Goal: Task Accomplishment & Management: Use online tool/utility

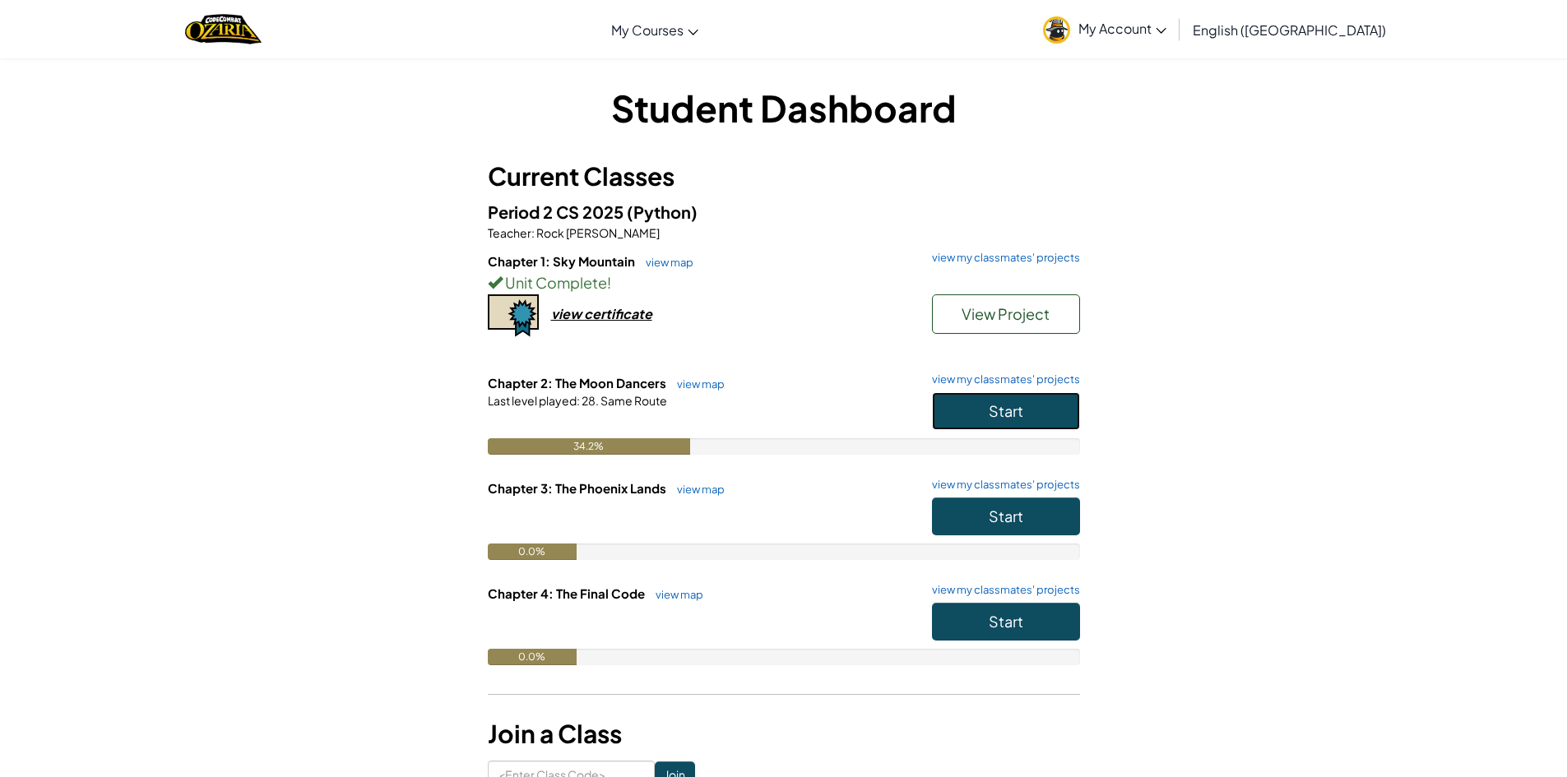
click at [989, 419] on span "Start" at bounding box center [1006, 410] width 35 height 19
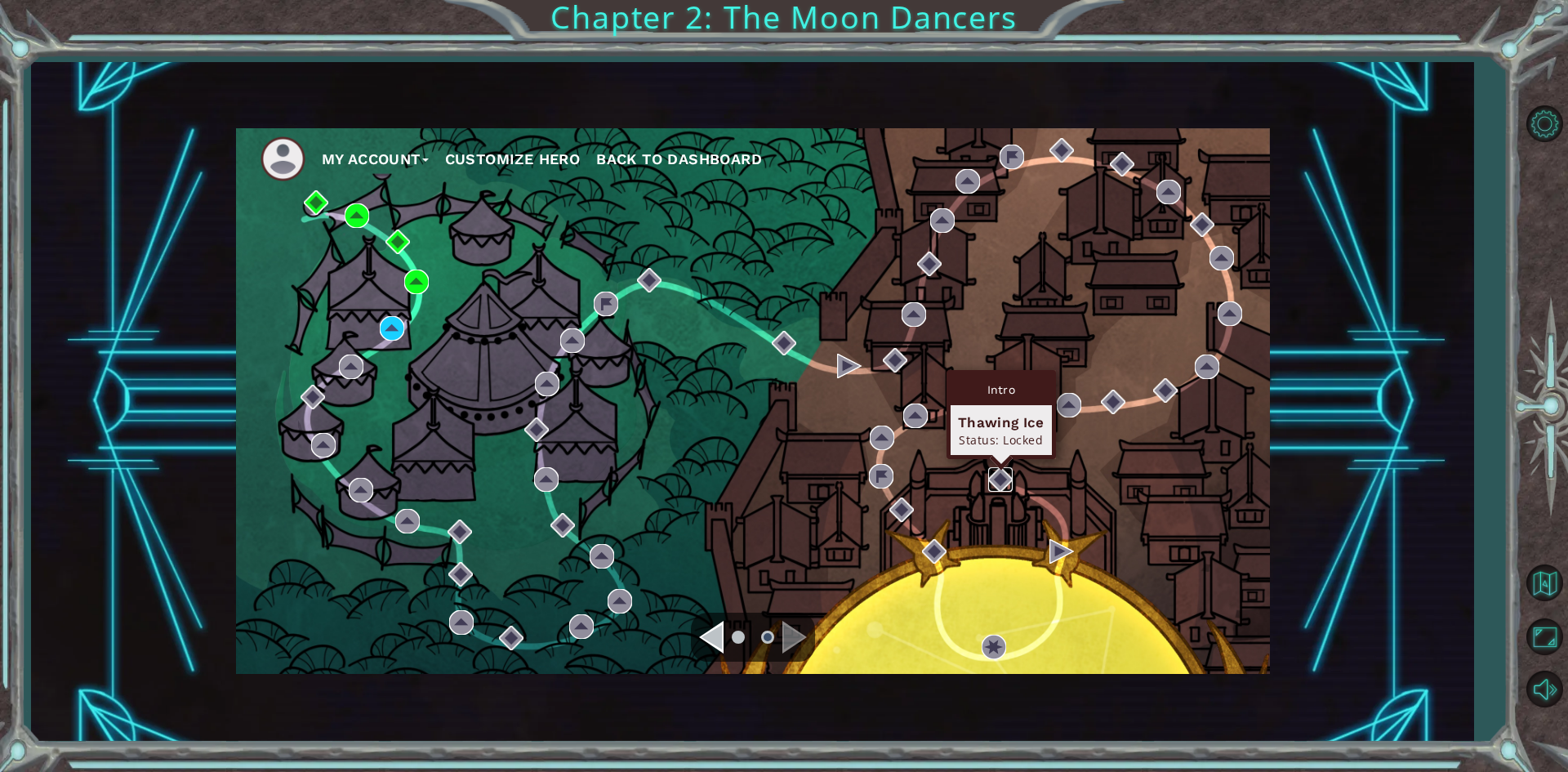
click at [994, 487] on img at bounding box center [1000, 479] width 25 height 25
click at [1084, 450] on div "My Account Customize Hero Back to Dashboard" at bounding box center [753, 400] width 1034 height 545
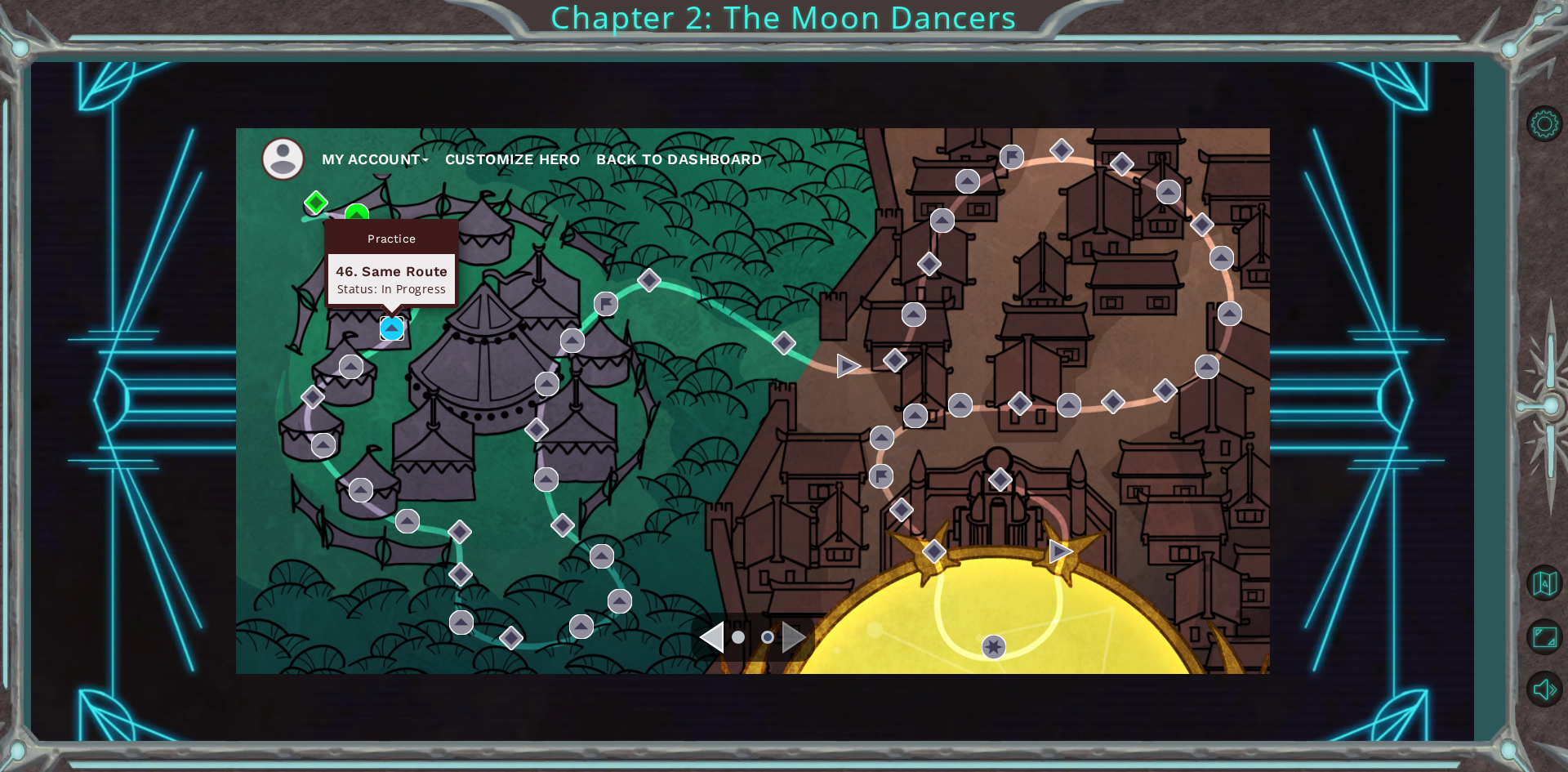
click at [401, 321] on img at bounding box center [391, 328] width 25 height 25
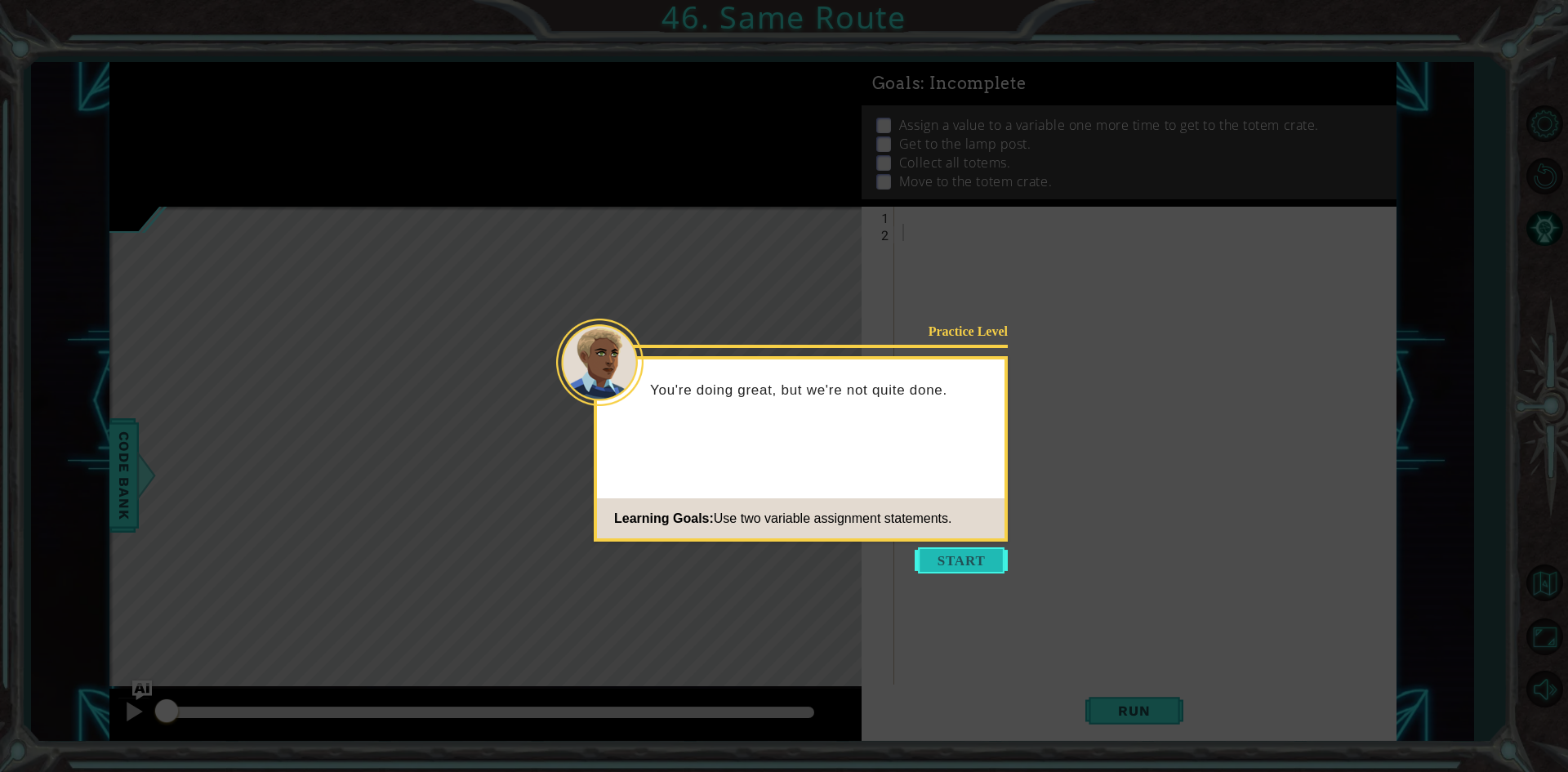
click at [985, 564] on button "Start" at bounding box center [961, 560] width 93 height 26
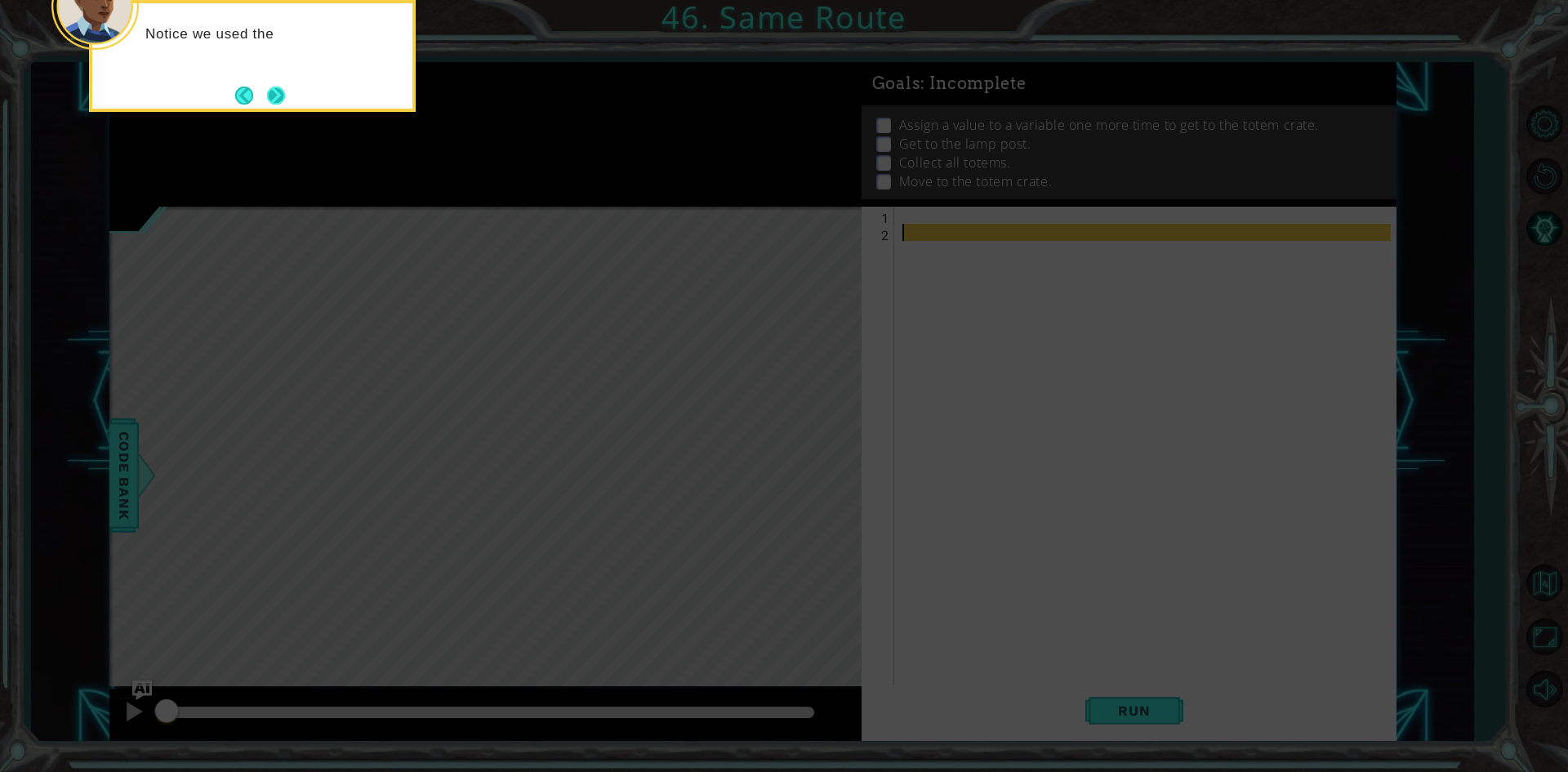
click at [284, 92] on button "Next" at bounding box center [276, 95] width 18 height 18
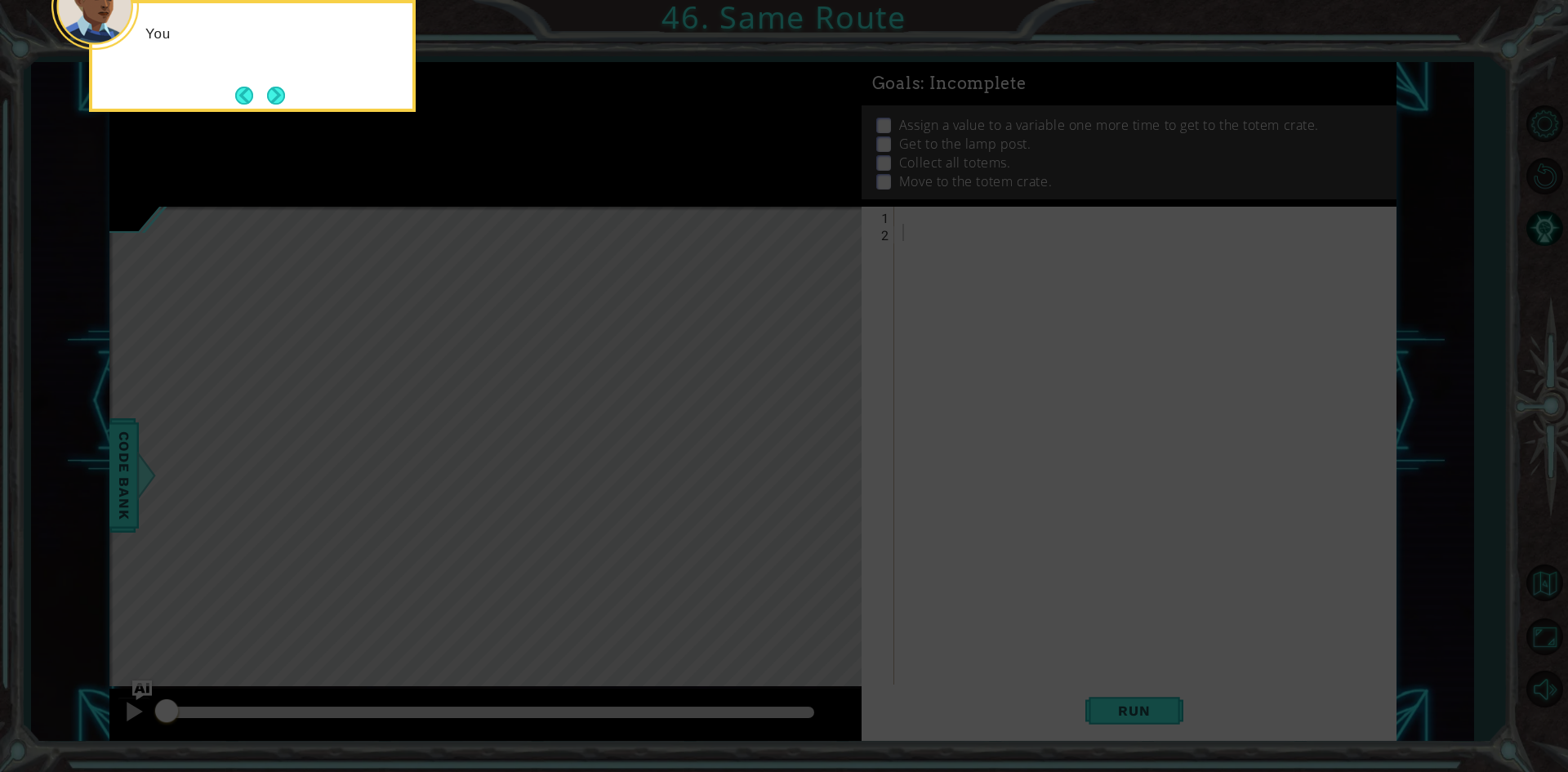
click at [284, 92] on button "Next" at bounding box center [276, 94] width 19 height 19
click at [284, 92] on button "Next" at bounding box center [276, 95] width 18 height 18
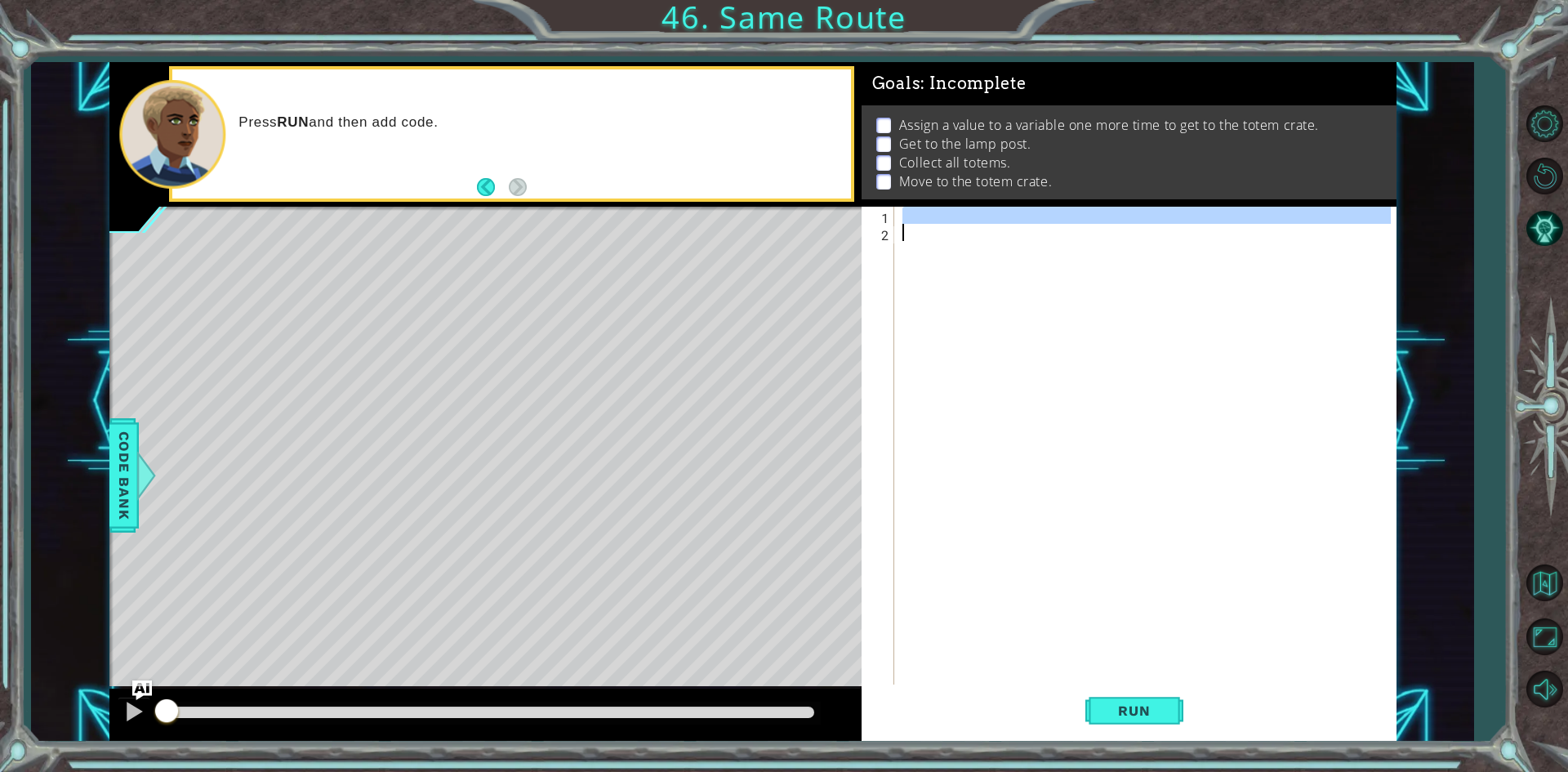
click at [929, 228] on div at bounding box center [1149, 464] width 499 height 515
click at [926, 218] on div at bounding box center [1145, 447] width 492 height 481
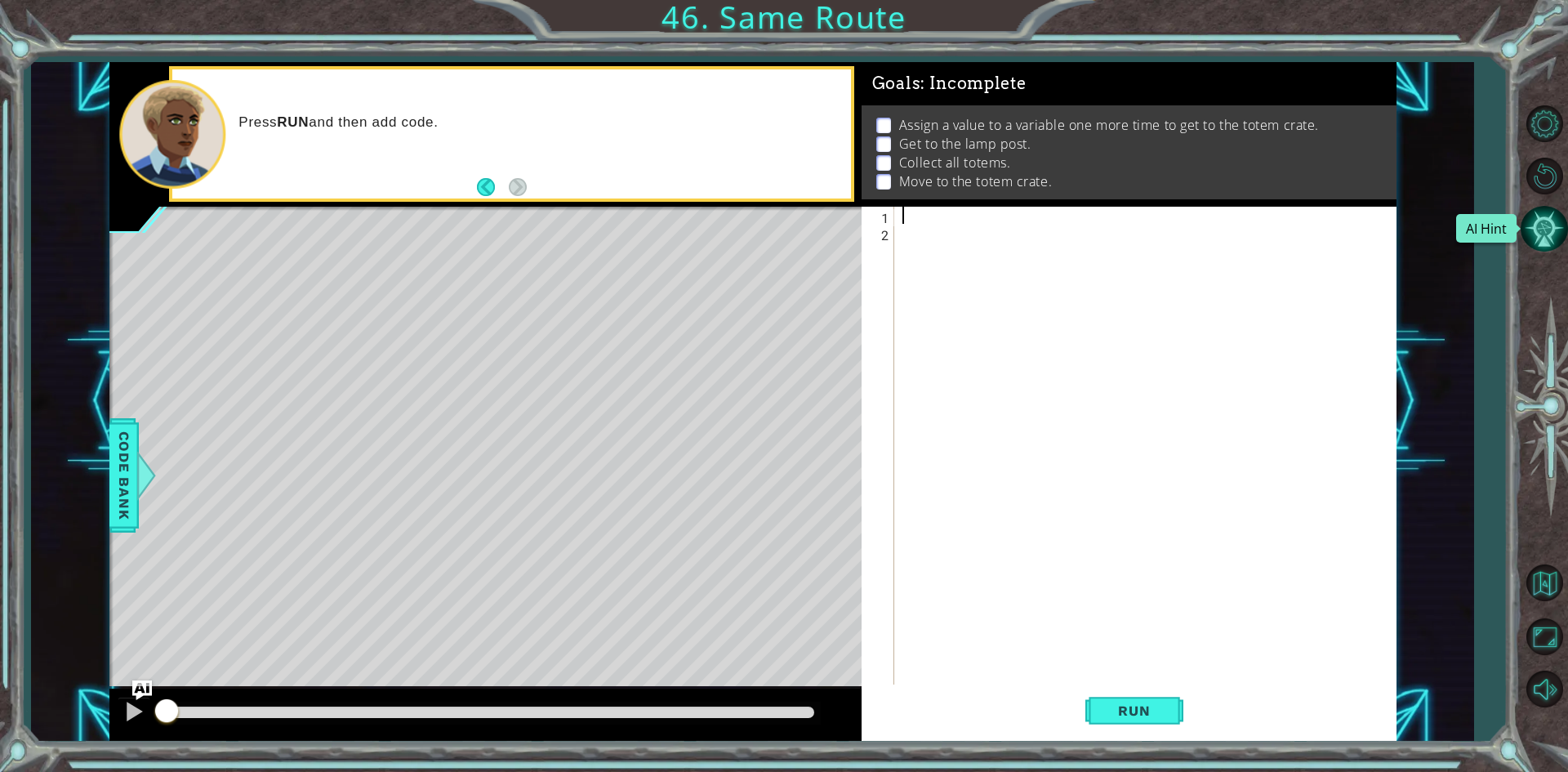
click at [1540, 240] on button "AI Hint" at bounding box center [1544, 229] width 48 height 48
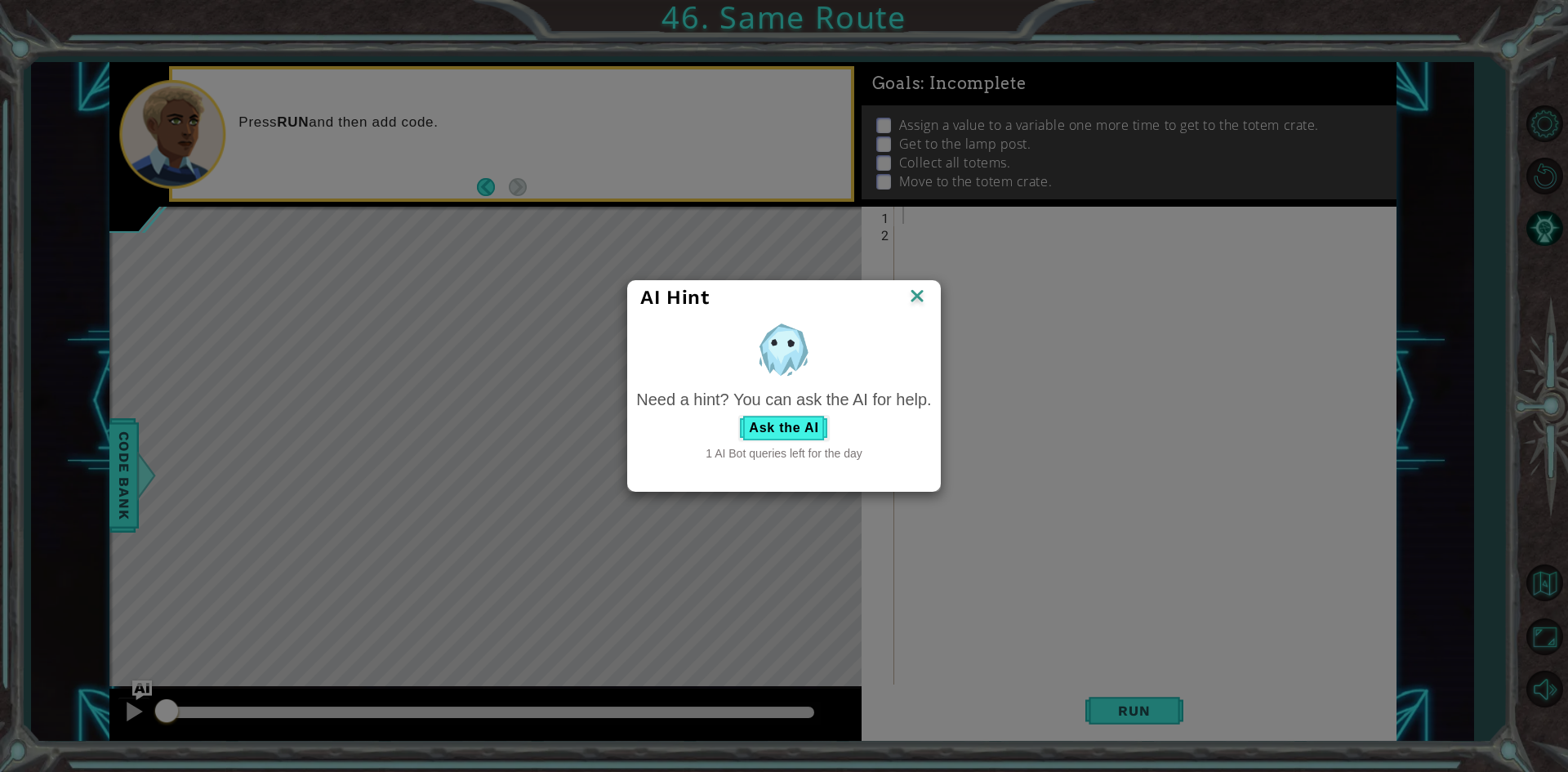
click at [915, 300] on img at bounding box center [917, 297] width 21 height 25
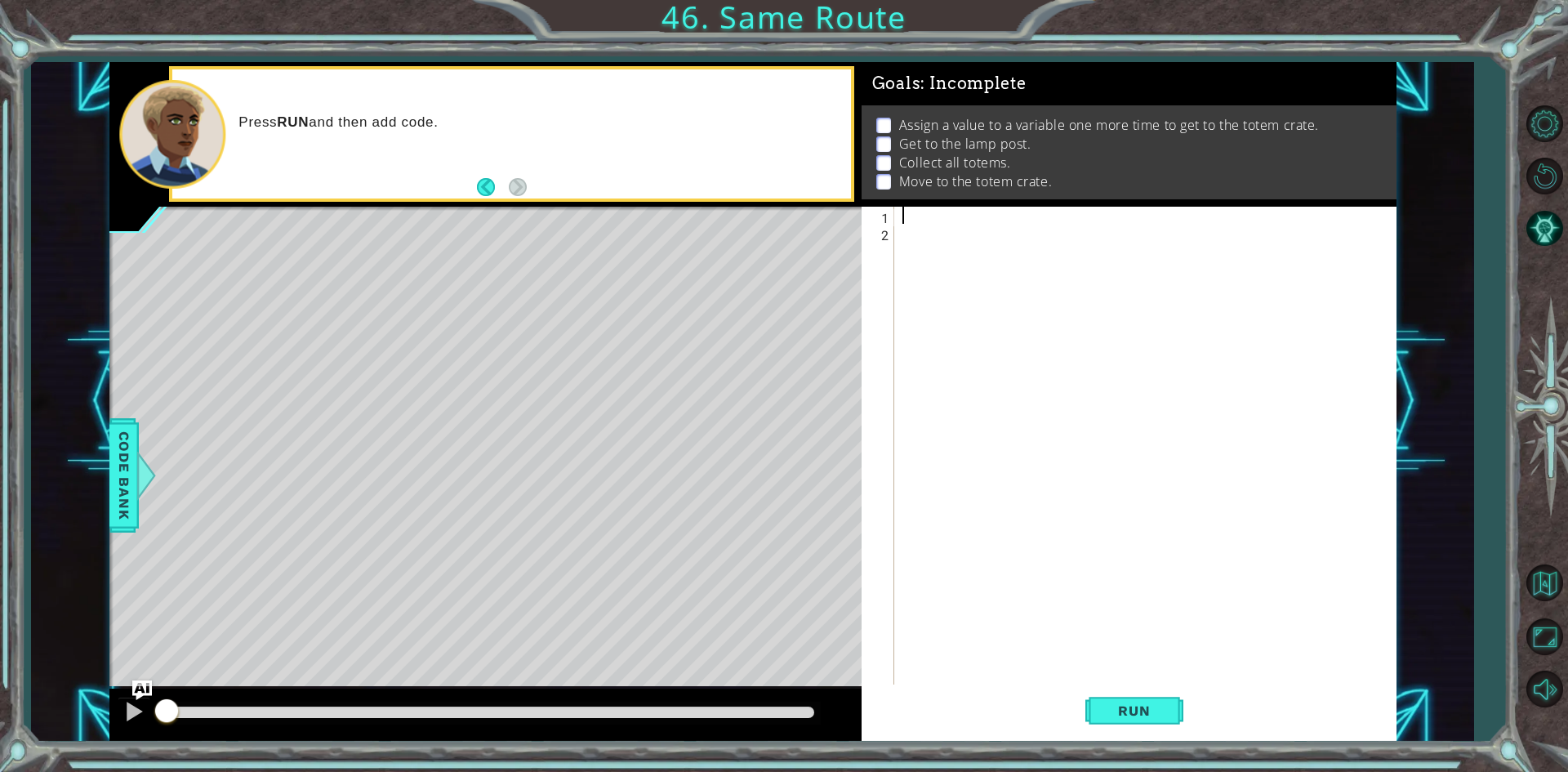
click at [927, 211] on div at bounding box center [1149, 464] width 499 height 515
click at [948, 211] on div at bounding box center [1149, 464] width 499 height 515
click at [951, 243] on div at bounding box center [1149, 464] width 499 height 515
click at [951, 246] on div at bounding box center [1149, 464] width 499 height 515
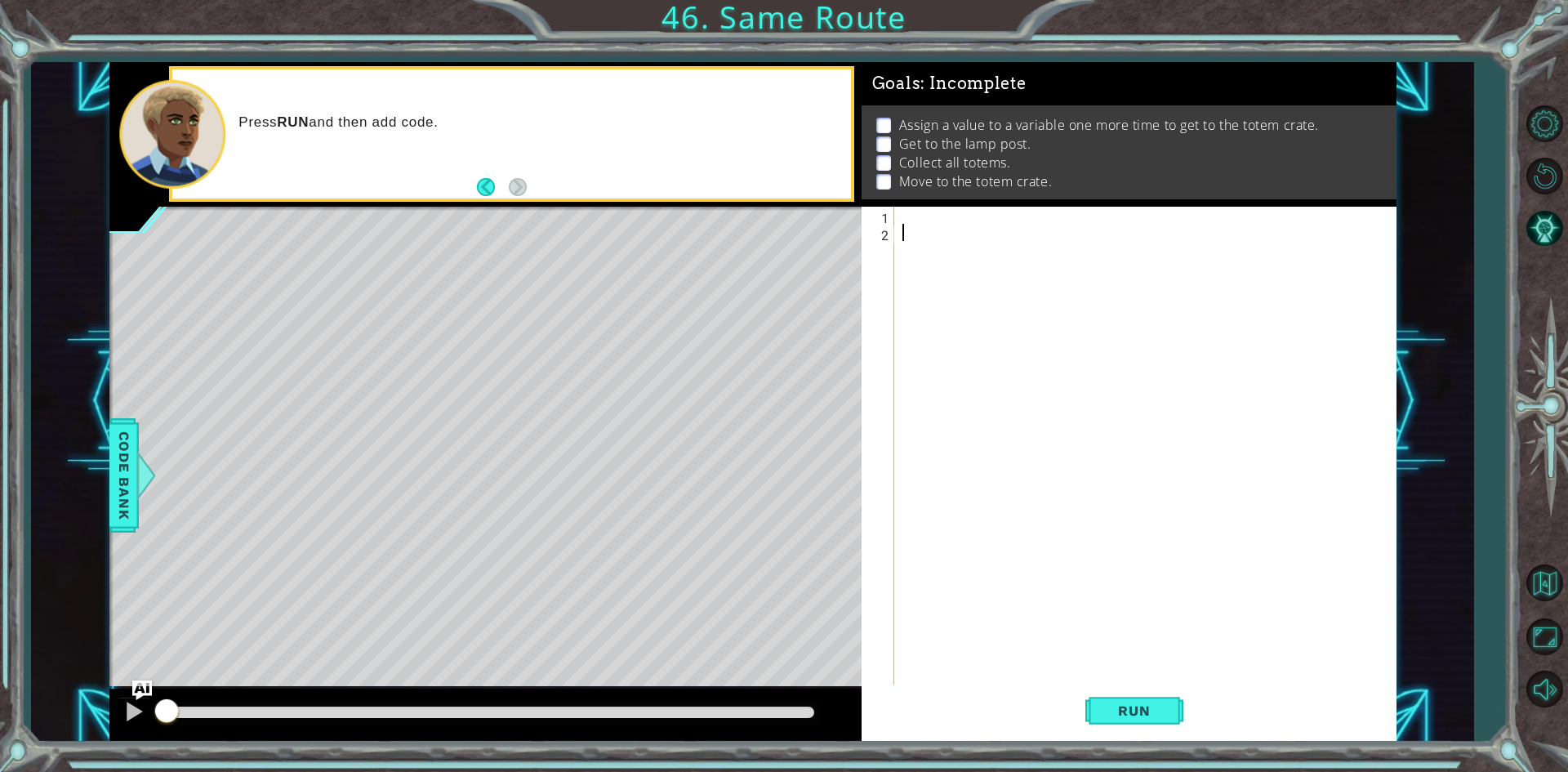
click at [951, 259] on div at bounding box center [1149, 464] width 499 height 515
click at [951, 276] on div at bounding box center [1149, 464] width 499 height 515
click at [905, 209] on div at bounding box center [1149, 464] width 499 height 515
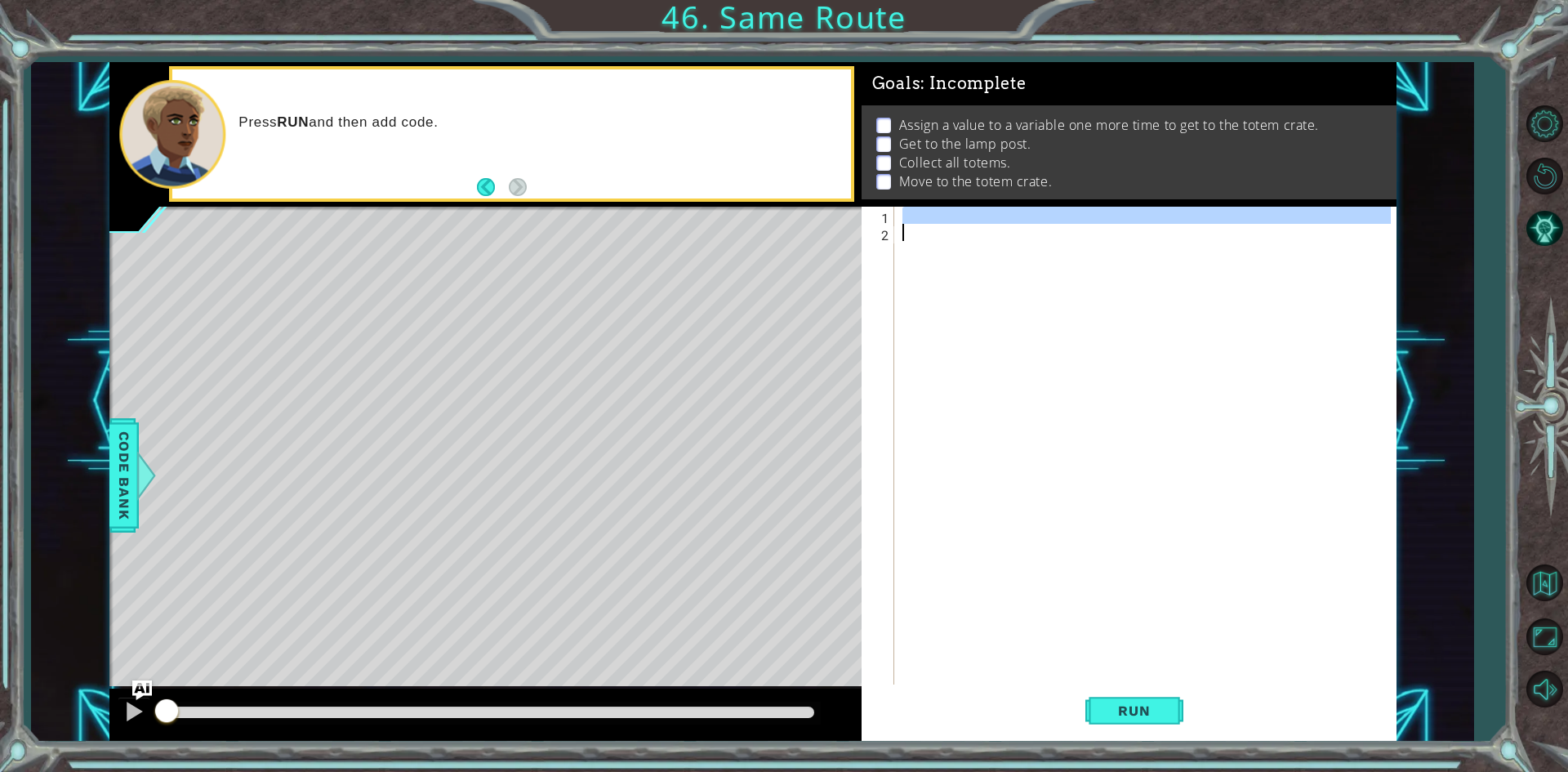
drag, startPoint x: 905, startPoint y: 209, endPoint x: 905, endPoint y: 261, distance: 52.0
click at [905, 261] on div at bounding box center [1149, 464] width 499 height 515
click at [1128, 265] on div at bounding box center [1149, 464] width 499 height 515
click at [931, 207] on div at bounding box center [1149, 464] width 499 height 515
click at [915, 254] on div at bounding box center [1149, 464] width 499 height 515
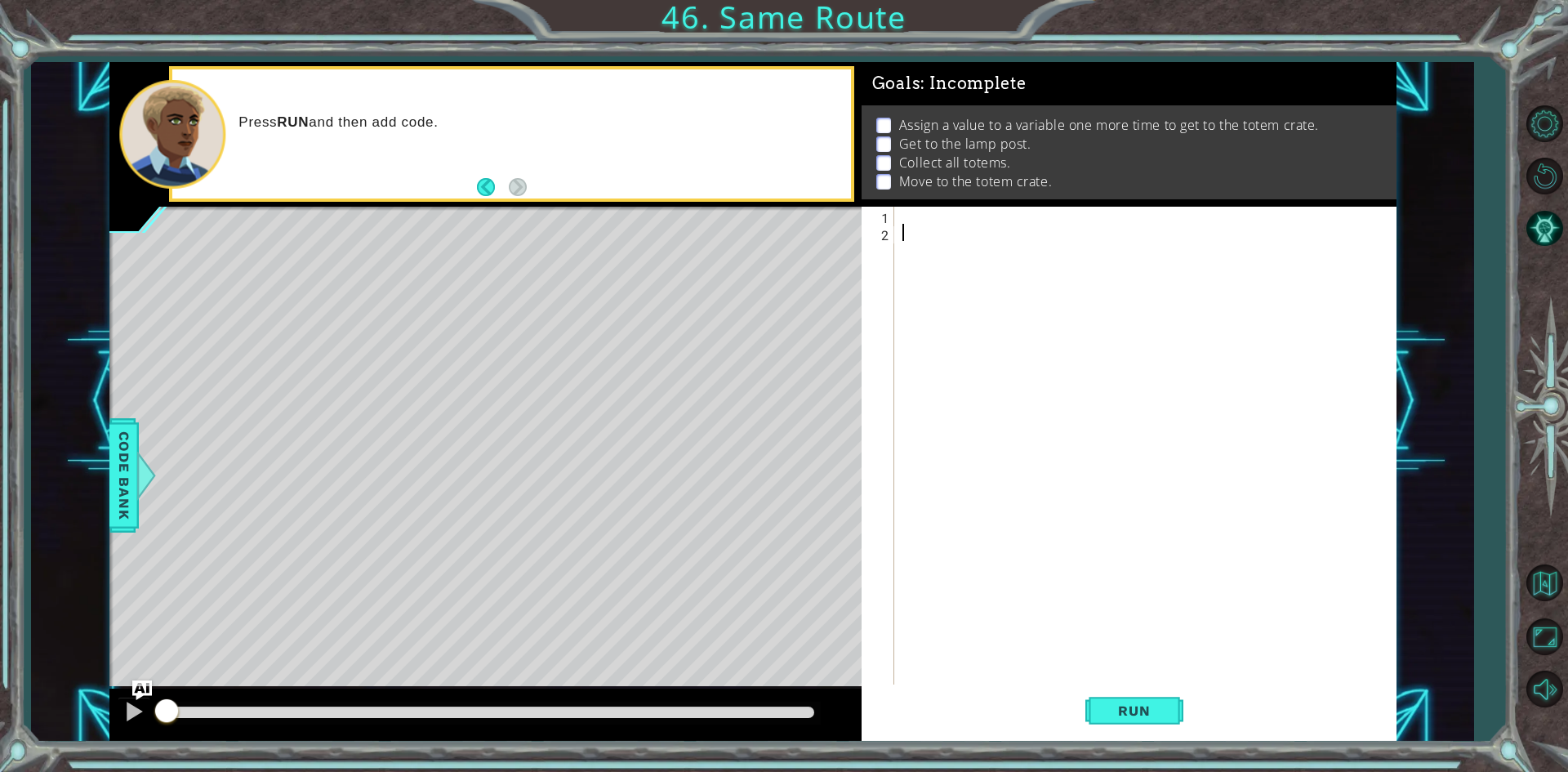
click at [950, 208] on div at bounding box center [1149, 464] width 499 height 515
click at [1526, 216] on button "AI Hint" at bounding box center [1544, 229] width 48 height 48
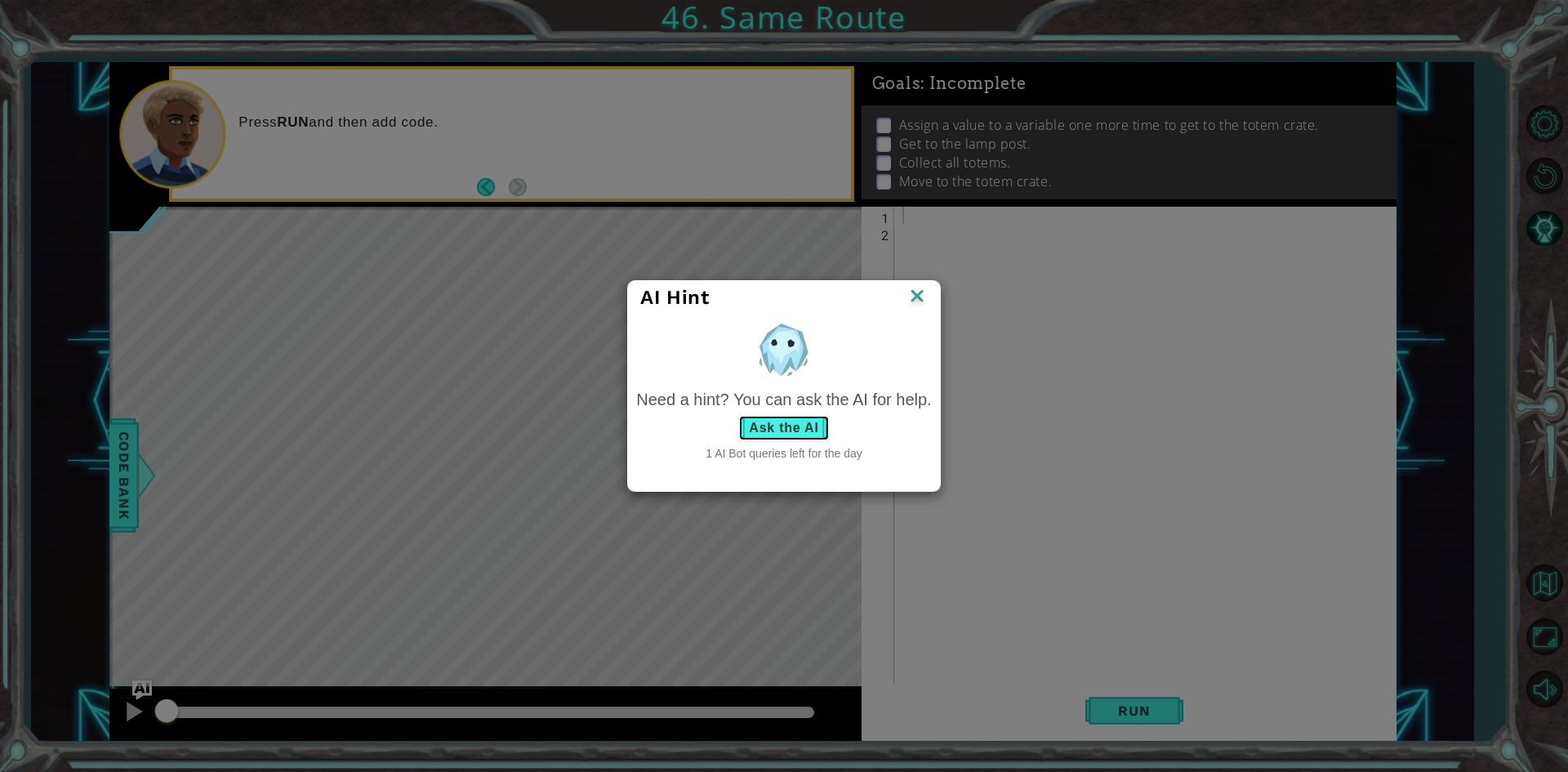
click at [787, 426] on button "Ask the AI" at bounding box center [784, 428] width 90 height 26
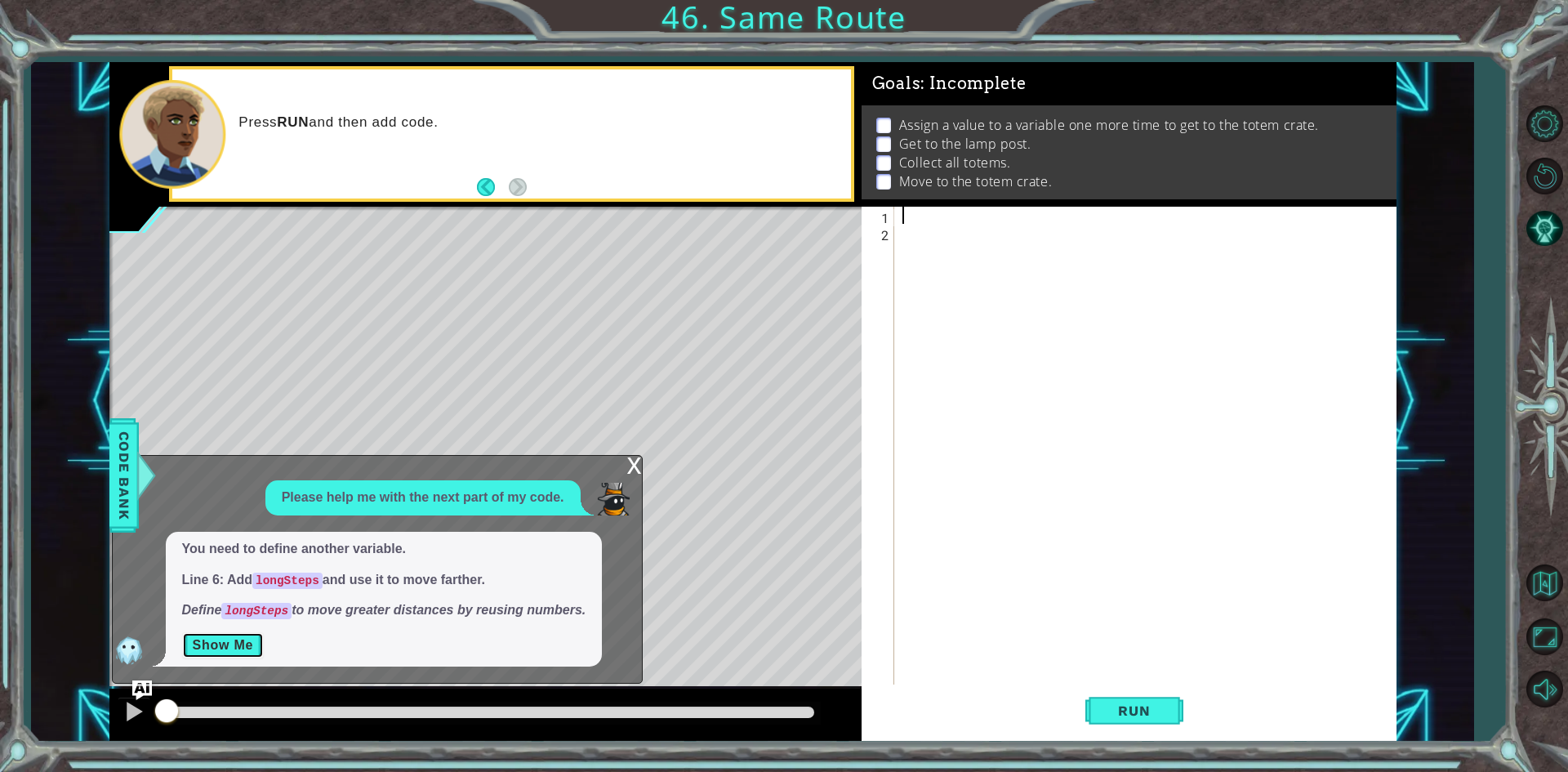
click at [244, 642] on button "Show Me" at bounding box center [222, 646] width 82 height 26
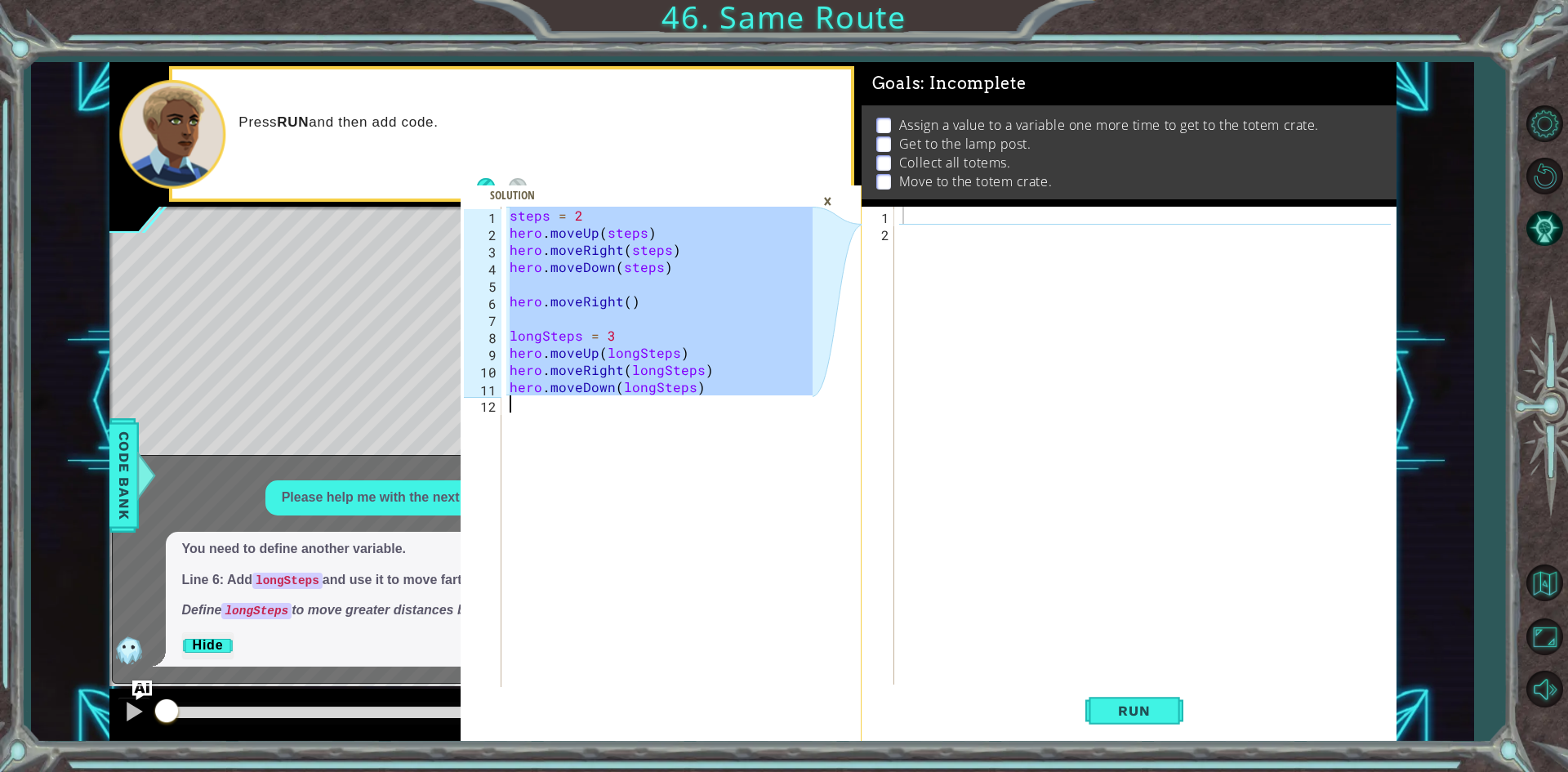
drag, startPoint x: 507, startPoint y: 219, endPoint x: 735, endPoint y: 414, distance: 300.0
click at [735, 414] on div "steps = 2 hero . moveUp ( steps ) hero . moveRight ( steps ) hero . moveDown ( …" at bounding box center [663, 464] width 315 height 515
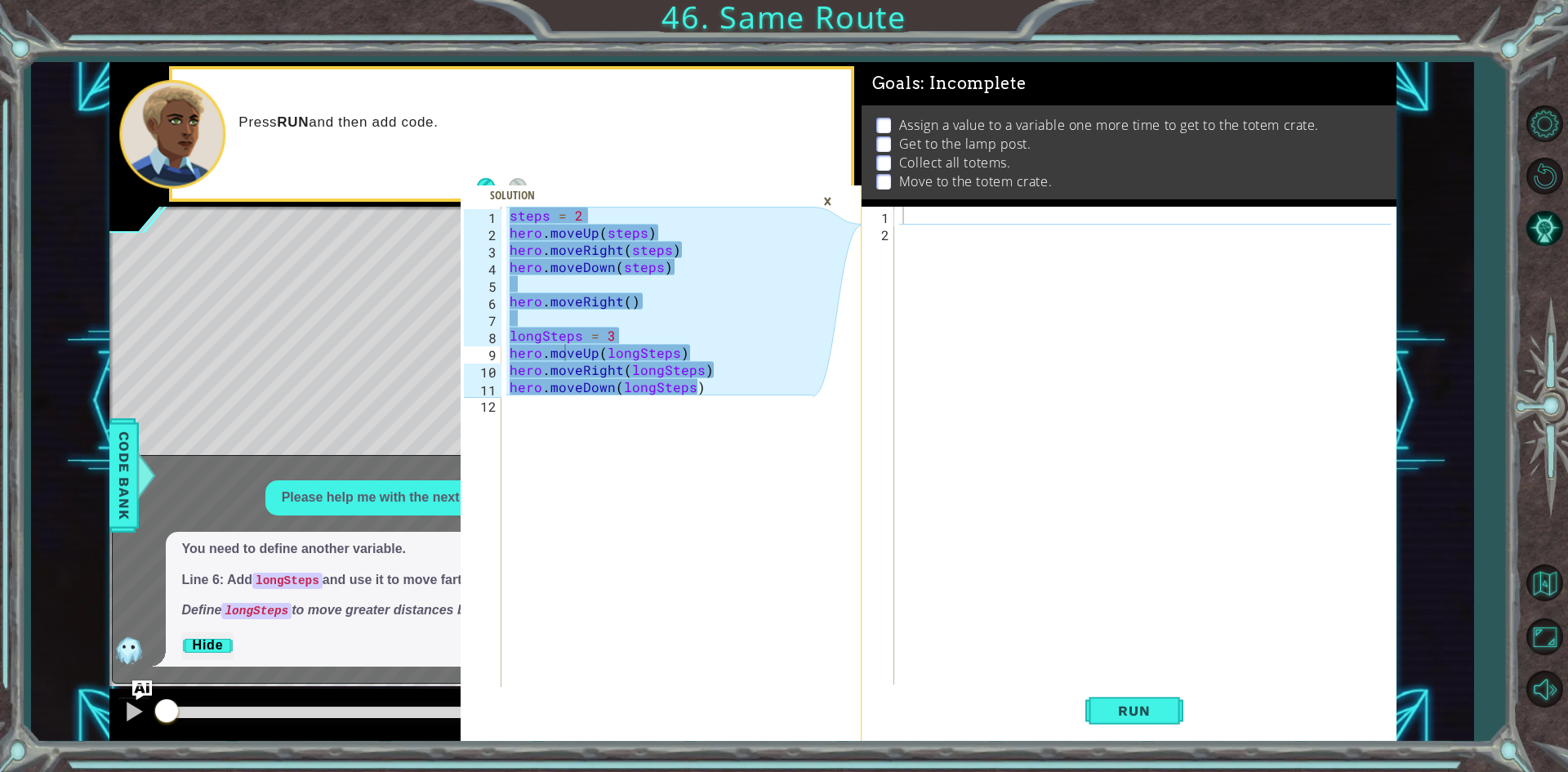
drag, startPoint x: 565, startPoint y: 361, endPoint x: 455, endPoint y: 540, distance: 210.1
click at [455, 540] on p "You need to define another variable." at bounding box center [383, 549] width 404 height 19
drag, startPoint x: 508, startPoint y: 204, endPoint x: 519, endPoint y: 236, distance: 33.8
click at [519, 236] on div "hero.moveUp(longSteps) 1 2 3 4 5 6 7 8 9 10 11 12 steps = 2 hero . moveUp ( ste…" at bounding box center [661, 474] width 401 height 535
drag, startPoint x: 504, startPoint y: 205, endPoint x: 526, endPoint y: 232, distance: 34.8
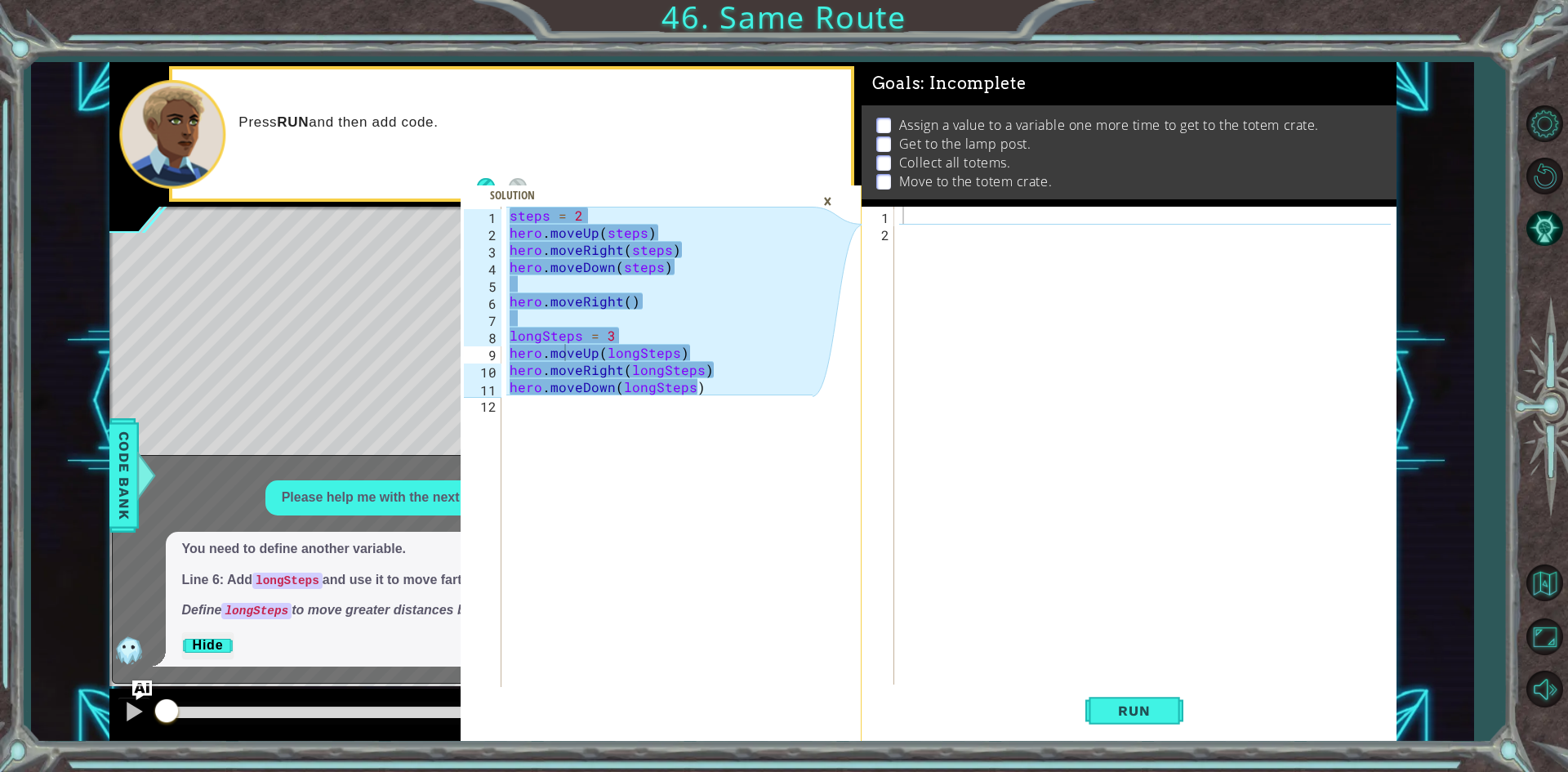
click at [526, 232] on div "hero.moveUp(longSteps) 1 2 3 4 5 6 7 8 9 10 11 12 steps = 2 hero . moveUp ( ste…" at bounding box center [661, 474] width 401 height 535
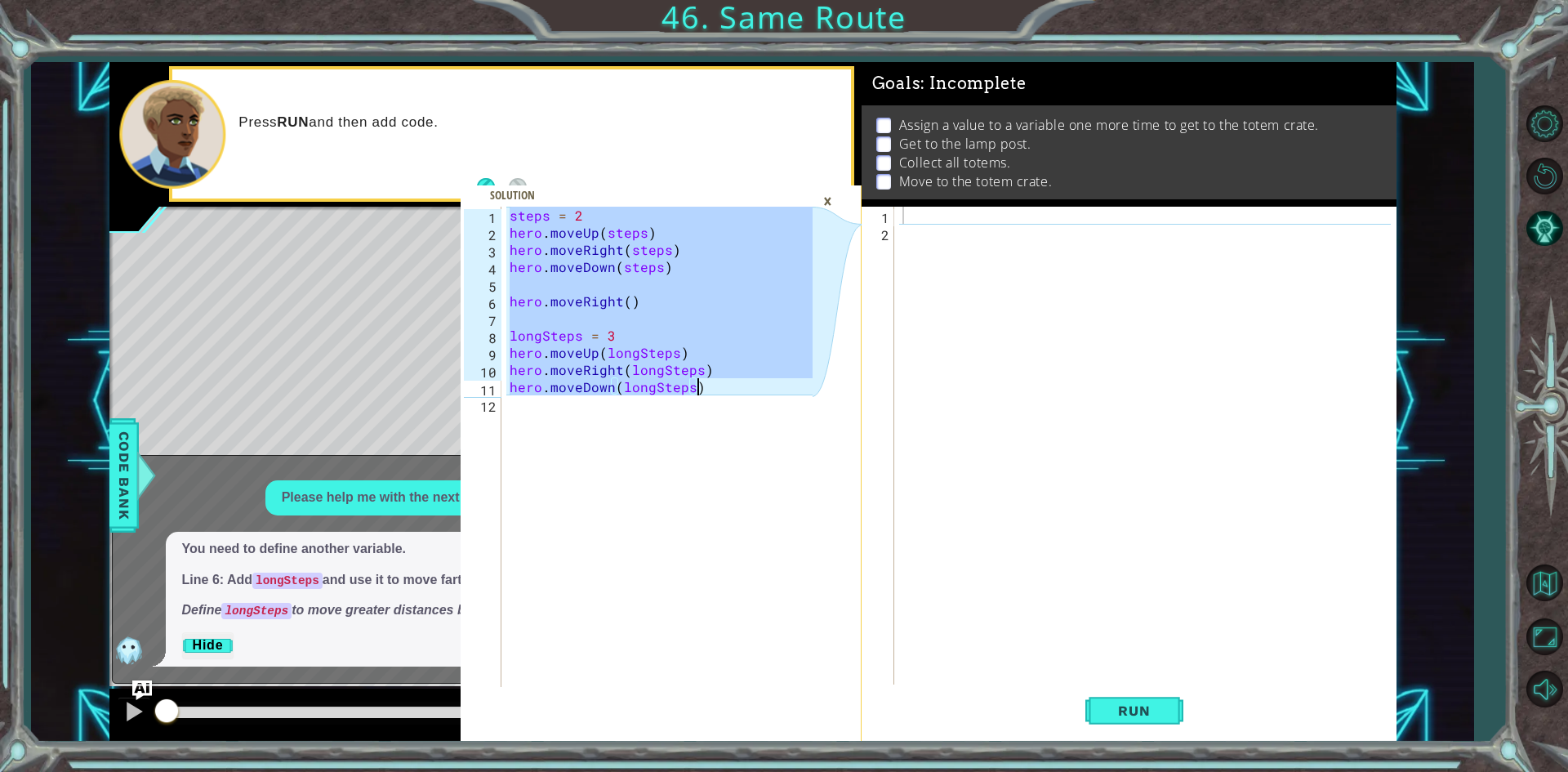
drag, startPoint x: 506, startPoint y: 210, endPoint x: 713, endPoint y: 393, distance: 276.3
click at [713, 393] on div "steps = 2 hero . moveUp ( steps ) hero . moveRight ( steps ) hero . moveDown ( …" at bounding box center [663, 464] width 315 height 515
type textarea "steps = 2"
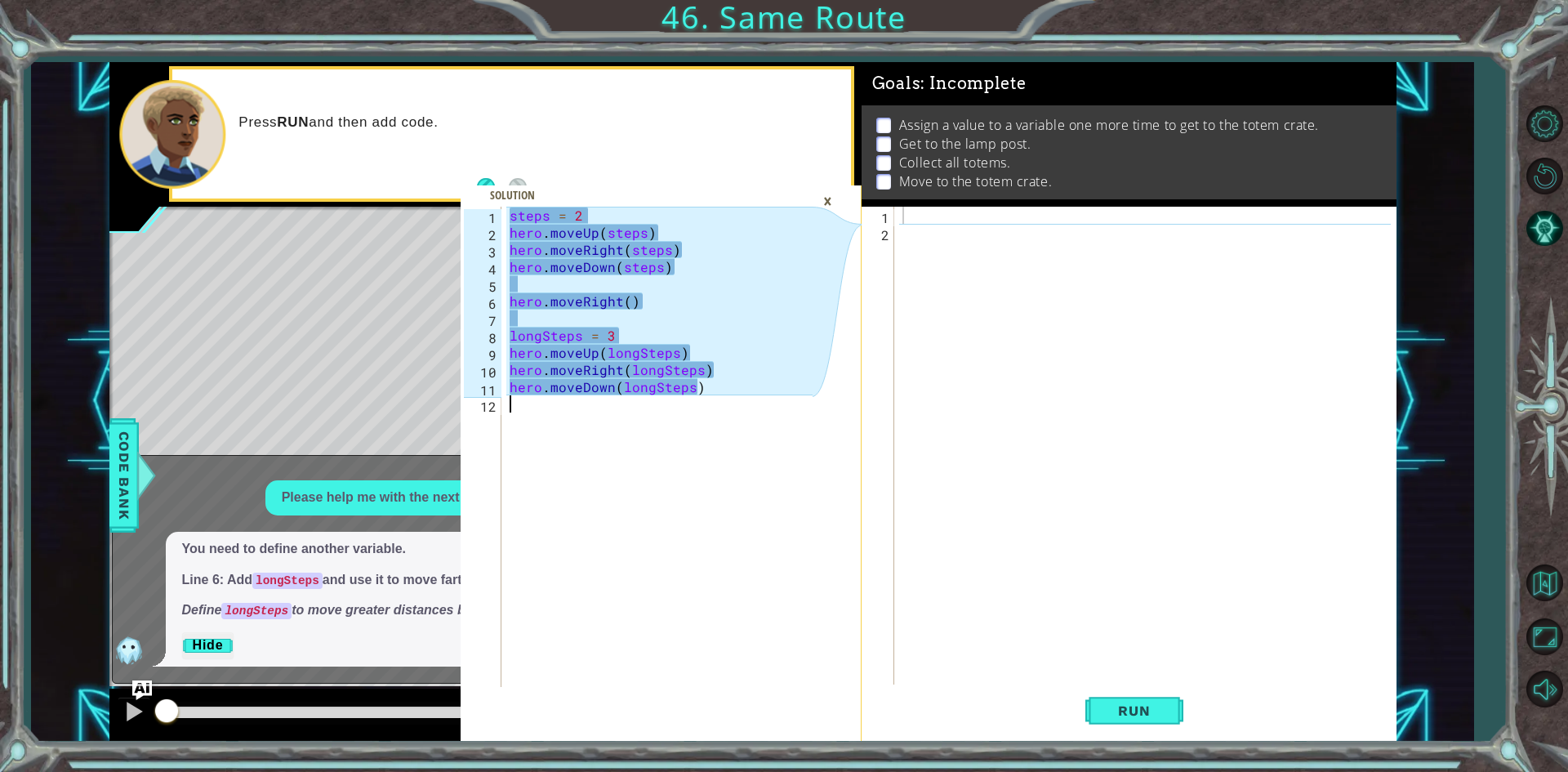
drag, startPoint x: 522, startPoint y: 218, endPoint x: 658, endPoint y: 674, distance: 475.8
click at [658, 674] on div "steps = 2 hero . moveUp ( steps ) hero . moveRight ( steps ) hero . moveDown ( …" at bounding box center [663, 464] width 315 height 515
drag, startPoint x: 517, startPoint y: 219, endPoint x: 526, endPoint y: 220, distance: 9.1
click at [526, 220] on div "1 2 3 4 5 6 7 8 9 10 11 12 steps = 2 hero . moveUp ( steps ) hero . moveRight (…" at bounding box center [637, 447] width 352 height 481
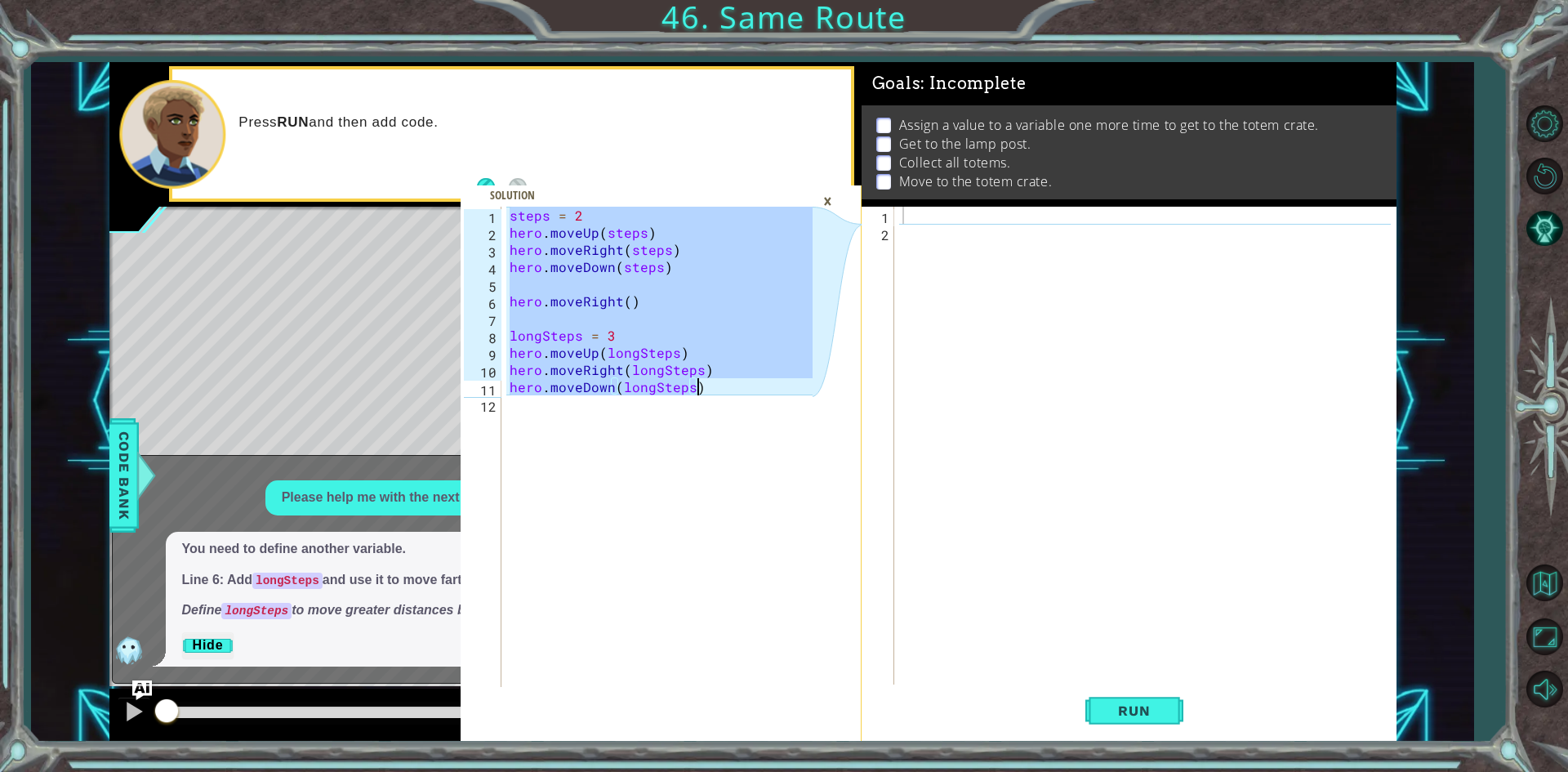
drag, startPoint x: 509, startPoint y: 207, endPoint x: 706, endPoint y: 389, distance: 268.2
click at [706, 389] on div "steps = 2 hero . moveUp ( steps ) hero . moveRight ( steps ) hero . moveDown ( …" at bounding box center [663, 464] width 315 height 515
click at [531, 232] on div "hero.moveRight(longSteps) hero.moveDown(longSteps) 1 2 3 4 5 6 7 8 9 10 11 12 s…" at bounding box center [637, 447] width 352 height 481
type textarea "hero.moveUp(steps)"
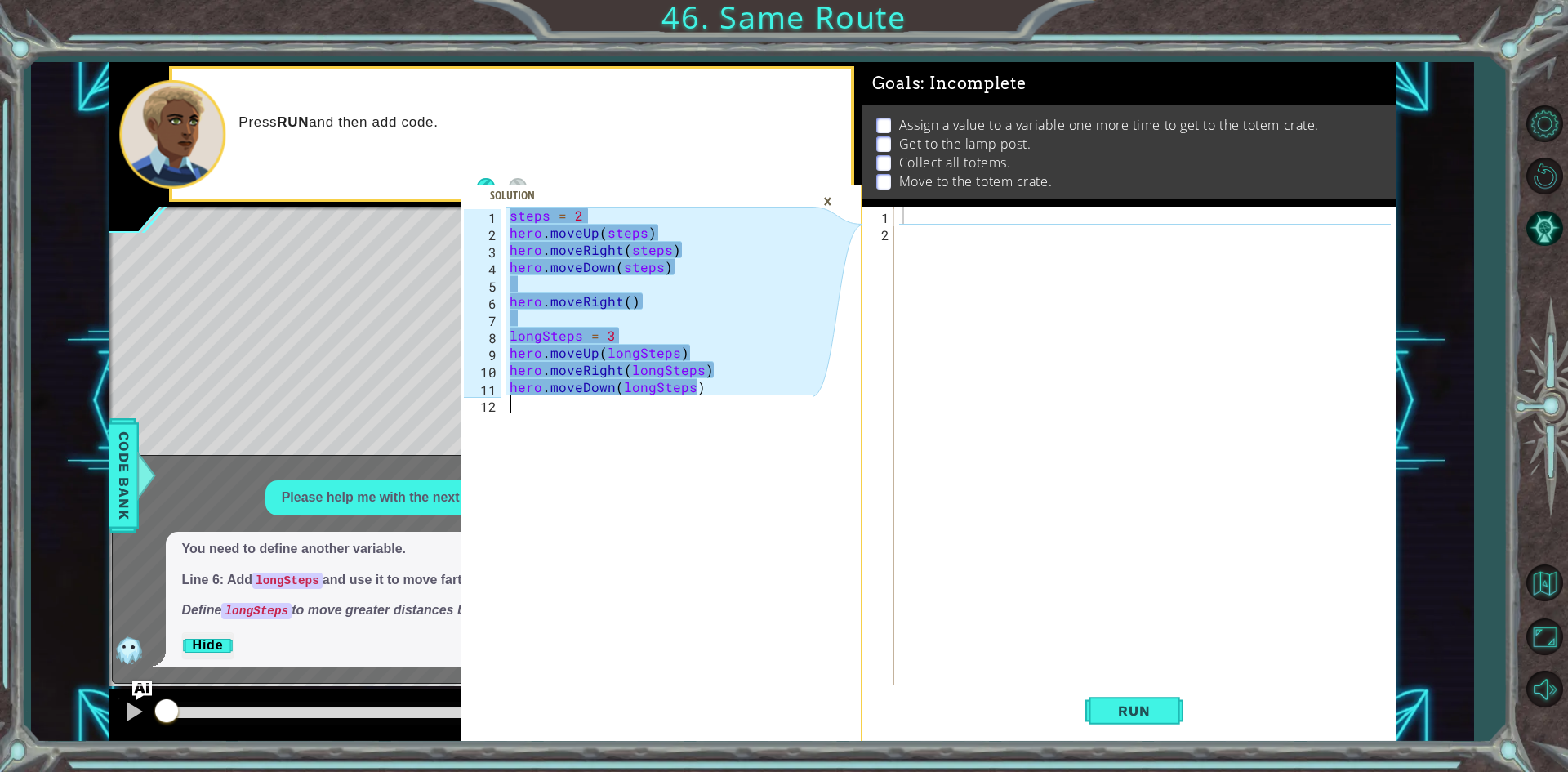
drag, startPoint x: 531, startPoint y: 232, endPoint x: 501, endPoint y: 660, distance: 429.1
click at [503, 661] on div "hero.moveUp(steps) 1 2 3 4 5 6 7 8 9 10 11 12 steps = 2 hero . moveUp ( steps )…" at bounding box center [637, 447] width 352 height 481
click at [514, 214] on div "steps = 2 hero . moveUp ( steps ) hero . moveRight ( steps ) hero . moveDown ( …" at bounding box center [663, 464] width 315 height 515
type textarea "steps = 2"
click at [514, 214] on div "steps = 2 hero . moveUp ( steps ) hero . moveRight ( steps ) hero . moveDown ( …" at bounding box center [663, 464] width 315 height 515
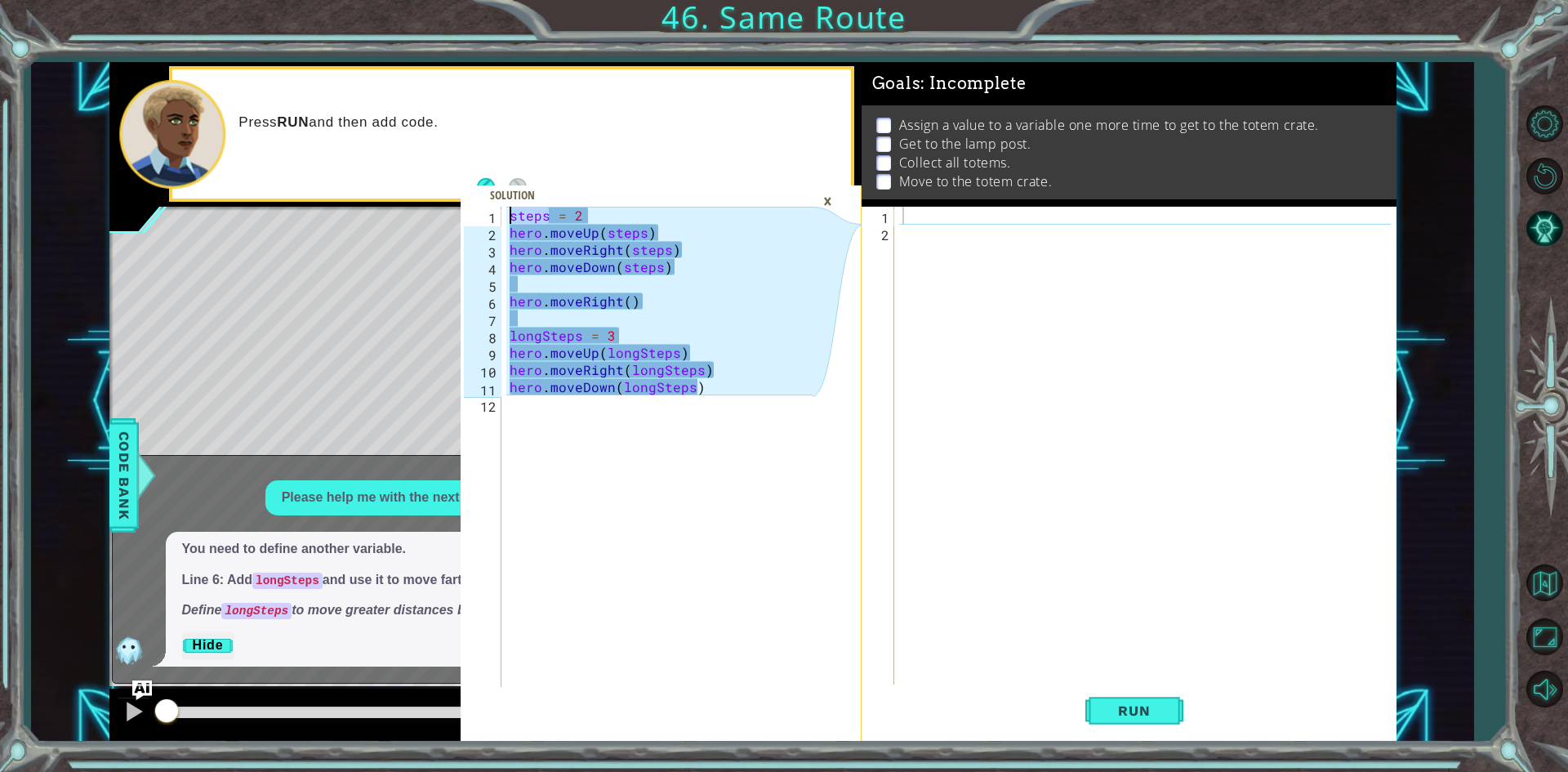
click at [514, 214] on div "steps = 2 1 2 3 4 5 6 7 8 9 10 11 12 steps = 2 hero . moveUp ( steps ) hero . m…" at bounding box center [637, 447] width 352 height 481
drag, startPoint x: 514, startPoint y: 214, endPoint x: 584, endPoint y: 659, distance: 450.5
click at [584, 659] on div "steps = 2 hero . moveUp ( steps ) hero . moveRight ( steps ) hero . moveDown ( …" at bounding box center [663, 464] width 315 height 515
drag, startPoint x: 507, startPoint y: 202, endPoint x: 553, endPoint y: 260, distance: 74.0
click at [553, 260] on div "1 2 3 4 5 6 7 8 9 10 11 12 steps = 2 hero . moveUp ( steps ) hero . moveRight (…" at bounding box center [661, 474] width 401 height 535
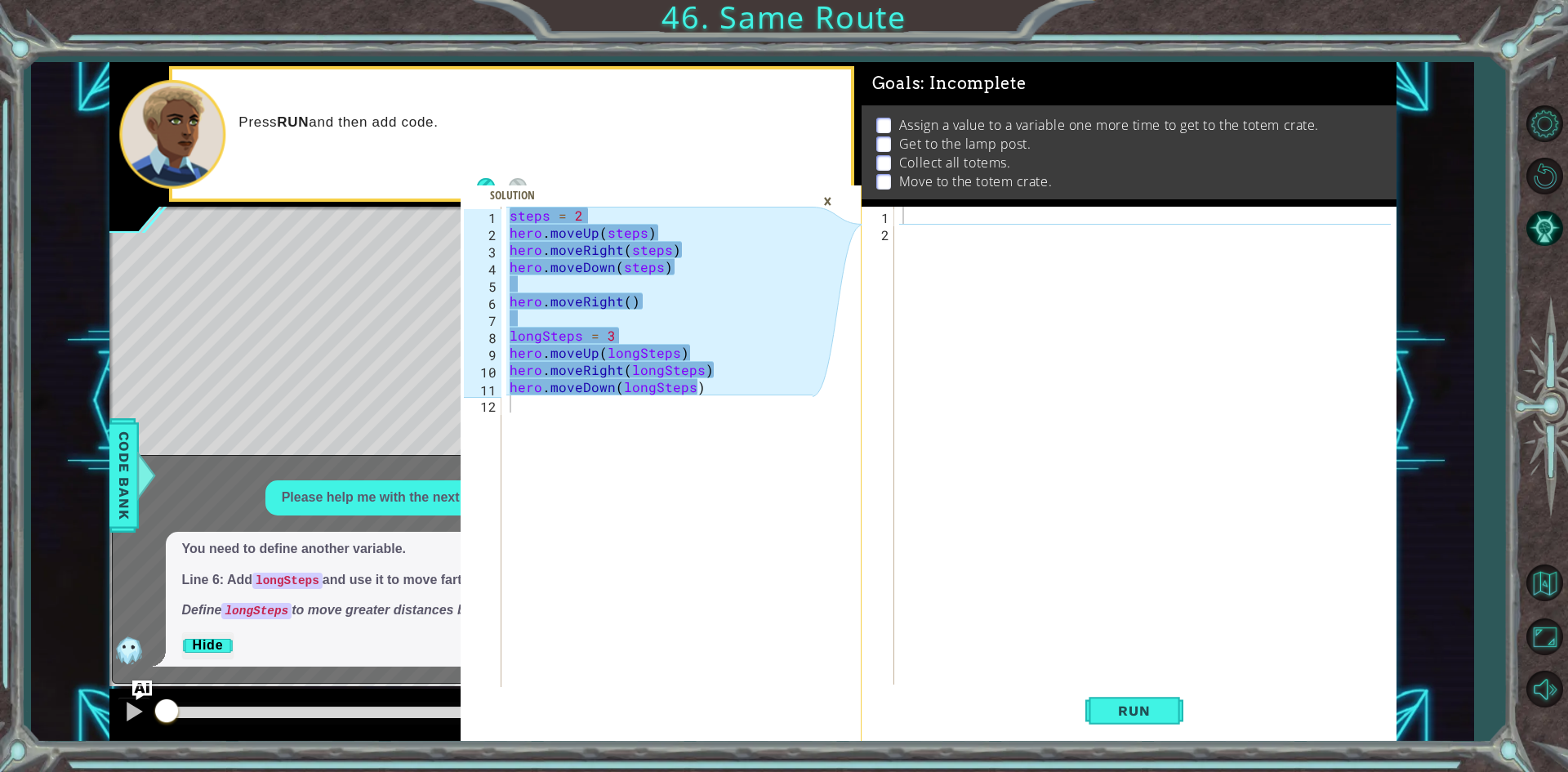
drag, startPoint x: 503, startPoint y: 214, endPoint x: 515, endPoint y: 230, distance: 20.0
click at [515, 230] on div "1 2 3 4 5 6 7 8 9 10 11 12 steps = 2 hero . moveUp ( steps ) hero . moveRight (…" at bounding box center [637, 447] width 352 height 481
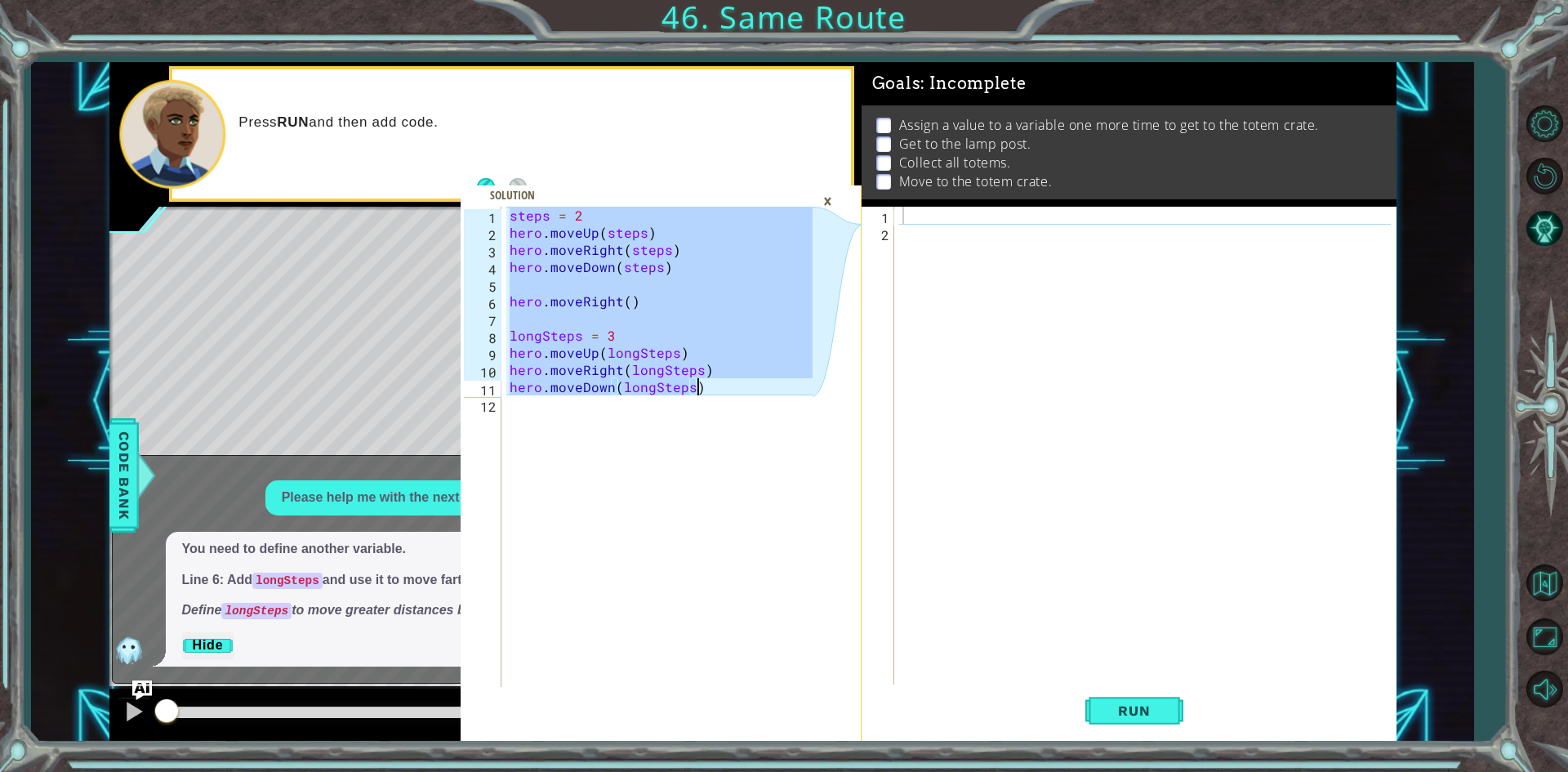
drag, startPoint x: 509, startPoint y: 212, endPoint x: 770, endPoint y: 355, distance: 297.6
click at [770, 371] on div "steps = 2 hero . moveUp ( steps ) hero . moveRight ( steps ) hero . moveDown ( …" at bounding box center [663, 464] width 315 height 515
type textarea "hero.moveUp(longSteps) hero.moveRight(longSteps)"
click at [619, 168] on div "hero.moveUp(longSteps) hero.moveRight(longSteps) 1 2 3 4 5 6 7 8 9 10 11 12 ste…" at bounding box center [661, 402] width 401 height 680
click at [660, 425] on div "steps = 2 hero . moveUp ( steps ) hero . moveRight ( steps ) hero . moveDown ( …" at bounding box center [663, 464] width 315 height 515
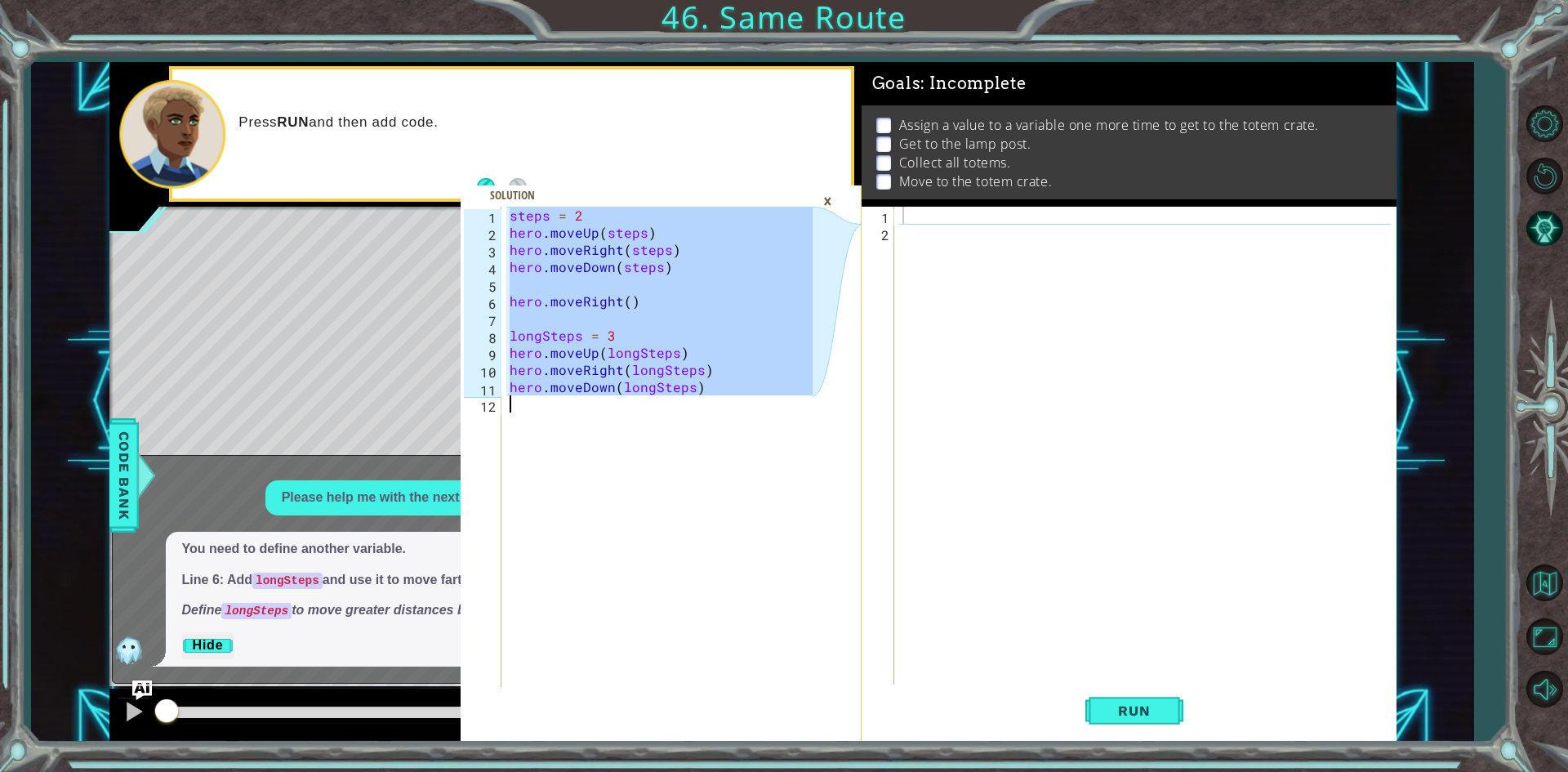
drag, startPoint x: 508, startPoint y: 216, endPoint x: 753, endPoint y: 695, distance: 538.0
click at [753, 695] on div "1 2 3 4 5 6 7 8 9 10 11 12 steps = 2 hero . moveUp ( steps ) hero . moveRight (…" at bounding box center [661, 474] width 401 height 535
type textarea "hero.moveDown(longSteps)"
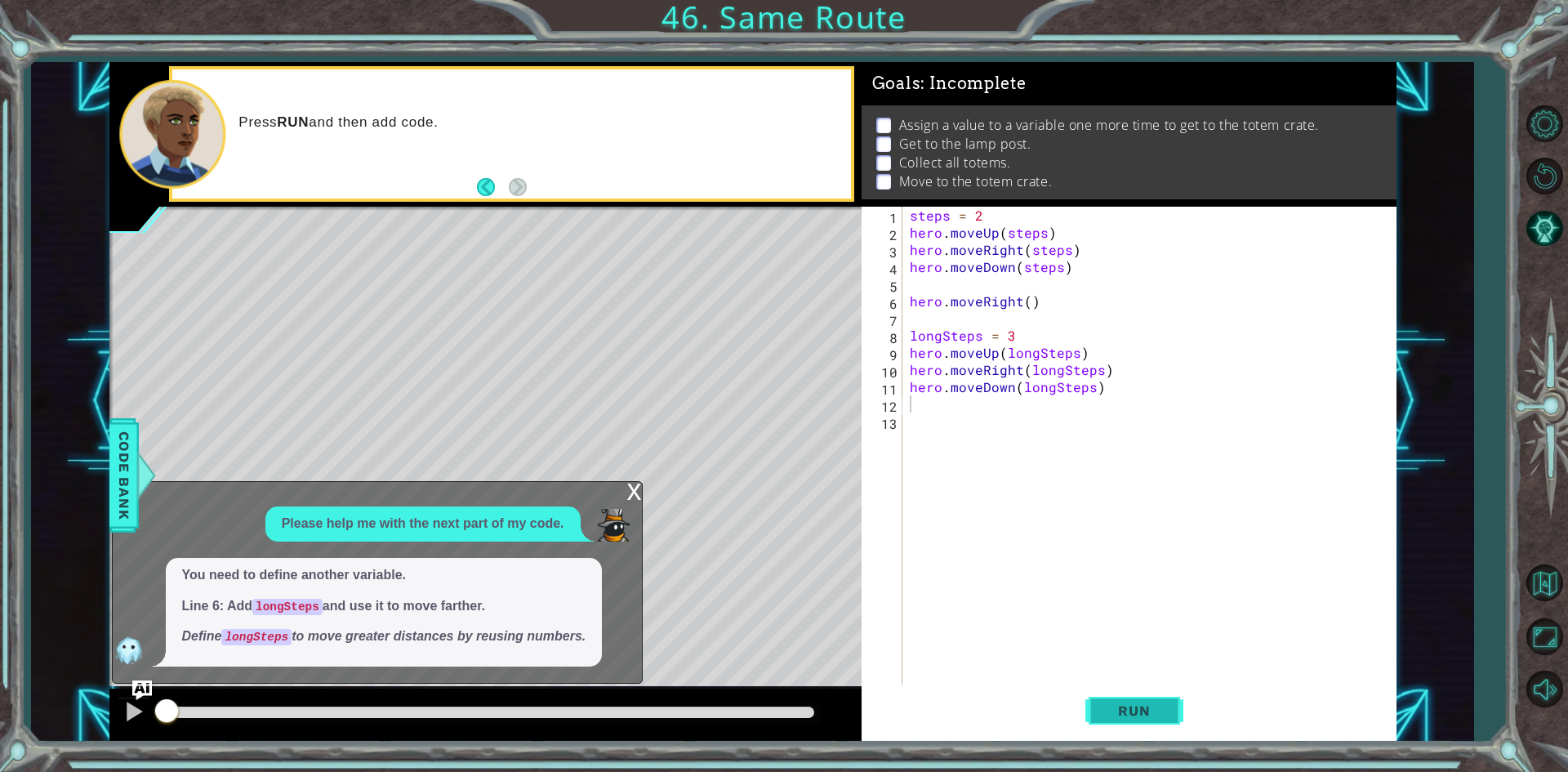
click at [1157, 726] on button "Run" at bounding box center [1134, 710] width 98 height 53
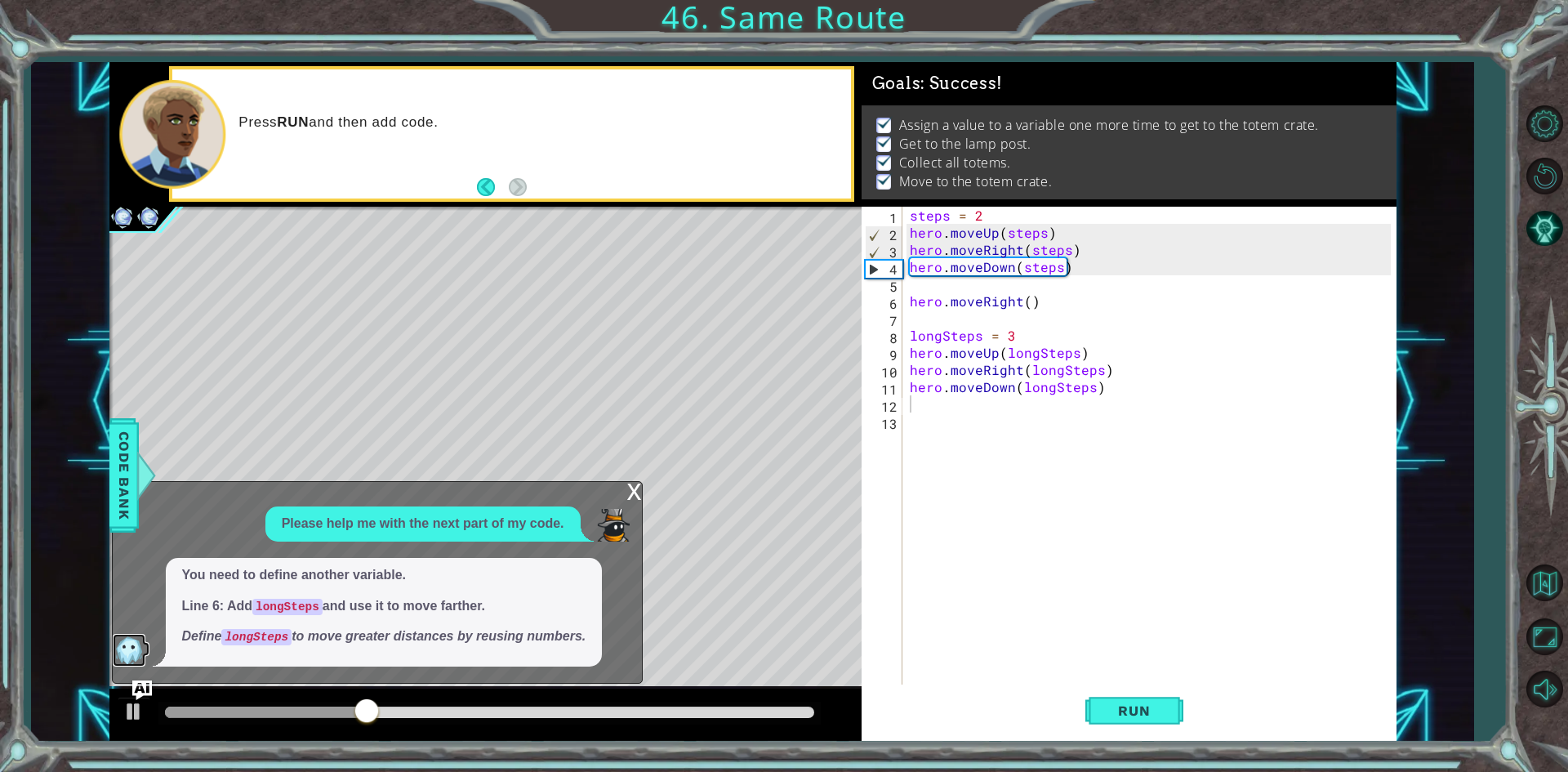
click at [124, 638] on img at bounding box center [129, 650] width 33 height 33
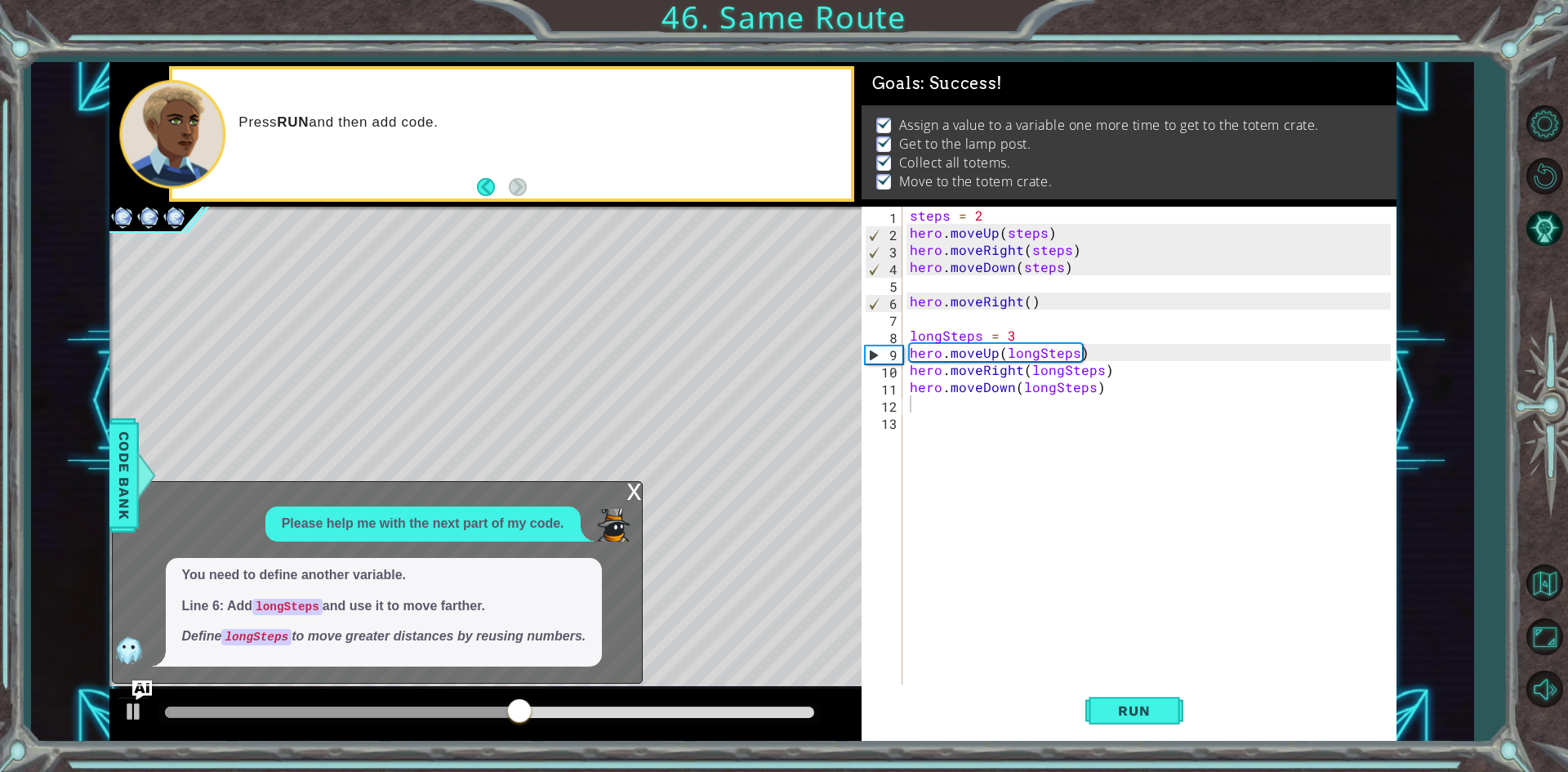
click at [637, 496] on div "x" at bounding box center [635, 490] width 15 height 16
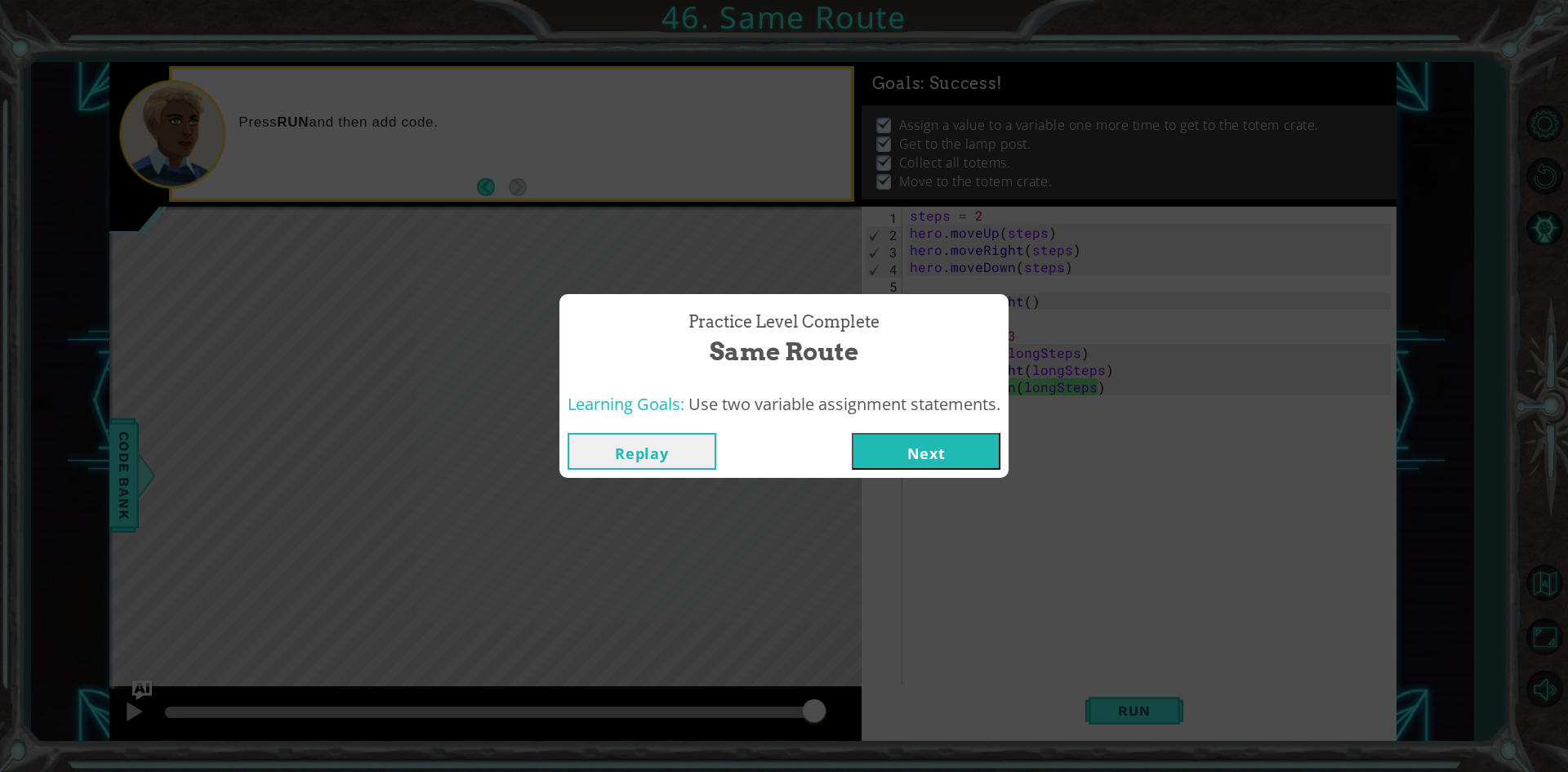
click at [916, 442] on button "Next" at bounding box center [927, 451] width 149 height 37
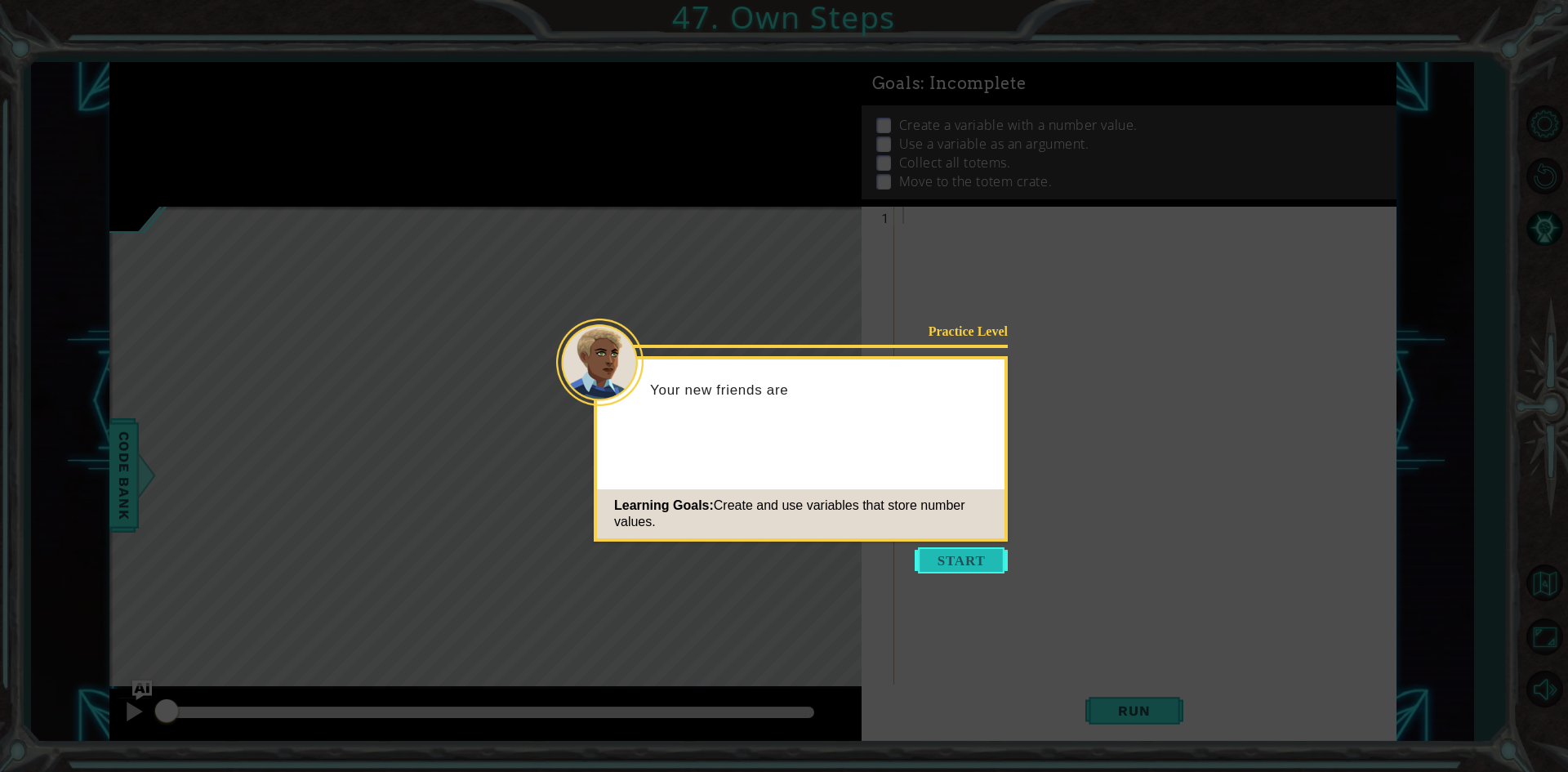
click at [949, 565] on button "Start" at bounding box center [961, 560] width 93 height 26
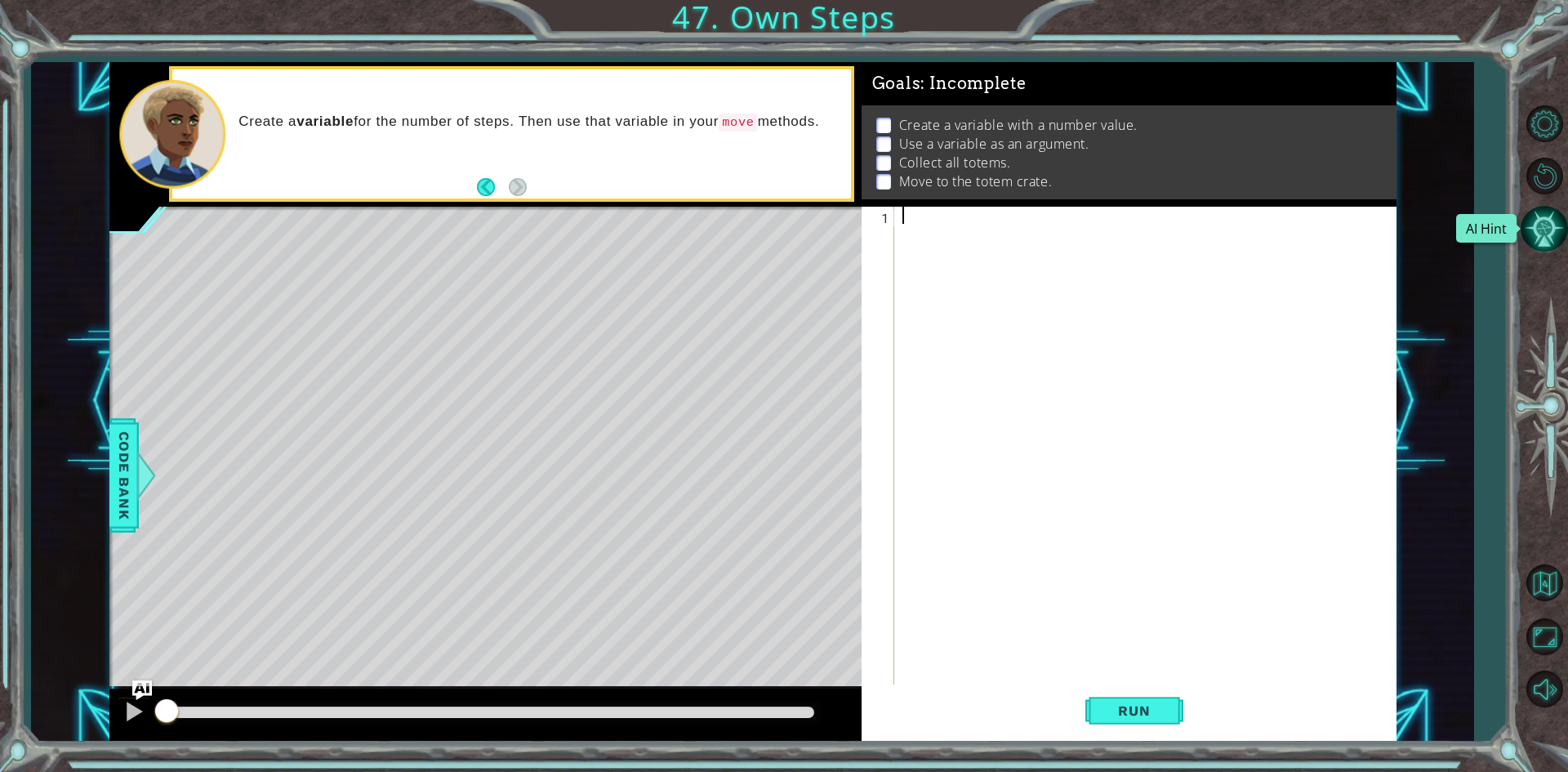
click at [1539, 220] on button "AI Hint" at bounding box center [1544, 229] width 48 height 48
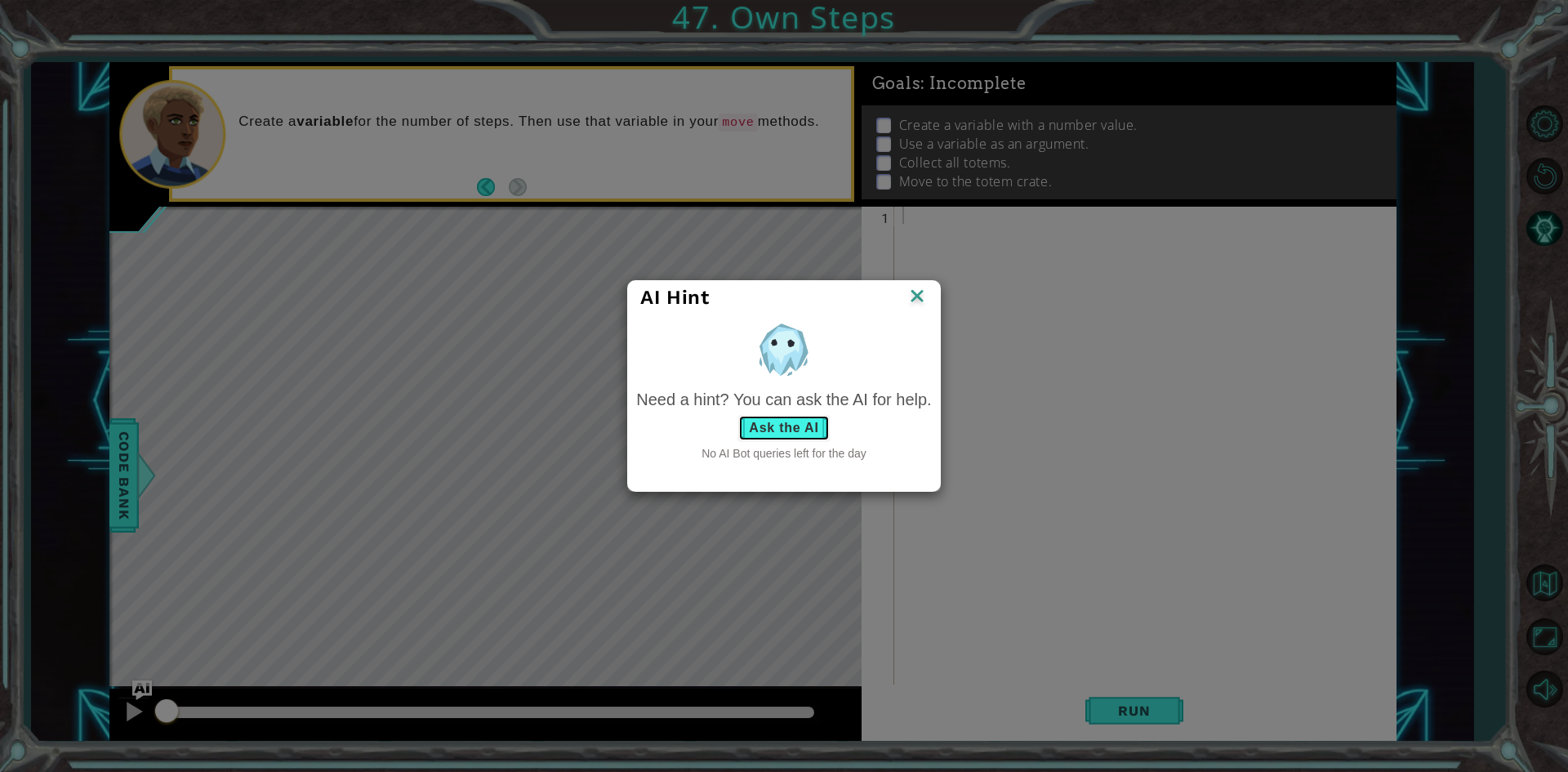
click at [803, 418] on button "Ask the AI" at bounding box center [784, 428] width 90 height 26
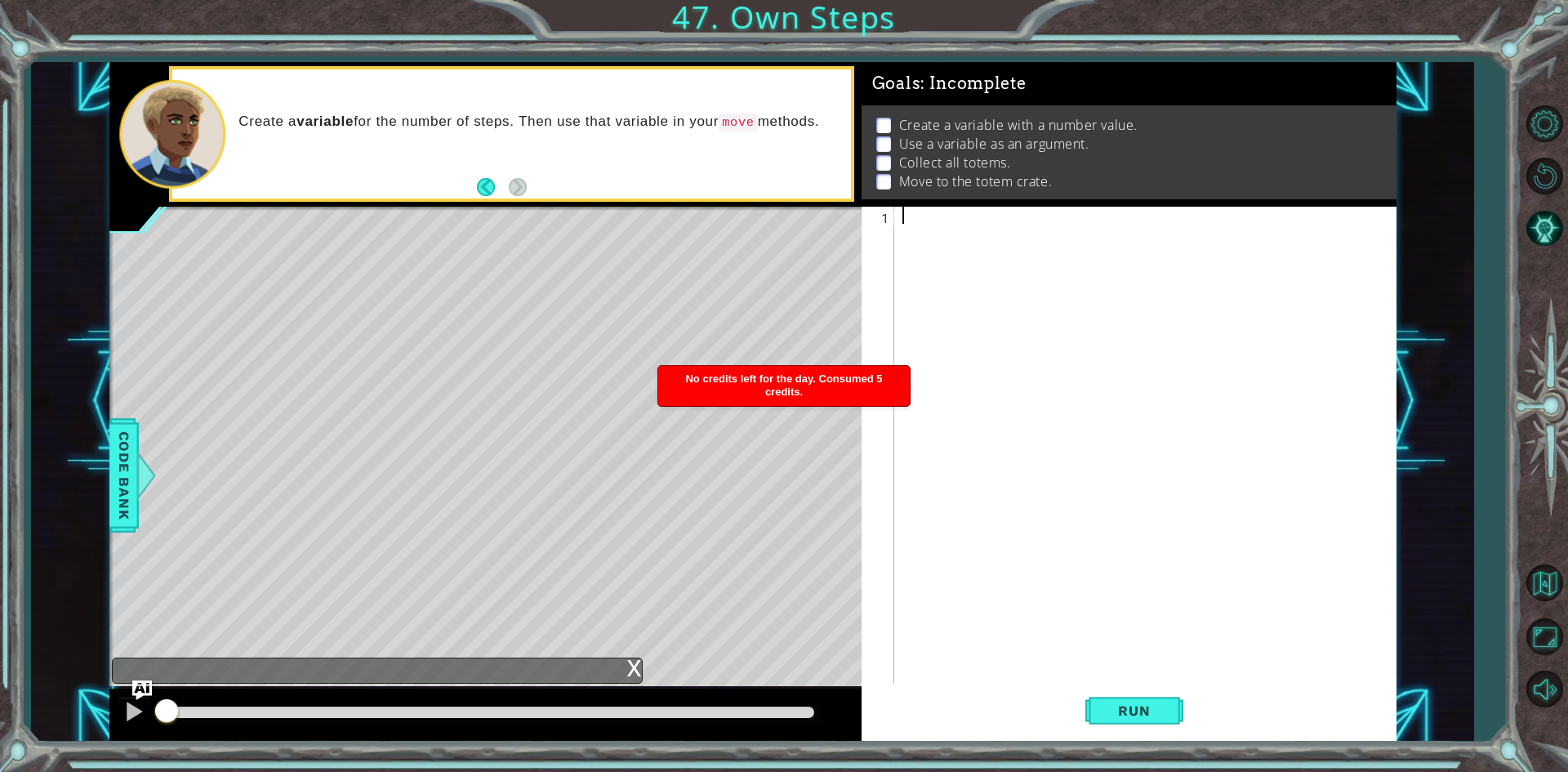
click at [929, 362] on div at bounding box center [1149, 464] width 499 height 515
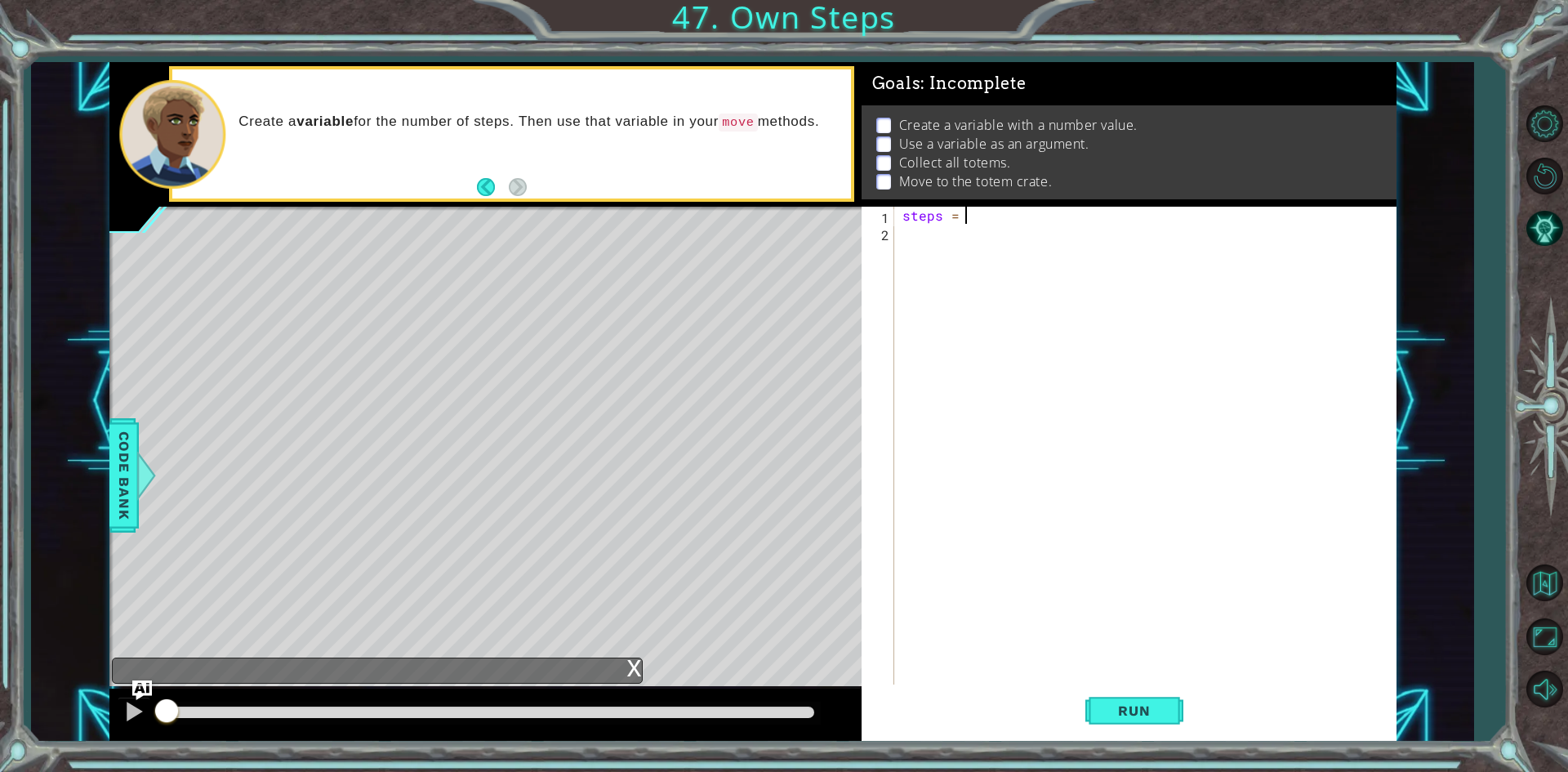
scroll to position [0, 3]
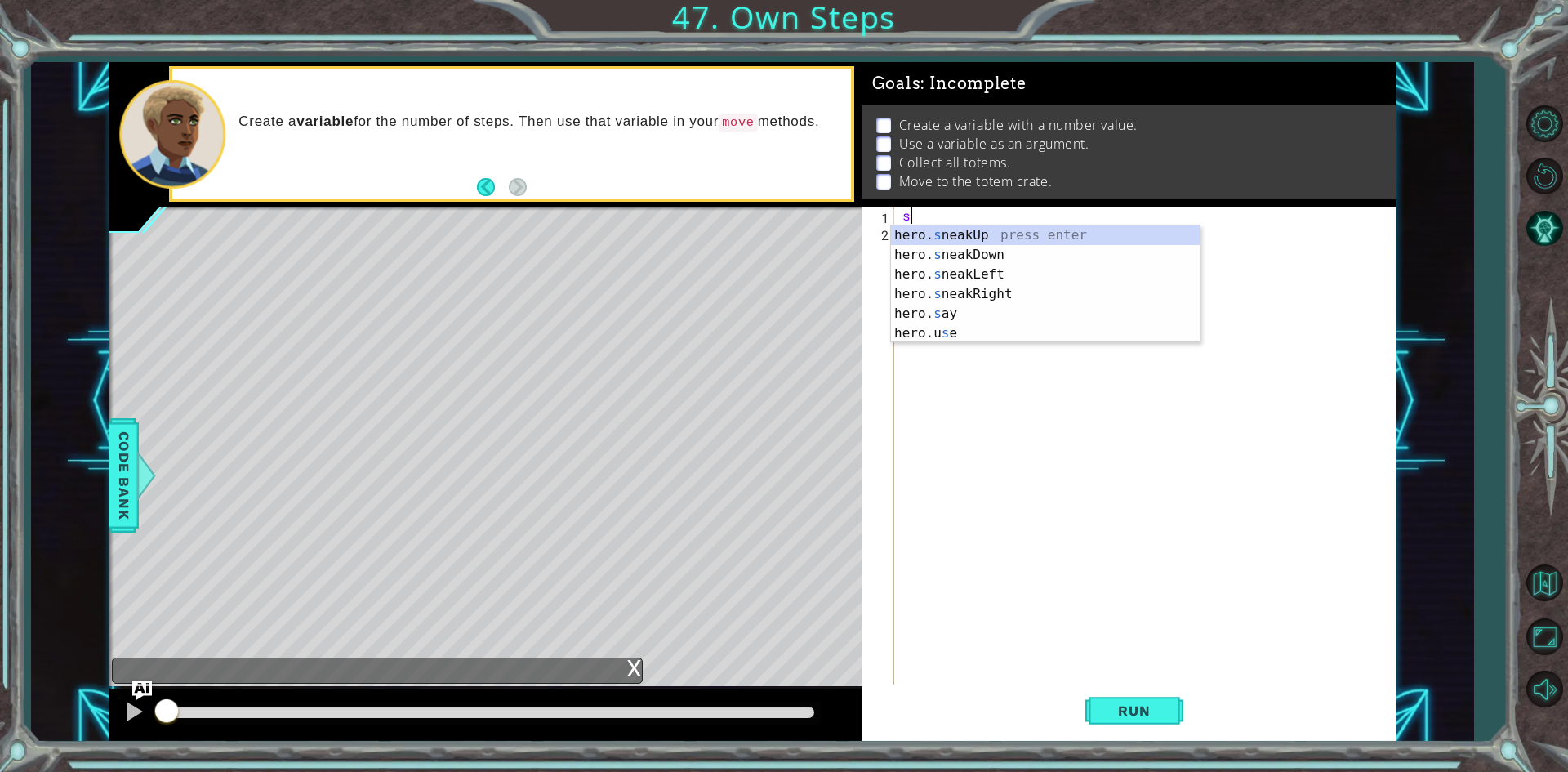
type textarea "s"
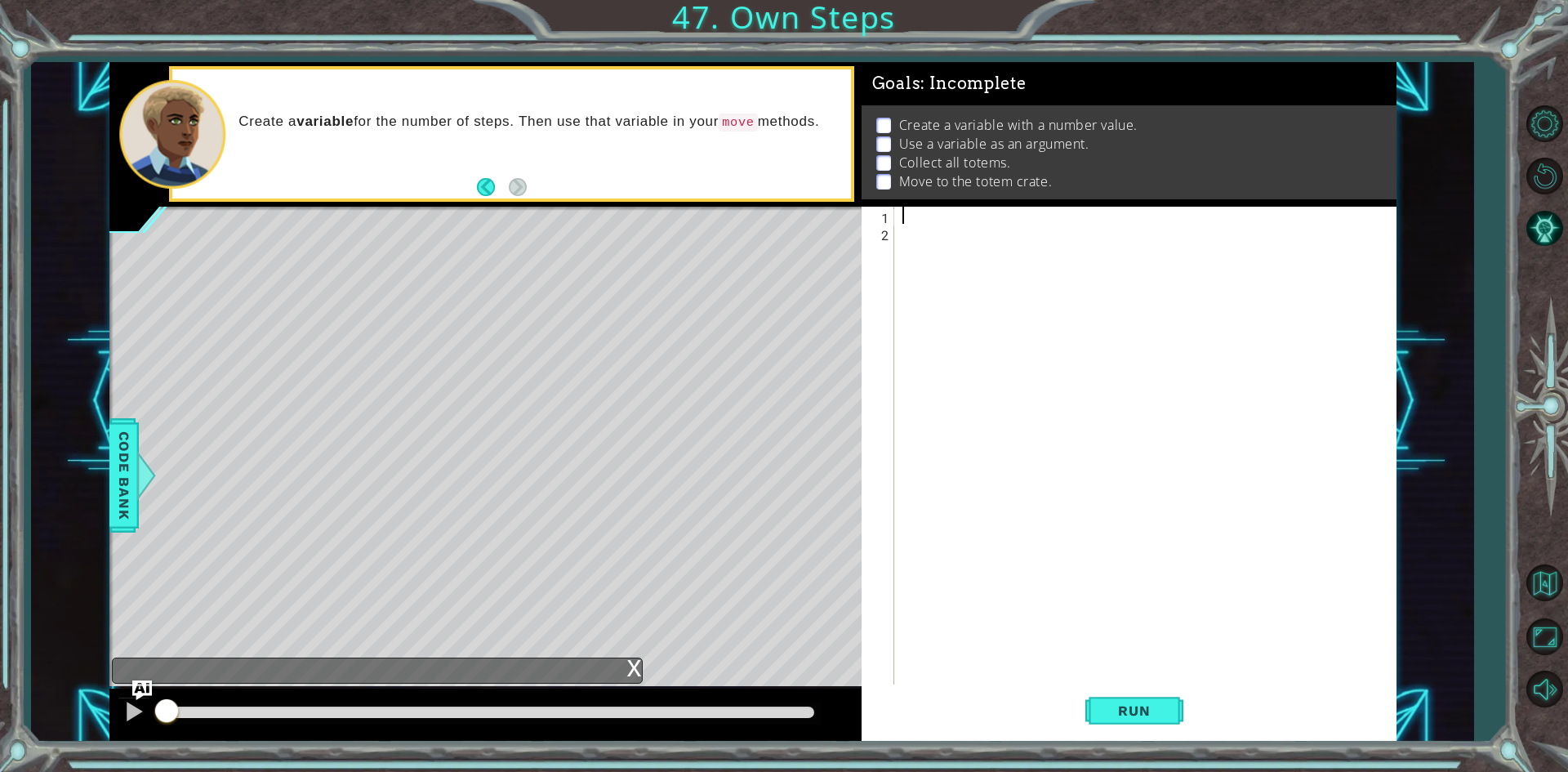
type textarea "s"
click at [970, 547] on div "s" at bounding box center [1149, 464] width 499 height 515
click at [941, 214] on div "s" at bounding box center [1149, 464] width 499 height 515
type textarea "s"
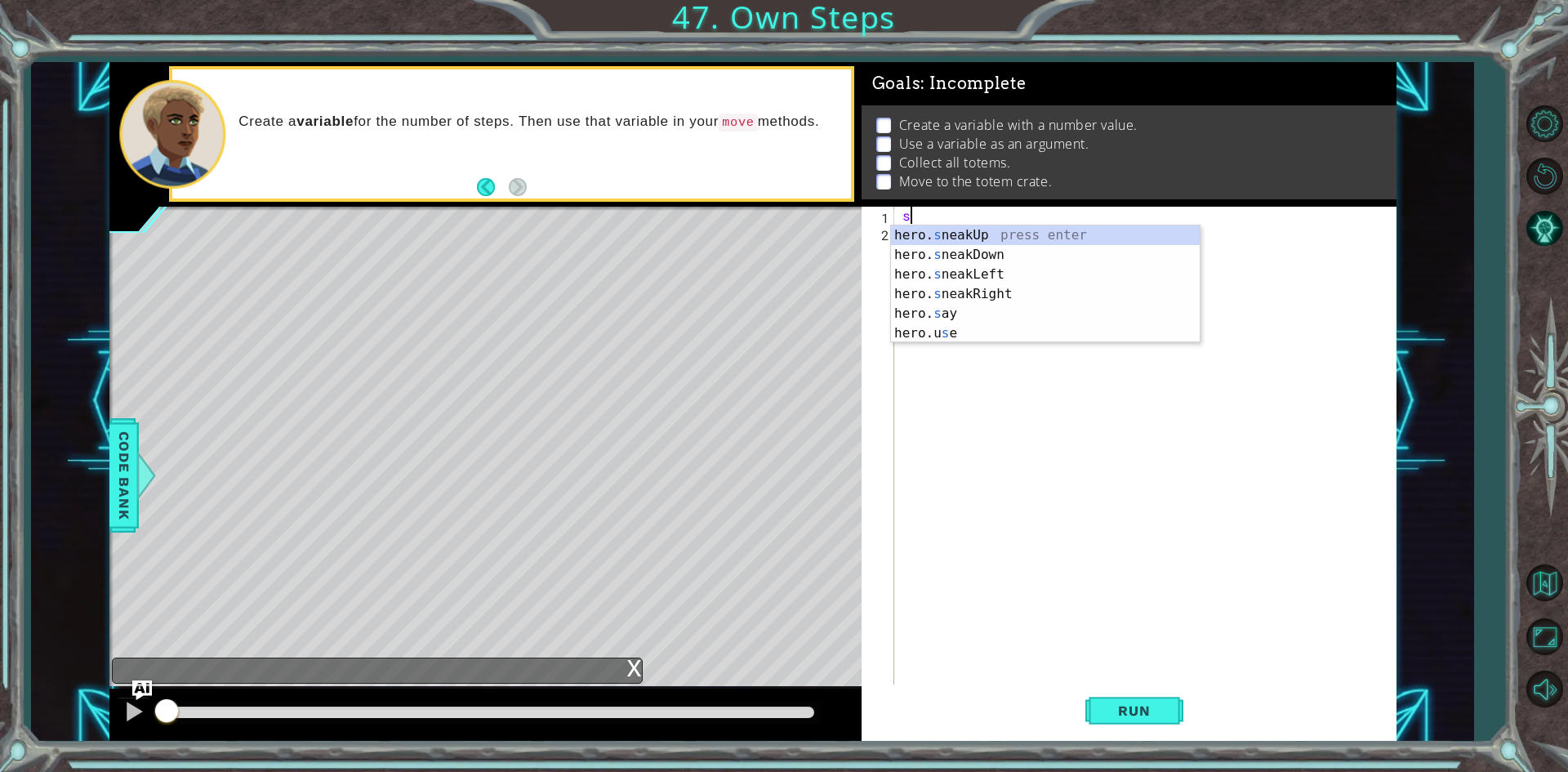
type textarea "s"
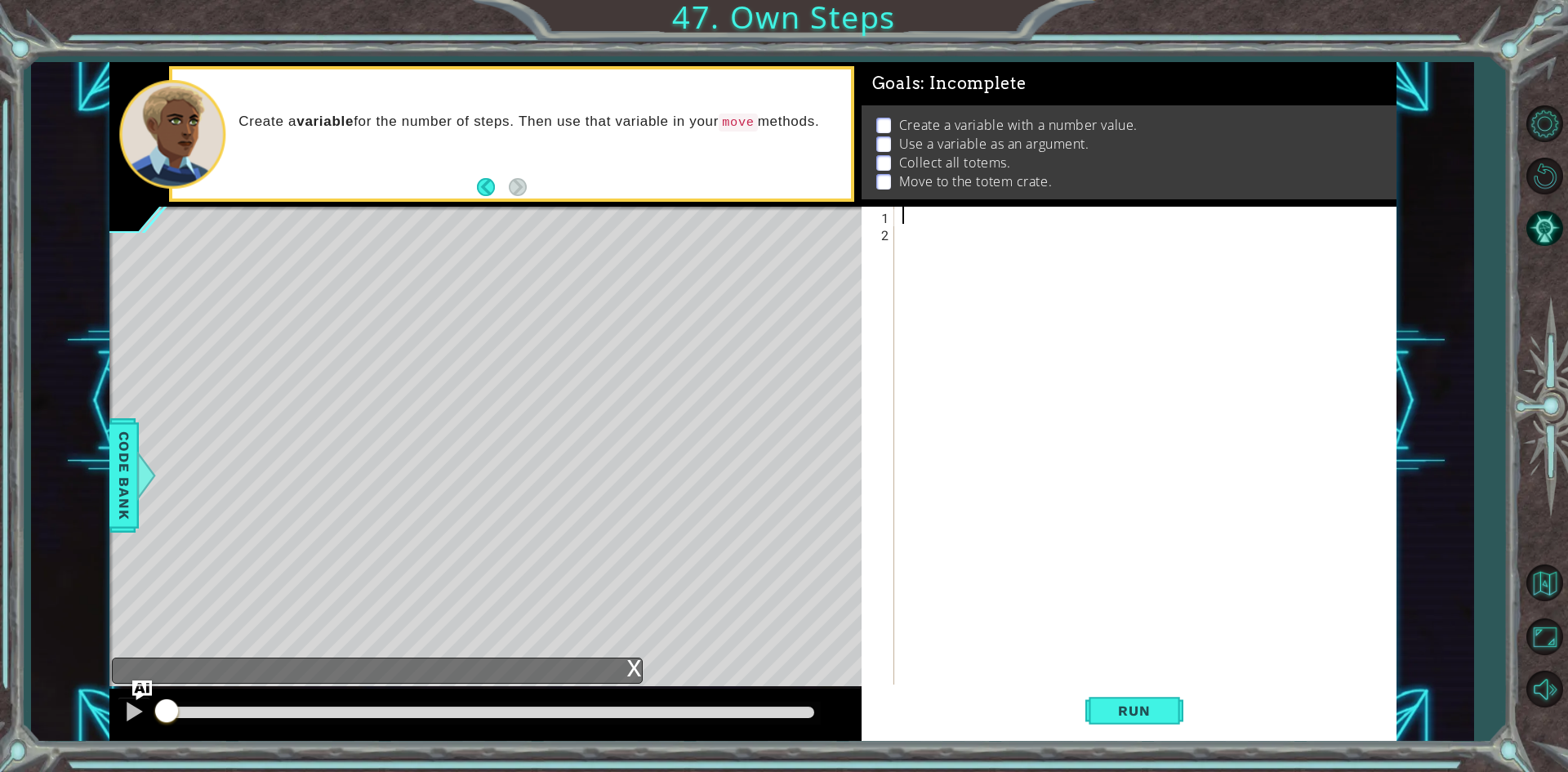
click at [941, 214] on div at bounding box center [1149, 464] width 499 height 515
type textarea "steps = 67"
type textarea "steps = 69"
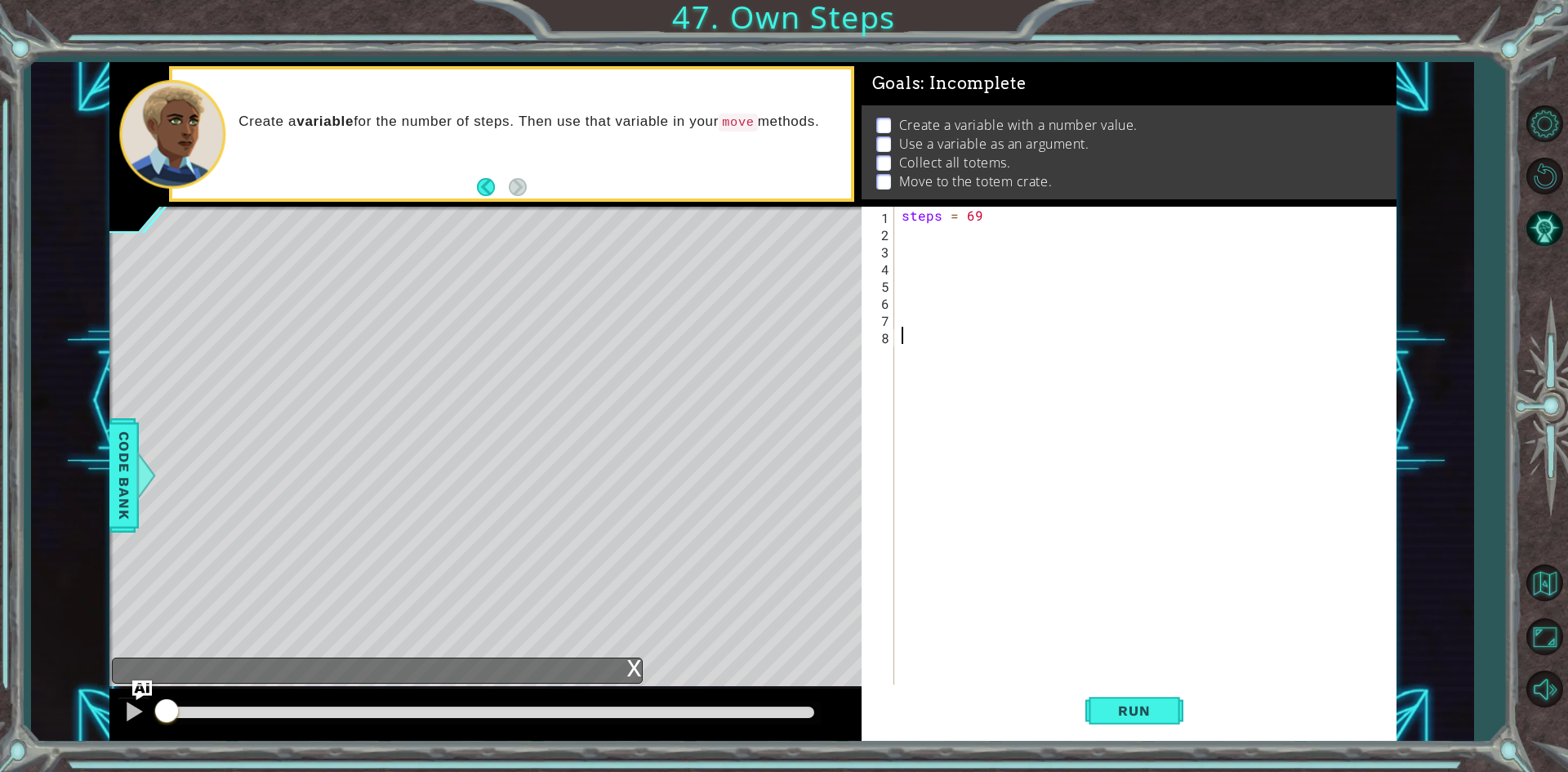
click at [987, 343] on div "steps = 69" at bounding box center [1148, 464] width 499 height 515
type textarea "steps = 2"
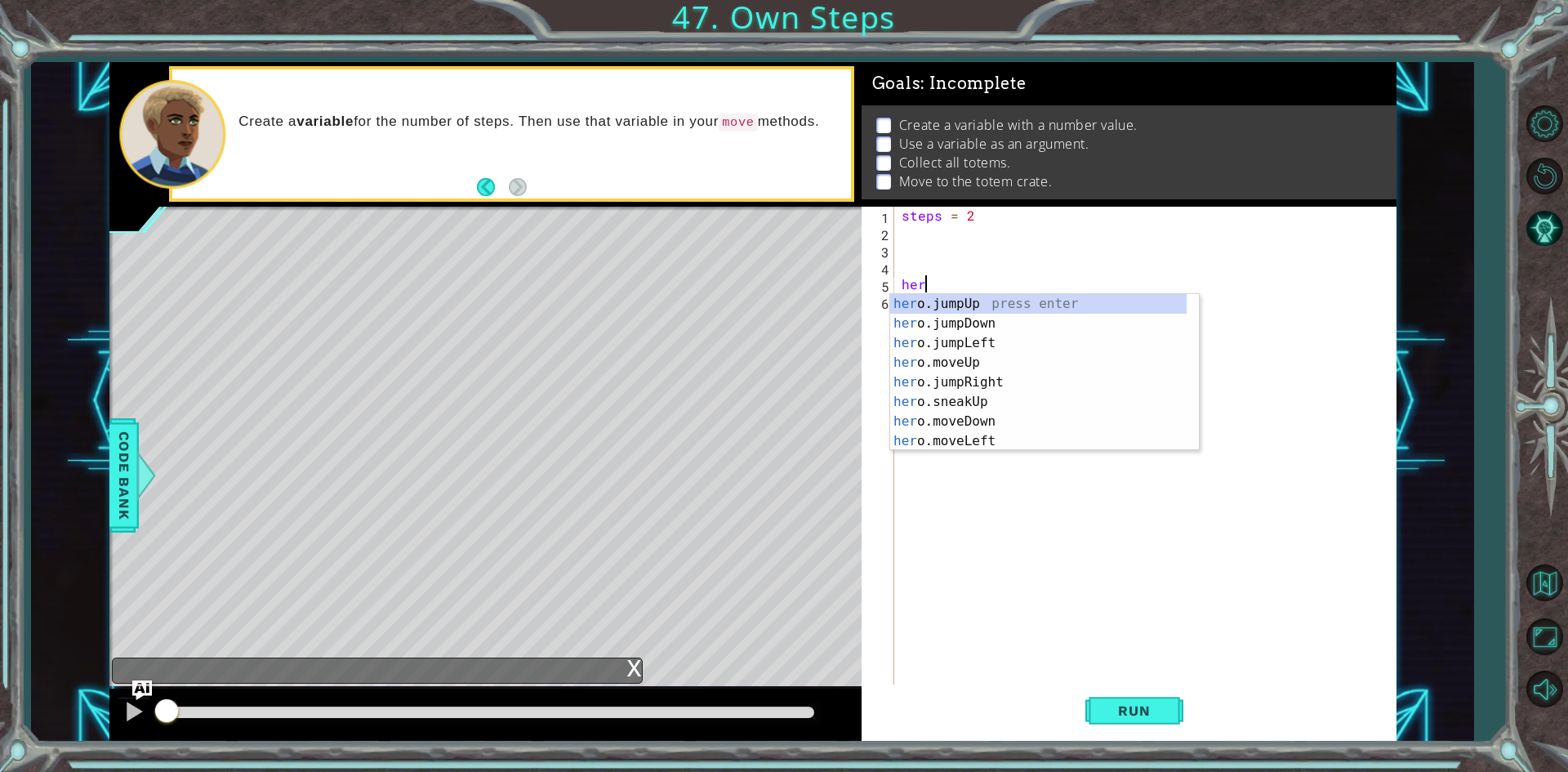
scroll to position [0, 1]
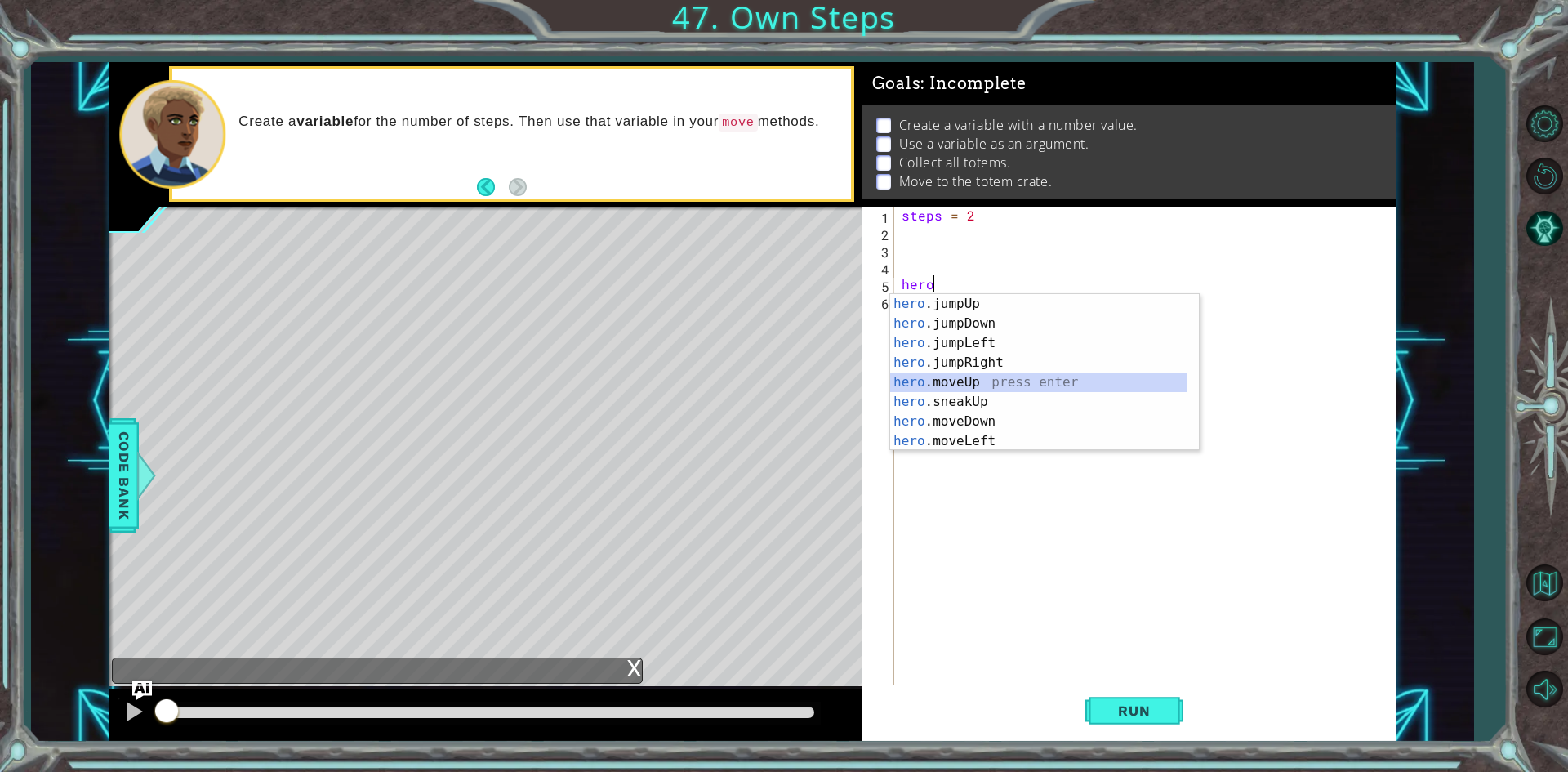
click at [971, 385] on div "hero .jumpUp press enter hero .jumpDown press enter hero .jumpLeft press enter …" at bounding box center [1039, 391] width 297 height 196
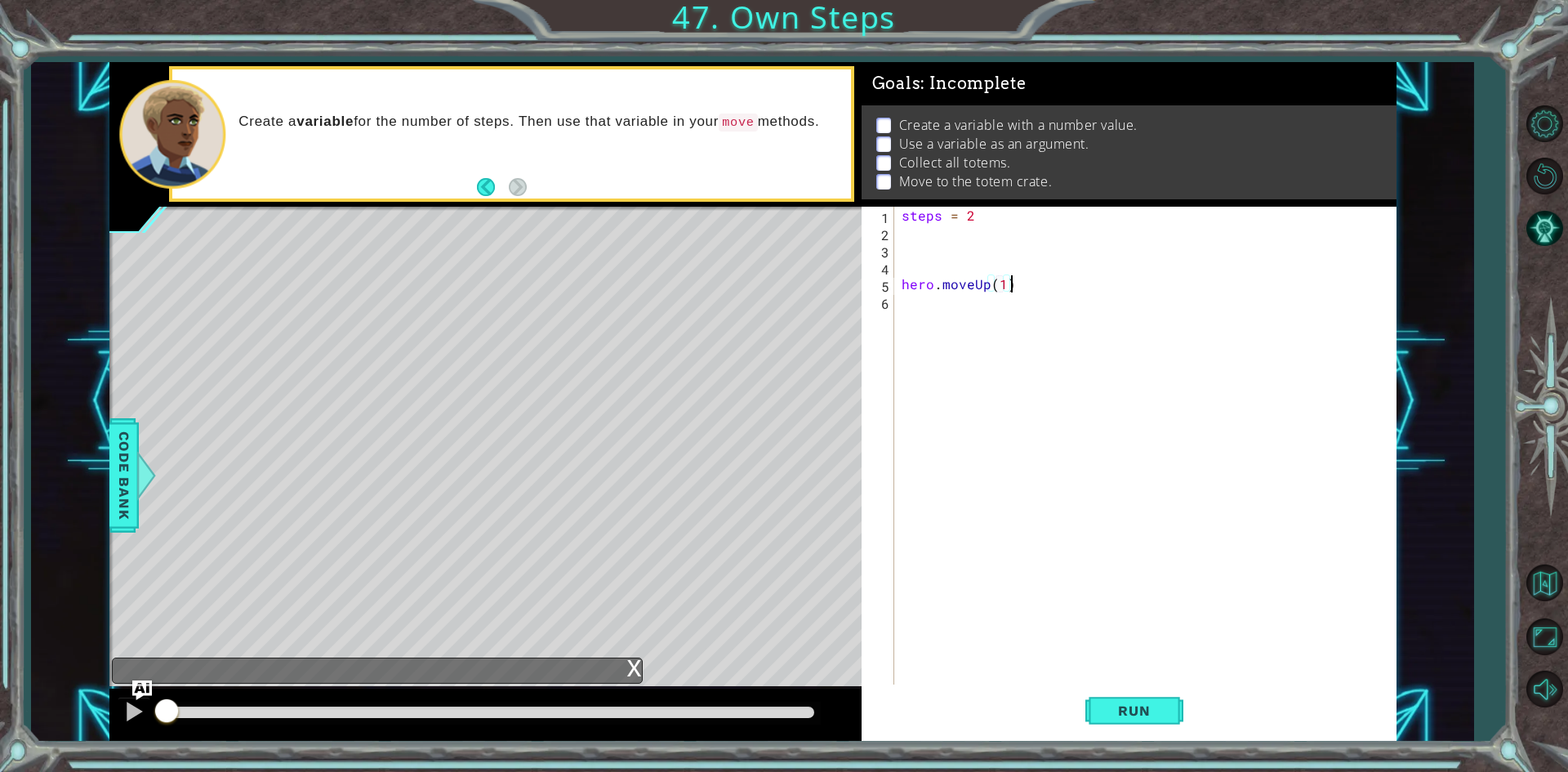
click at [1017, 280] on div "steps = 2 hero . moveUp ( 1 )" at bounding box center [1148, 464] width 499 height 515
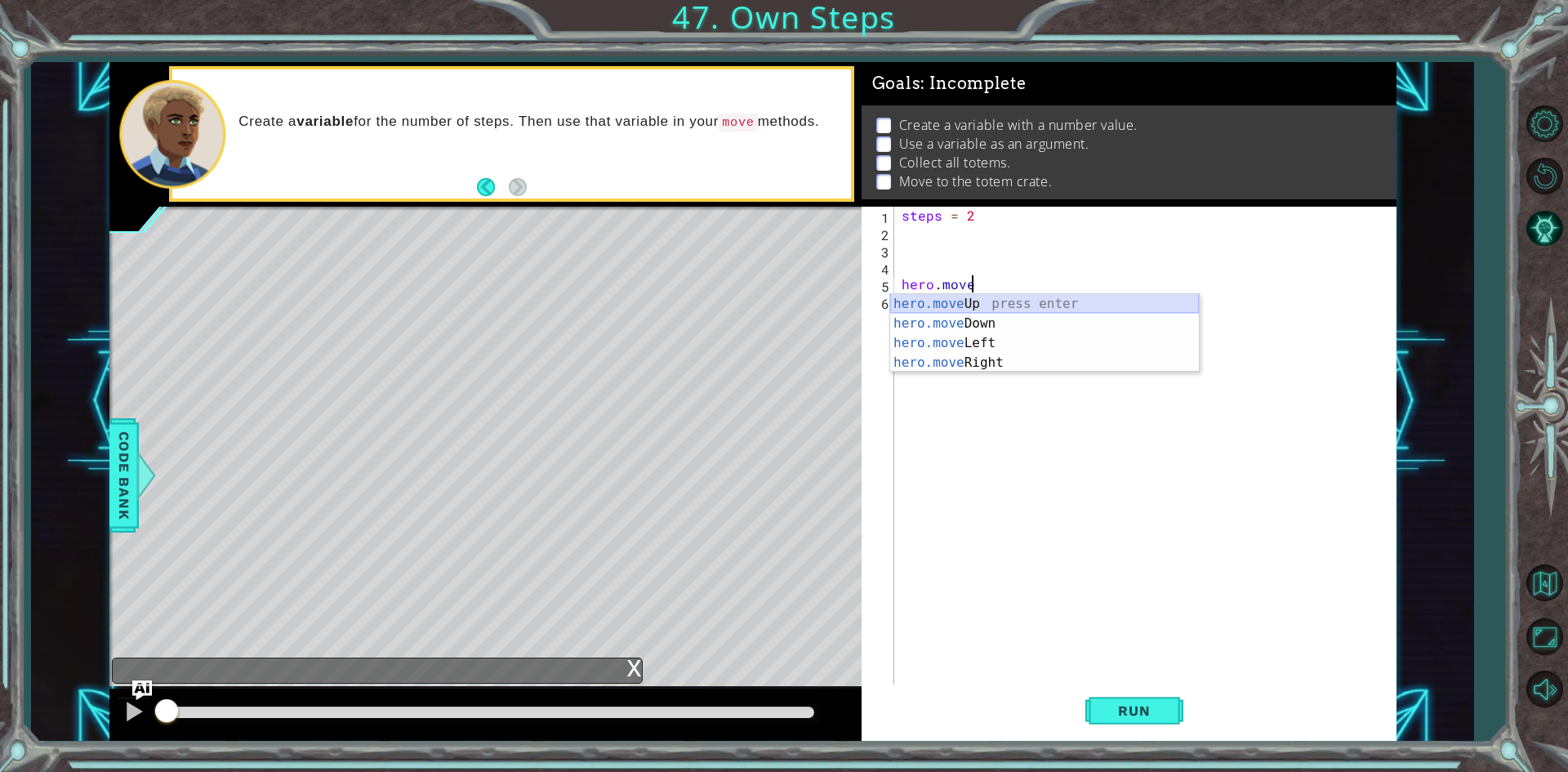
click at [1017, 301] on div "hero.move Up press enter hero.move Down press enter hero.move Left press enter …" at bounding box center [1045, 353] width 309 height 117
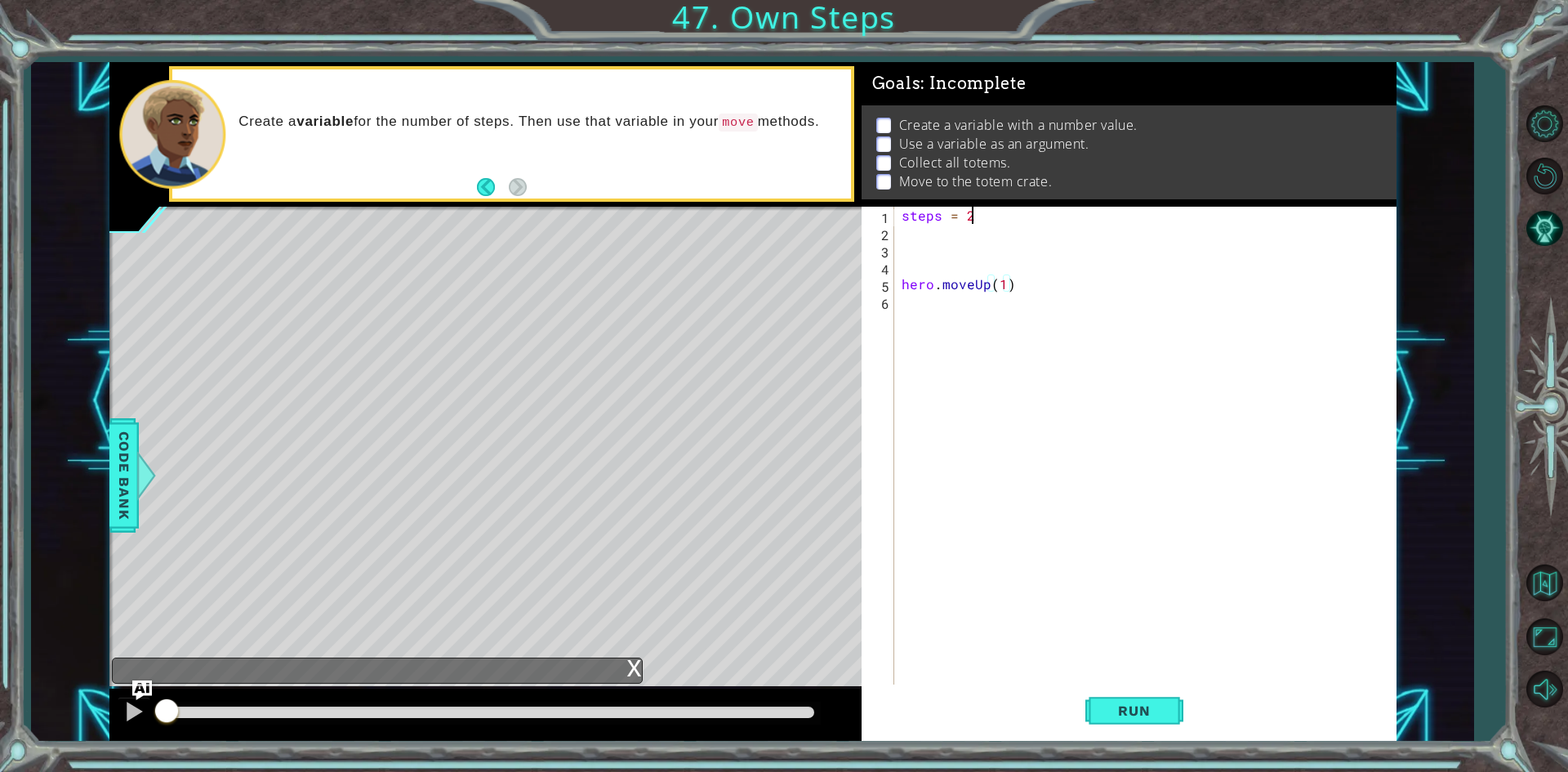
click at [1010, 214] on div "steps = 2 hero . moveUp ( 1 )" at bounding box center [1148, 464] width 499 height 515
click at [1002, 285] on div "steps = 2 hero . moveUp ( 1 )" at bounding box center [1148, 464] width 499 height 515
type textarea "hero.moveUp(steps)"
click at [1010, 302] on div "steps press enter" at bounding box center [1139, 323] width 309 height 59
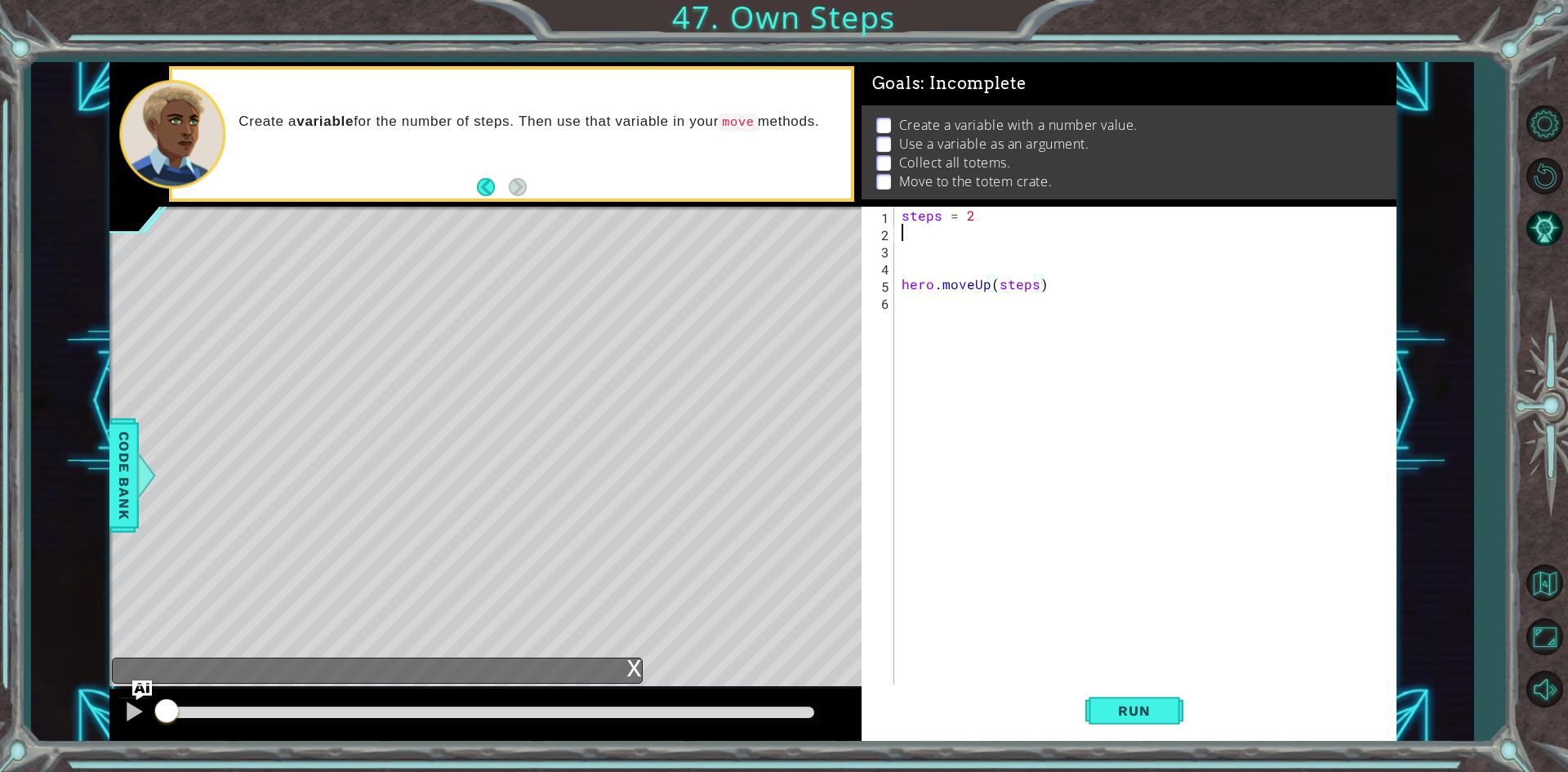
click at [1033, 228] on div "steps = 2 hero . moveUp ( steps )" at bounding box center [1148, 464] width 499 height 515
click at [1035, 211] on div "steps = 2 hero . moveUp ( steps )" at bounding box center [1148, 464] width 499 height 515
type textarea "steps = 3"
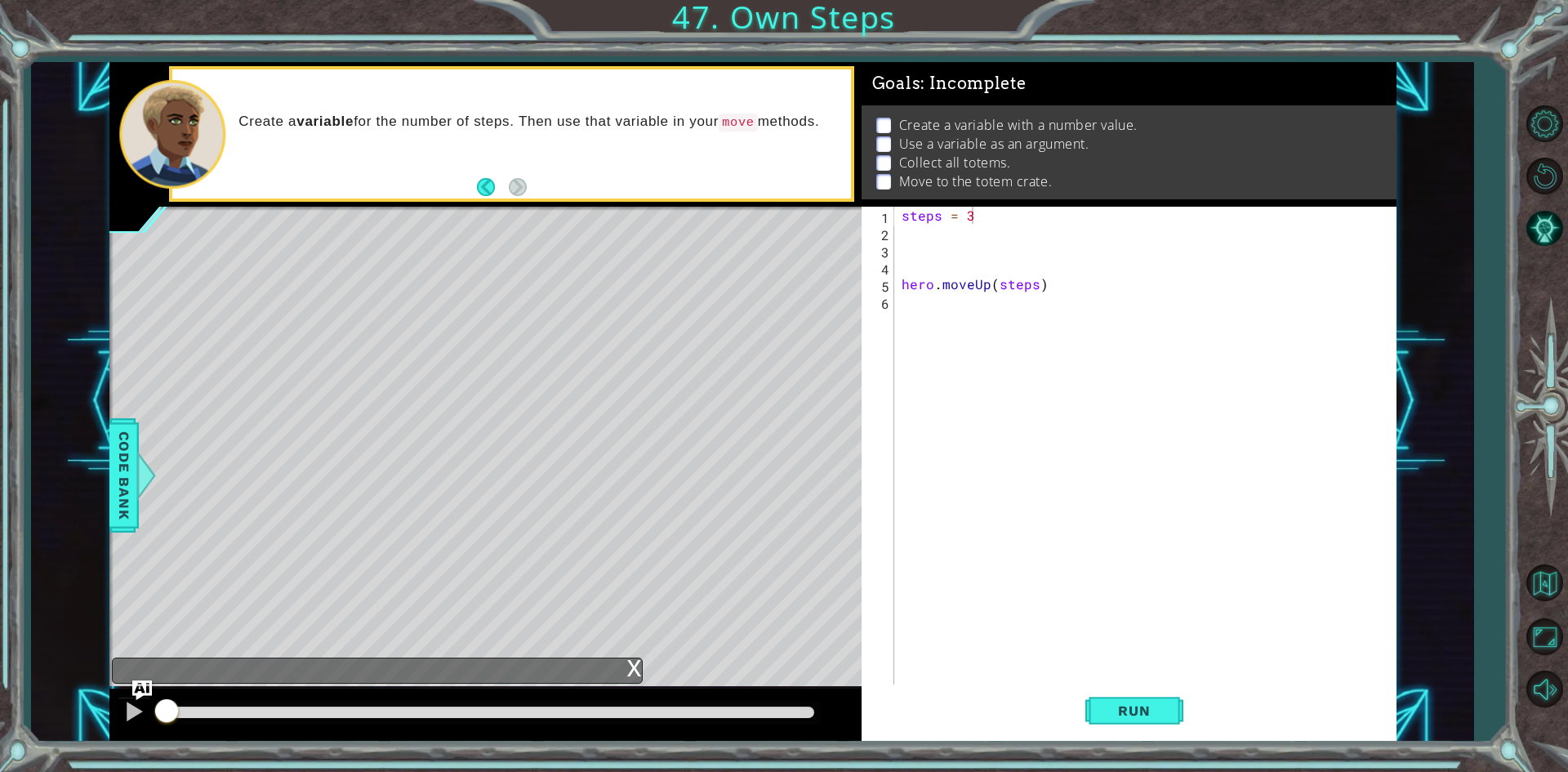
click at [1141, 747] on div "1 ההההההההההההההההההההההההההההההההההההההההההההההההההההההההההההההההההההההההההההה…" at bounding box center [784, 386] width 1568 height 772
click at [938, 312] on div "steps = 3 hero . moveUp ( steps )" at bounding box center [1148, 464] width 499 height 515
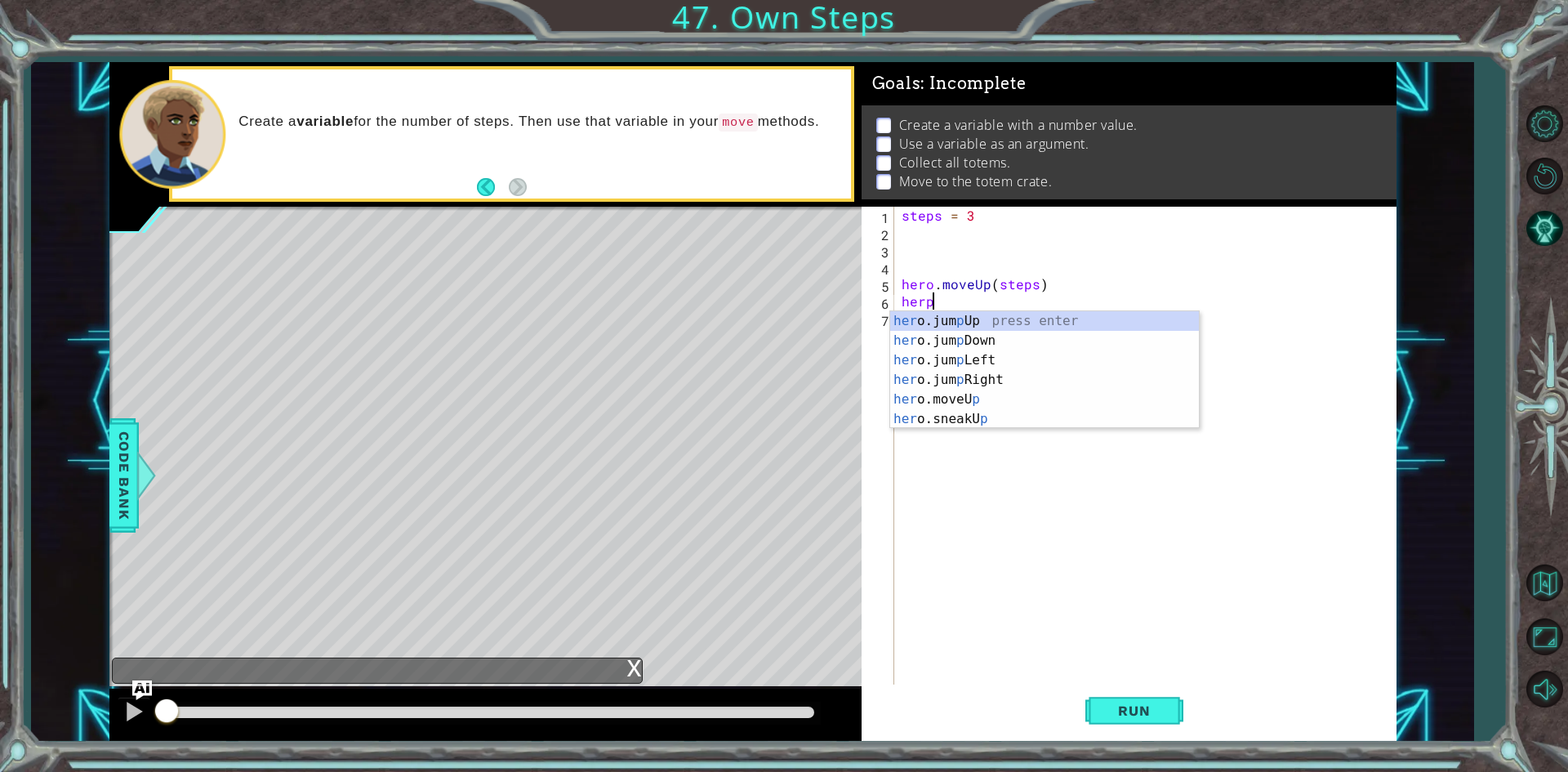
scroll to position [0, 1]
type textarea "hero"
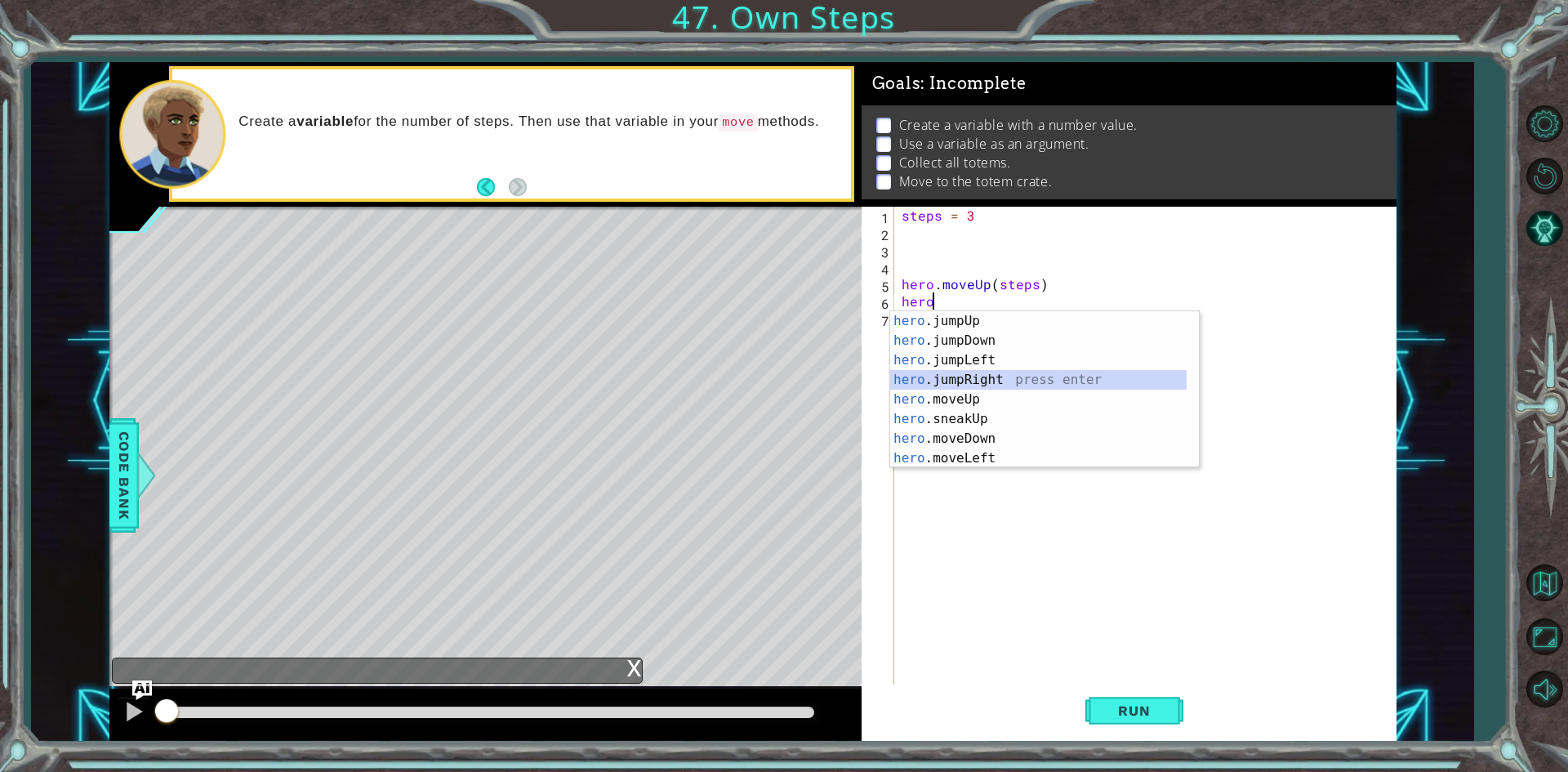
click at [1018, 384] on div "hero .jumpUp press enter hero .jumpDown press enter hero .jumpLeft press enter …" at bounding box center [1039, 408] width 297 height 196
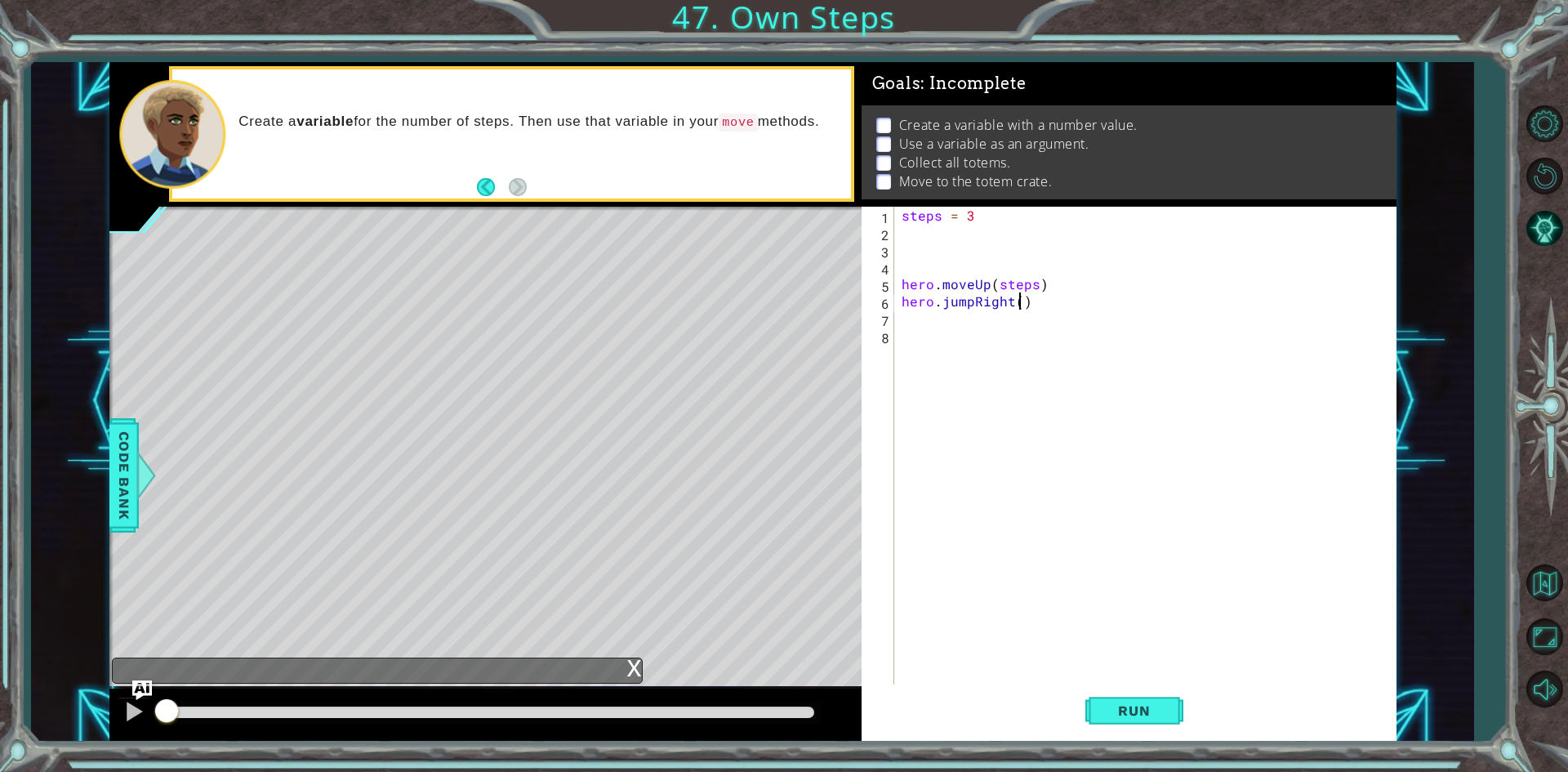
click at [1020, 303] on div "steps = 3 hero . moveUp ( steps ) hero . jumpRight ( )" at bounding box center [1148, 464] width 499 height 515
type textarea "hero.jumpRight(steps)"
click at [1175, 315] on div "steps press enter" at bounding box center [1162, 340] width 309 height 59
click at [1162, 333] on div "steps = 3 hero . moveUp ( steps ) hero . jumpRight ( steps )" at bounding box center [1148, 464] width 499 height 515
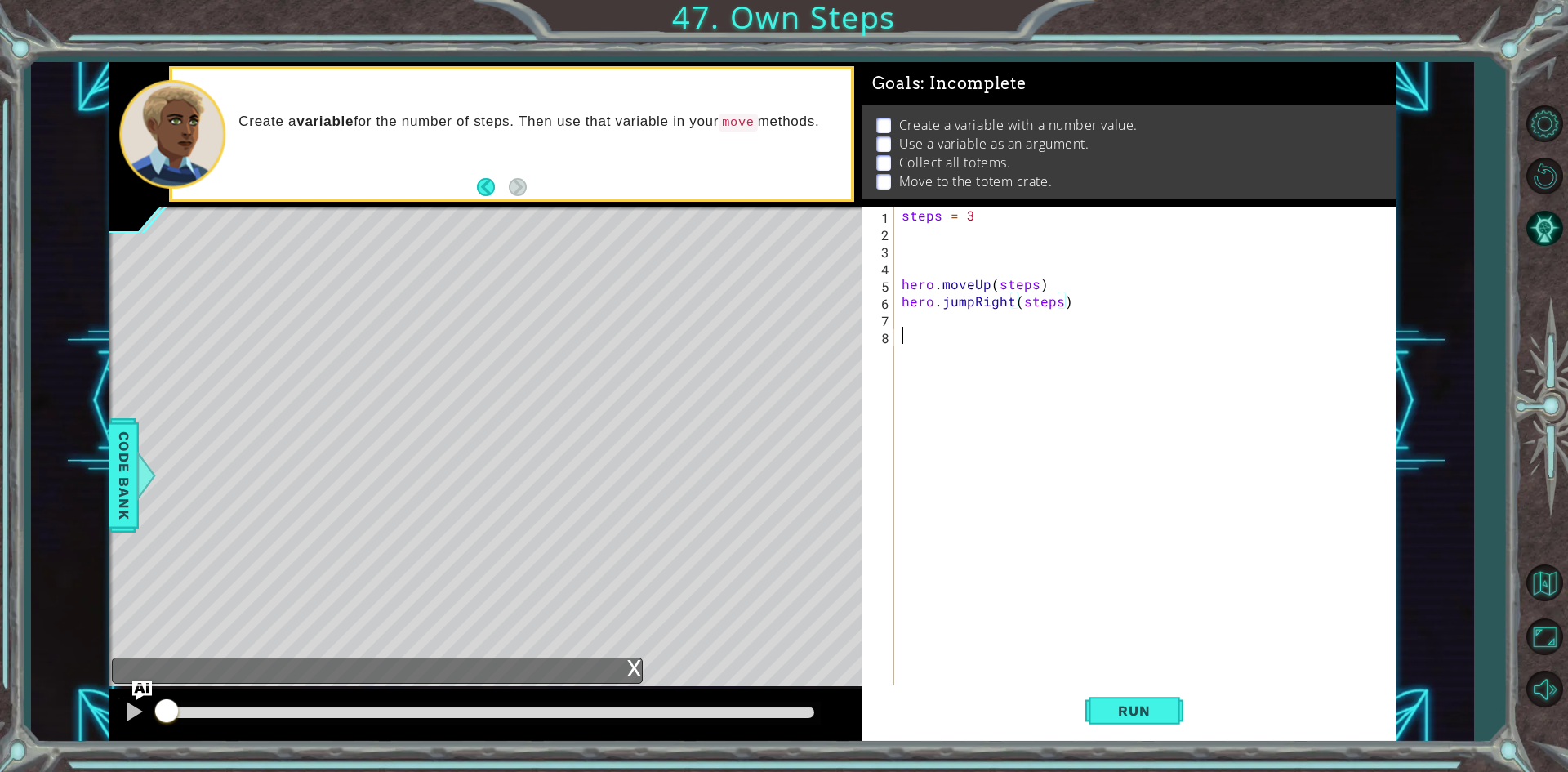
scroll to position [0, 0]
click at [1163, 319] on div "steps = 3 hero . moveUp ( steps ) hero . jumpRight ( steps )" at bounding box center [1148, 464] width 499 height 515
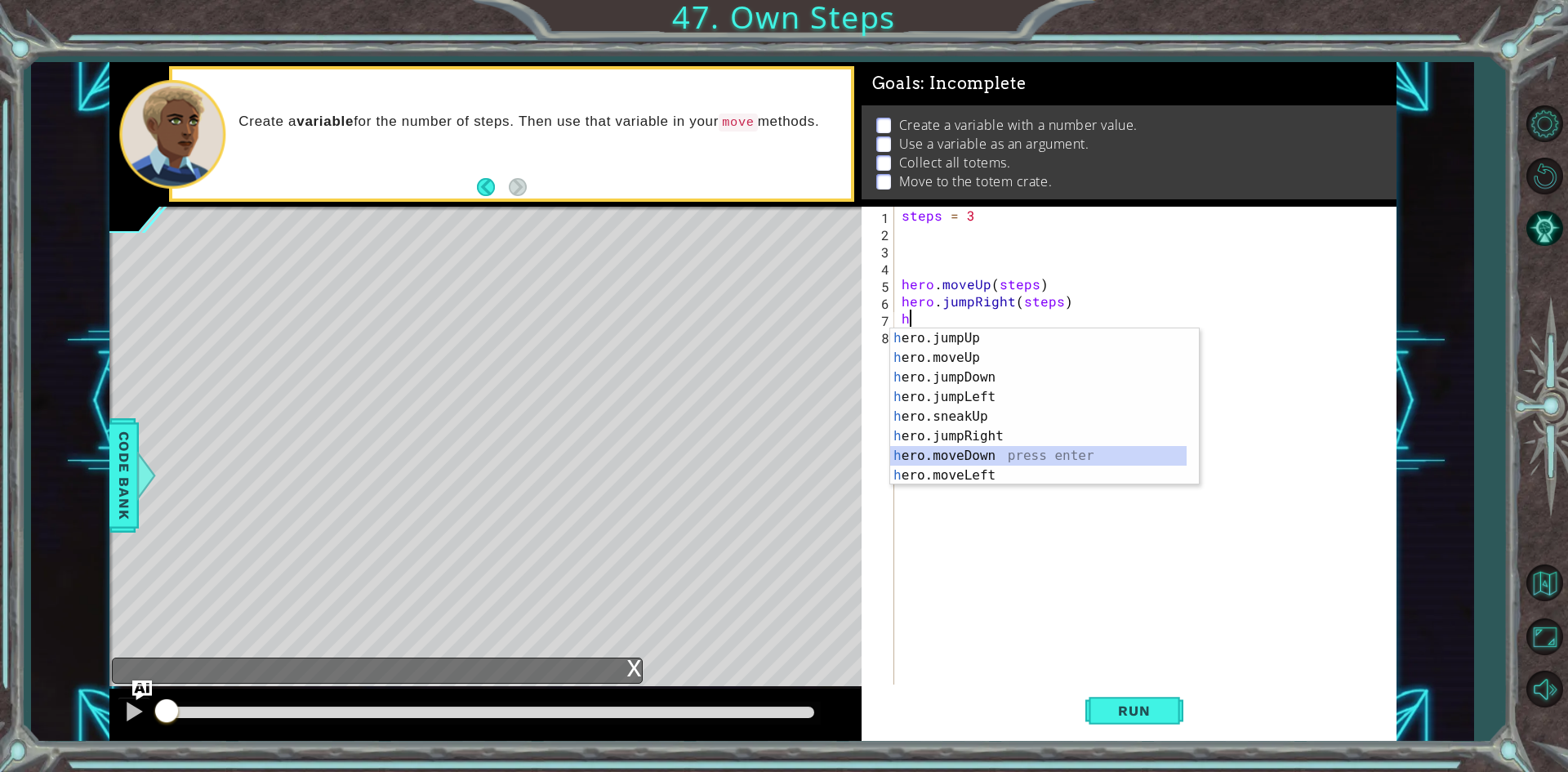
click at [1065, 455] on div "h ero.jumpUp press enter h ero.moveUp press enter h ero.jumpDown press enter h …" at bounding box center [1045, 426] width 309 height 196
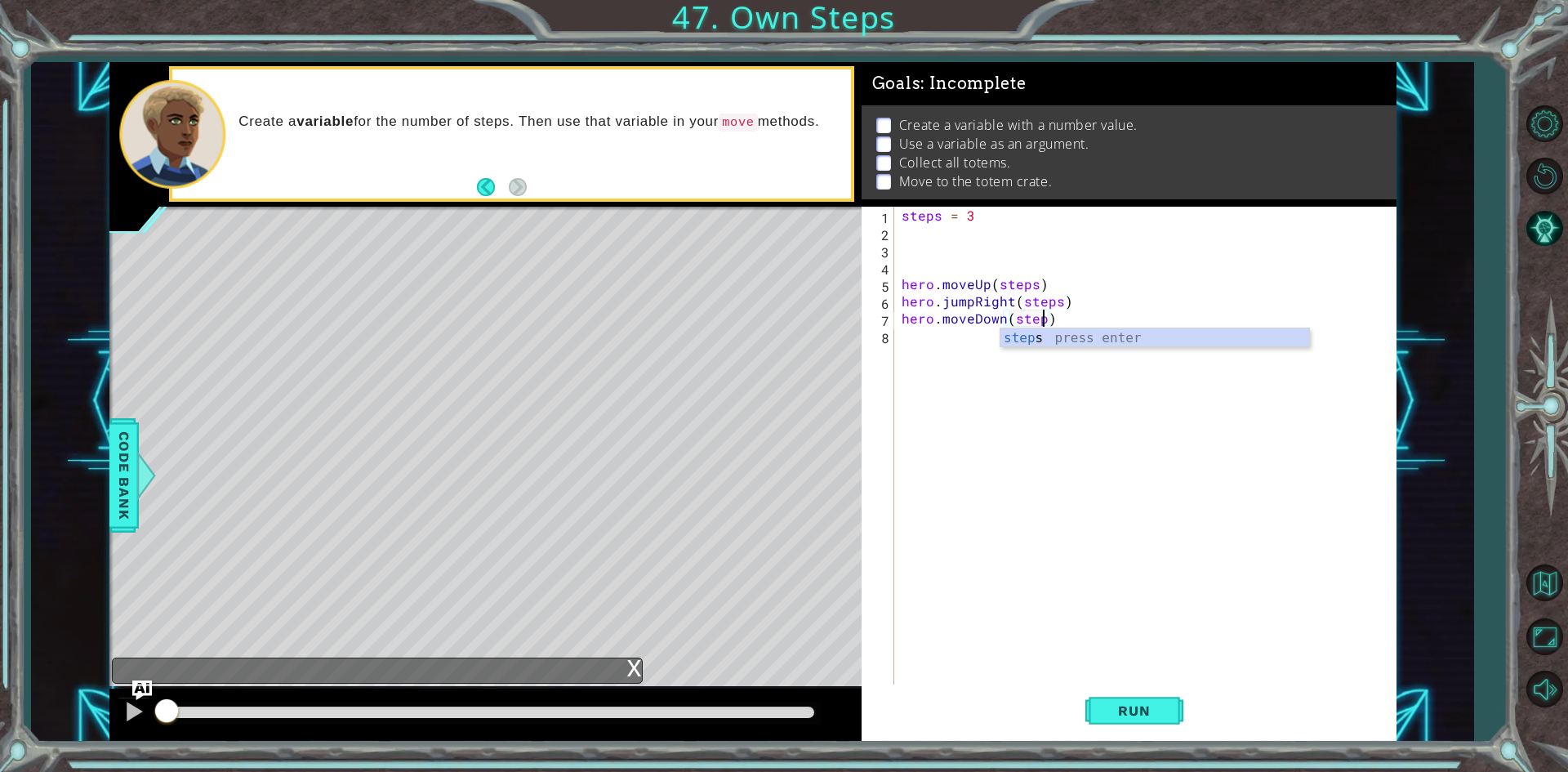
type textarea "hero.moveDown(steps)"
click at [1042, 335] on div "steps press enter" at bounding box center [1155, 358] width 309 height 59
click at [1042, 335] on div "steps = 3 hero . moveUp ( steps ) hero . jumpRight ( steps ) hero . moveDown ( …" at bounding box center [1148, 464] width 499 height 515
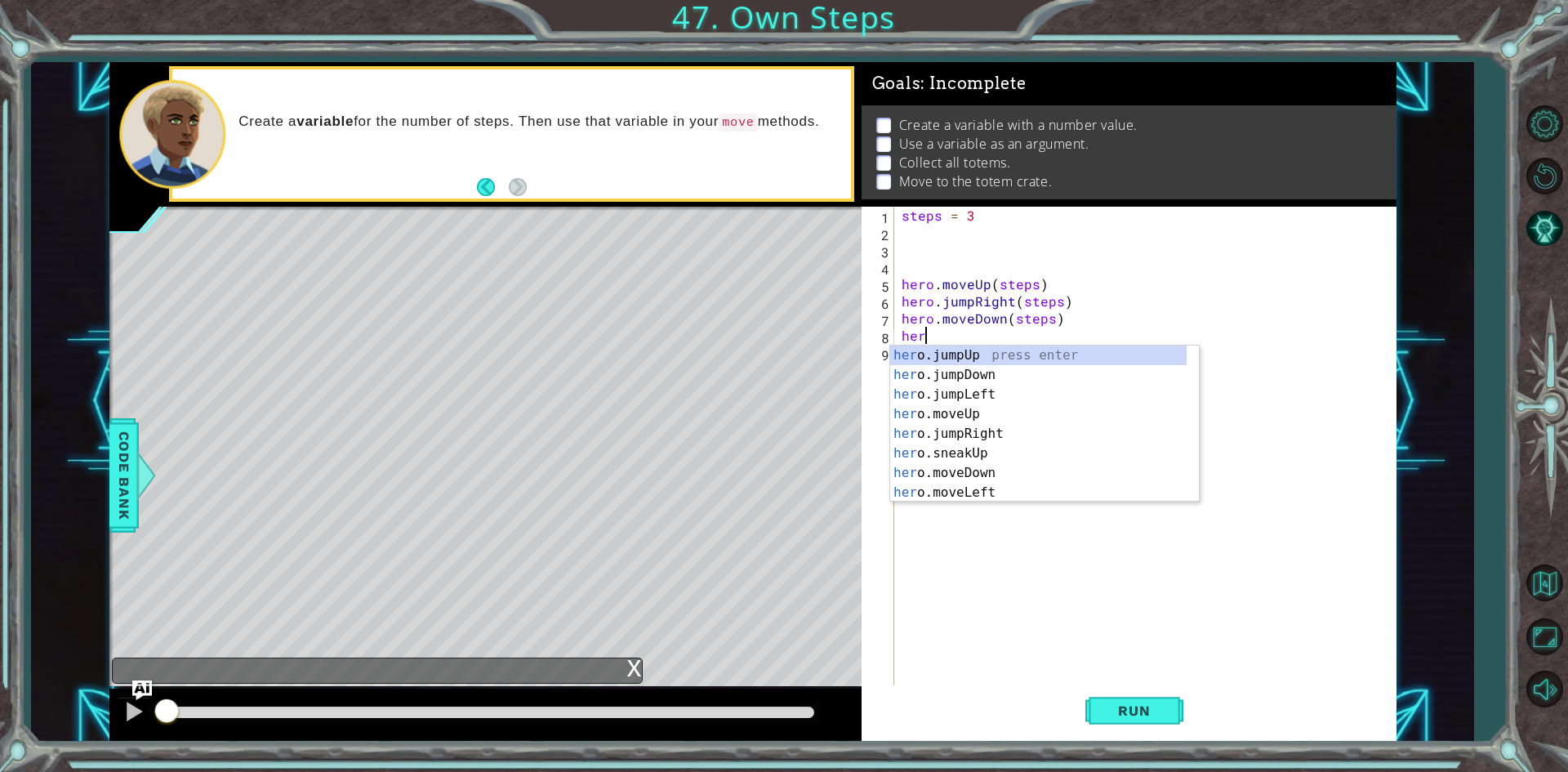
type textarea "hero"
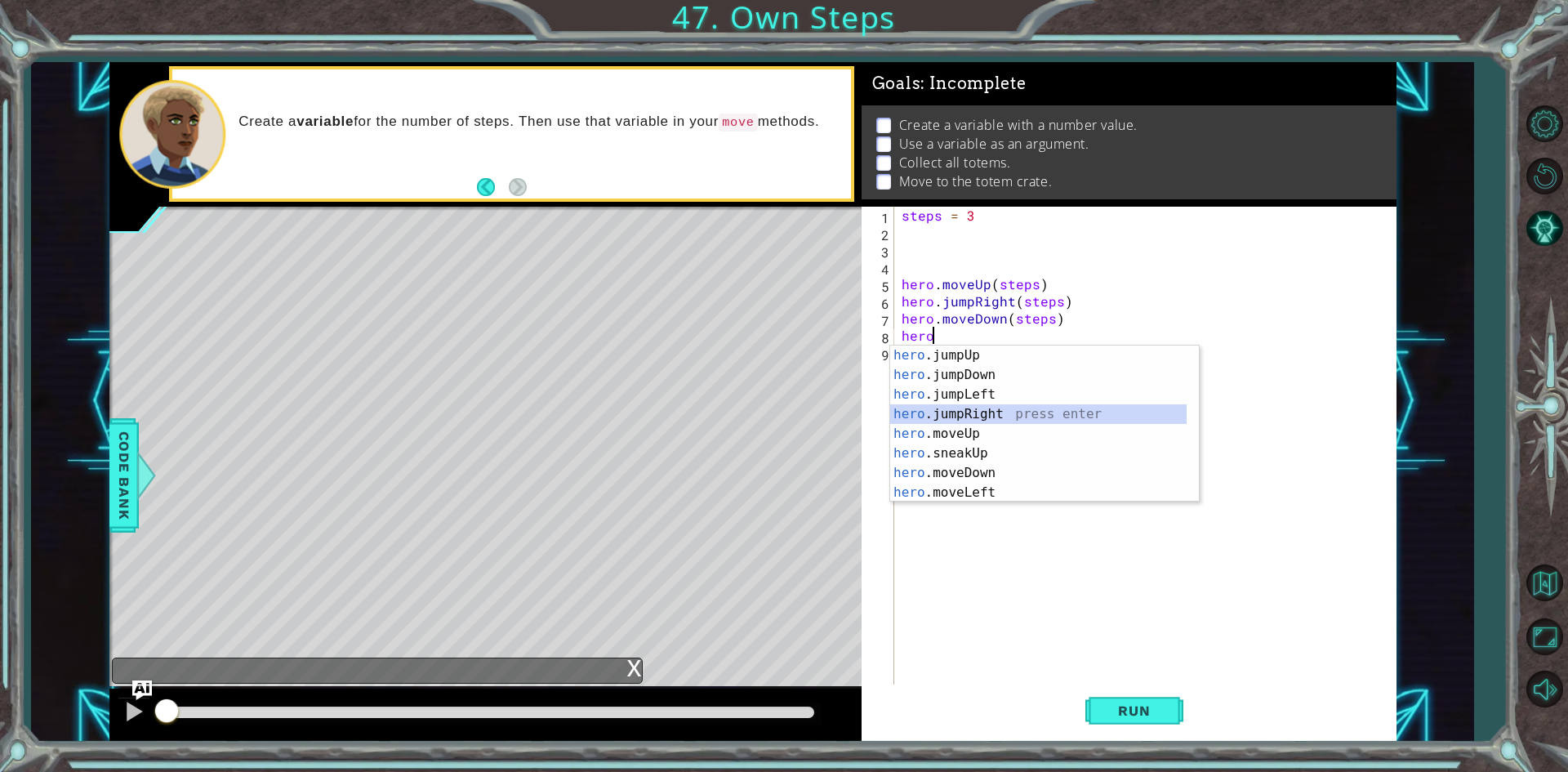
click at [1019, 419] on div "hero .jumpUp press enter hero .jumpDown press enter hero .jumpLeft press enter …" at bounding box center [1039, 443] width 297 height 196
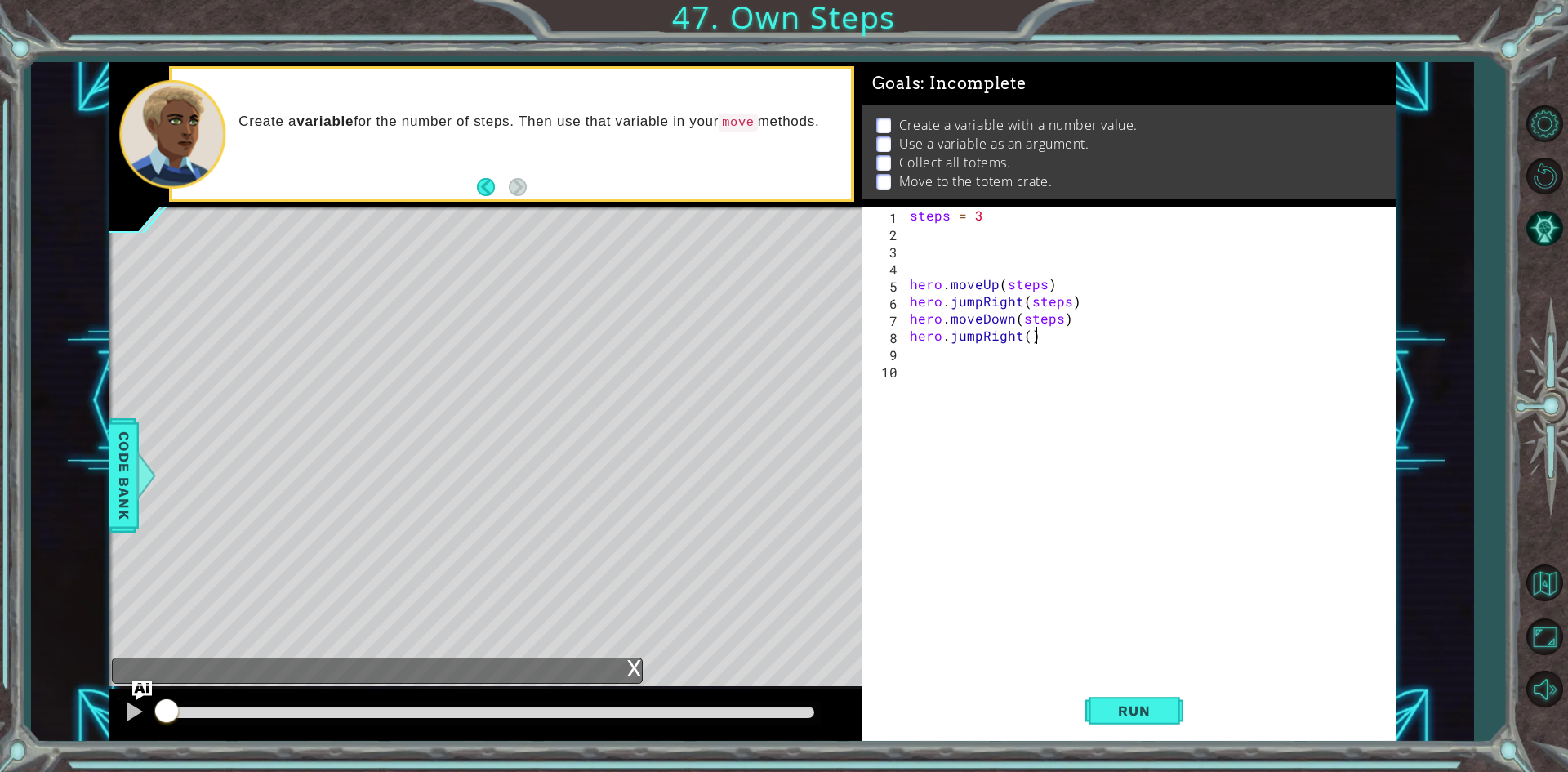
click at [1051, 343] on div "steps = 3 hero . moveUp ( steps ) hero . jumpRight ( steps ) hero . moveDown ( …" at bounding box center [1153, 464] width 493 height 515
click at [1029, 333] on div "steps = 3 hero . moveUp ( steps ) hero . jumpRight ( steps ) hero . moveDown ( …" at bounding box center [1153, 464] width 493 height 515
click at [1129, 718] on span "Run" at bounding box center [1134, 710] width 65 height 16
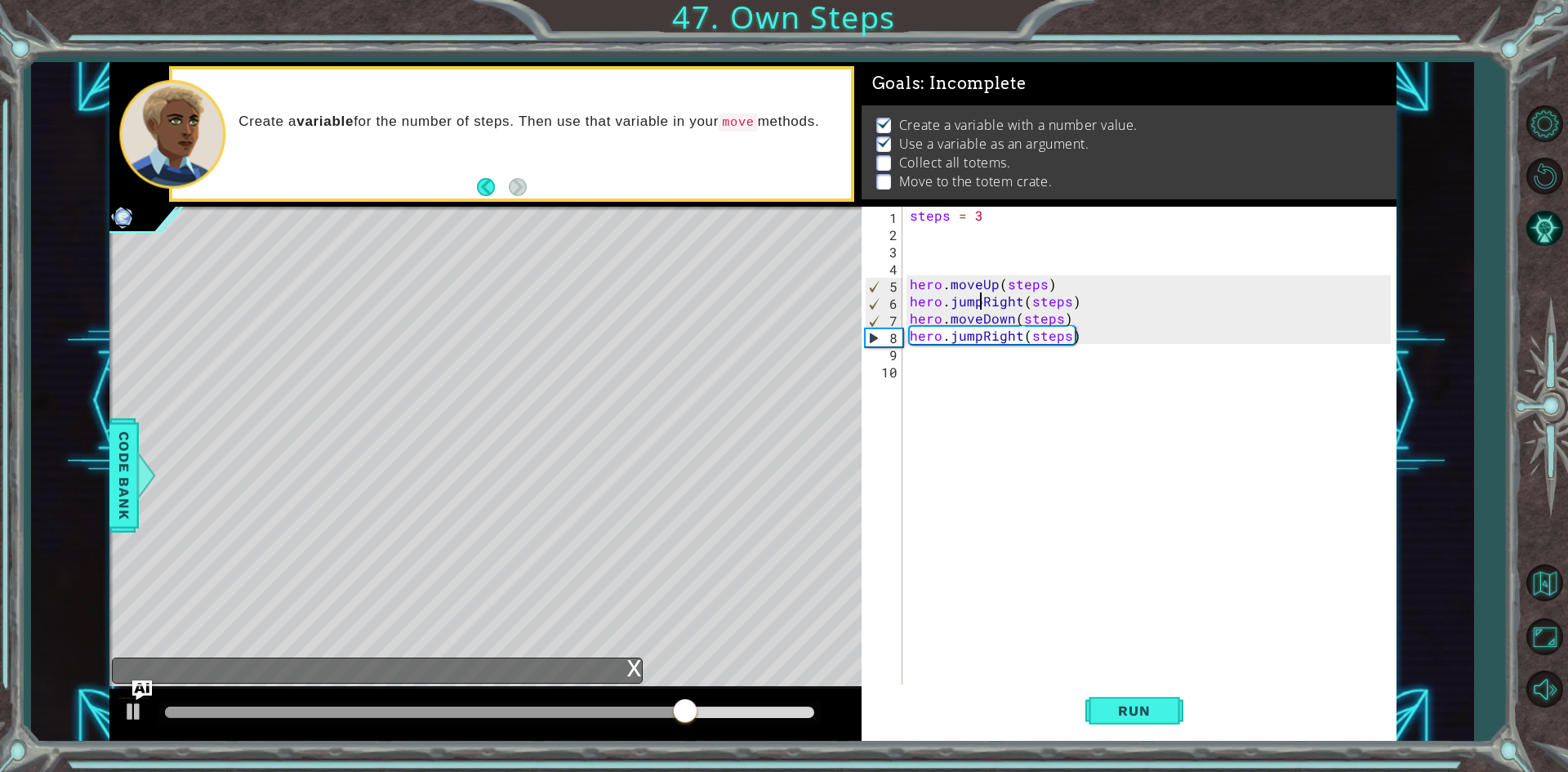
click at [982, 302] on div "steps = 3 hero . moveUp ( steps ) hero . jumpRight ( steps ) hero . moveDown ( …" at bounding box center [1153, 464] width 493 height 515
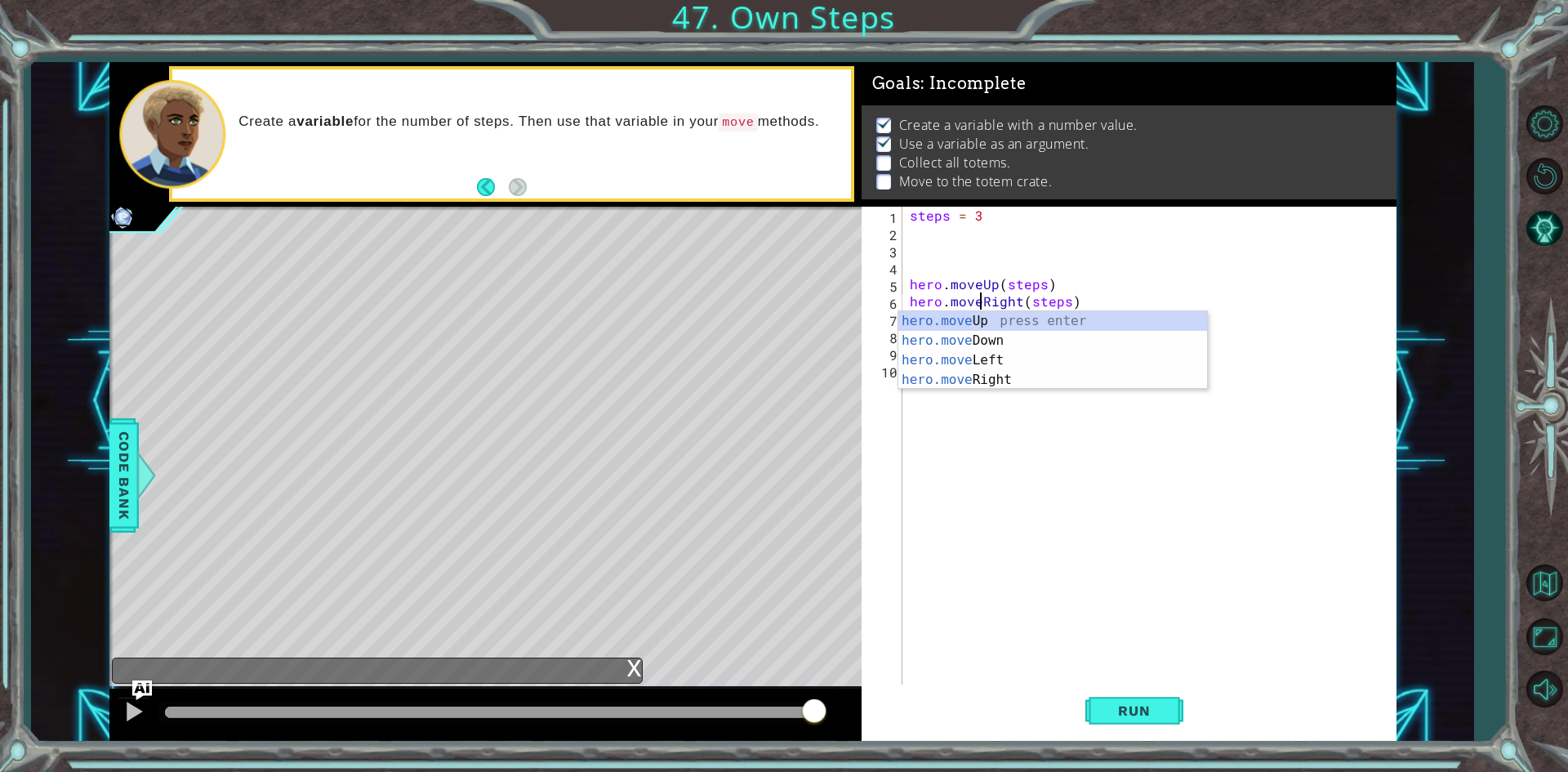
scroll to position [0, 4]
click at [1115, 715] on span "Run" at bounding box center [1134, 710] width 65 height 16
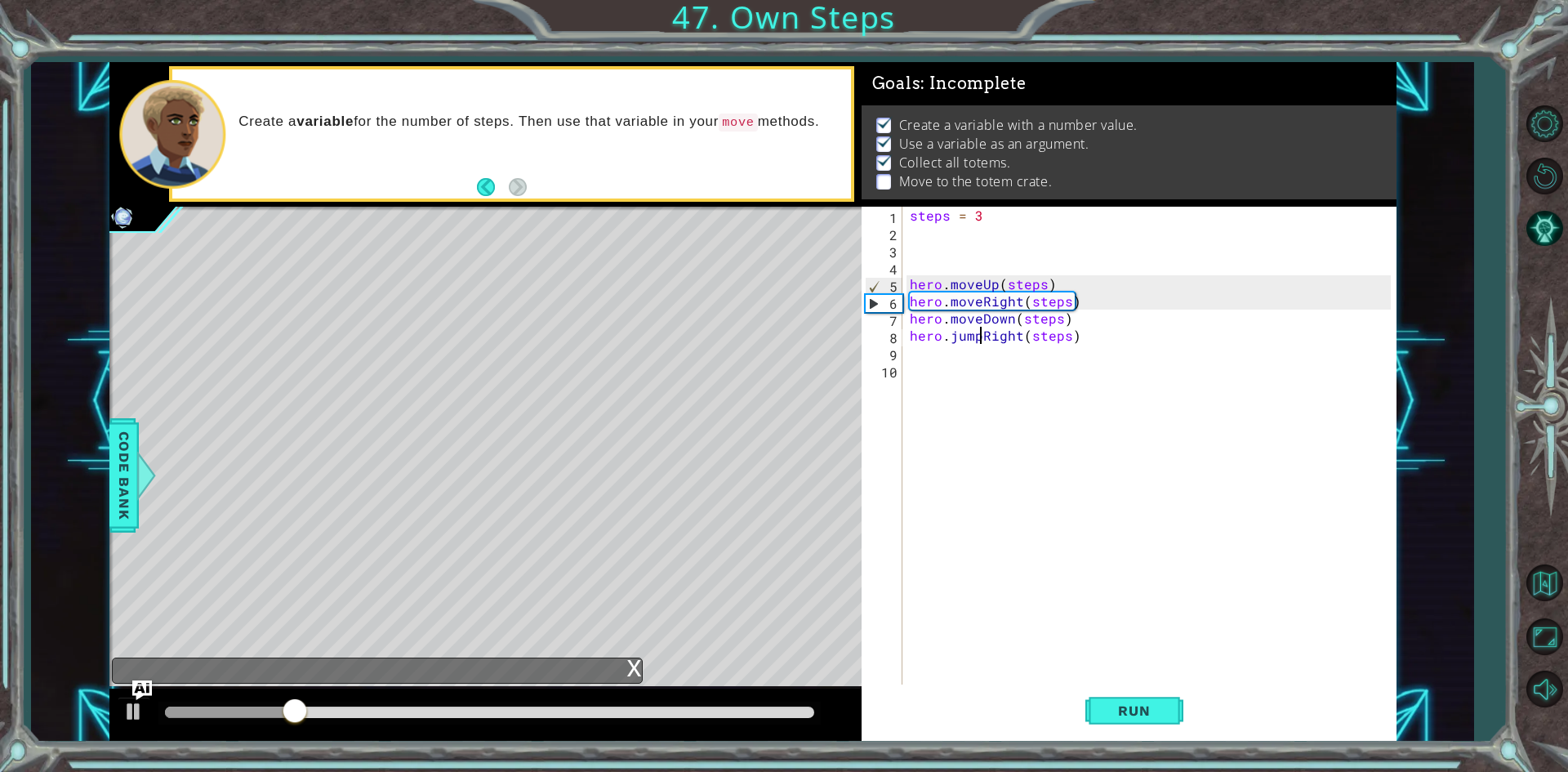
click at [980, 340] on div "steps = 3 hero . moveUp ( steps ) hero . moveRight ( steps ) hero . moveDown ( …" at bounding box center [1153, 464] width 493 height 515
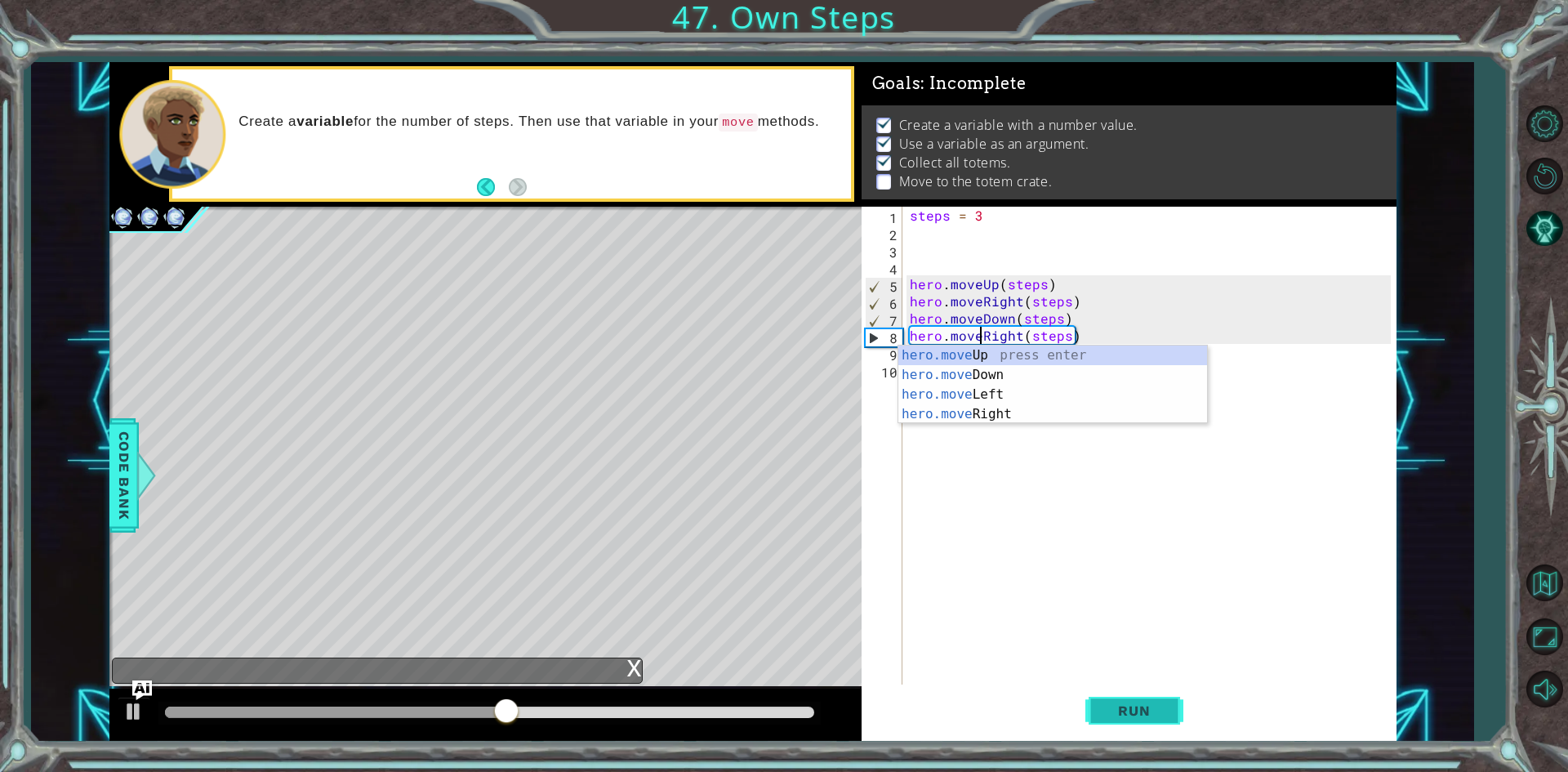
type textarea "hero.moveRight(steps)"
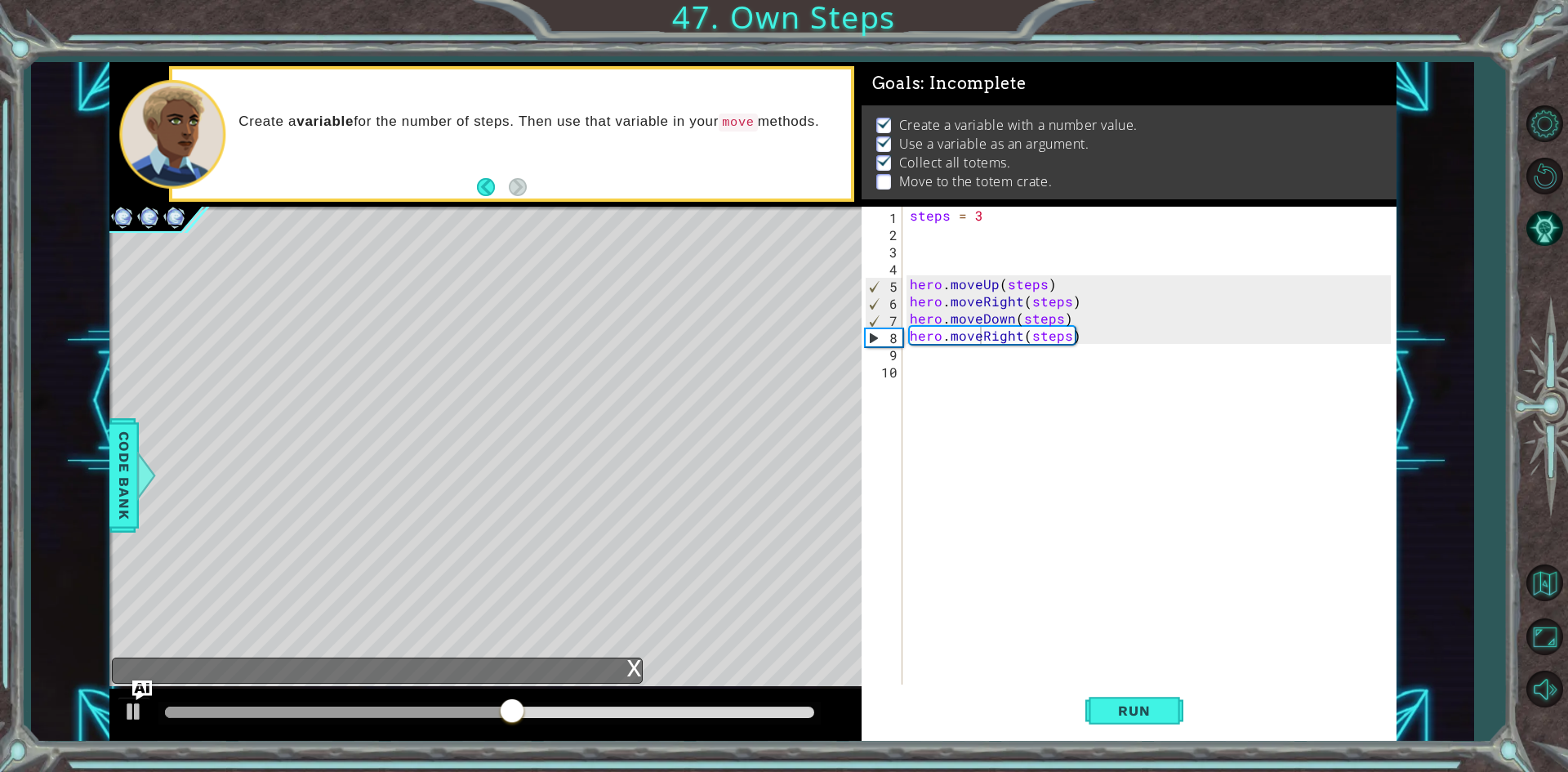
drag, startPoint x: 1139, startPoint y: 728, endPoint x: 1138, endPoint y: 743, distance: 15.0
click at [1138, 743] on div "1 ההההההההההההההההההההההההההההההההההההההההההההההההההההההההההההההההההההההההההההה…" at bounding box center [784, 386] width 1568 height 772
click at [1139, 725] on button "Run" at bounding box center [1134, 710] width 98 height 53
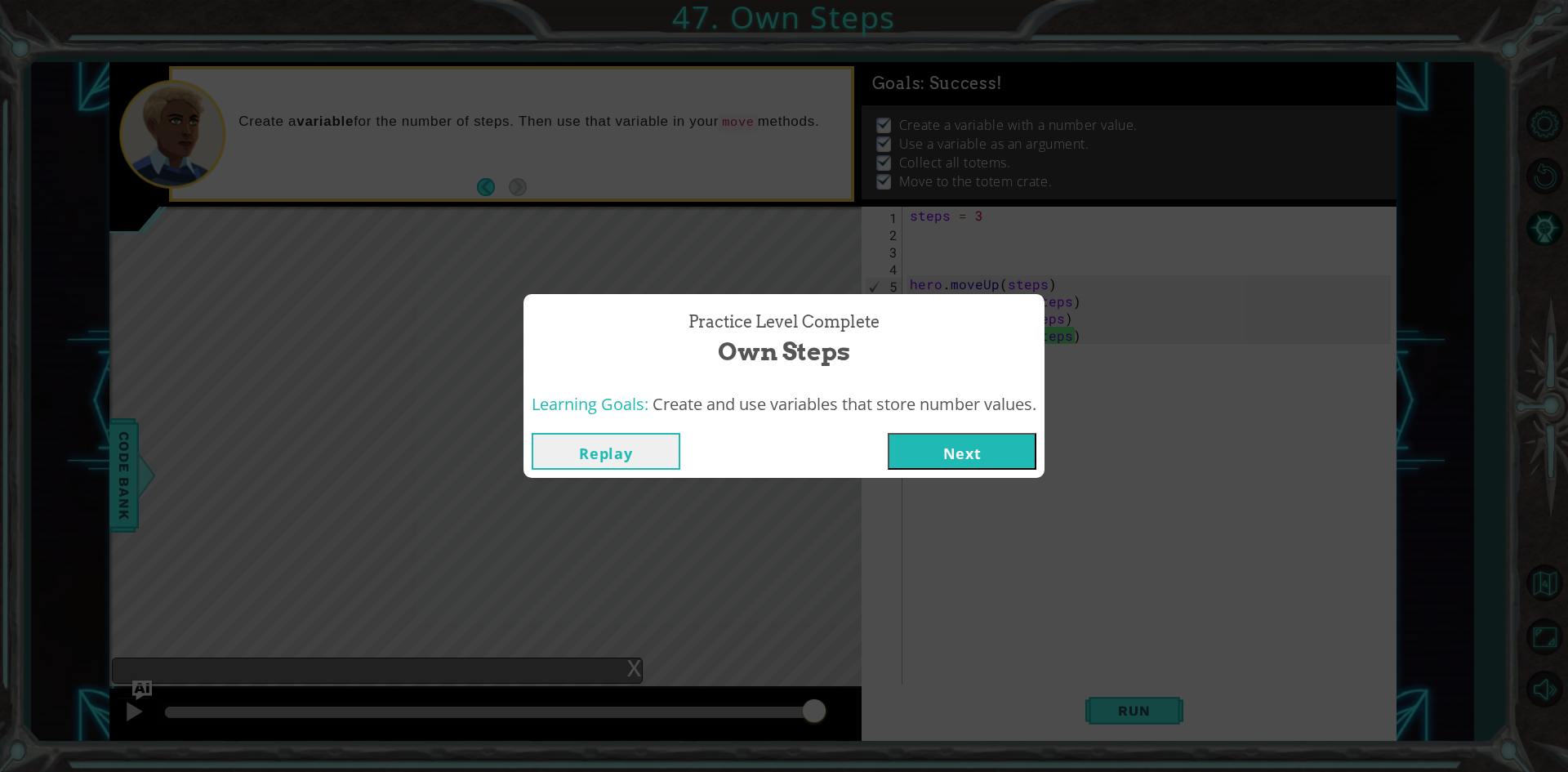
click at [1017, 460] on button "Next" at bounding box center [962, 451] width 149 height 37
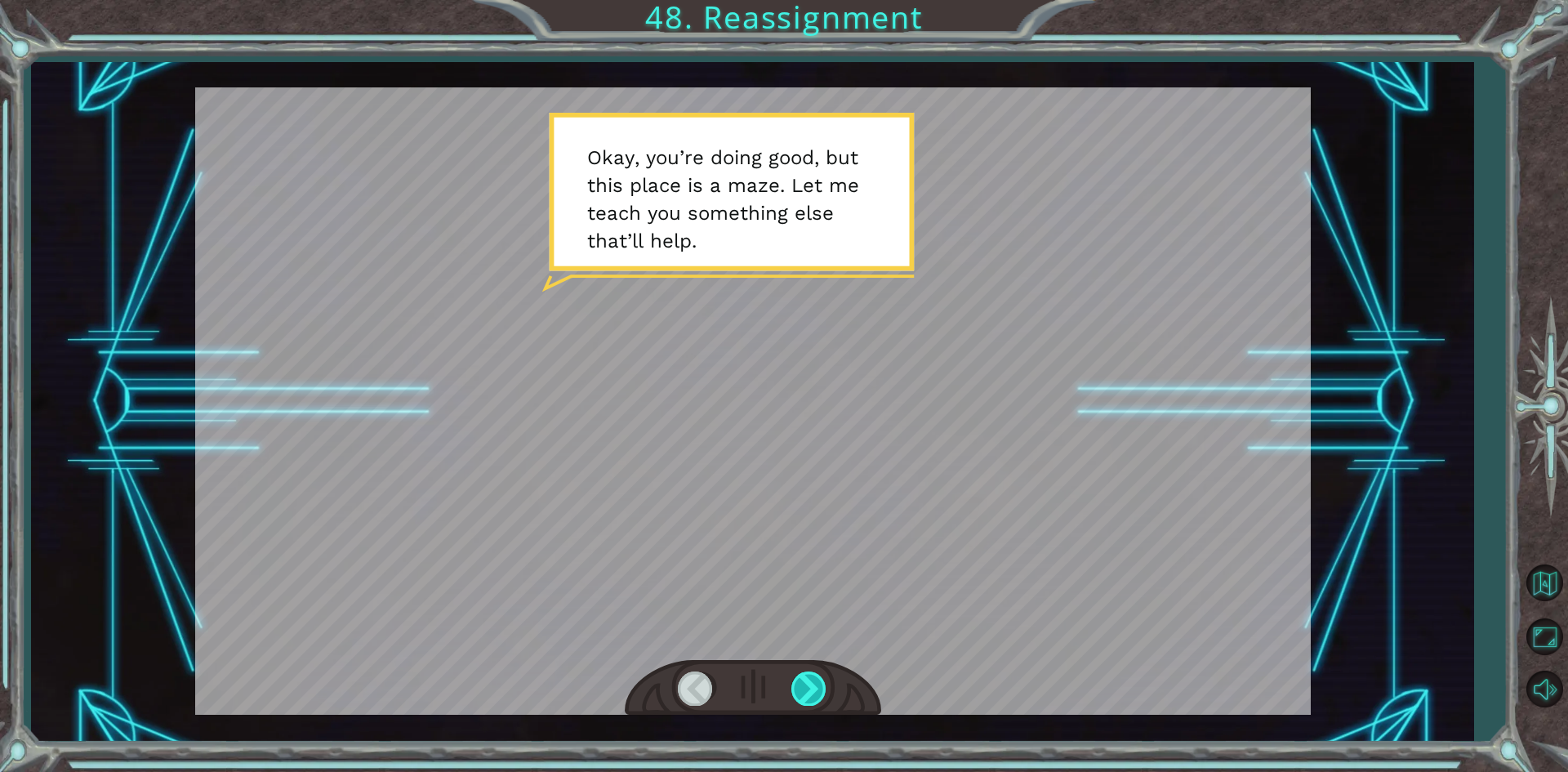
click at [798, 684] on div at bounding box center [809, 689] width 37 height 34
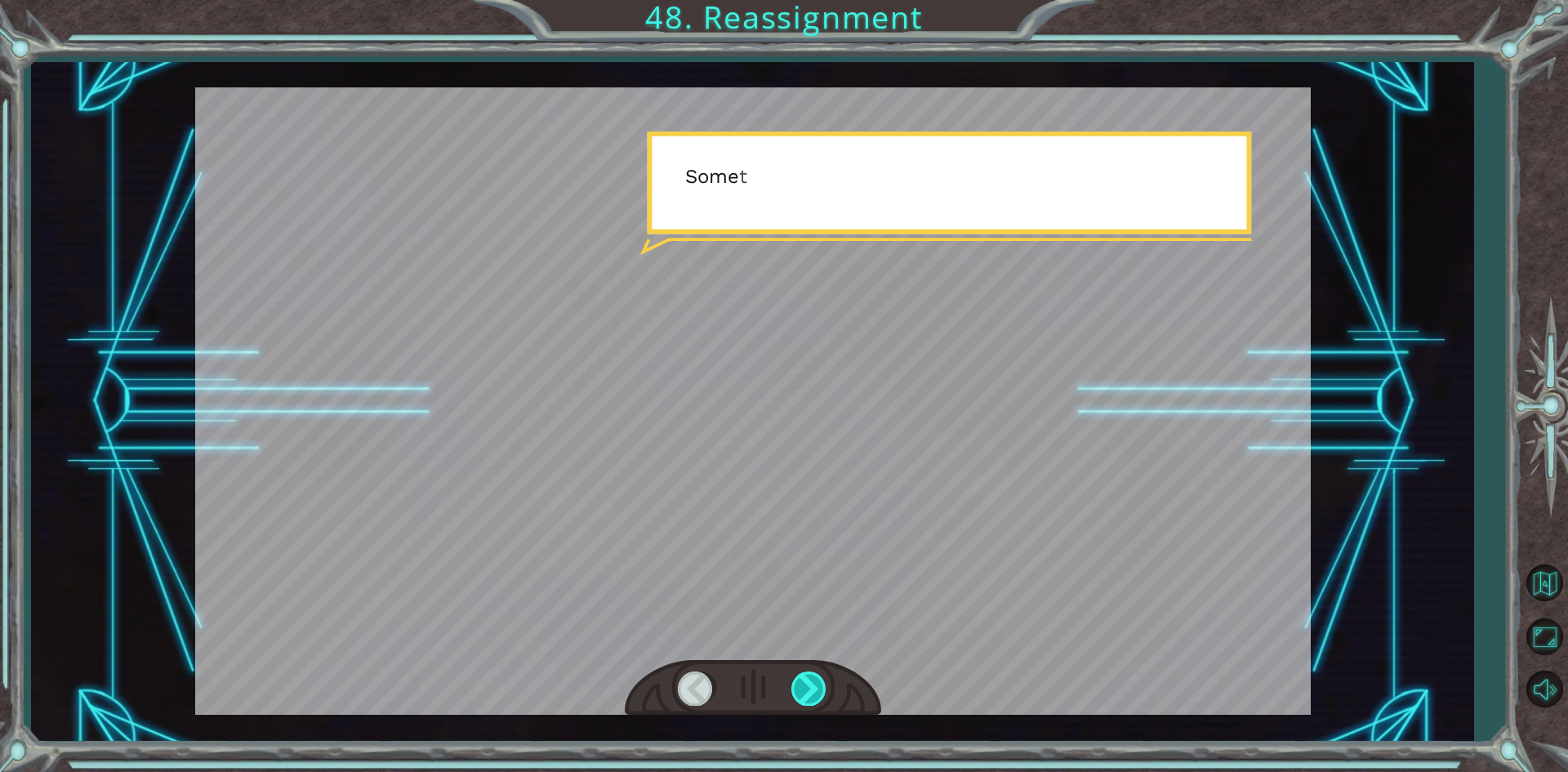
click at [798, 684] on div at bounding box center [809, 689] width 37 height 34
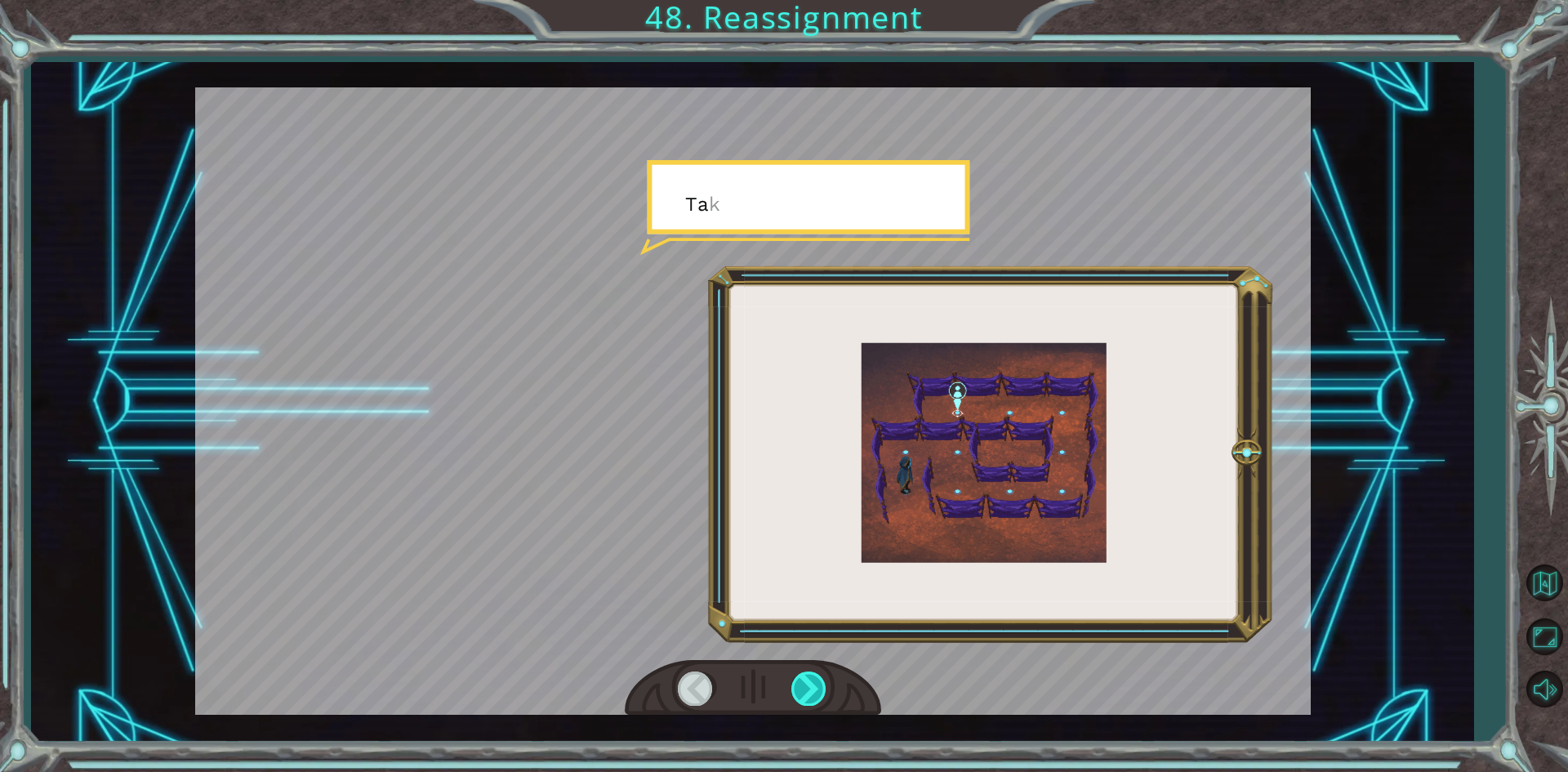
click at [798, 684] on div at bounding box center [809, 689] width 37 height 34
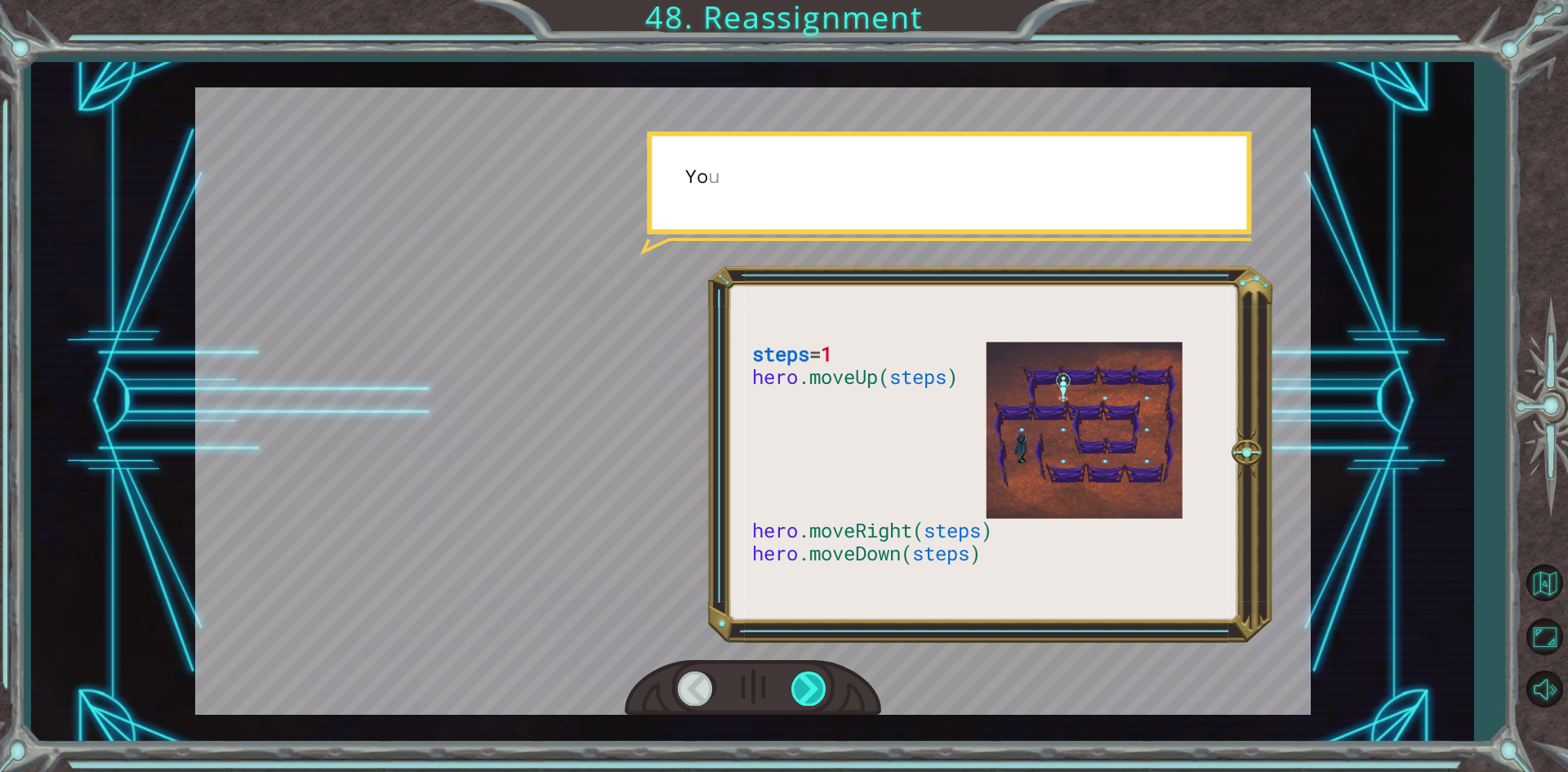
click at [798, 684] on div at bounding box center [809, 689] width 37 height 34
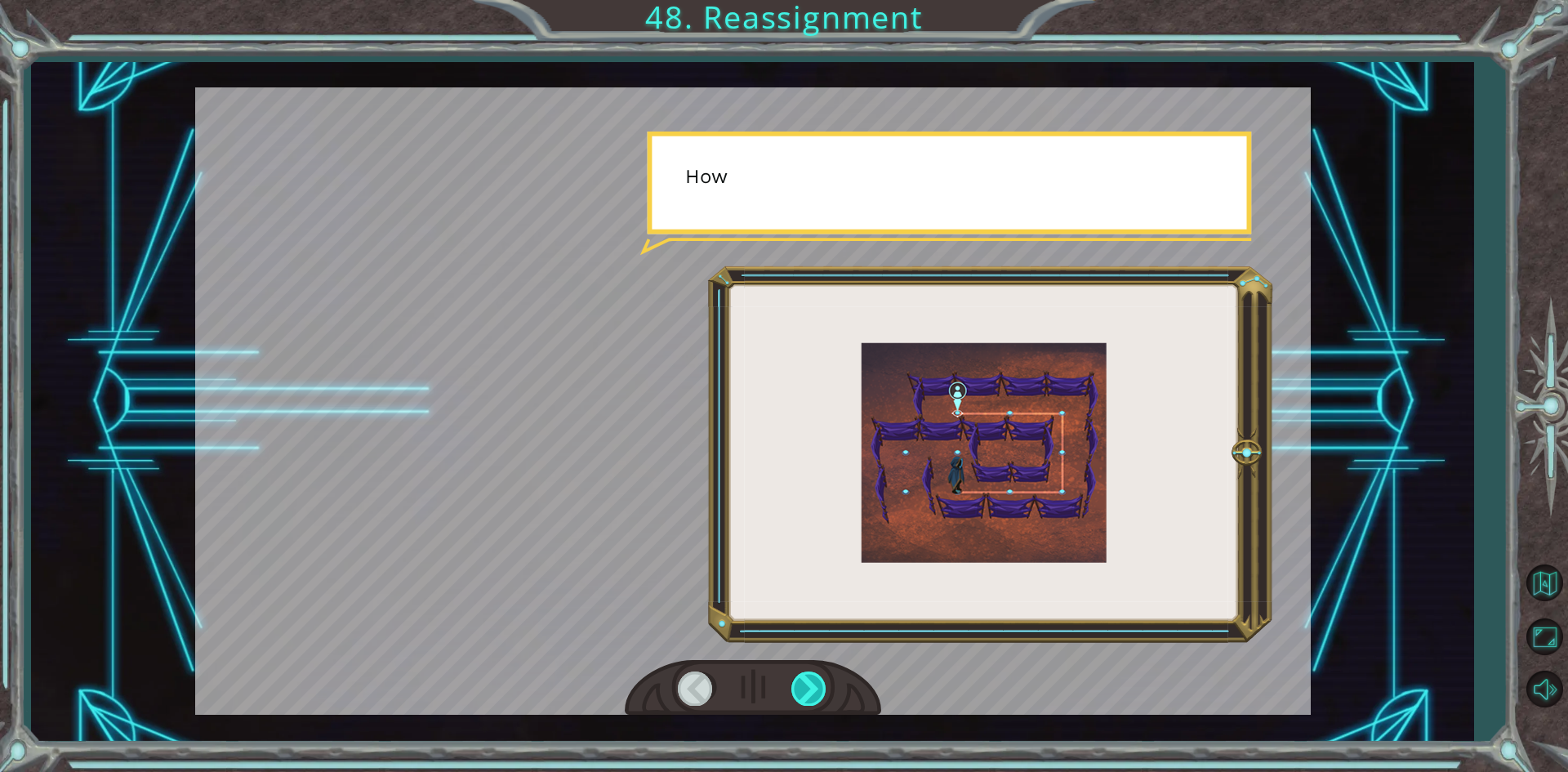
click at [798, 684] on div at bounding box center [809, 689] width 37 height 34
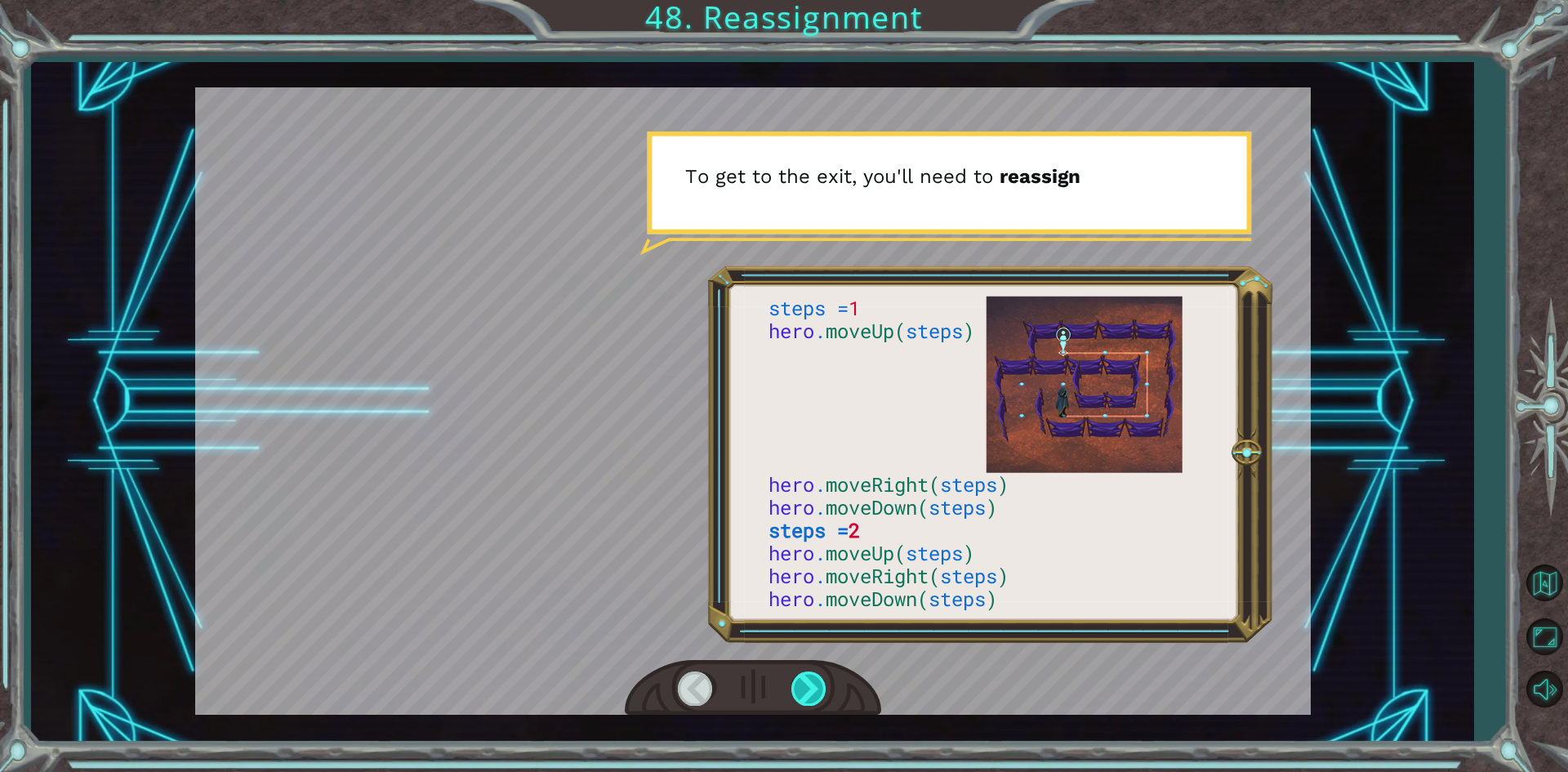
click at [798, 684] on div at bounding box center [809, 689] width 37 height 34
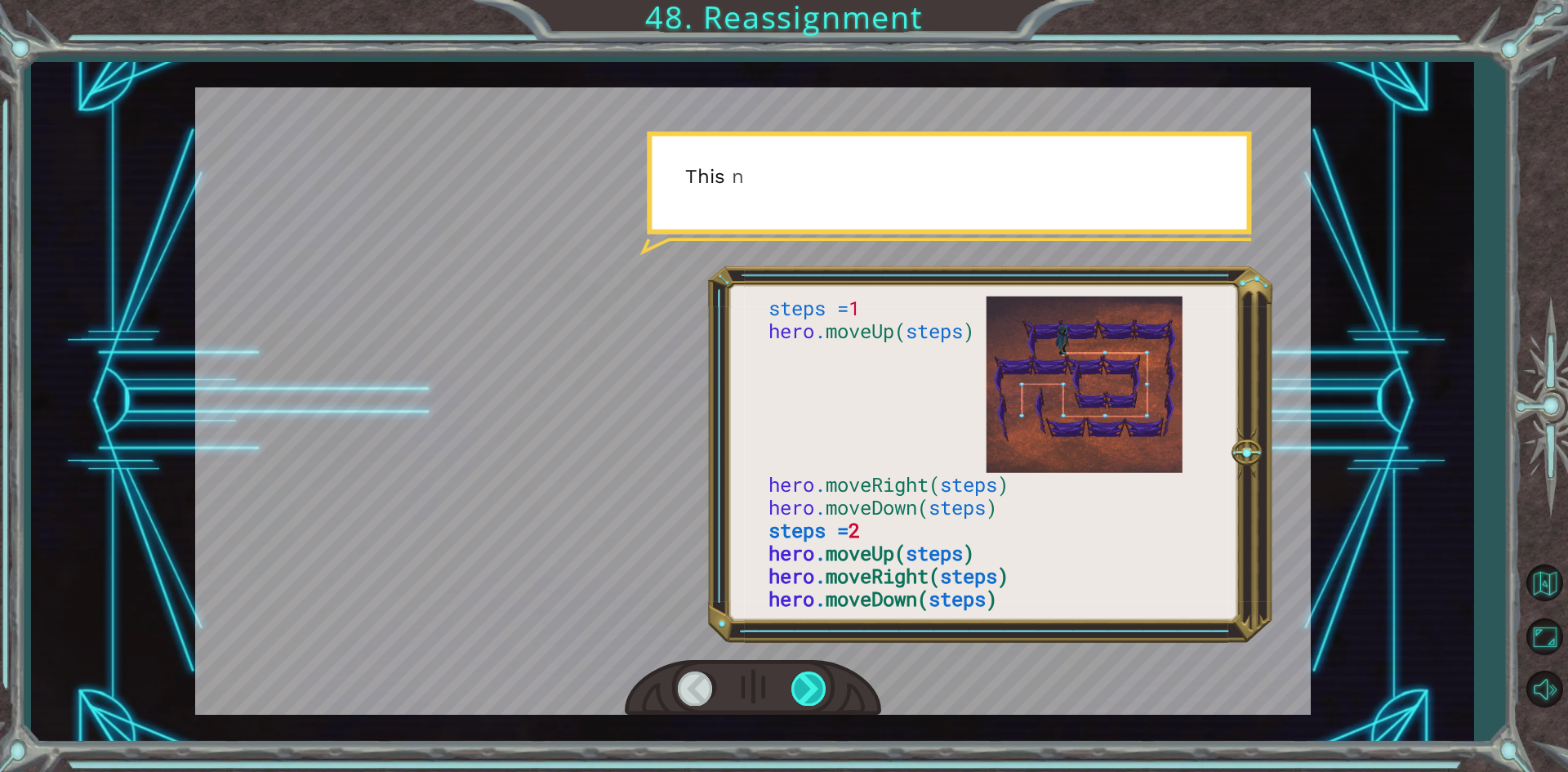
click at [798, 684] on div at bounding box center [809, 689] width 37 height 34
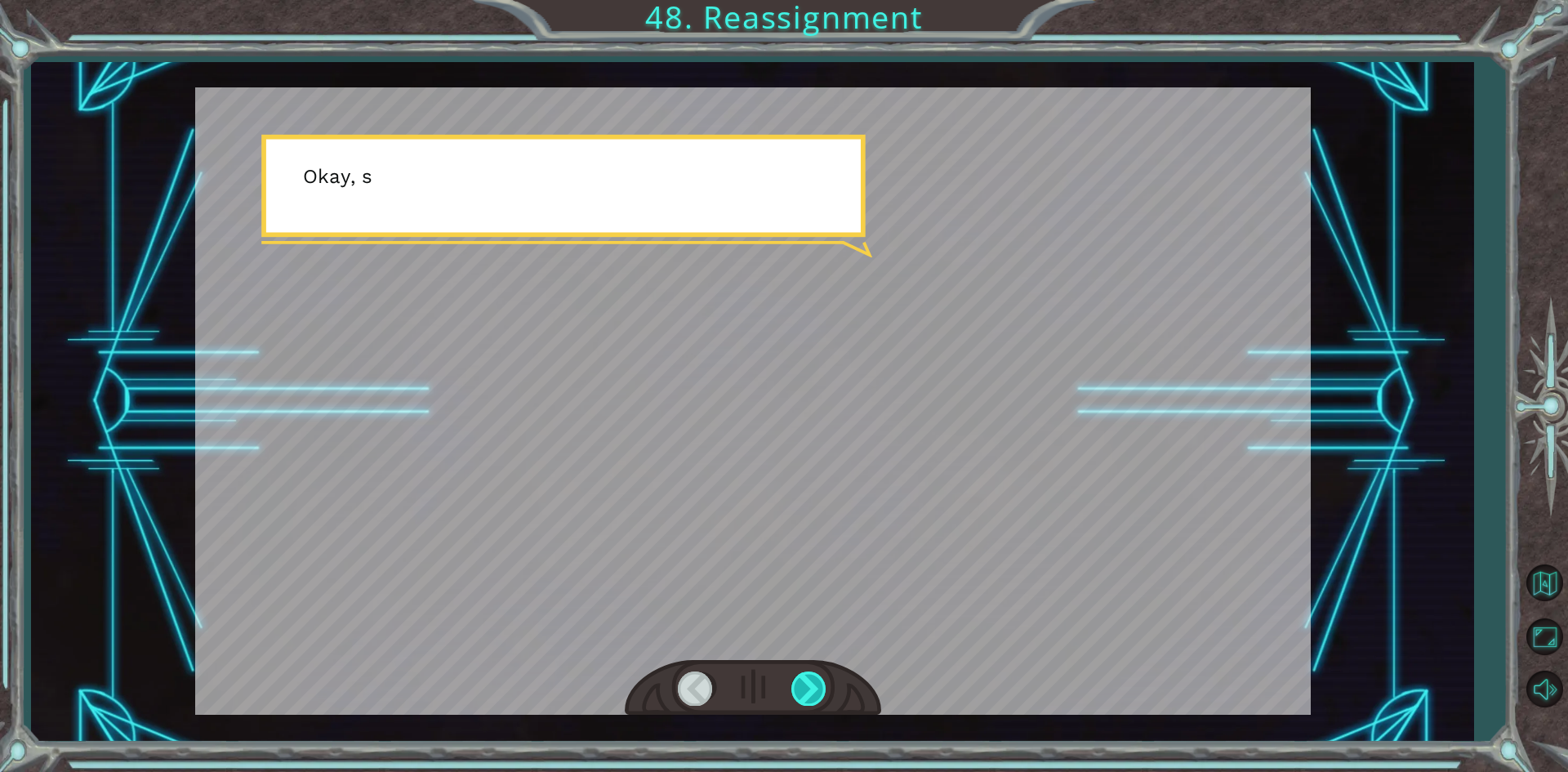
click at [798, 684] on div at bounding box center [809, 689] width 37 height 34
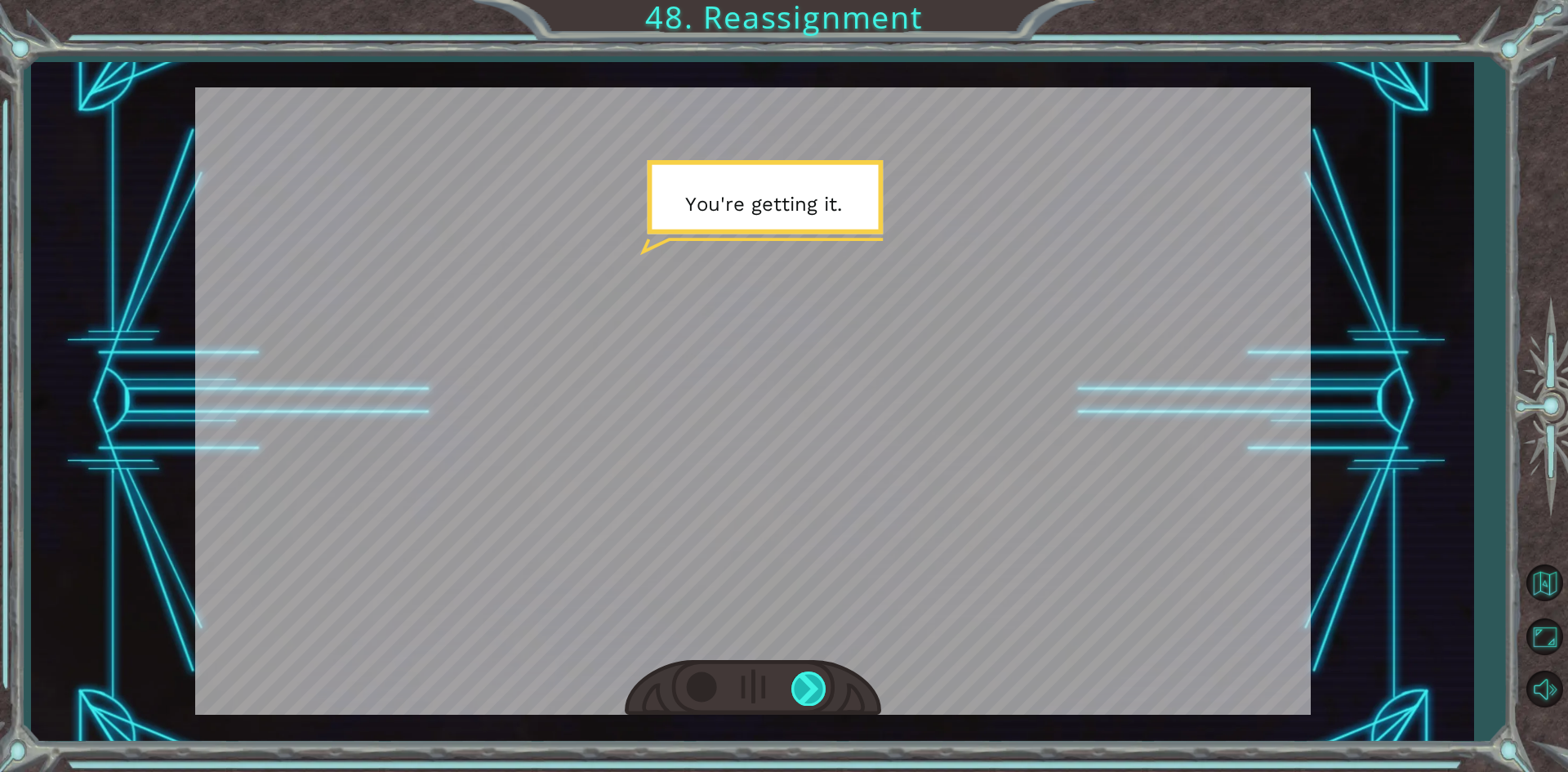
click at [798, 684] on div at bounding box center [809, 689] width 37 height 34
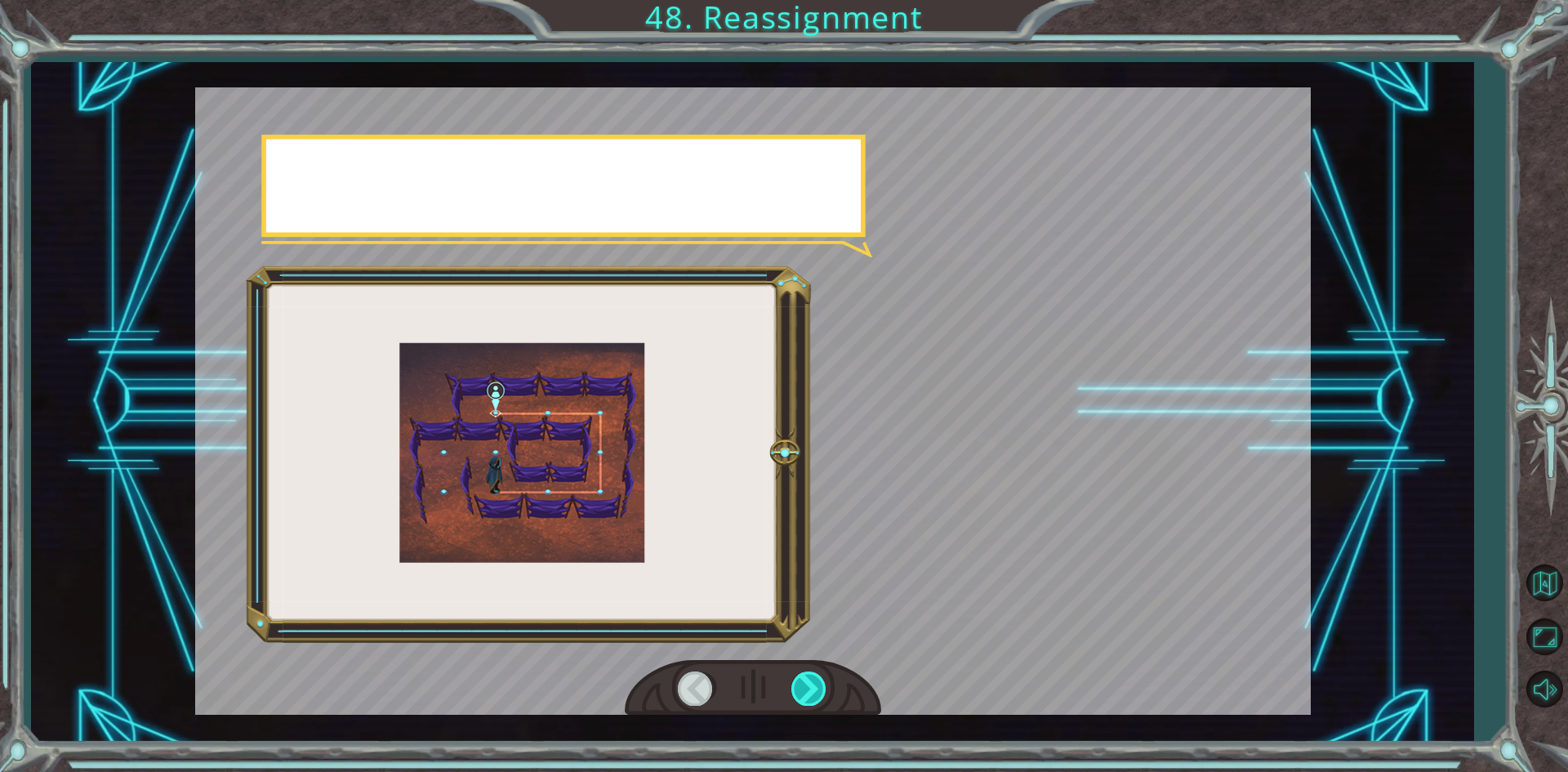
click at [798, 684] on div at bounding box center [809, 689] width 37 height 34
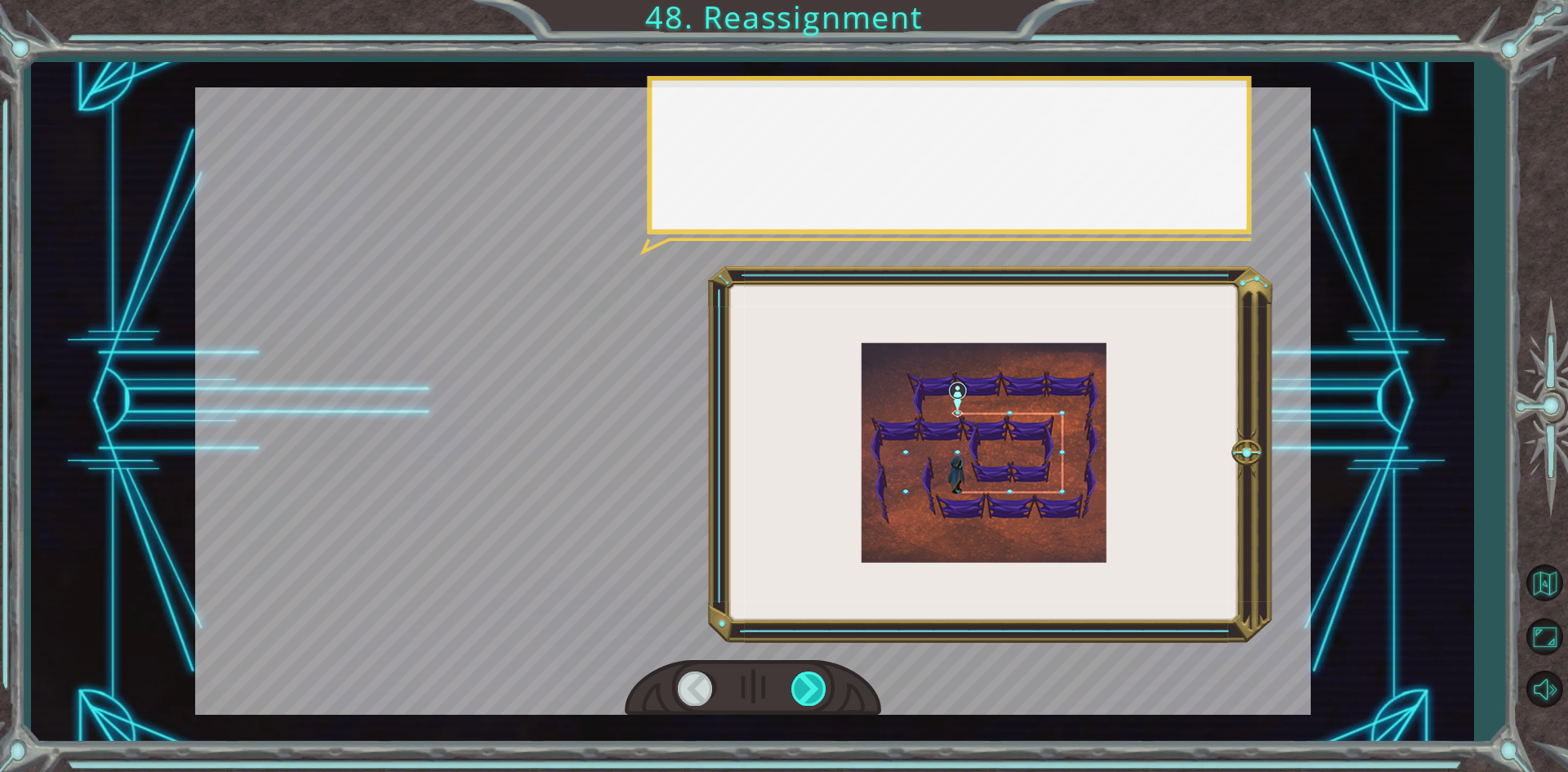
click at [798, 684] on div at bounding box center [809, 689] width 37 height 34
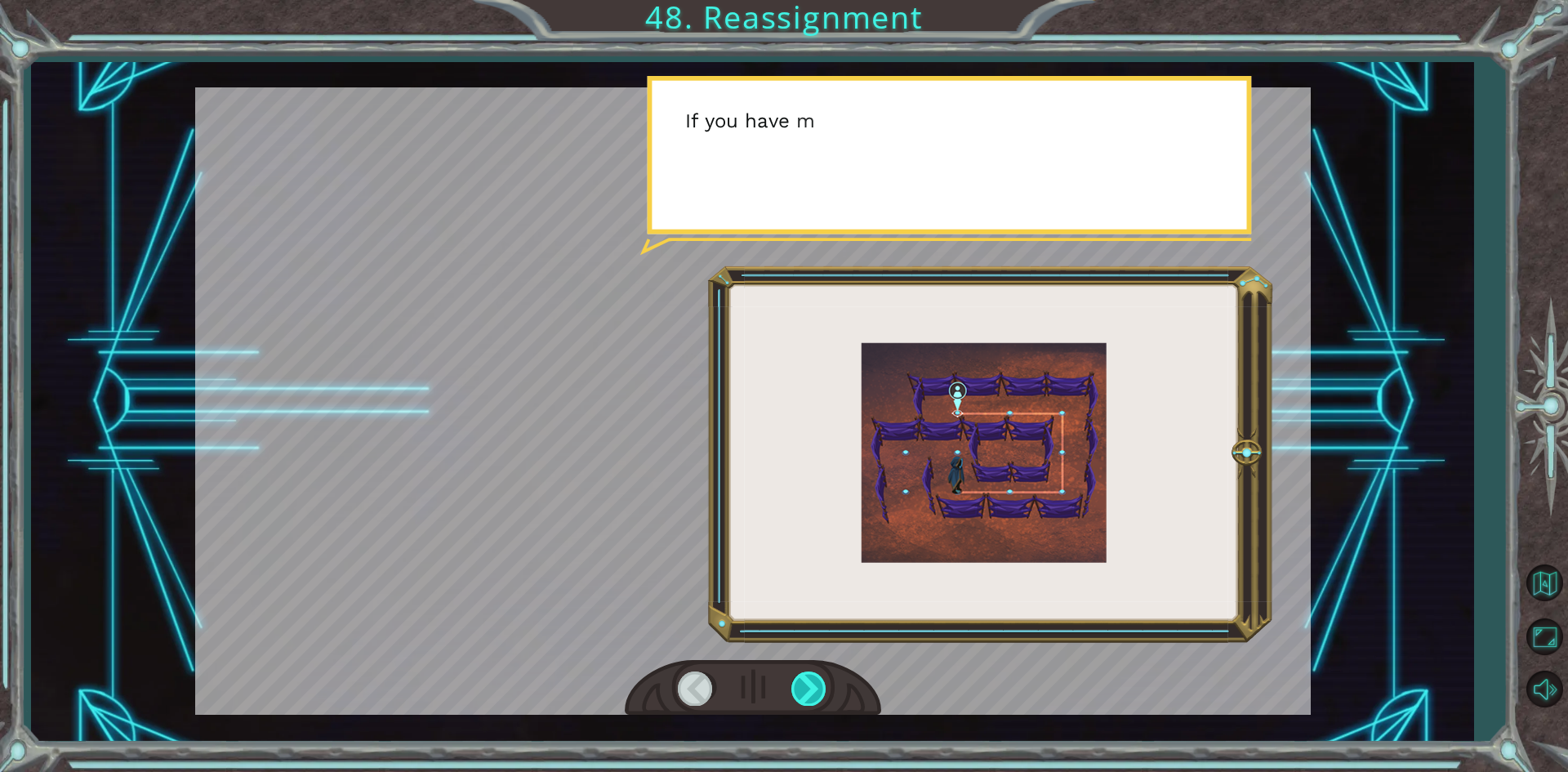
click at [798, 684] on div at bounding box center [809, 689] width 37 height 34
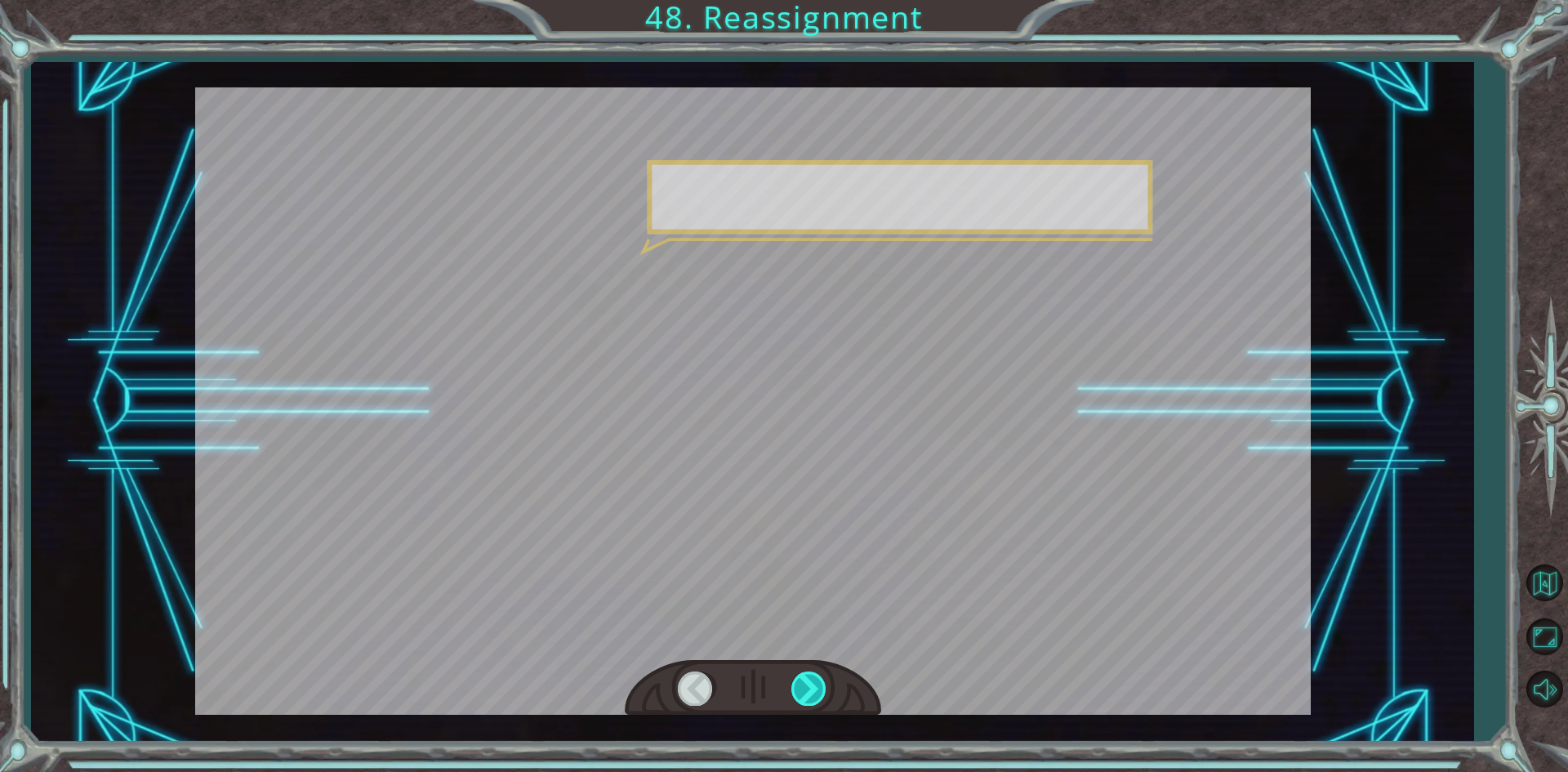
click at [798, 684] on div at bounding box center [809, 689] width 37 height 34
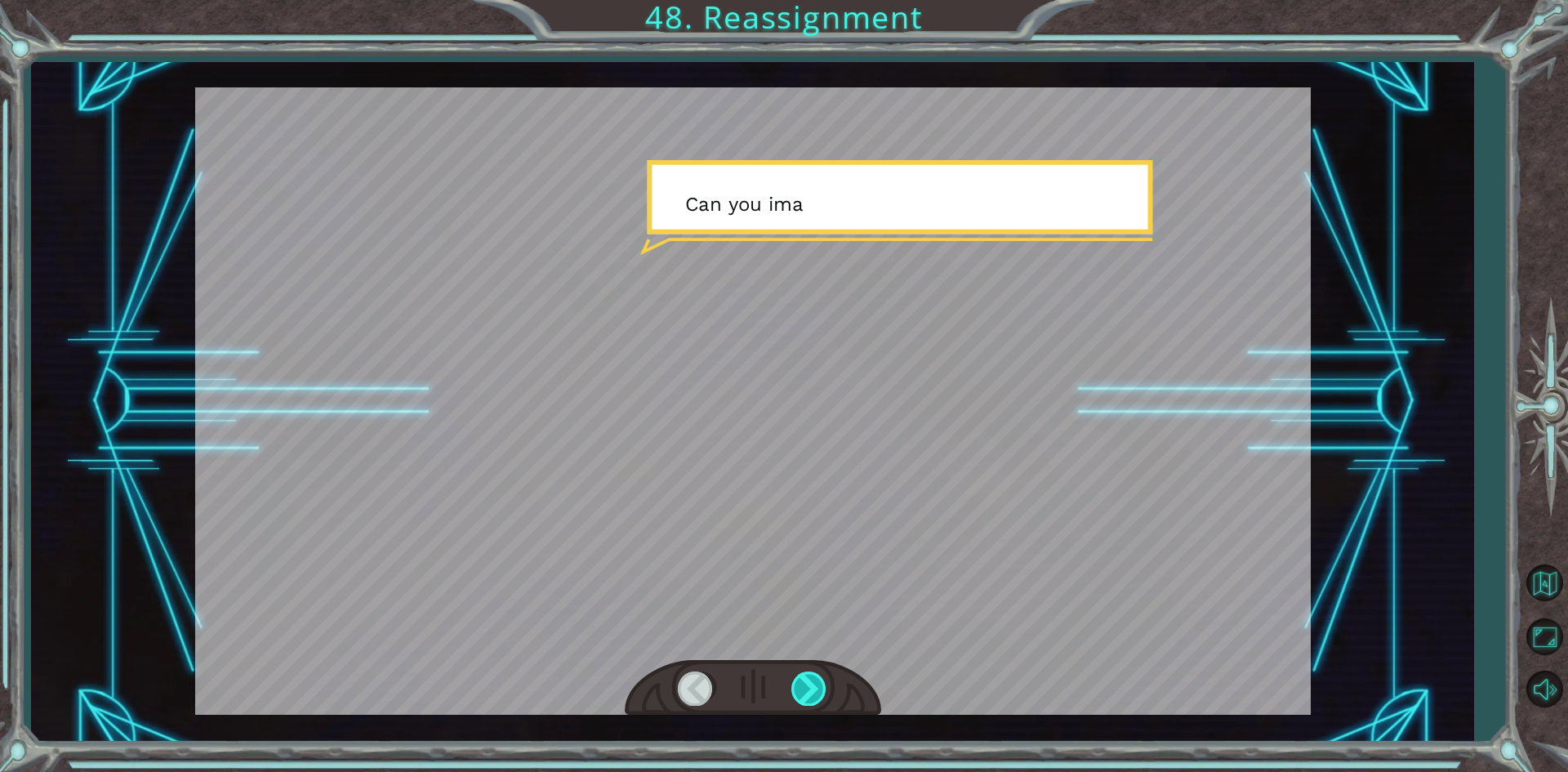
click at [798, 684] on div at bounding box center [809, 689] width 37 height 34
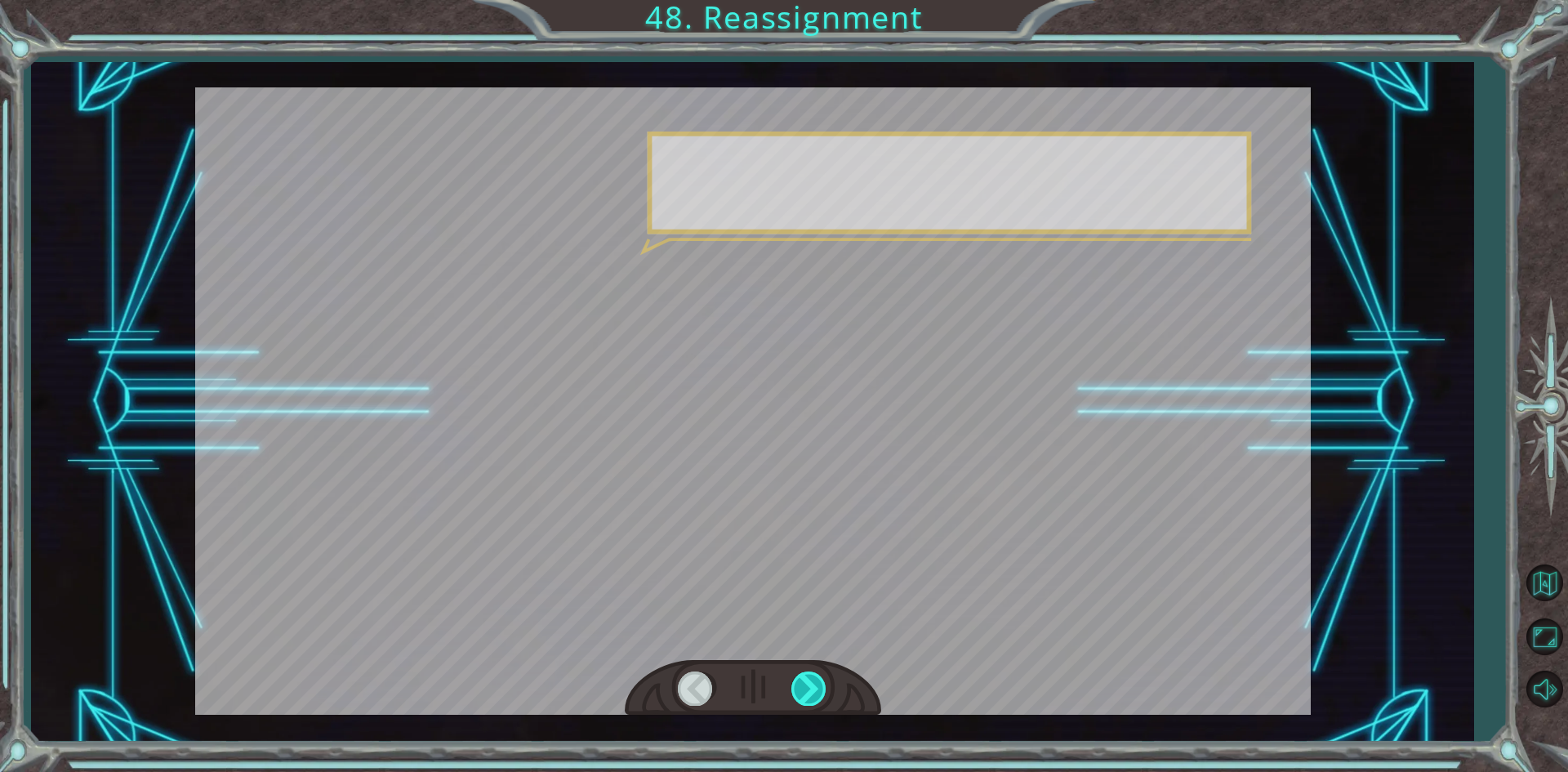
click at [798, 684] on div at bounding box center [809, 689] width 37 height 34
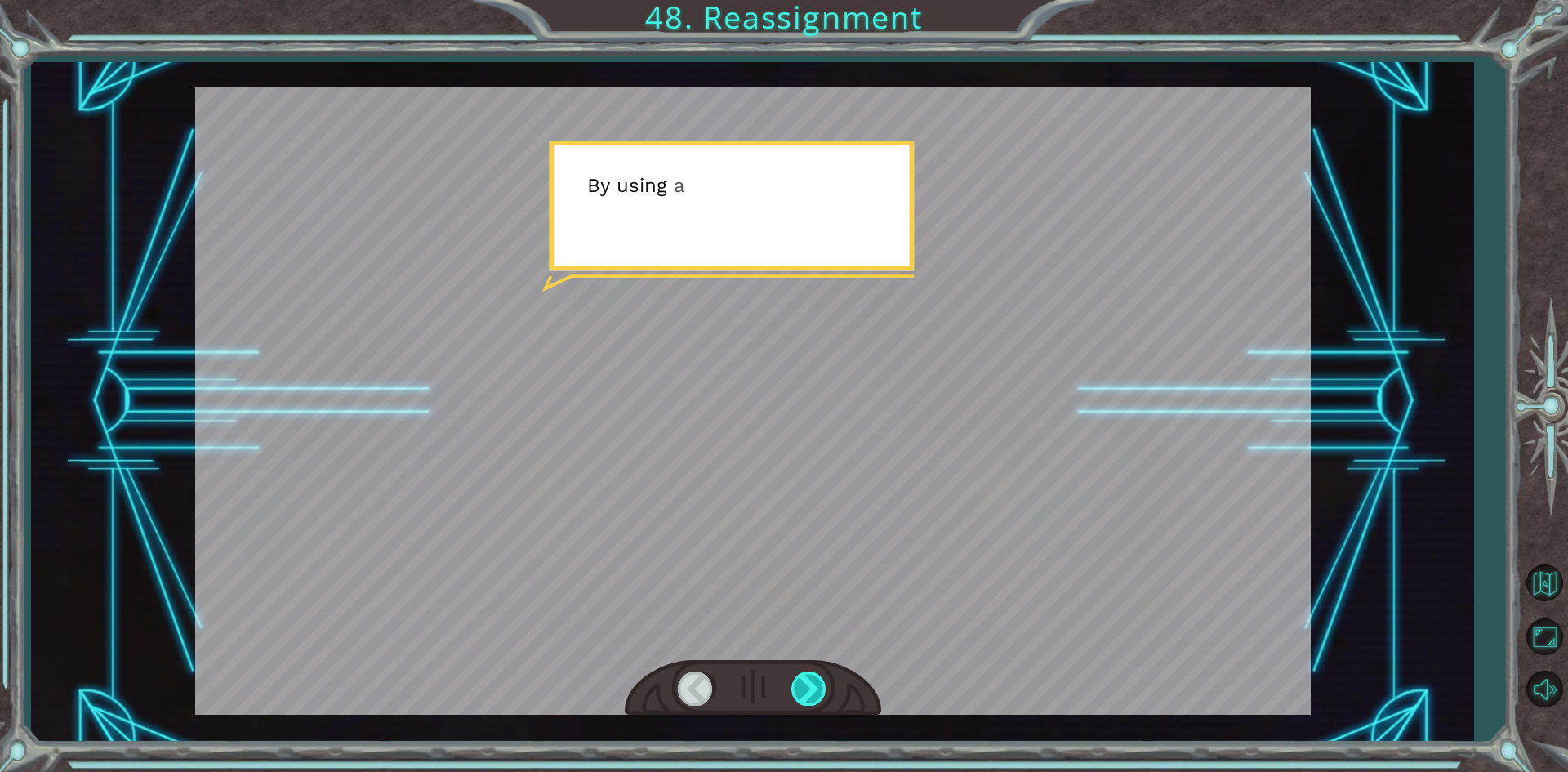
click at [798, 684] on div at bounding box center [809, 689] width 37 height 34
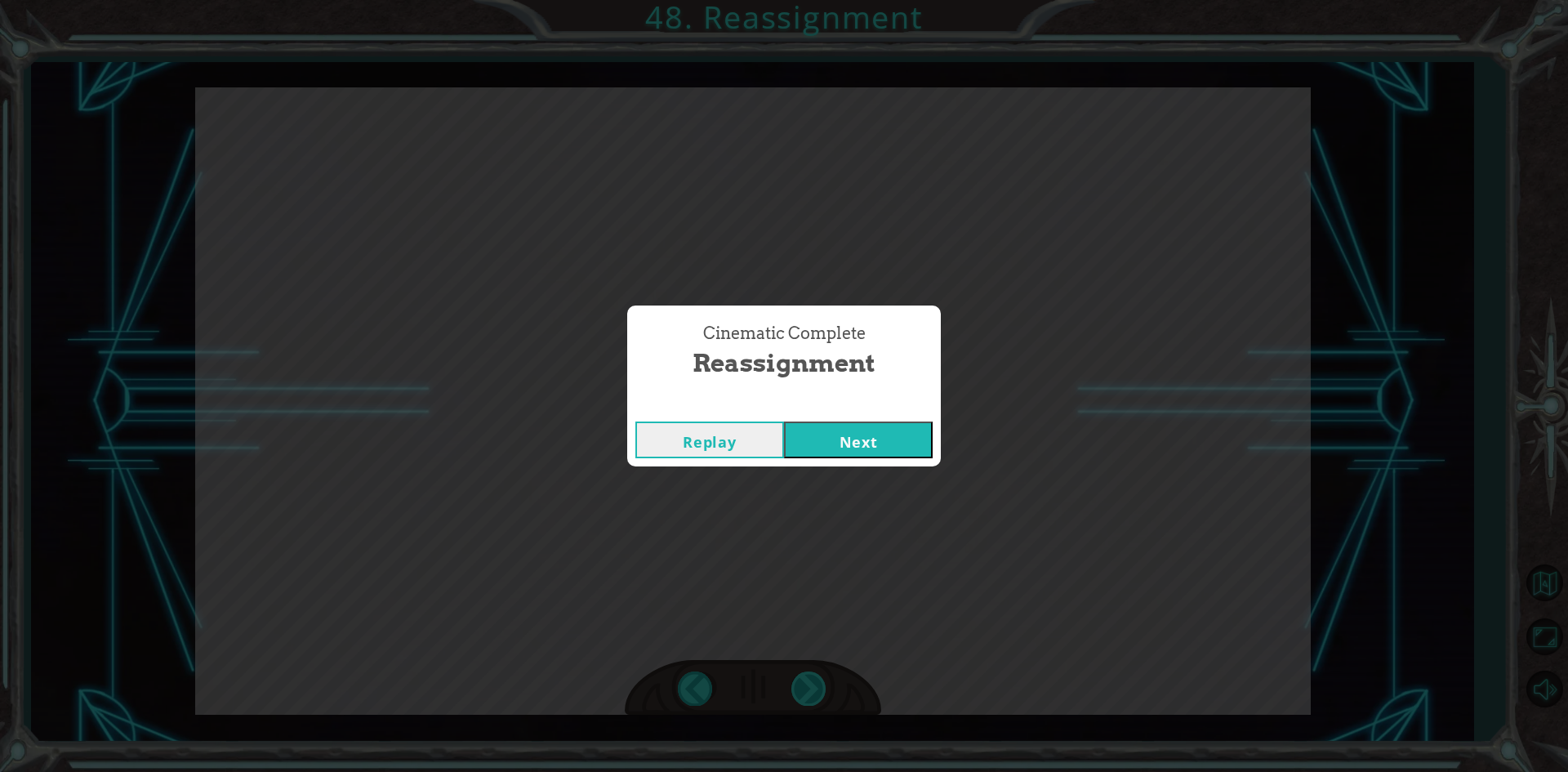
click at [798, 684] on div "Cinematic Complete Reassignment Replay Next" at bounding box center [784, 386] width 1568 height 772
click at [903, 424] on button "Next" at bounding box center [859, 439] width 149 height 37
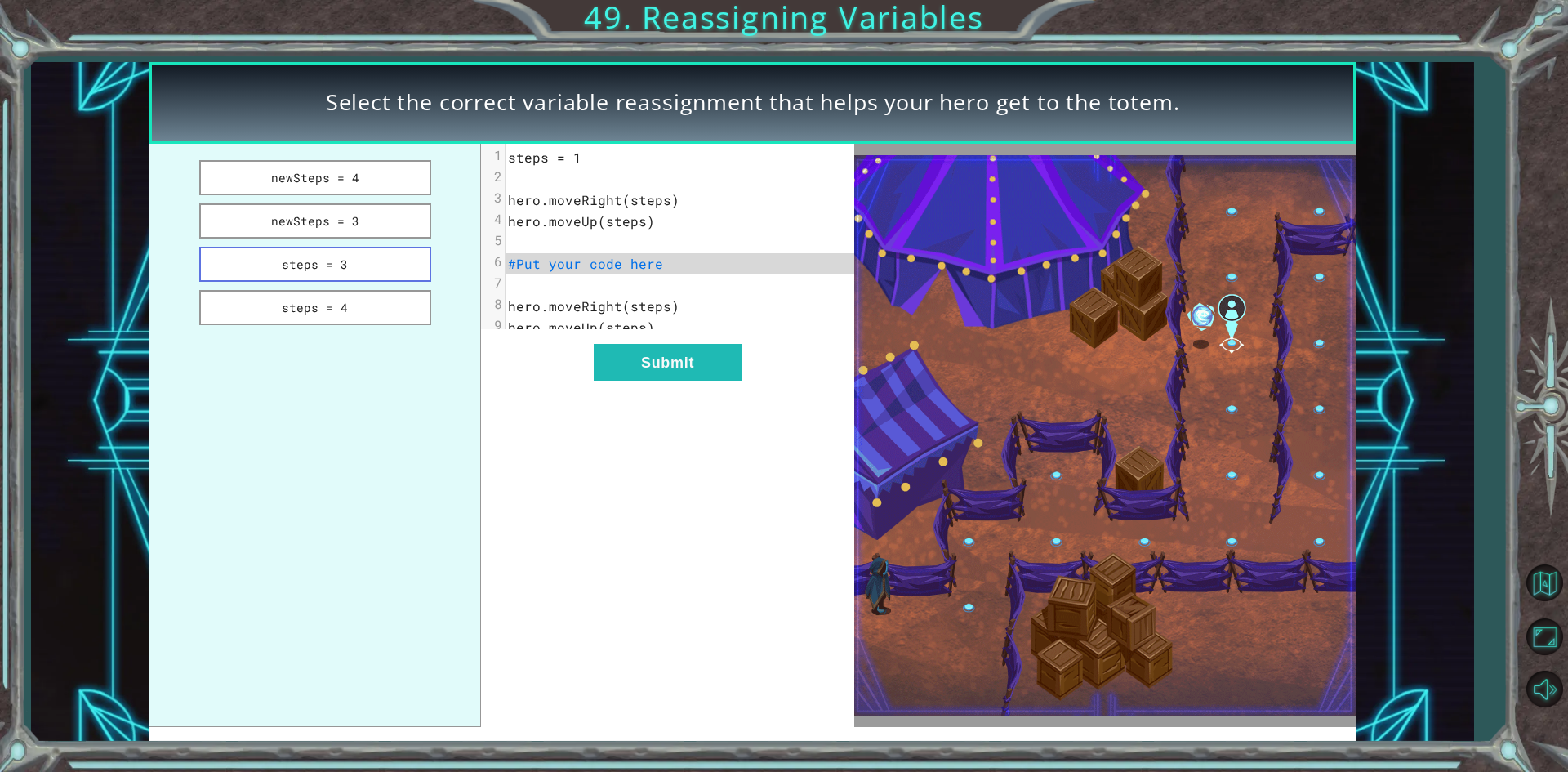
click at [365, 251] on button "steps = 3" at bounding box center [316, 263] width 232 height 35
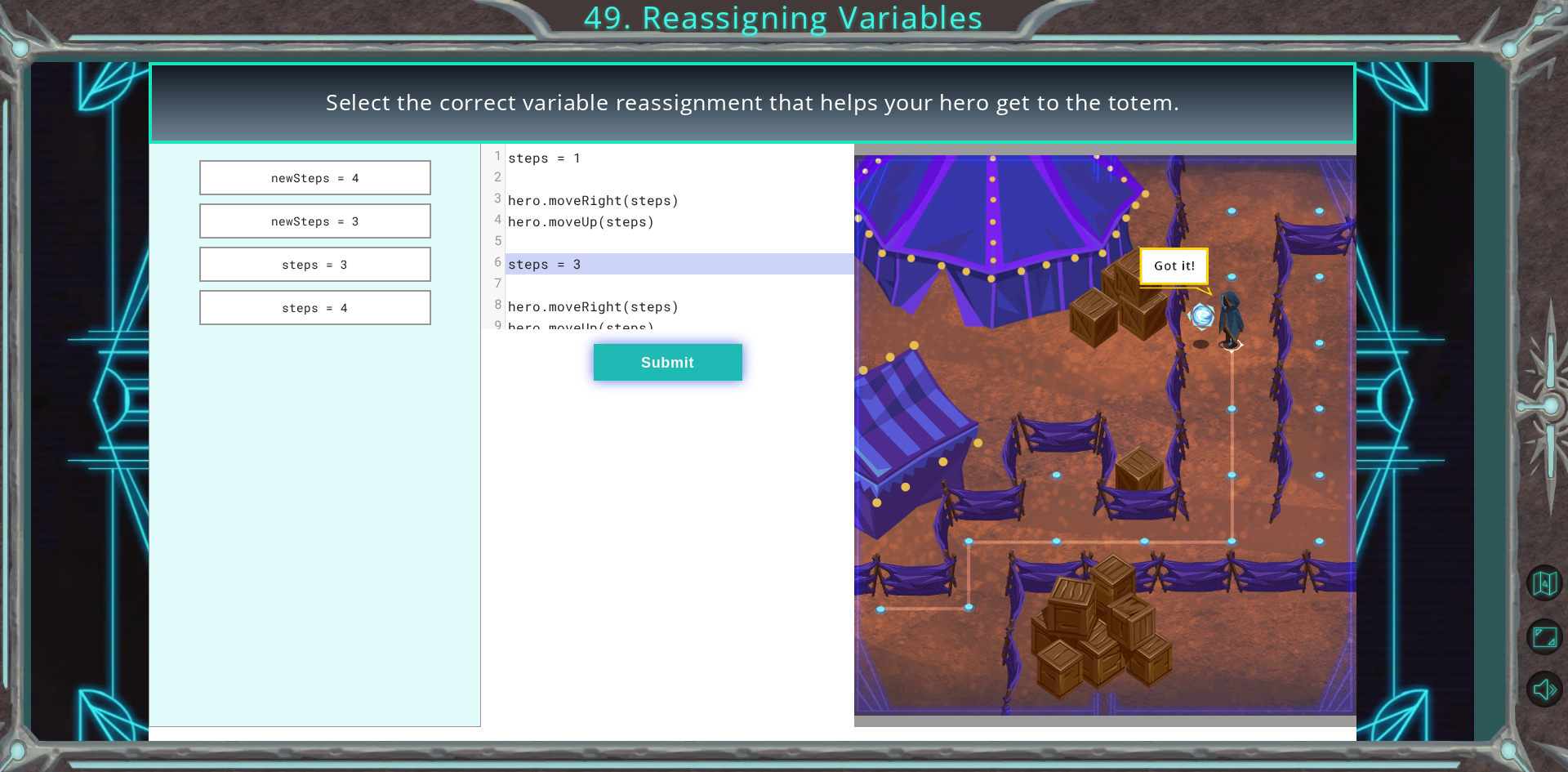
click at [643, 374] on button "Submit" at bounding box center [668, 362] width 149 height 37
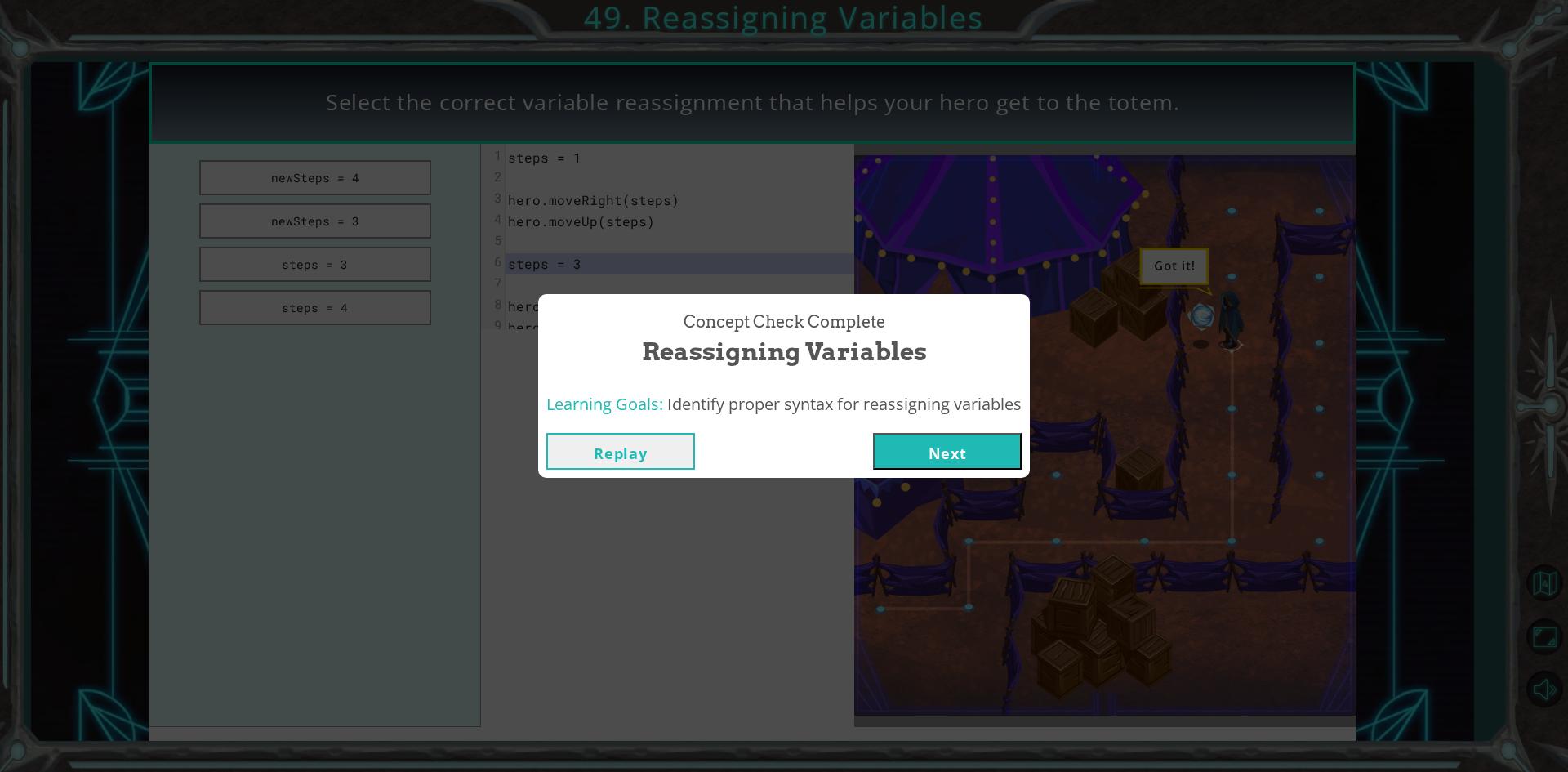
click at [962, 437] on button "Next" at bounding box center [947, 451] width 149 height 37
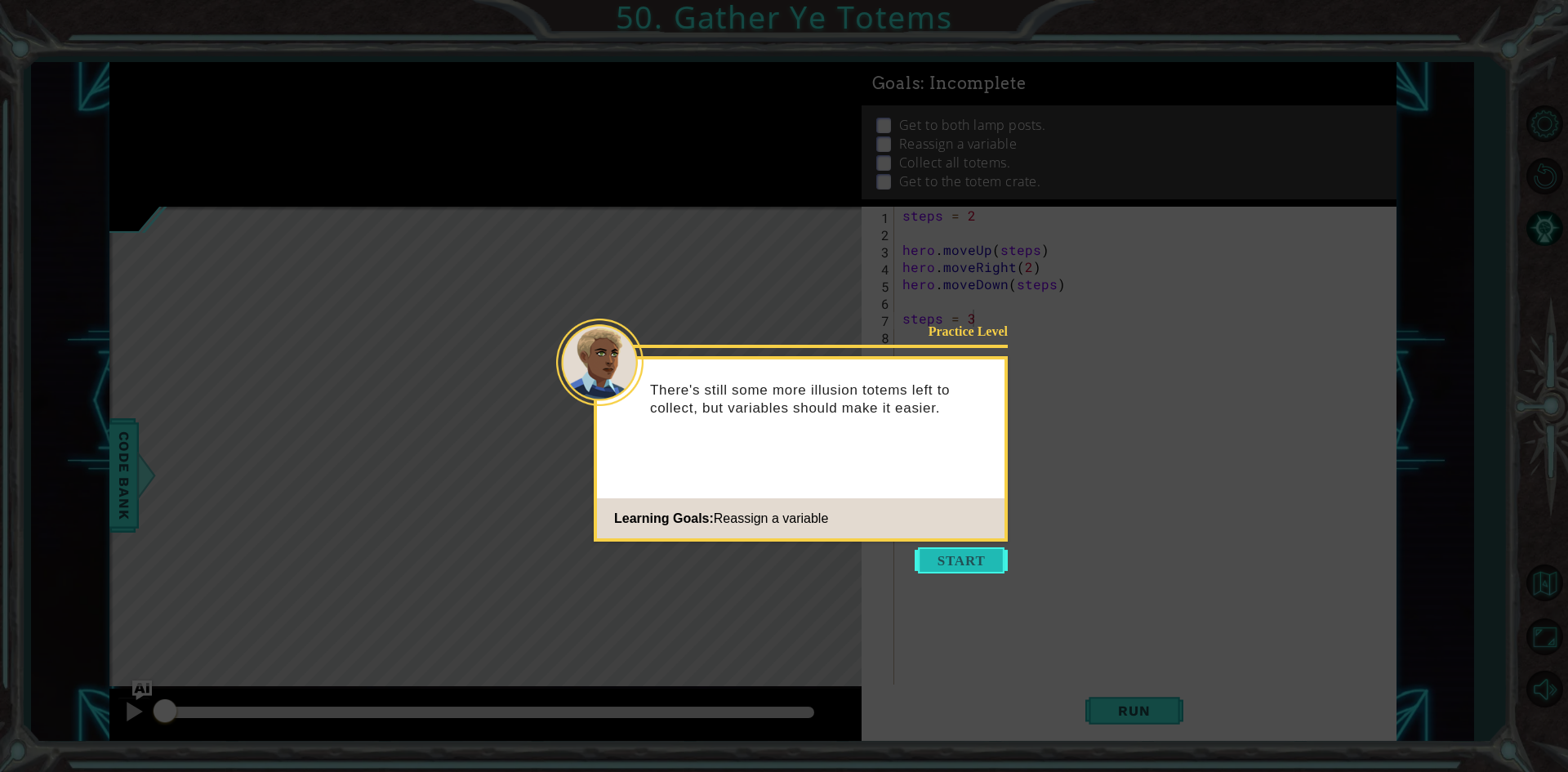
click at [950, 561] on button "Start" at bounding box center [961, 560] width 93 height 26
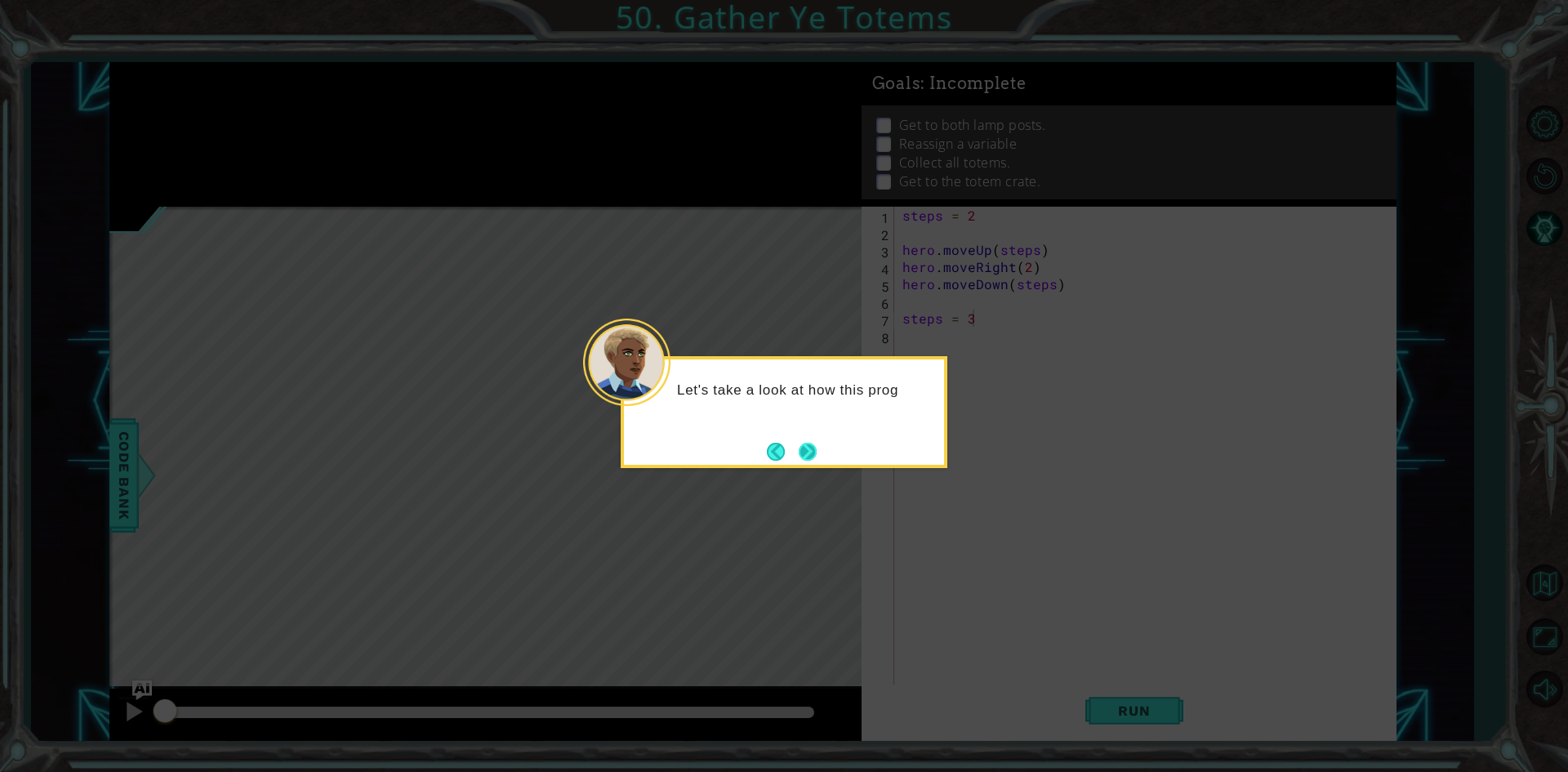
click at [816, 454] on button "Next" at bounding box center [807, 452] width 18 height 18
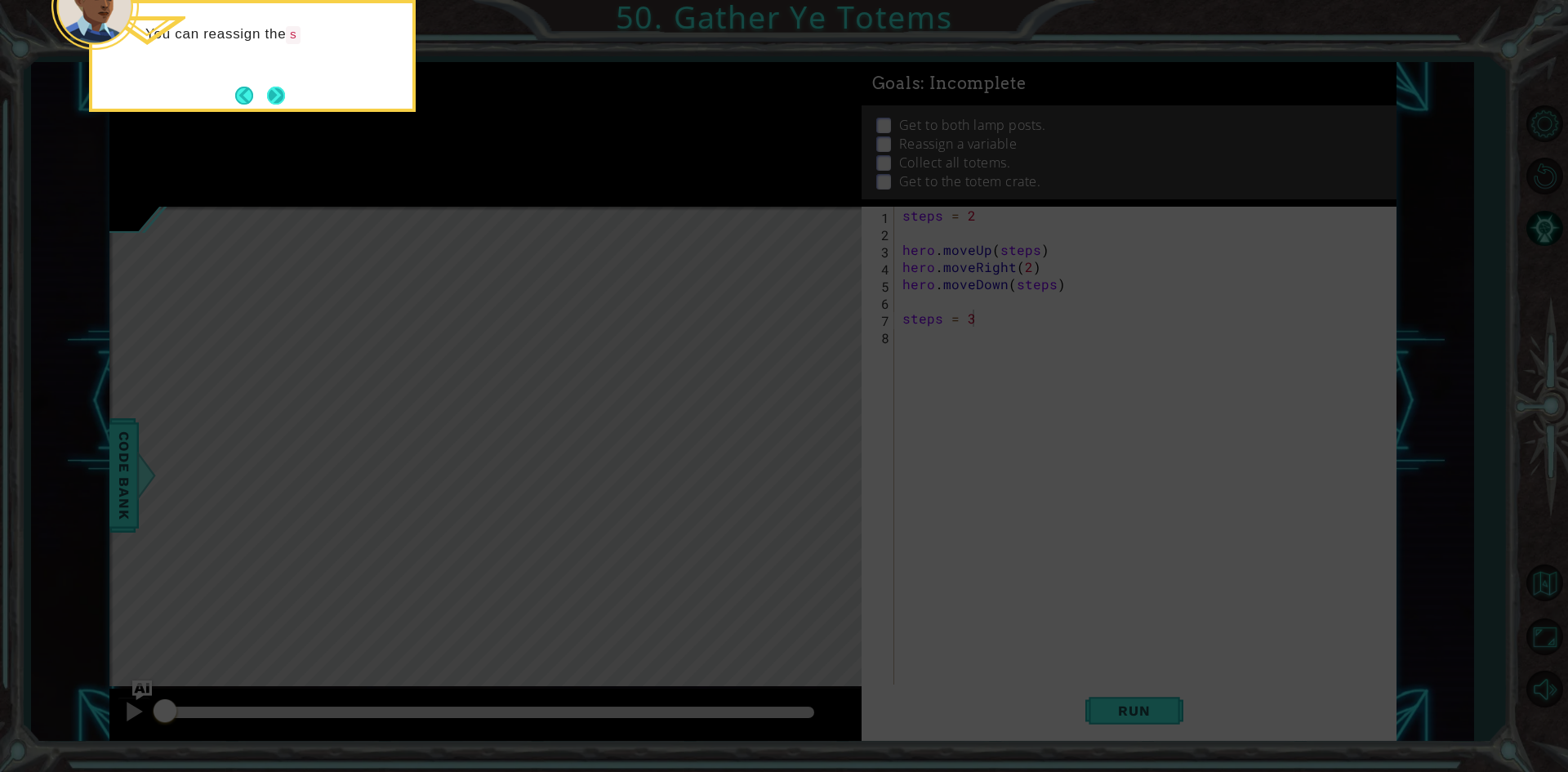
click at [277, 94] on button "Next" at bounding box center [276, 95] width 18 height 18
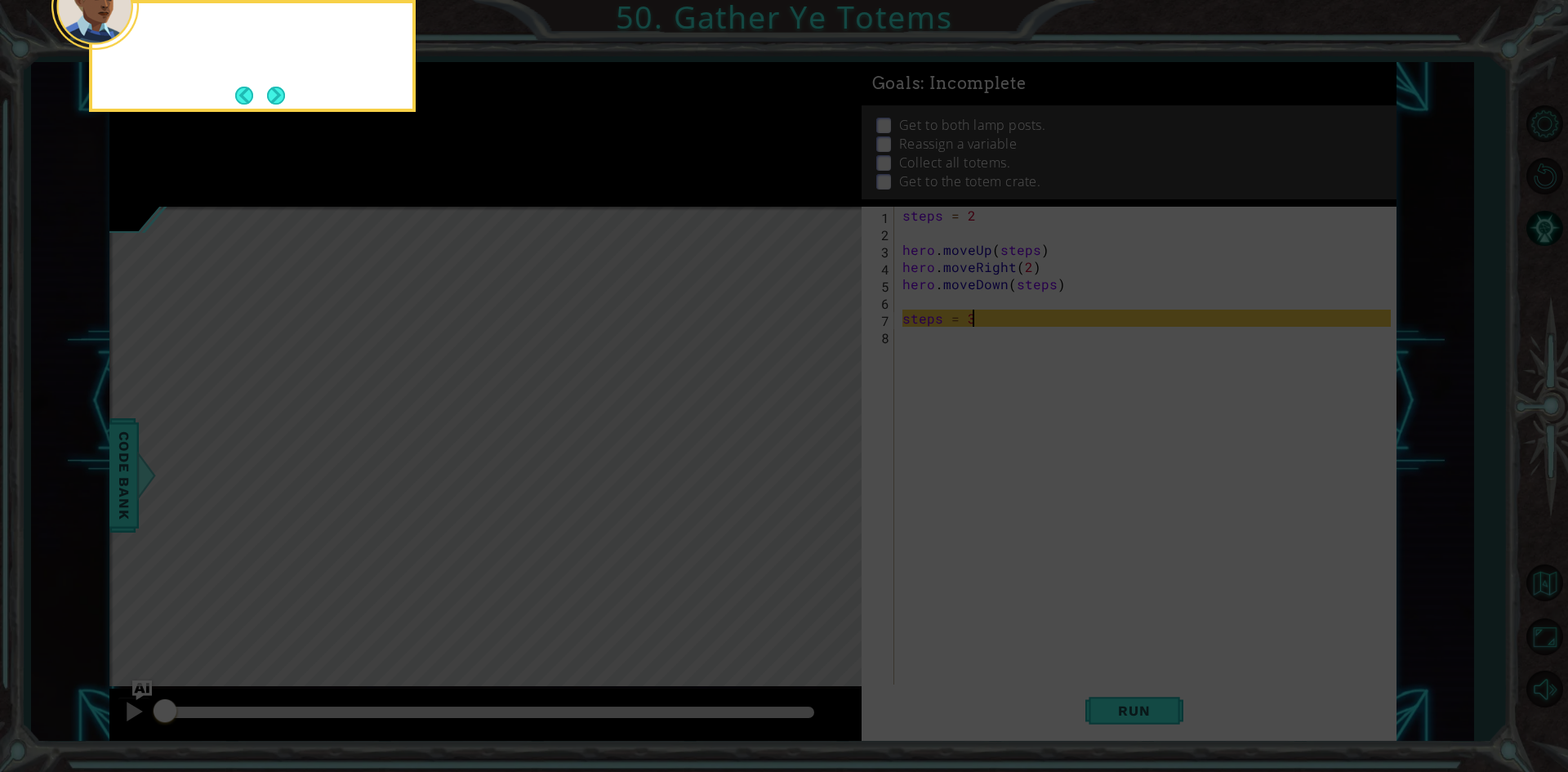
click at [277, 94] on button "Next" at bounding box center [276, 95] width 18 height 18
click at [278, 94] on button "Next" at bounding box center [276, 95] width 18 height 18
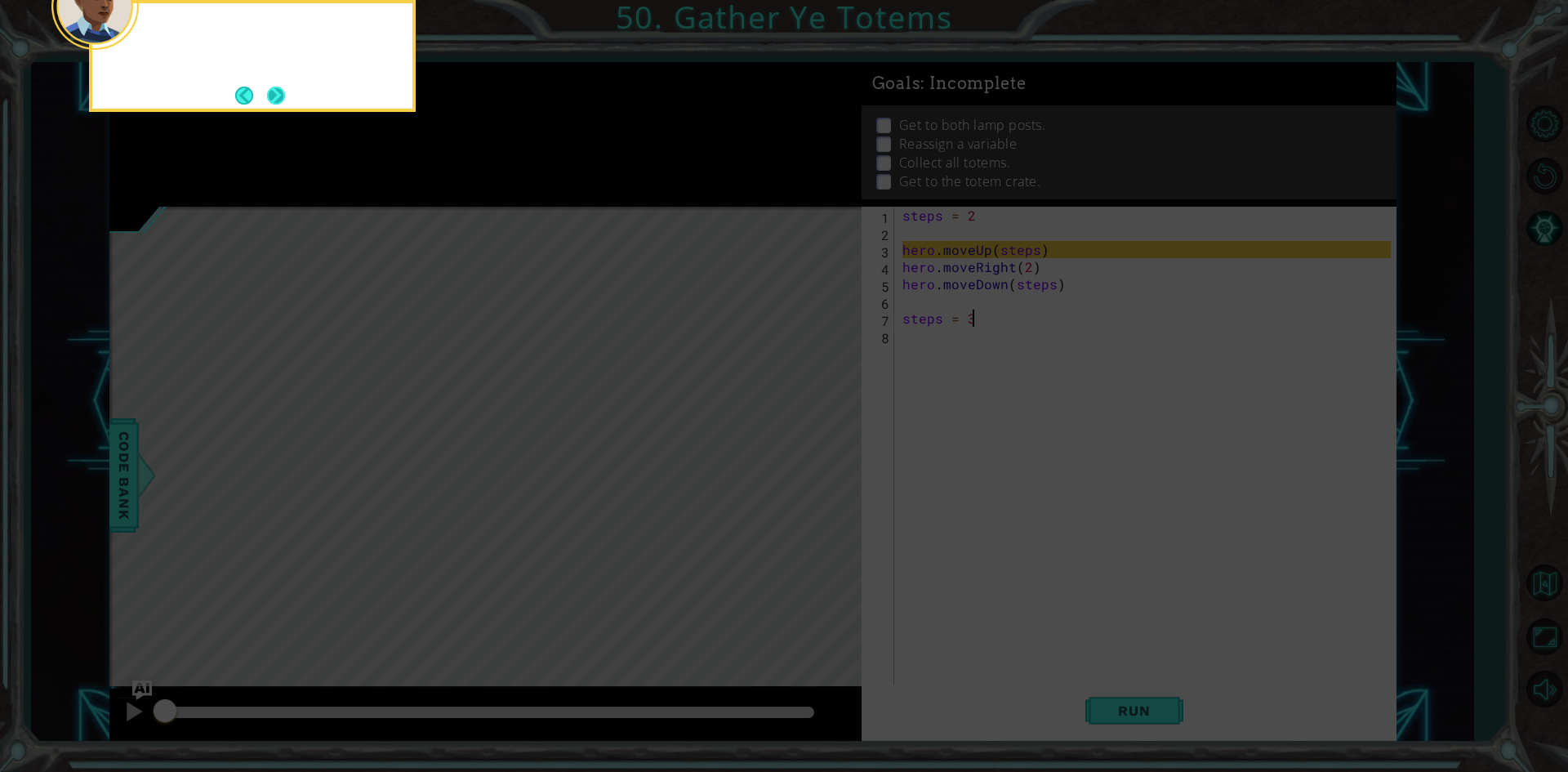
click at [278, 94] on button "Next" at bounding box center [276, 95] width 18 height 18
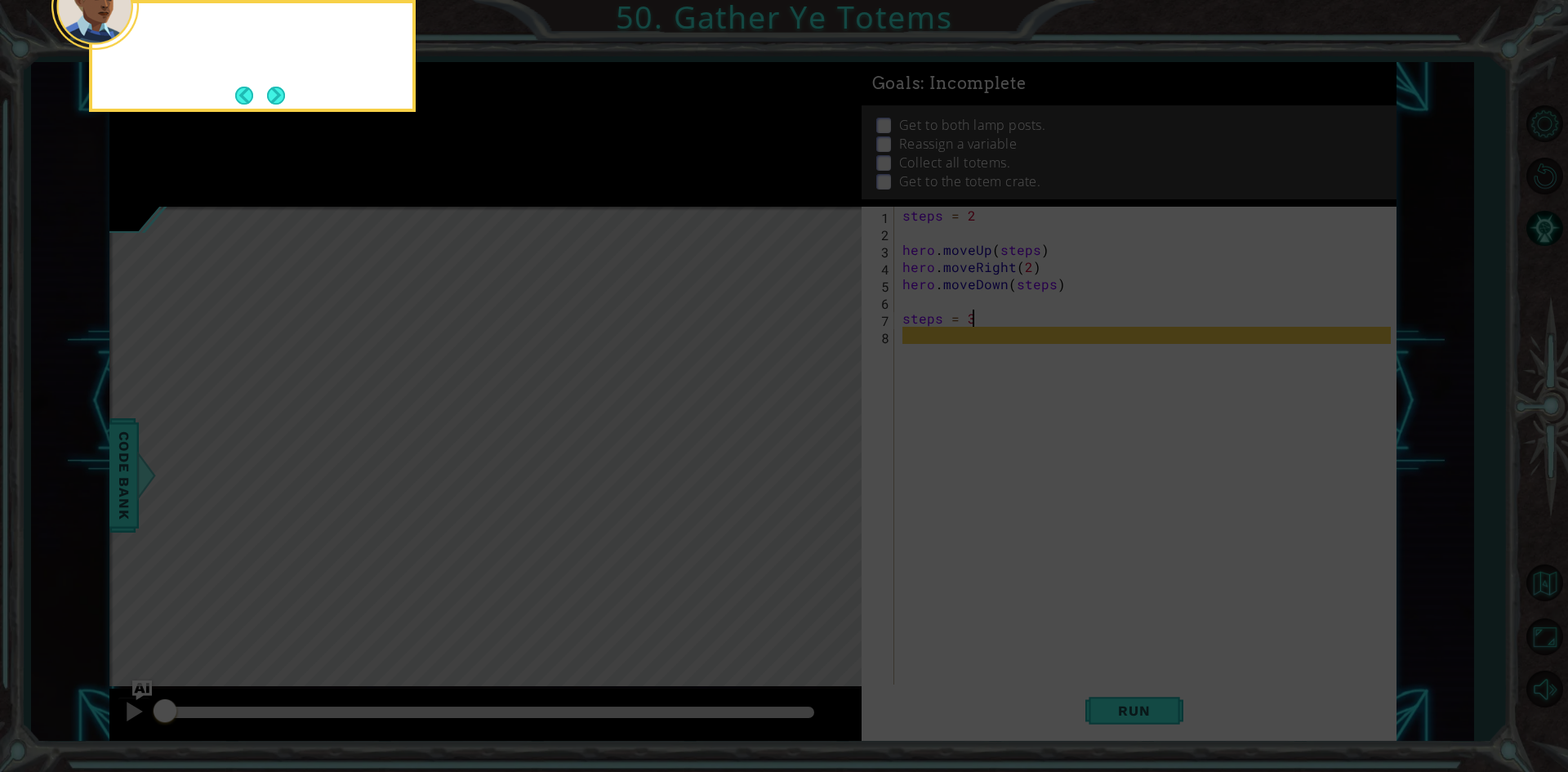
click at [278, 94] on button "Next" at bounding box center [276, 95] width 18 height 18
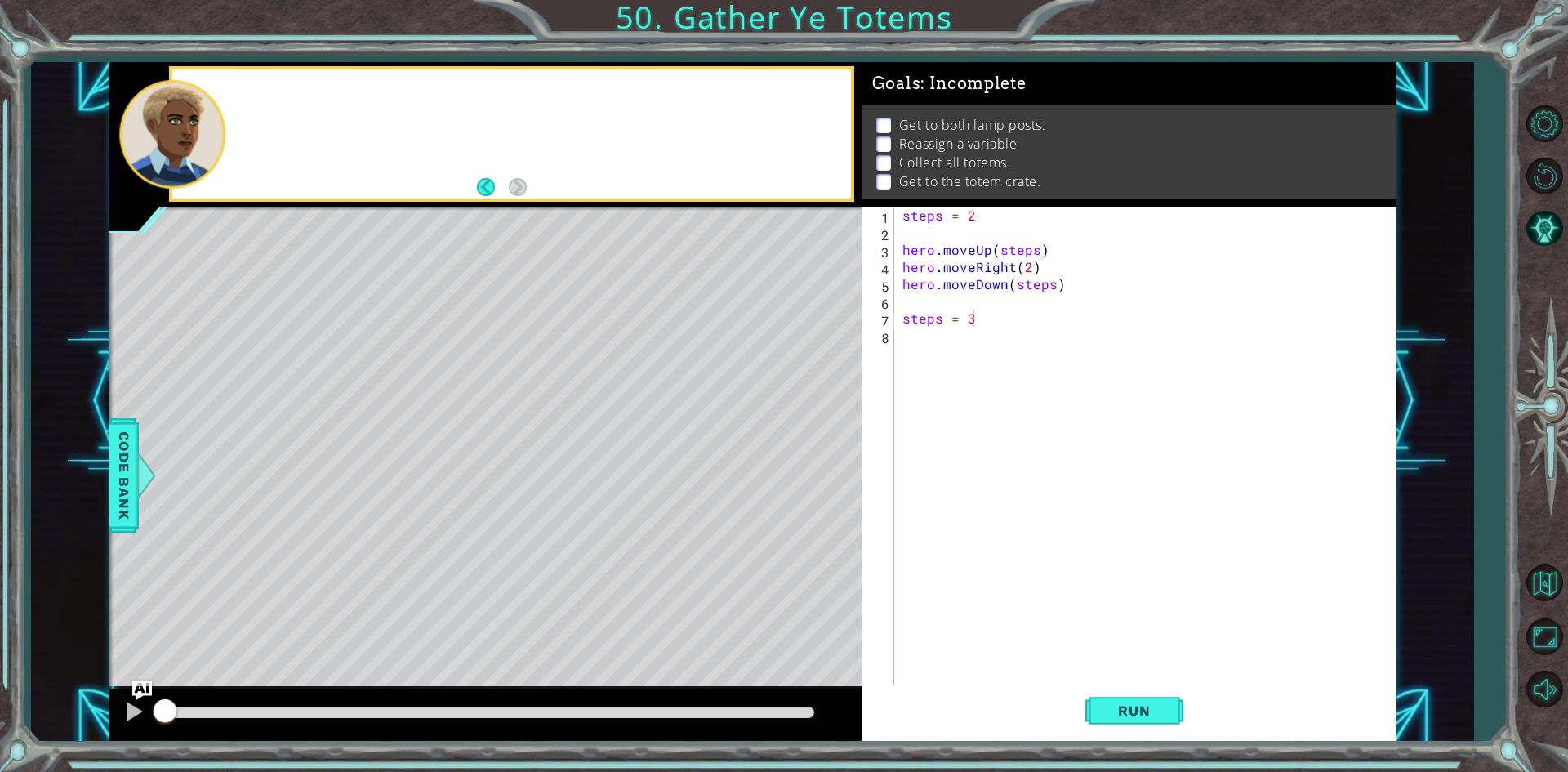
click at [280, 94] on div at bounding box center [511, 134] width 678 height 129
click at [1139, 719] on button "Run" at bounding box center [1134, 710] width 98 height 53
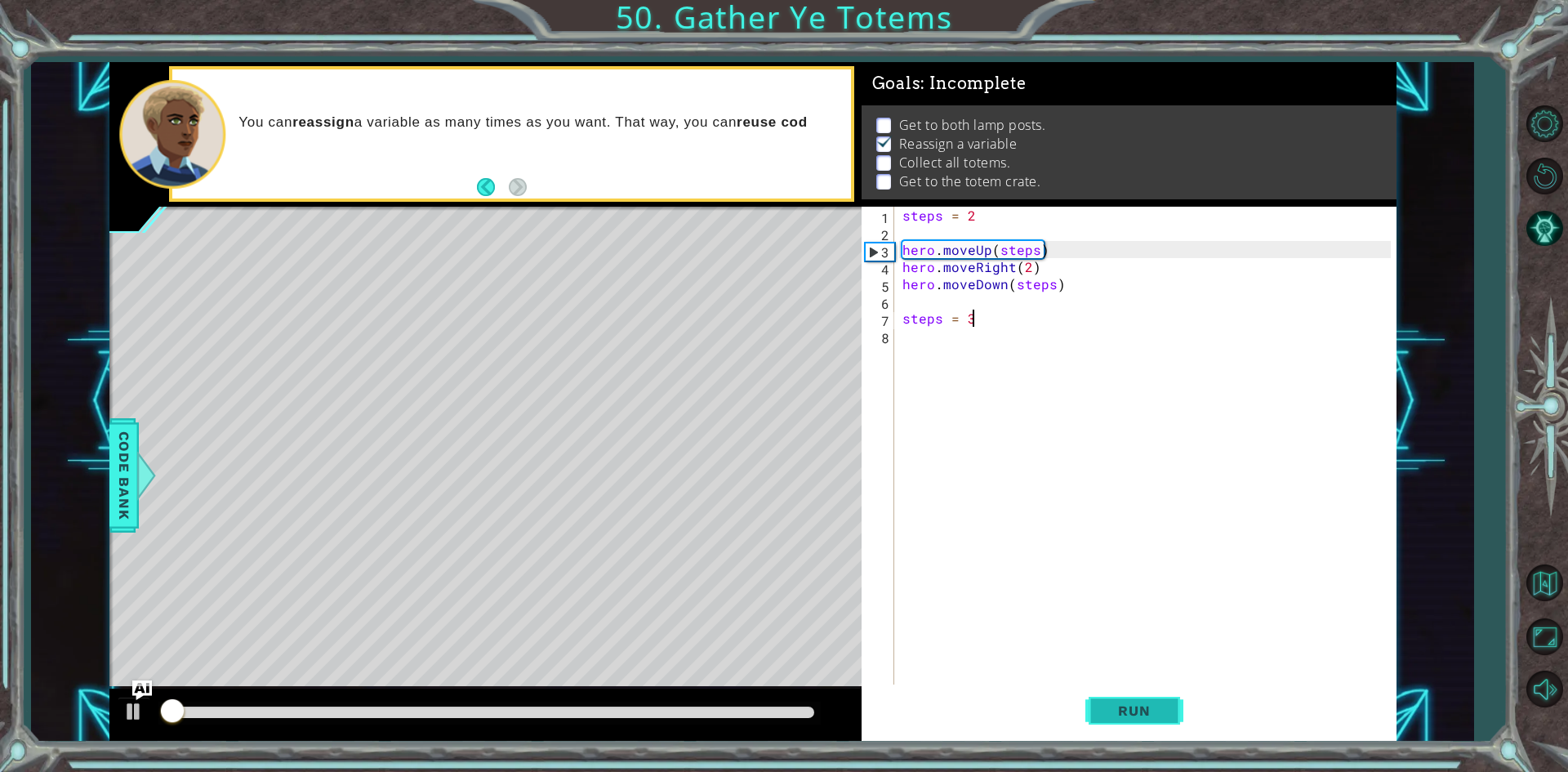
scroll to position [7, 0]
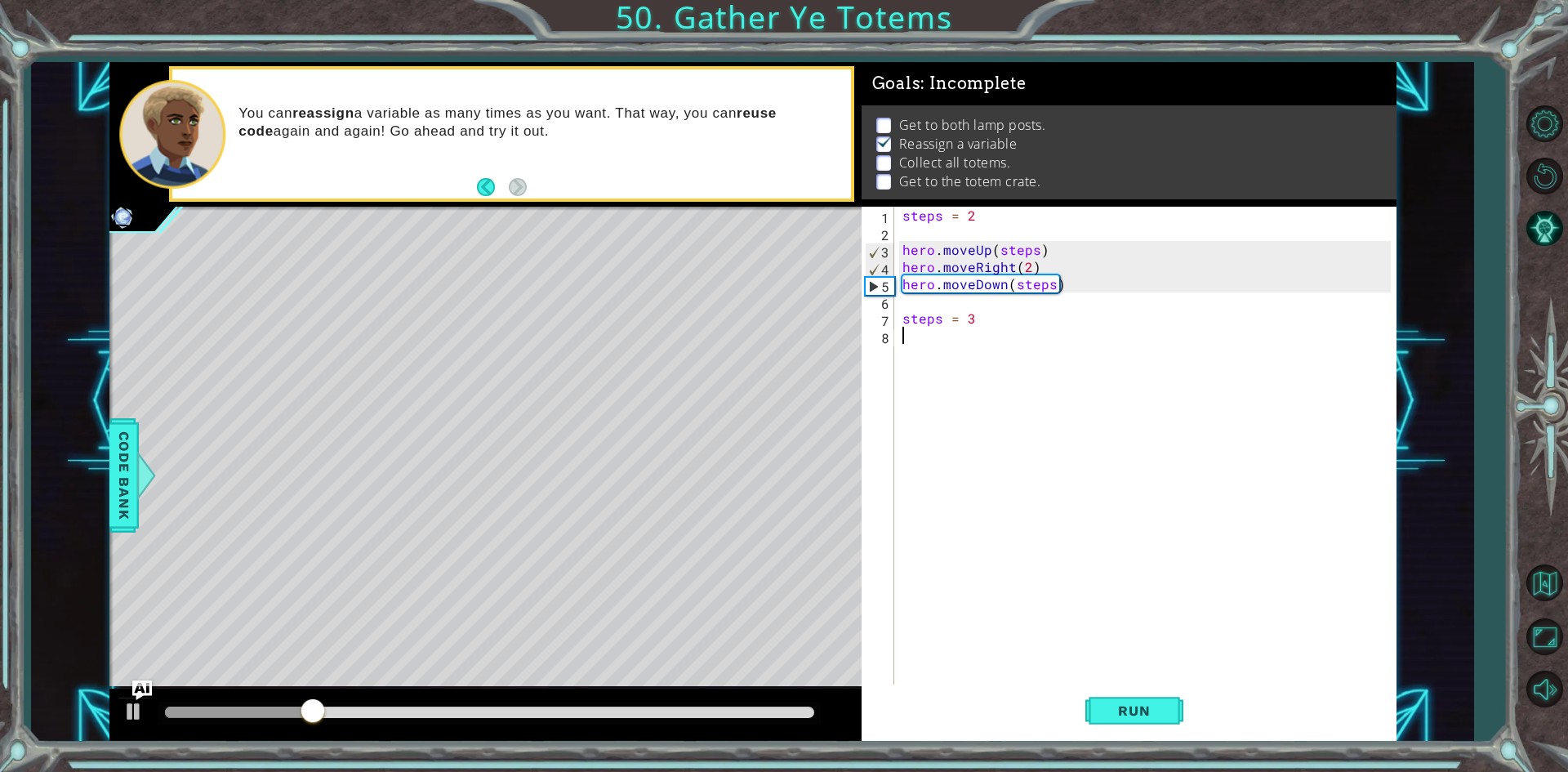
click at [943, 347] on div "steps = 2 hero . moveUp ( steps ) hero . moveRight ( 2 ) hero . moveDown ( step…" at bounding box center [1149, 464] width 499 height 515
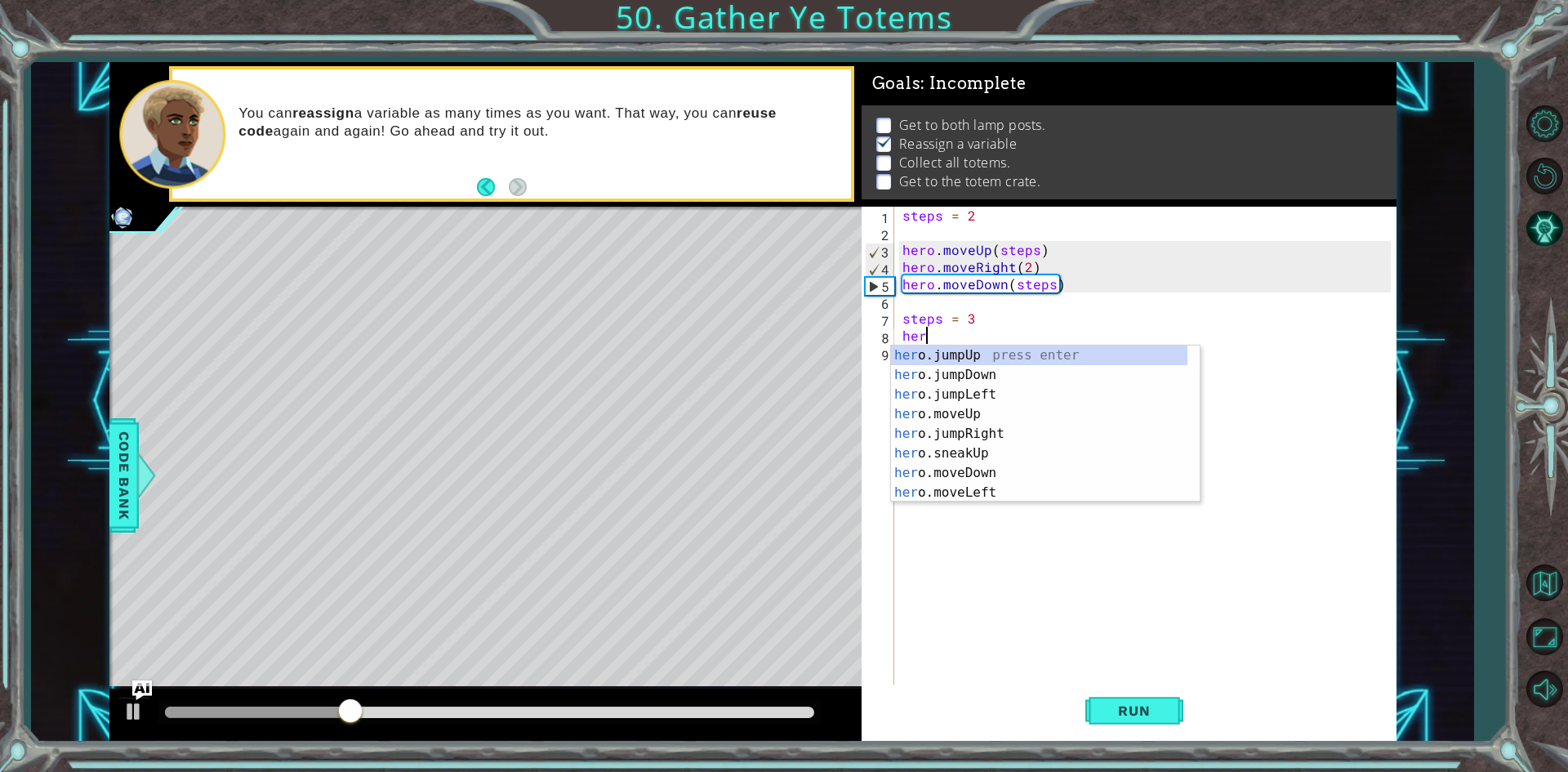
scroll to position [0, 1]
drag, startPoint x: 996, startPoint y: 439, endPoint x: 992, endPoint y: 411, distance: 28.3
click at [992, 415] on div "hero .jumpUp press enter hero .jumpDown press enter hero .jumpLeft press enter …" at bounding box center [1039, 443] width 297 height 196
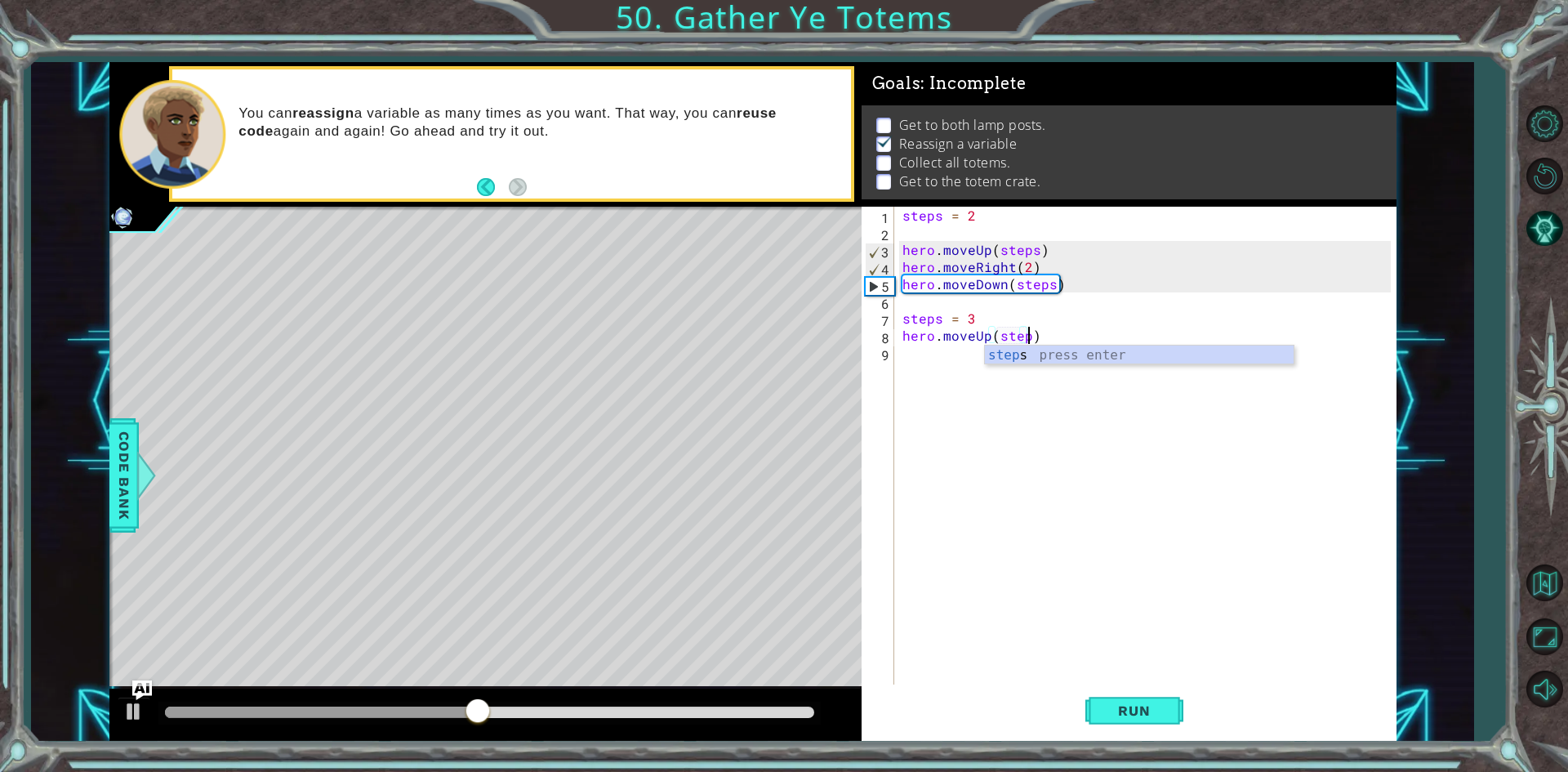
scroll to position [0, 7]
click at [1002, 357] on div "steps press enter" at bounding box center [1139, 375] width 309 height 59
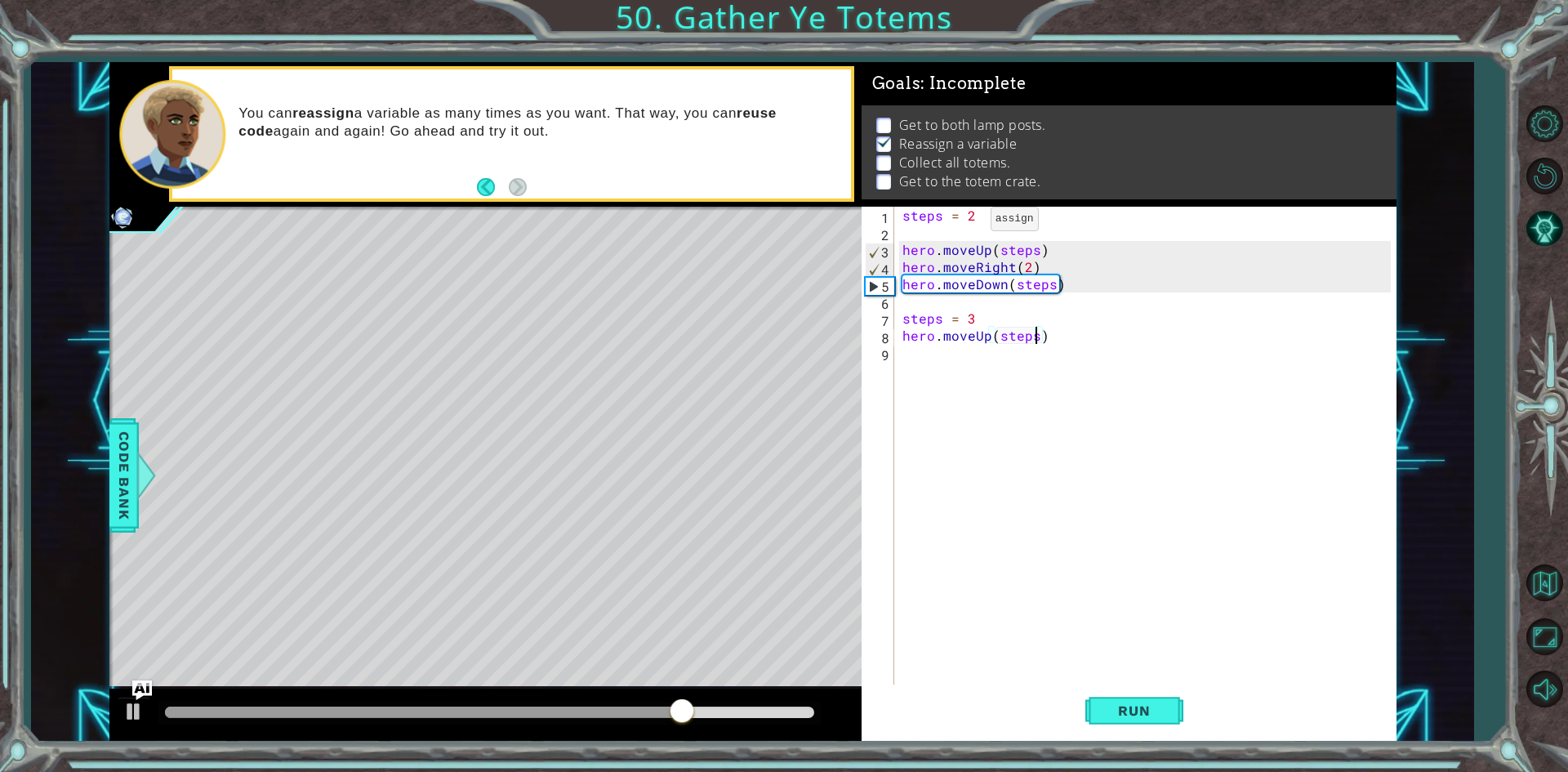
type textarea "hero.moveUp(steps)"
drag, startPoint x: 958, startPoint y: 19, endPoint x: 853, endPoint y: 1, distance: 106.5
click at [853, 1] on div "1 ההההההההההההההההההההההההההההההההההההההההההההההההההההההההההההההההההההההההההההה…" at bounding box center [784, 386] width 1568 height 772
click at [1192, 377] on div "steps = 2 hero . moveUp ( steps ) hero . moveRight ( 2 ) hero . moveDown ( step…" at bounding box center [1149, 464] width 499 height 515
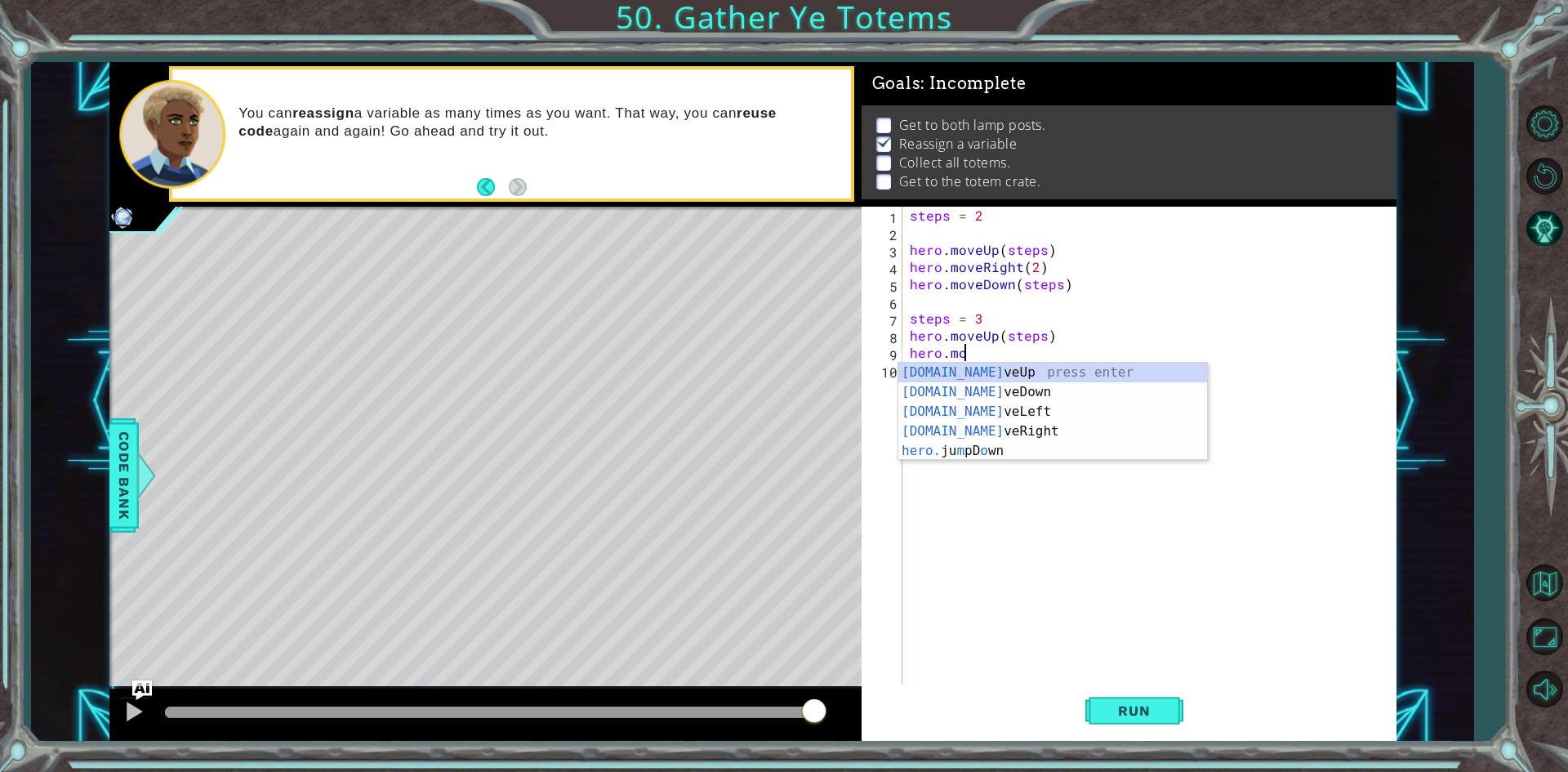
scroll to position [0, 1]
type textarea "h"
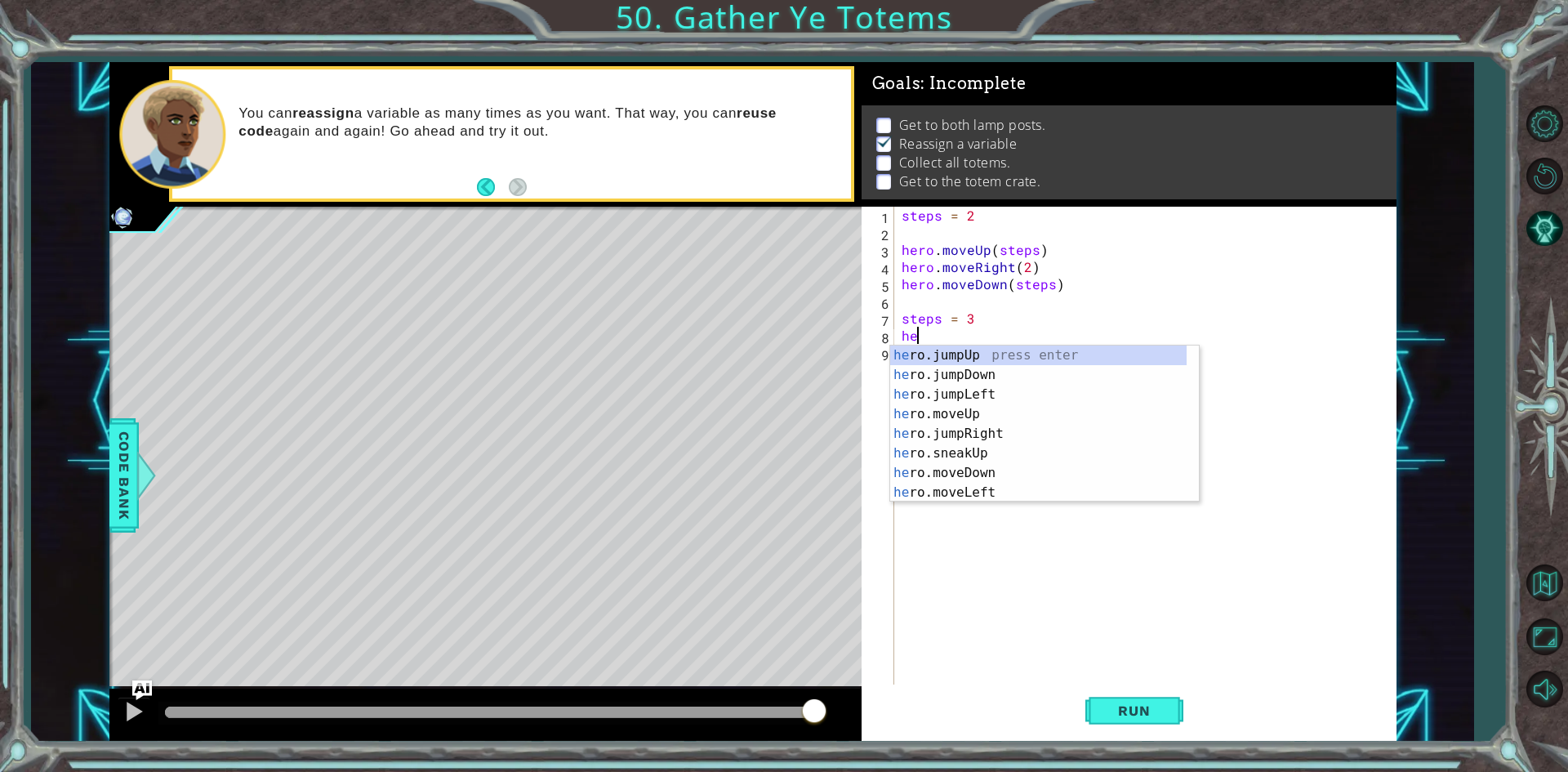
type textarea "h"
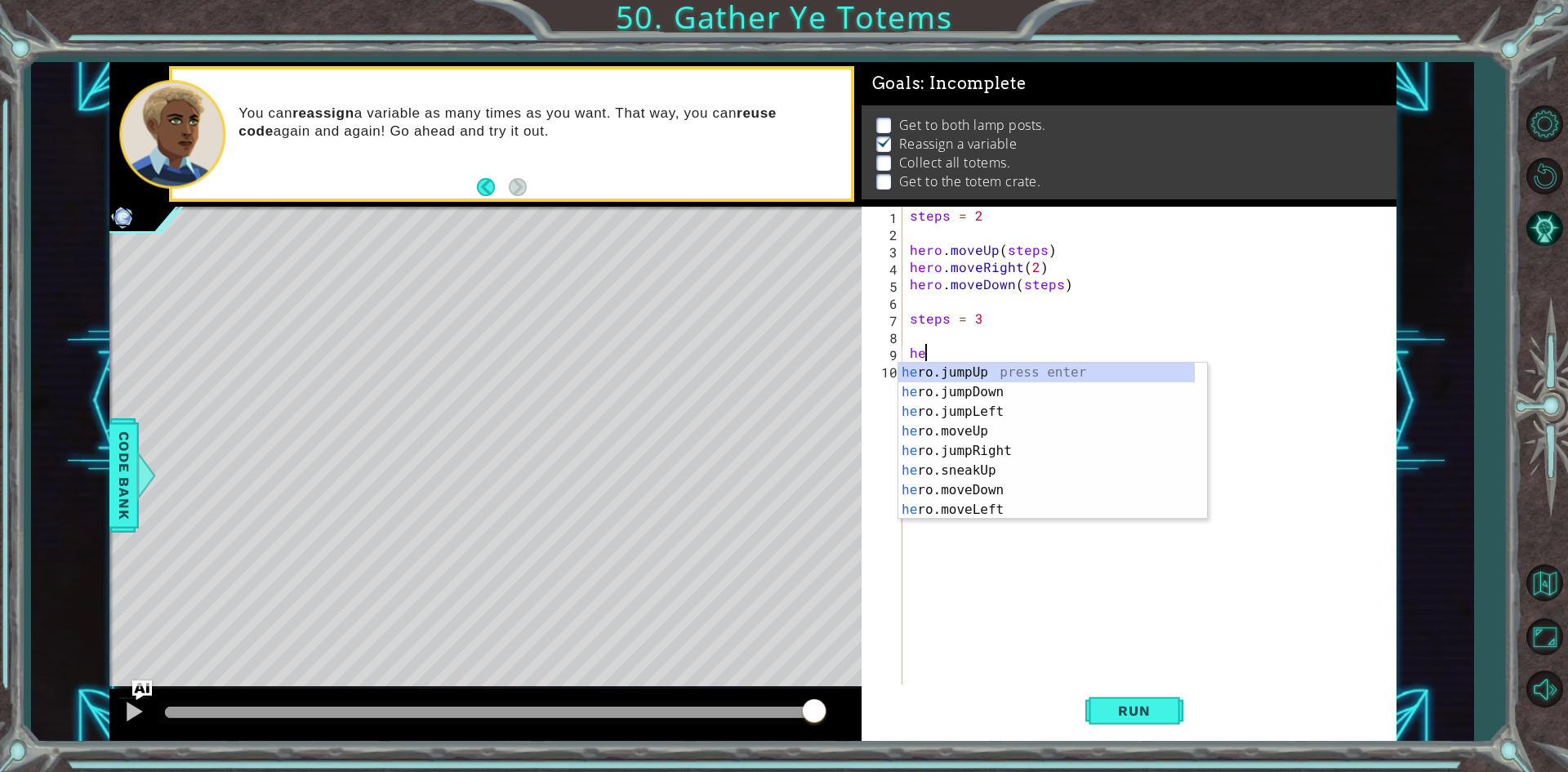
scroll to position [0, 1]
click at [1107, 442] on div "hero .jumpUp press enter hero .jumpDown press enter hero .jumpLeft press enter …" at bounding box center [1047, 460] width 297 height 196
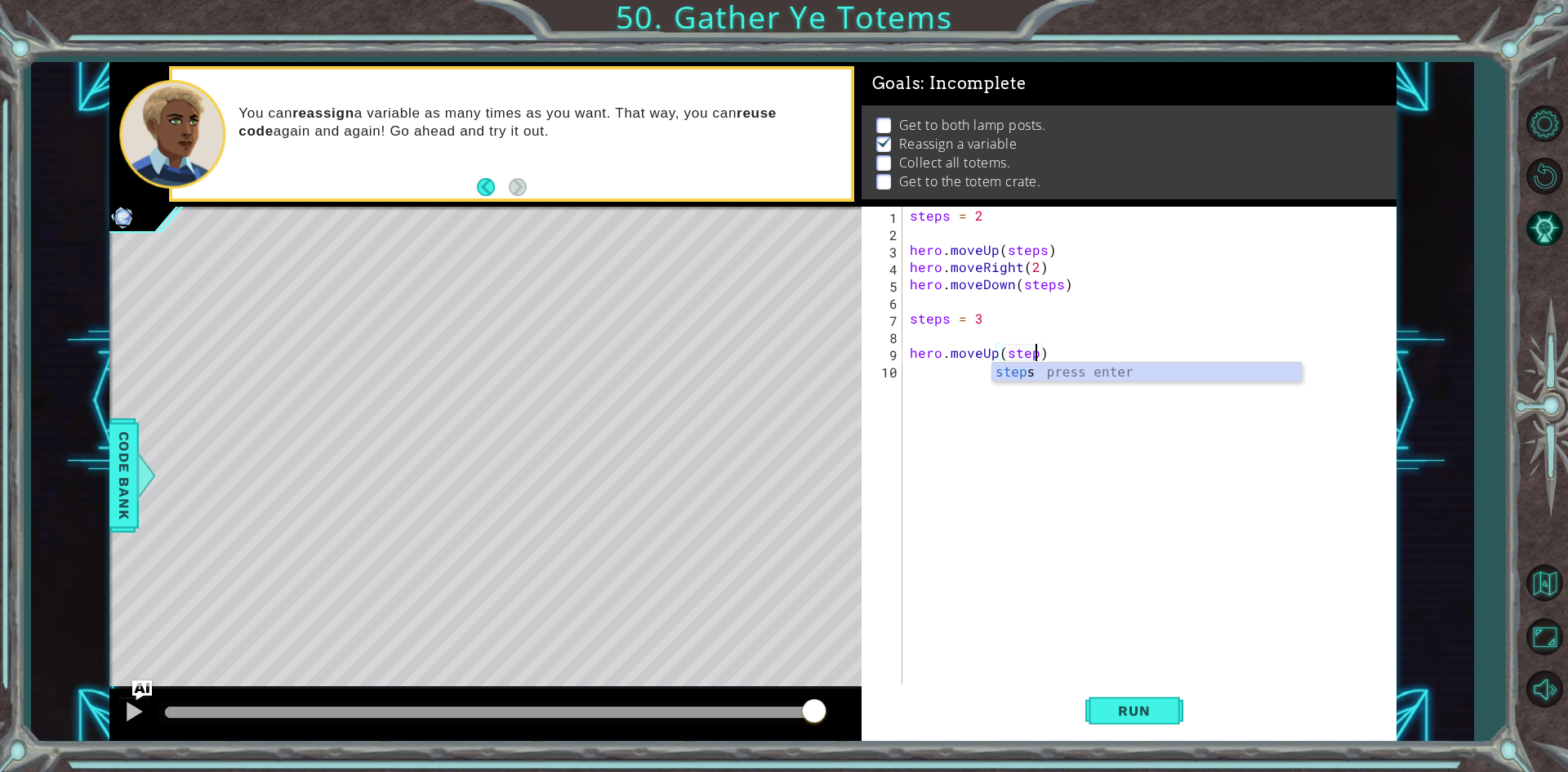
scroll to position [0, 7]
type textarea "hero.moveUp(steps)"
click at [1047, 366] on div "steps press enter" at bounding box center [1146, 391] width 309 height 59
click at [1021, 399] on div "steps = 2 hero . moveUp ( steps ) hero . moveRight ( 2 ) hero . moveDown ( step…" at bounding box center [1153, 464] width 493 height 515
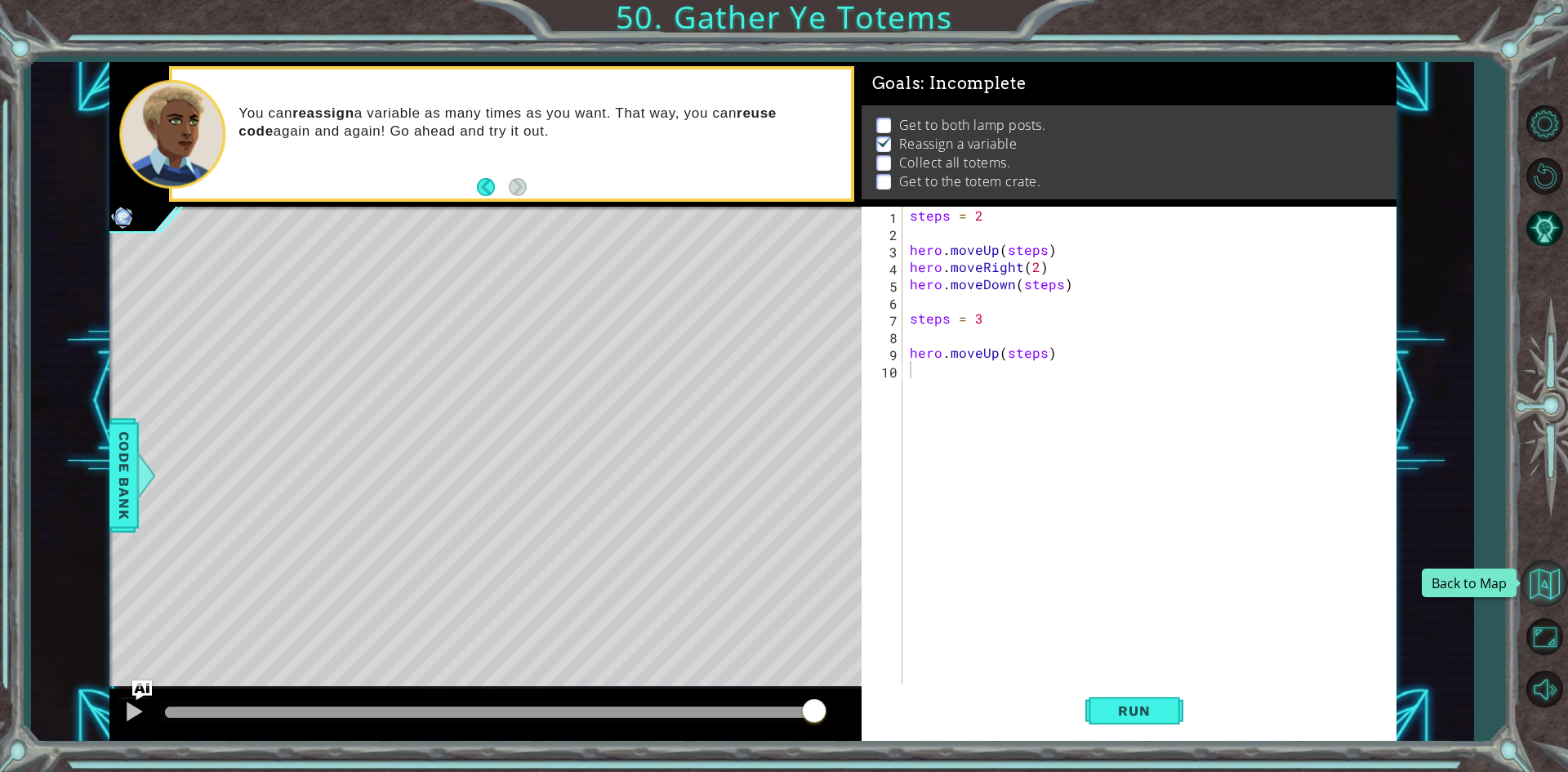
click at [1521, 591] on button "Back to Map" at bounding box center [1544, 583] width 48 height 48
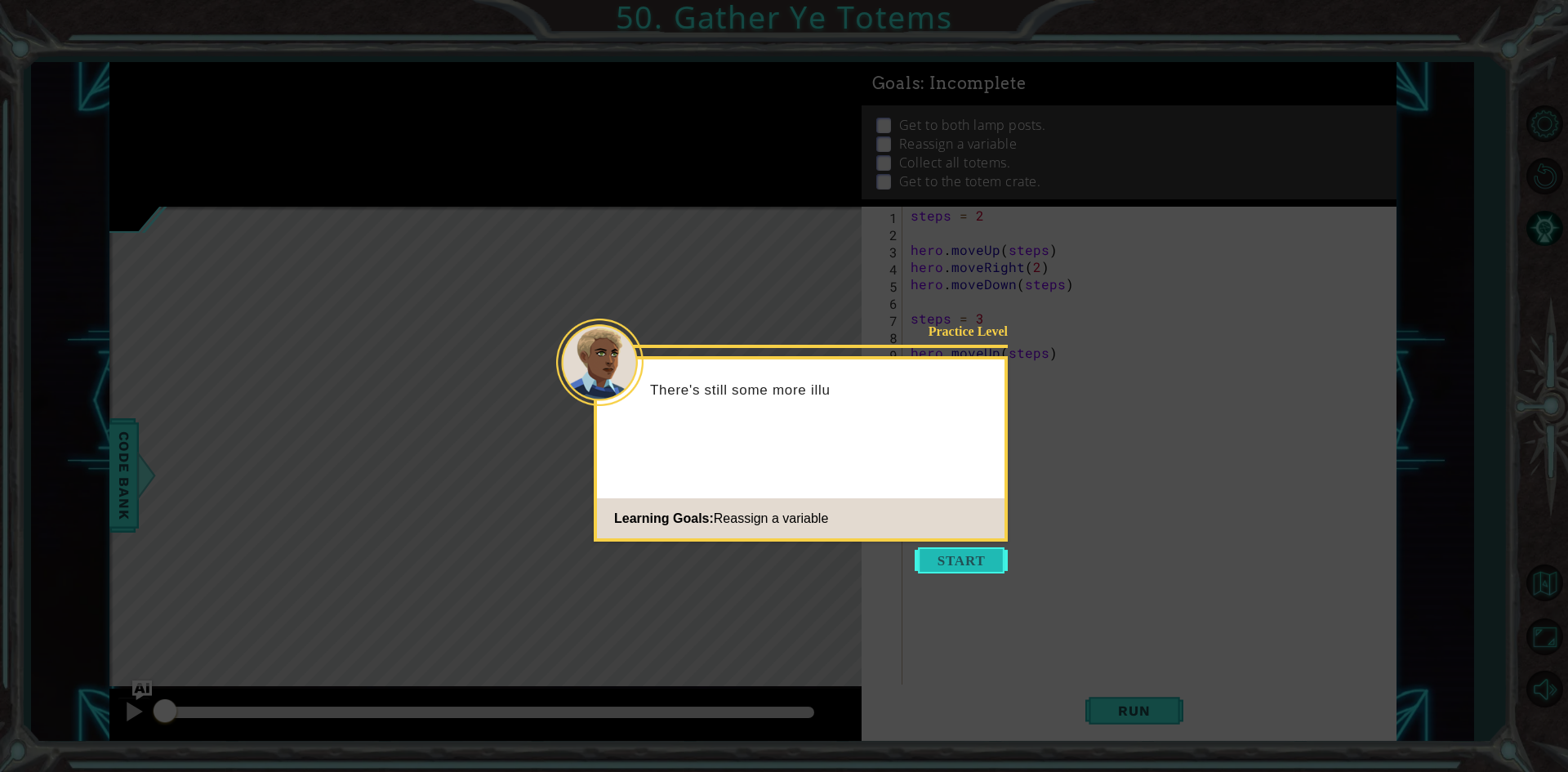
click at [979, 557] on button "Start" at bounding box center [961, 560] width 93 height 26
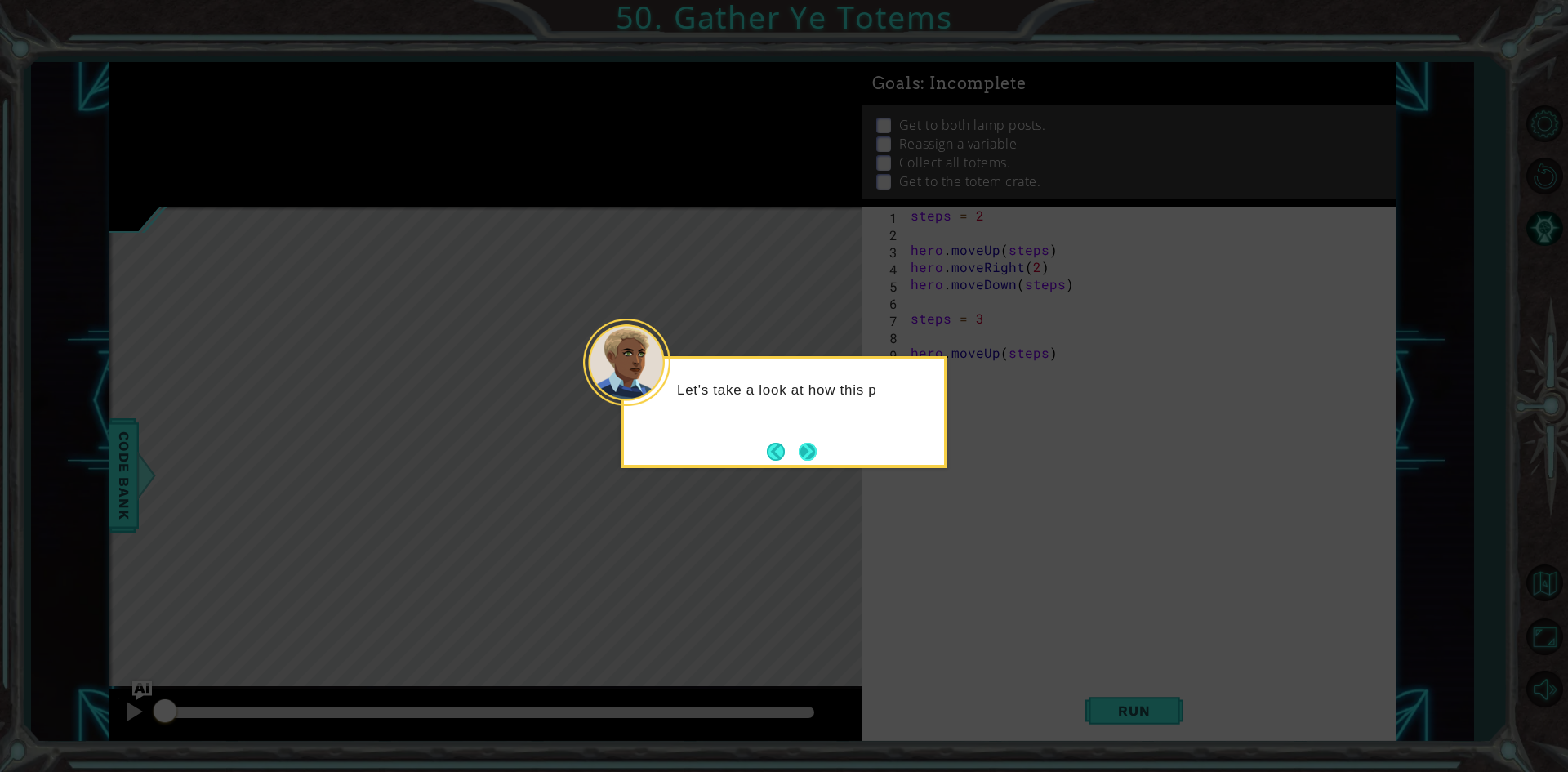
click at [814, 454] on button "Next" at bounding box center [807, 451] width 19 height 19
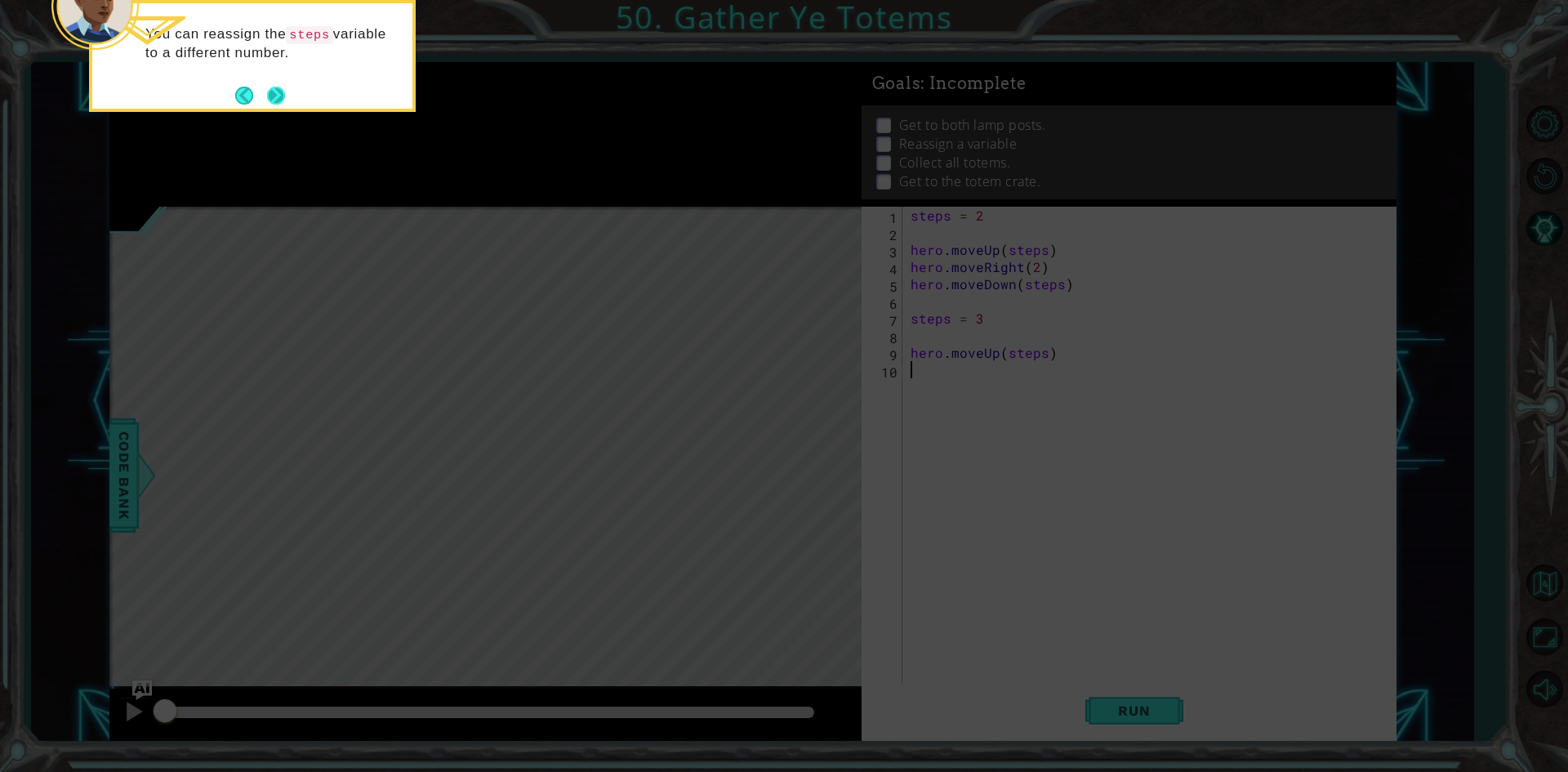
click at [269, 103] on button "Next" at bounding box center [276, 95] width 18 height 18
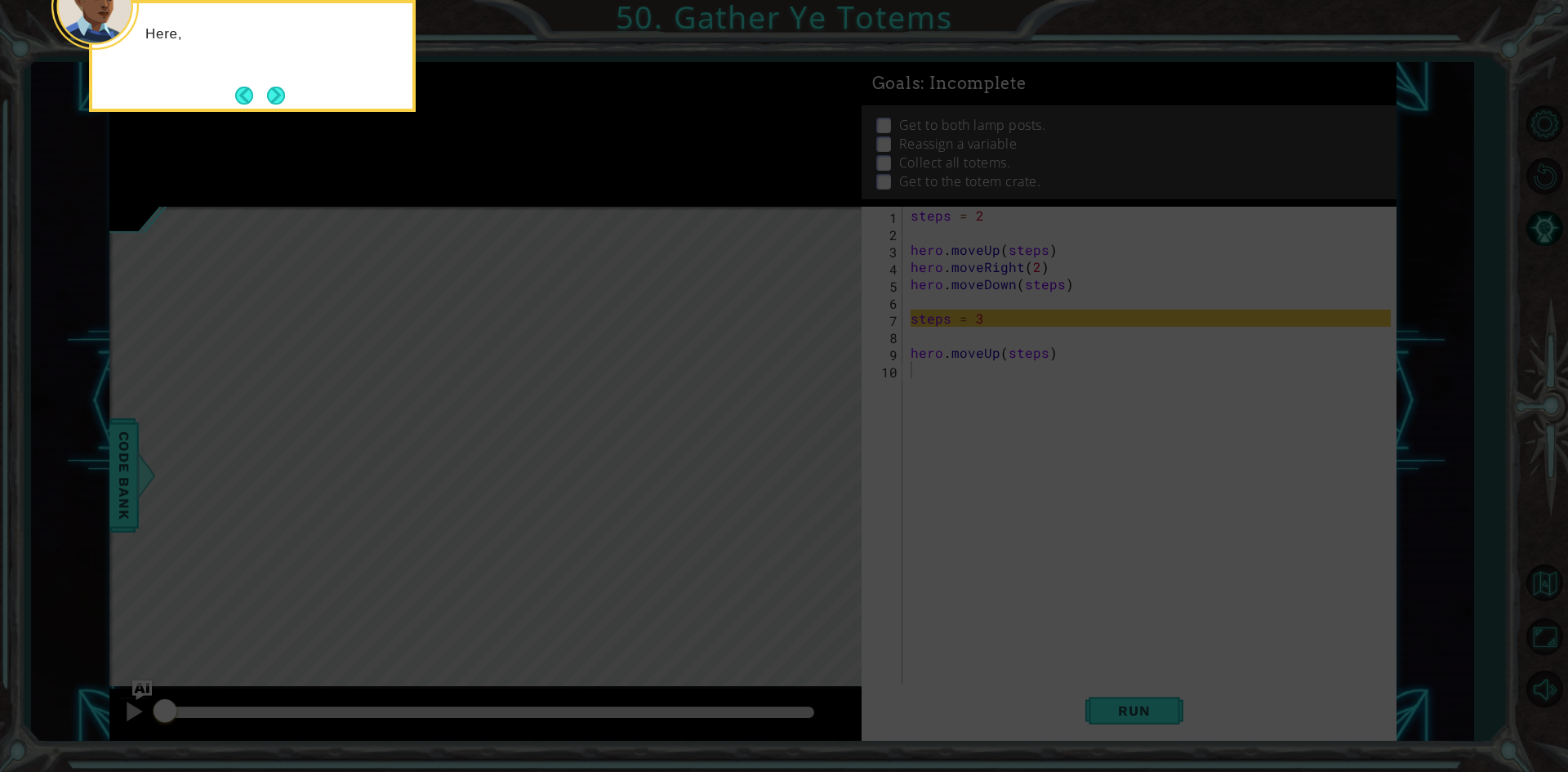
click at [269, 103] on button "Next" at bounding box center [276, 95] width 20 height 20
click at [269, 103] on button "Next" at bounding box center [276, 94] width 19 height 19
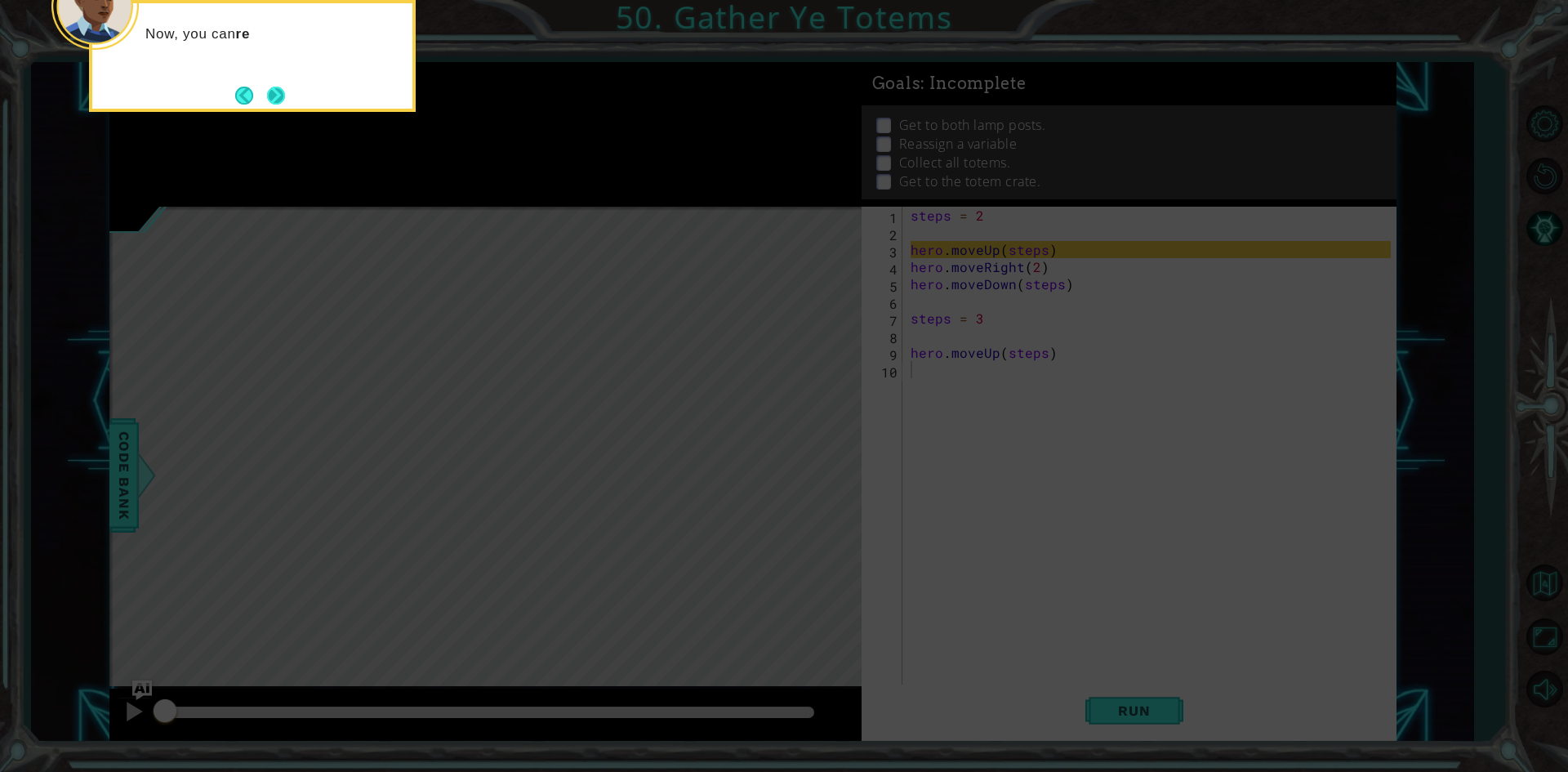
click at [286, 89] on button "Next" at bounding box center [276, 94] width 19 height 19
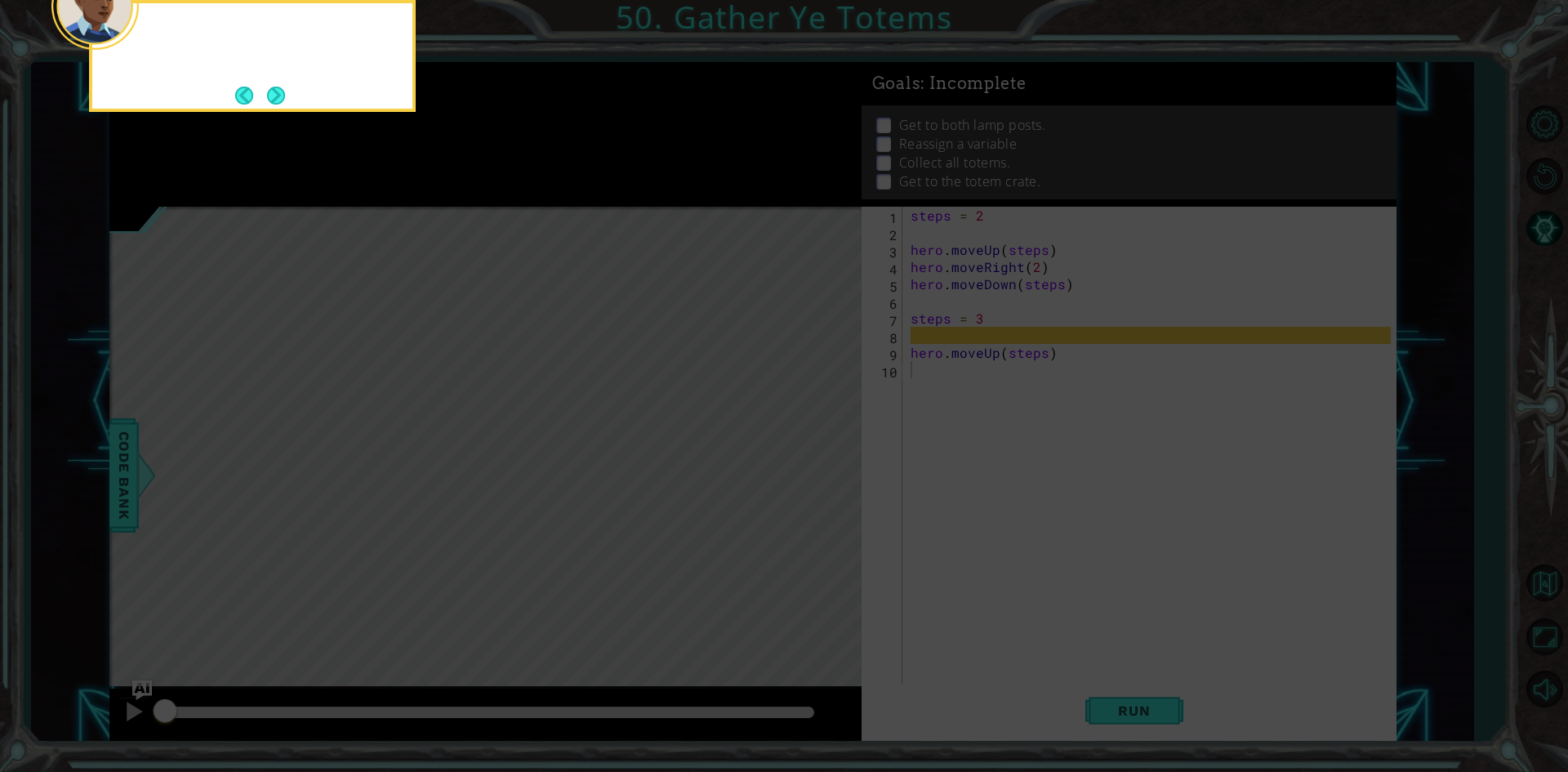
click at [285, 89] on button "Next" at bounding box center [276, 95] width 18 height 18
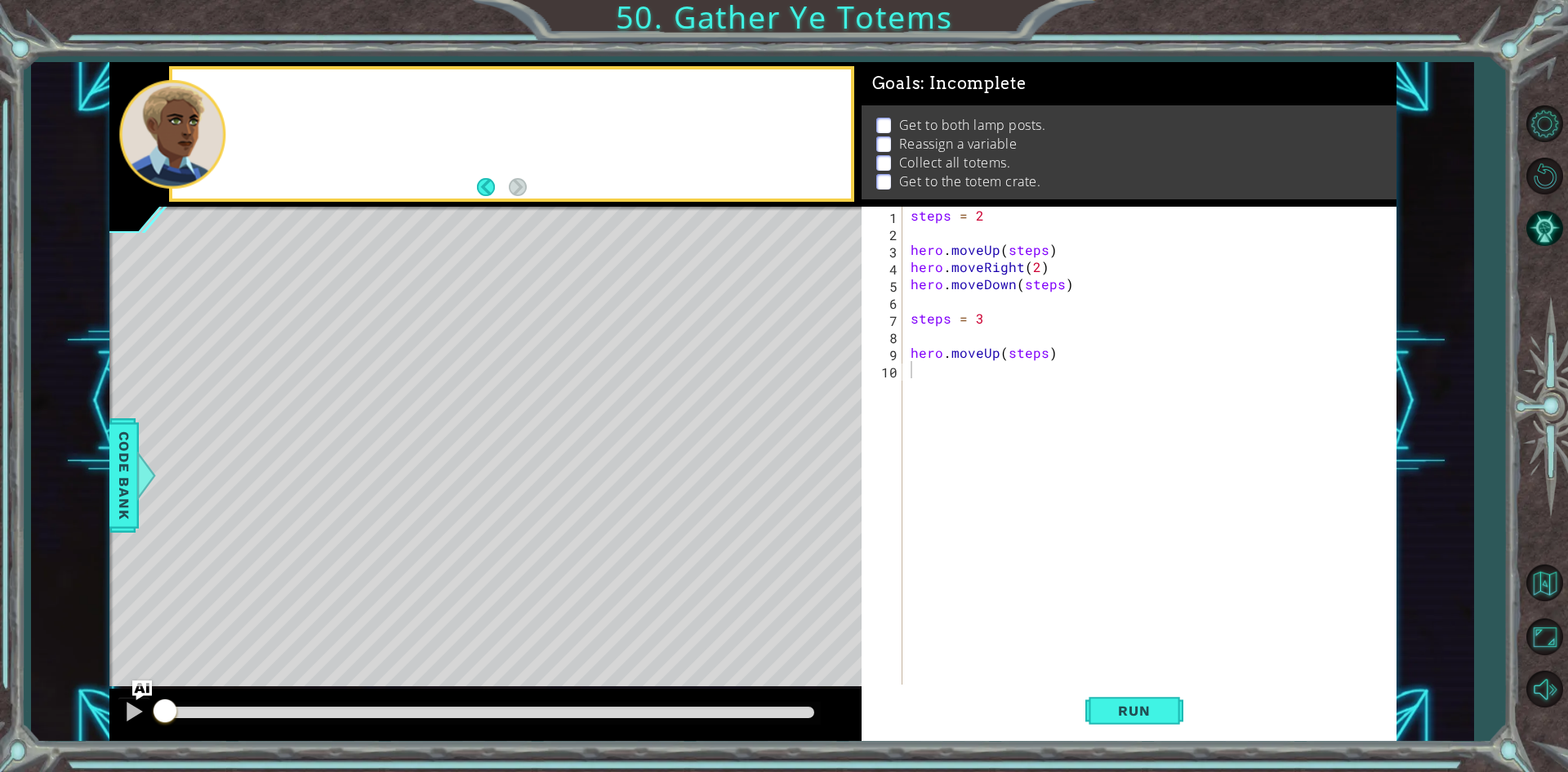
click at [286, 89] on div at bounding box center [511, 134] width 678 height 129
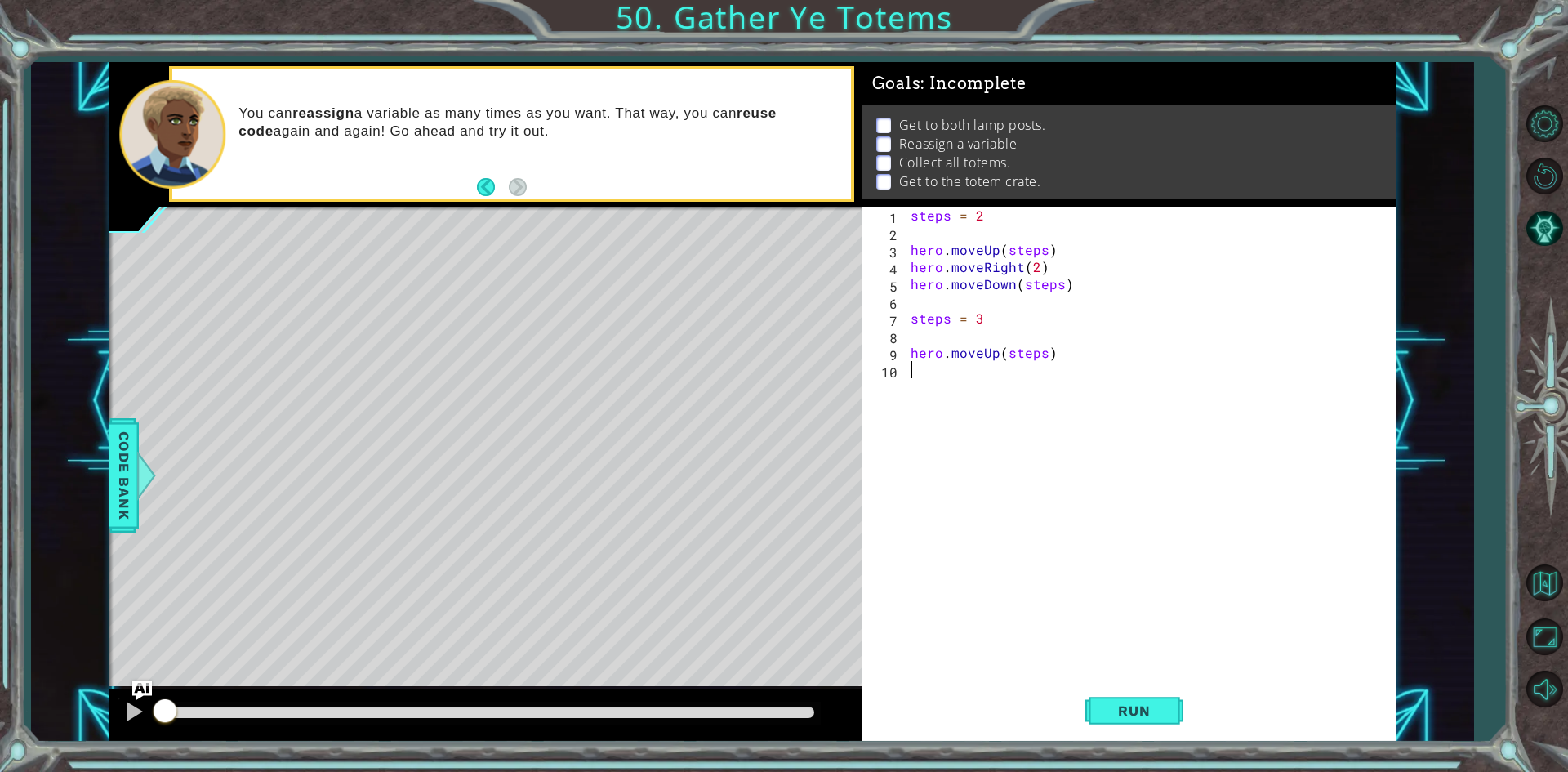
click at [1019, 371] on div "steps = 2 hero . moveUp ( steps ) hero . moveRight ( 2 ) hero . moveDown ( step…" at bounding box center [1153, 464] width 492 height 515
click at [1124, 722] on button "Run" at bounding box center [1134, 710] width 98 height 53
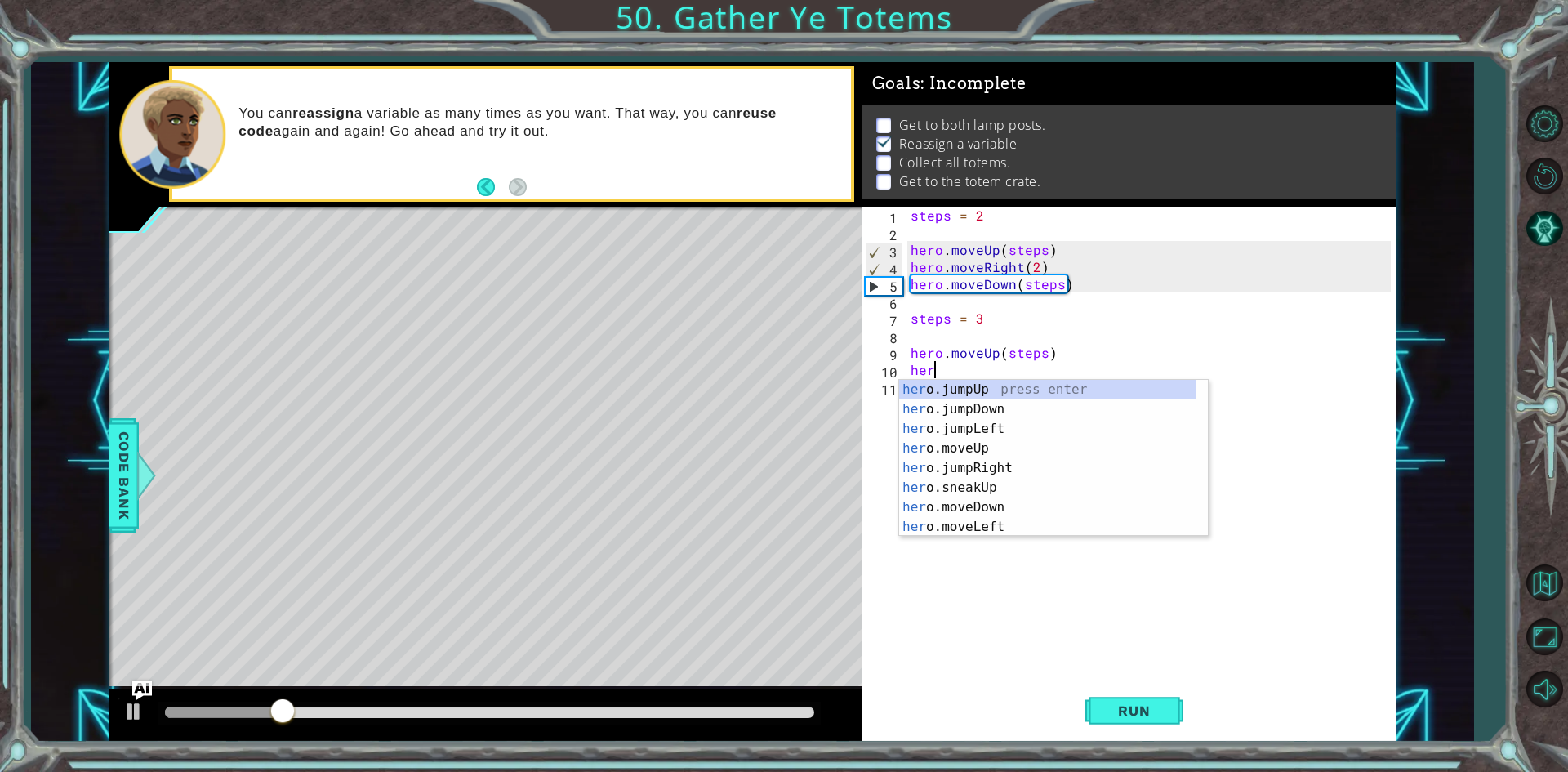
type textarea "hero"
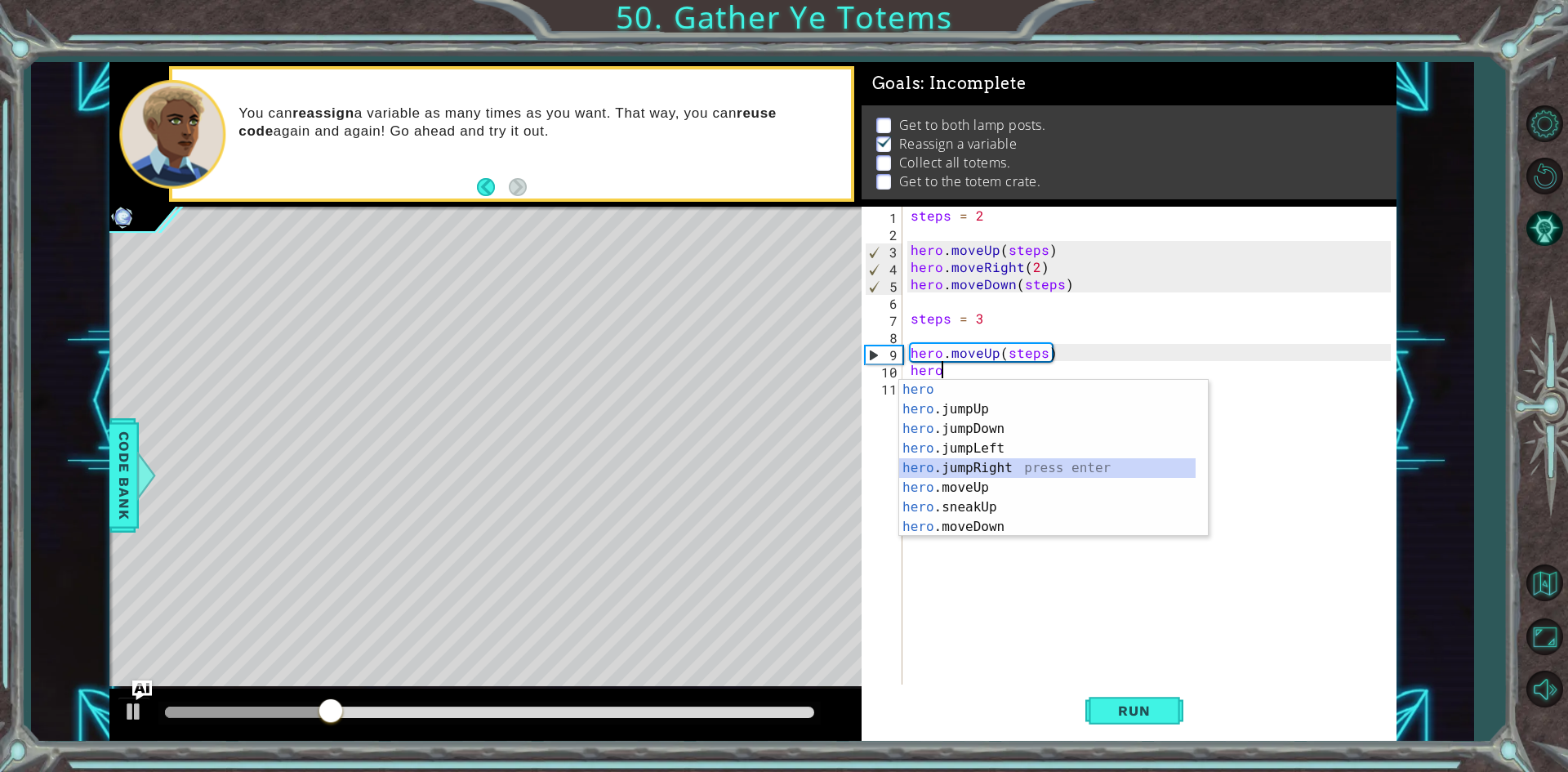
click at [1069, 466] on div "hero press enter hero .jumpUp press enter hero .jumpDown press enter hero .jump…" at bounding box center [1048, 477] width 297 height 196
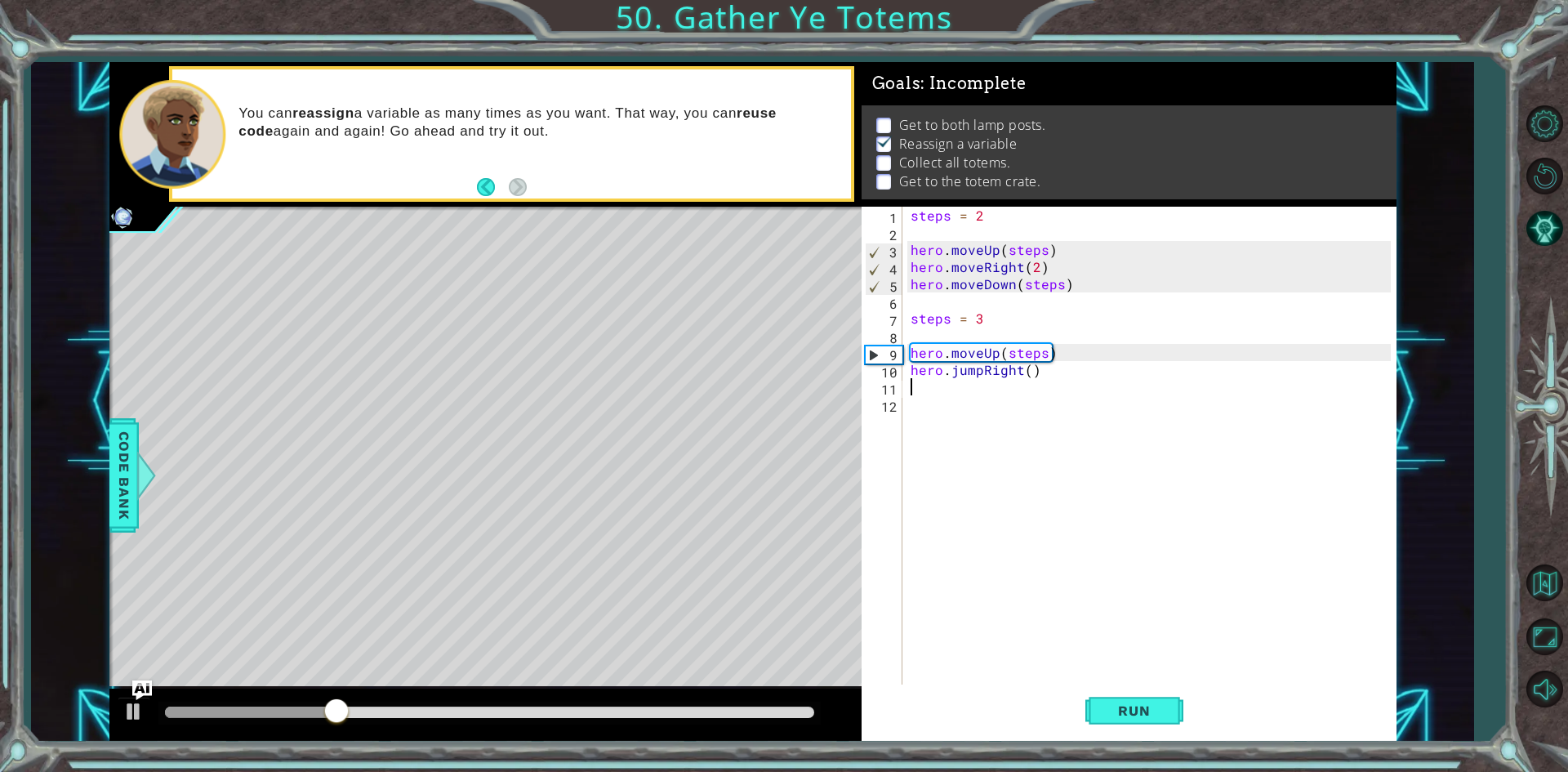
scroll to position [0, 0]
click at [1029, 363] on div "steps = 2 hero . moveUp ( steps ) hero . moveRight ( 2 ) hero . moveDown ( step…" at bounding box center [1153, 464] width 492 height 515
type textarea "hero.jumpRight(steps)"
click at [1077, 379] on body "1 ההההההההההההההההההההההההההההההההההההההההההההההההההההההההההההההההההההההההההההה…" at bounding box center [784, 386] width 1568 height 772
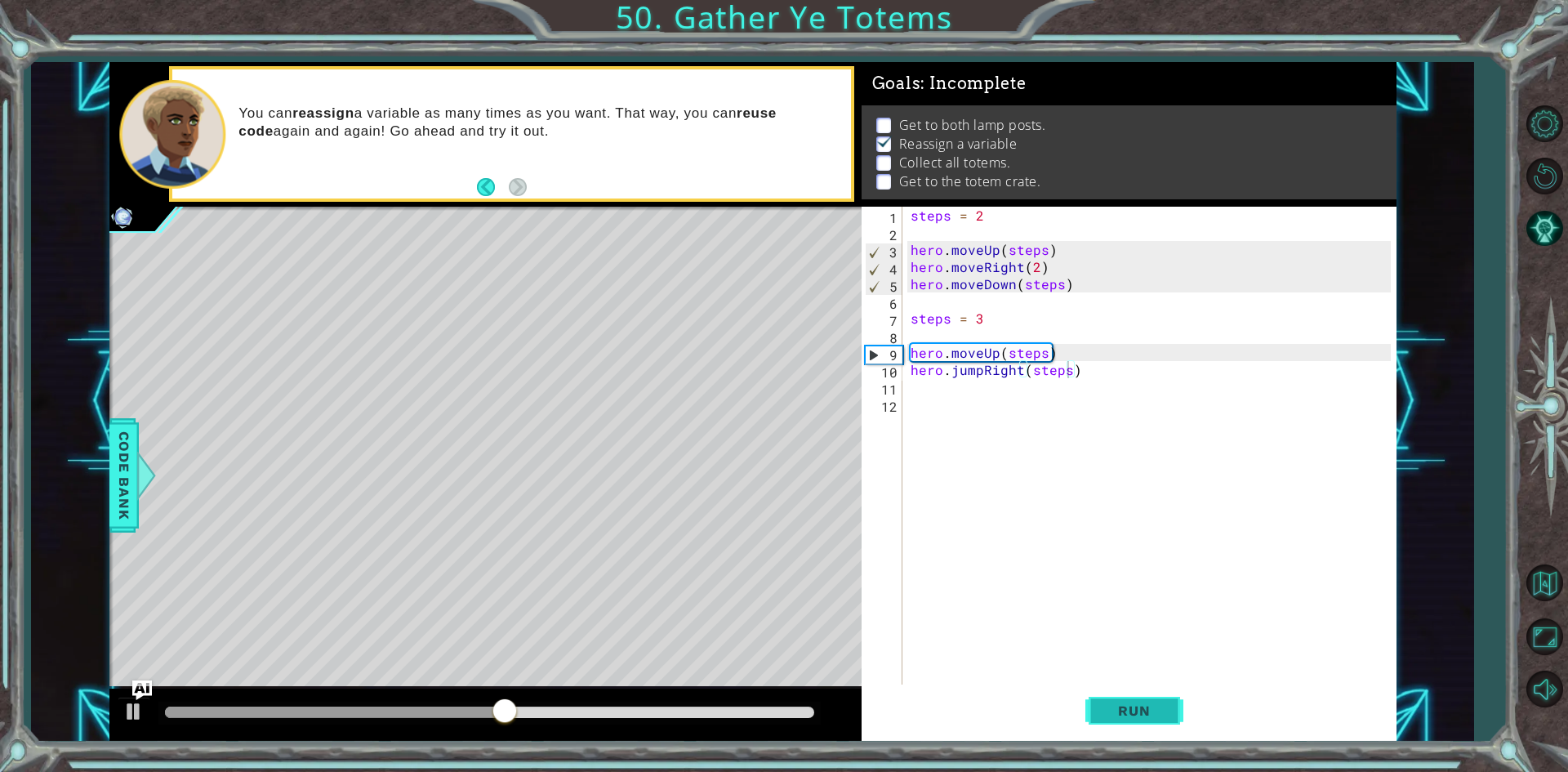
click at [1111, 718] on span "Run" at bounding box center [1134, 710] width 65 height 16
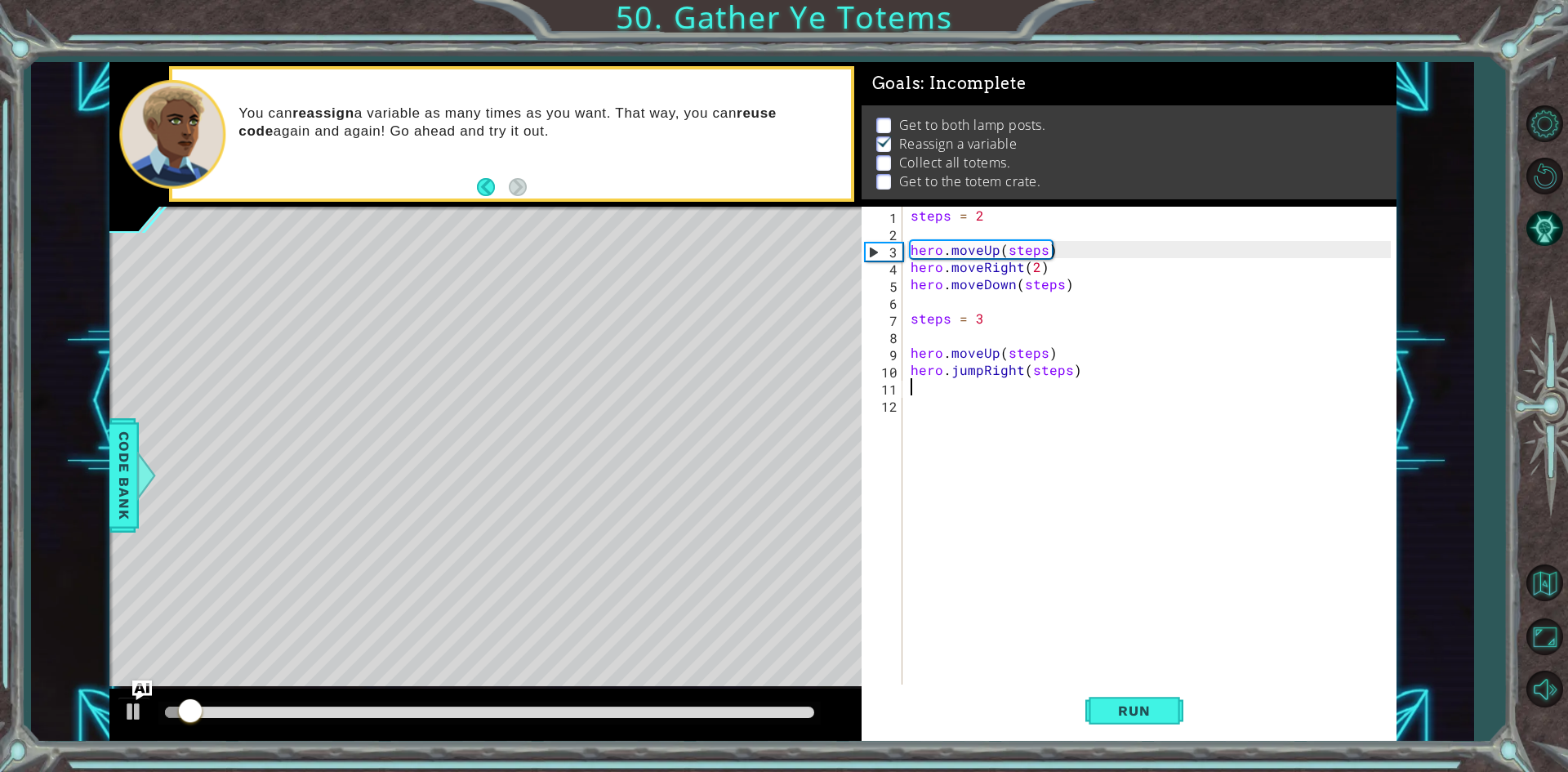
click at [934, 389] on div "steps = 2 hero . moveUp ( steps ) hero . moveRight ( 2 ) hero . moveDown ( step…" at bounding box center [1153, 464] width 492 height 515
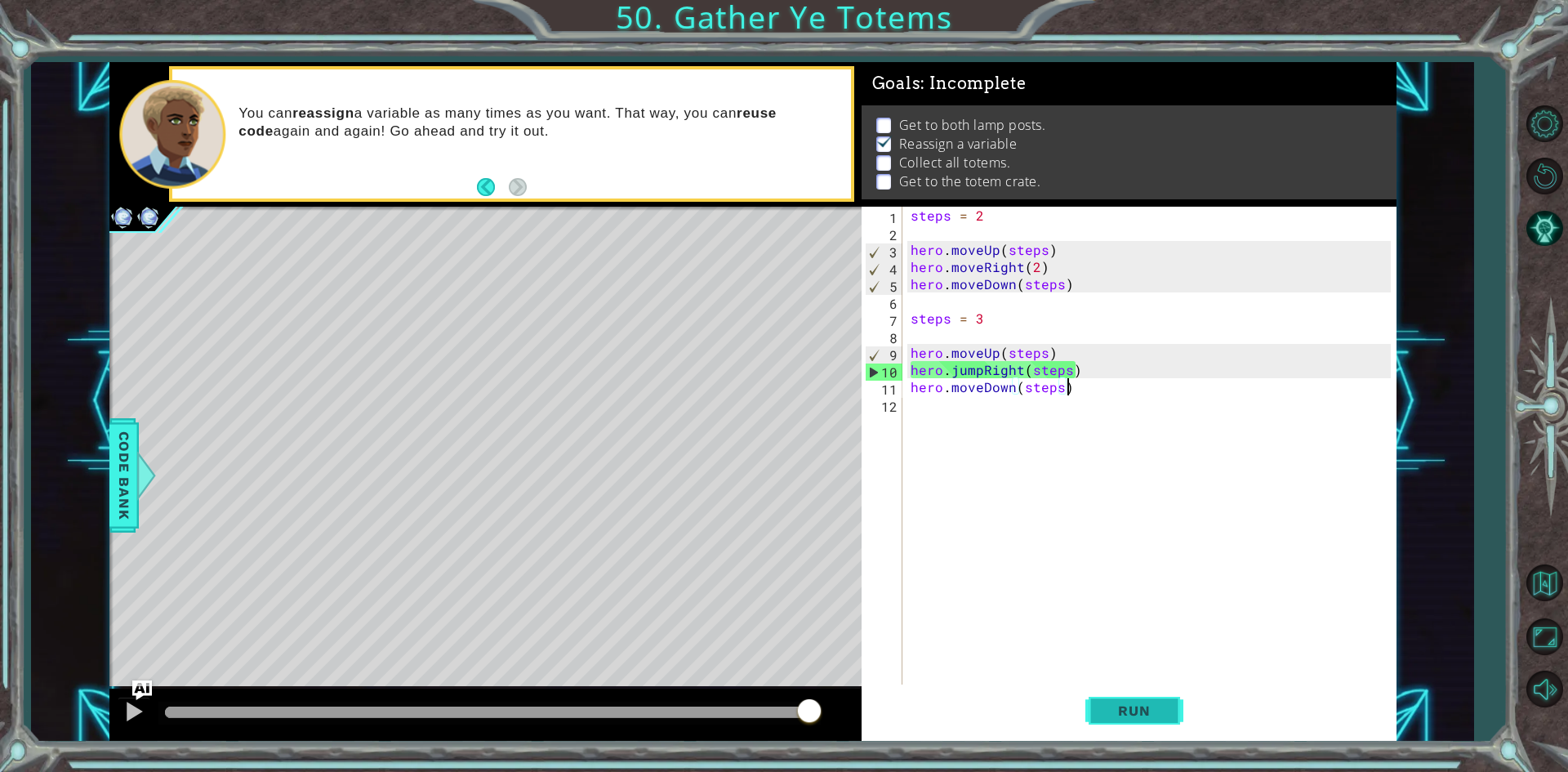
type textarea "hero.moveDown(steps)"
click at [1157, 723] on button "Run" at bounding box center [1134, 710] width 98 height 53
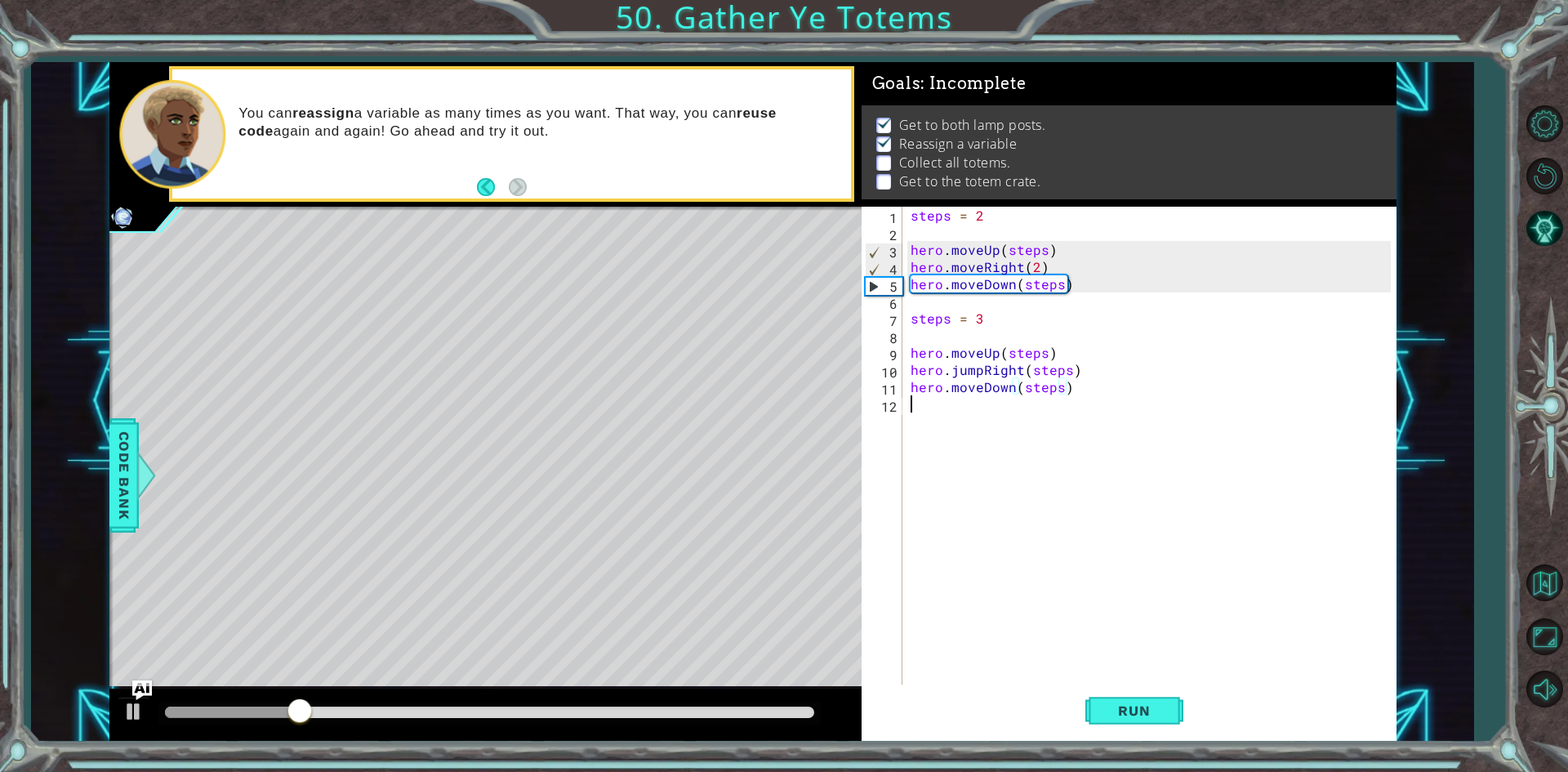
click at [1056, 402] on div "steps = 2 hero . moveUp ( steps ) hero . moveRight ( 2 ) hero . moveDown ( step…" at bounding box center [1153, 464] width 492 height 515
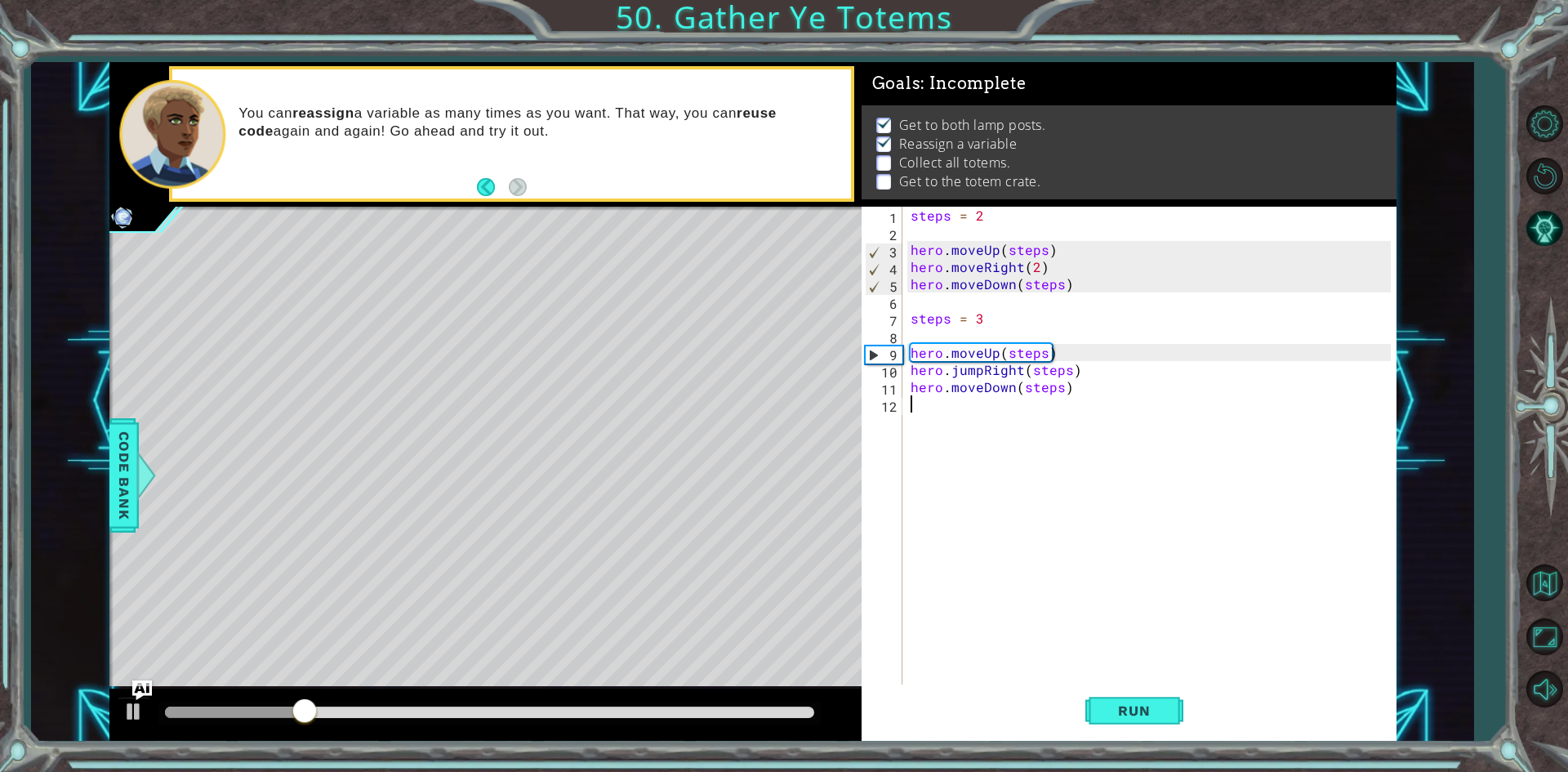
scroll to position [0, 0]
click at [1058, 385] on div "steps = 2 hero . moveUp ( steps ) hero . moveRight ( 2 ) hero . moveDown ( step…" at bounding box center [1153, 464] width 492 height 515
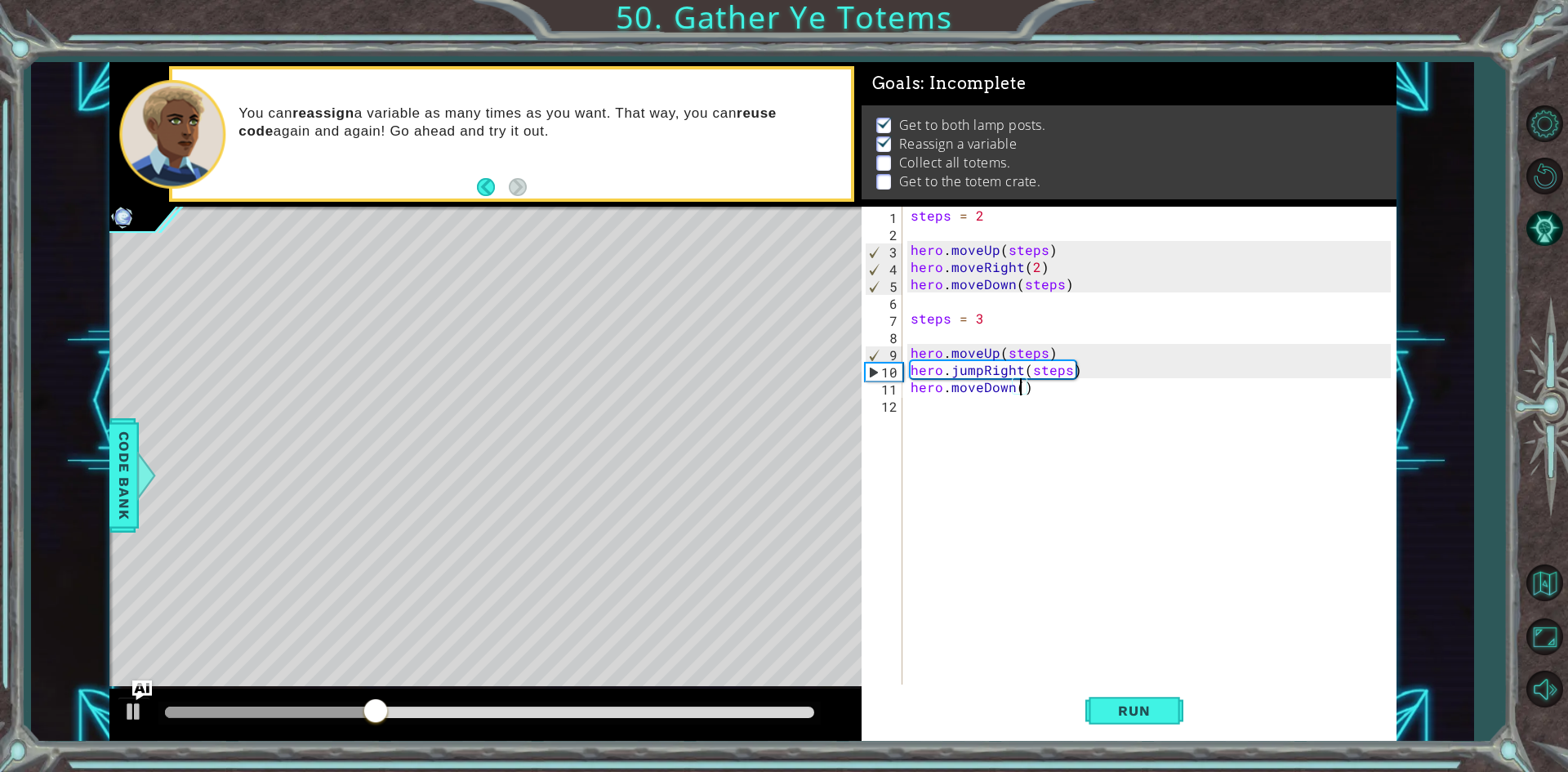
scroll to position [0, 7]
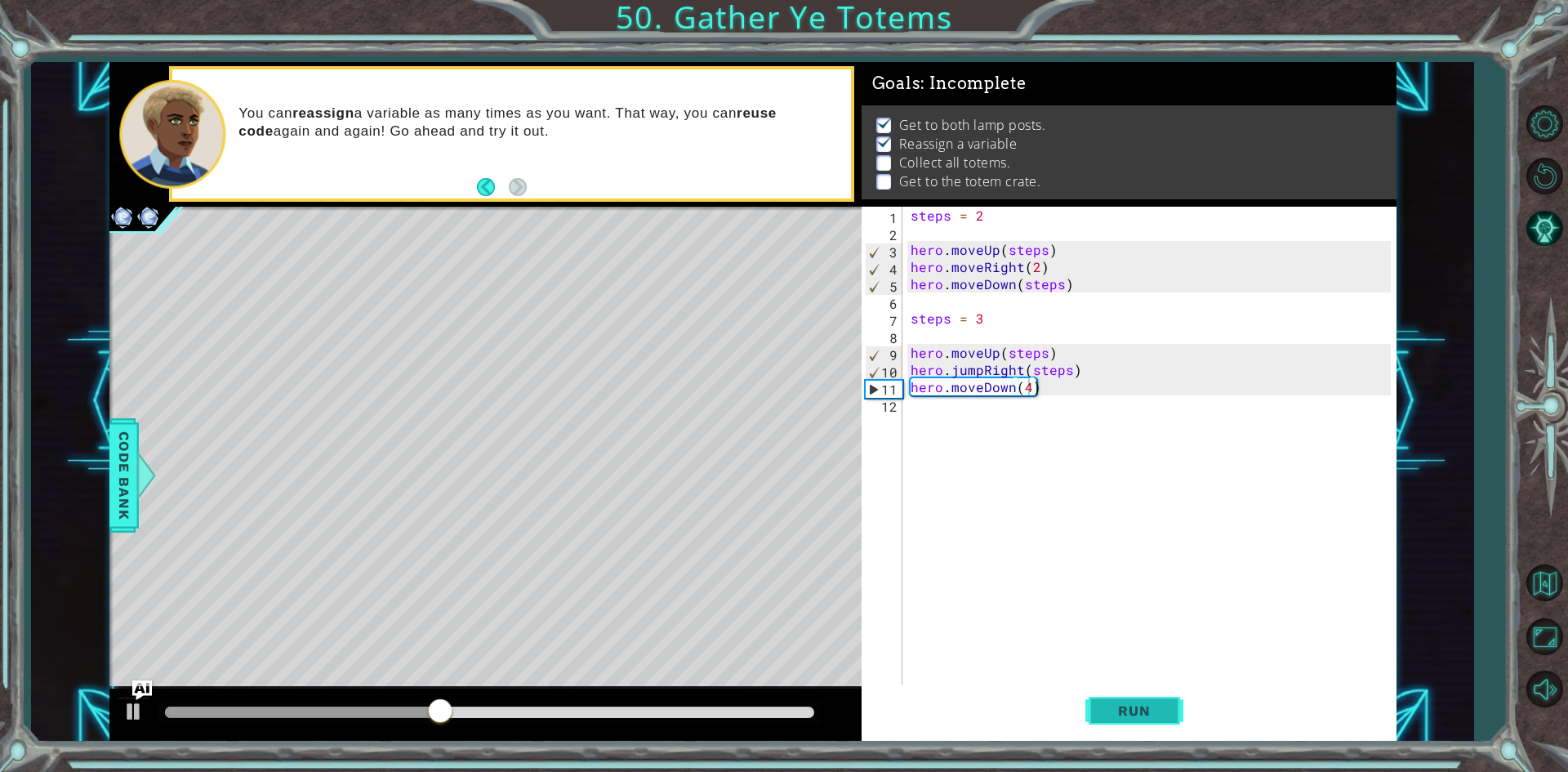
click at [1092, 725] on button "Run" at bounding box center [1134, 710] width 98 height 53
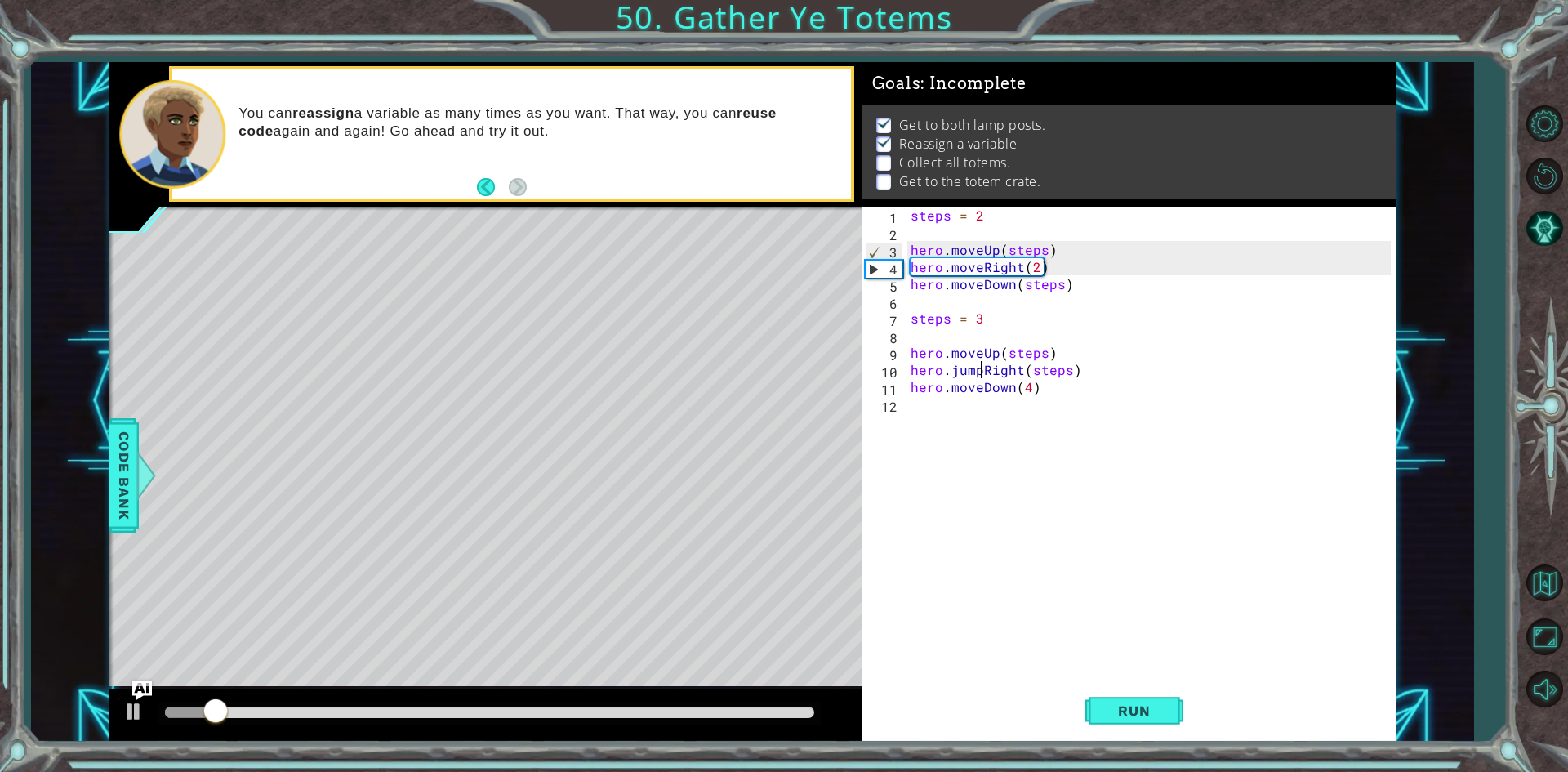
click at [981, 373] on div "steps = 2 hero . moveUp ( steps ) hero . moveRight ( 2 ) hero . moveDown ( step…" at bounding box center [1153, 464] width 492 height 515
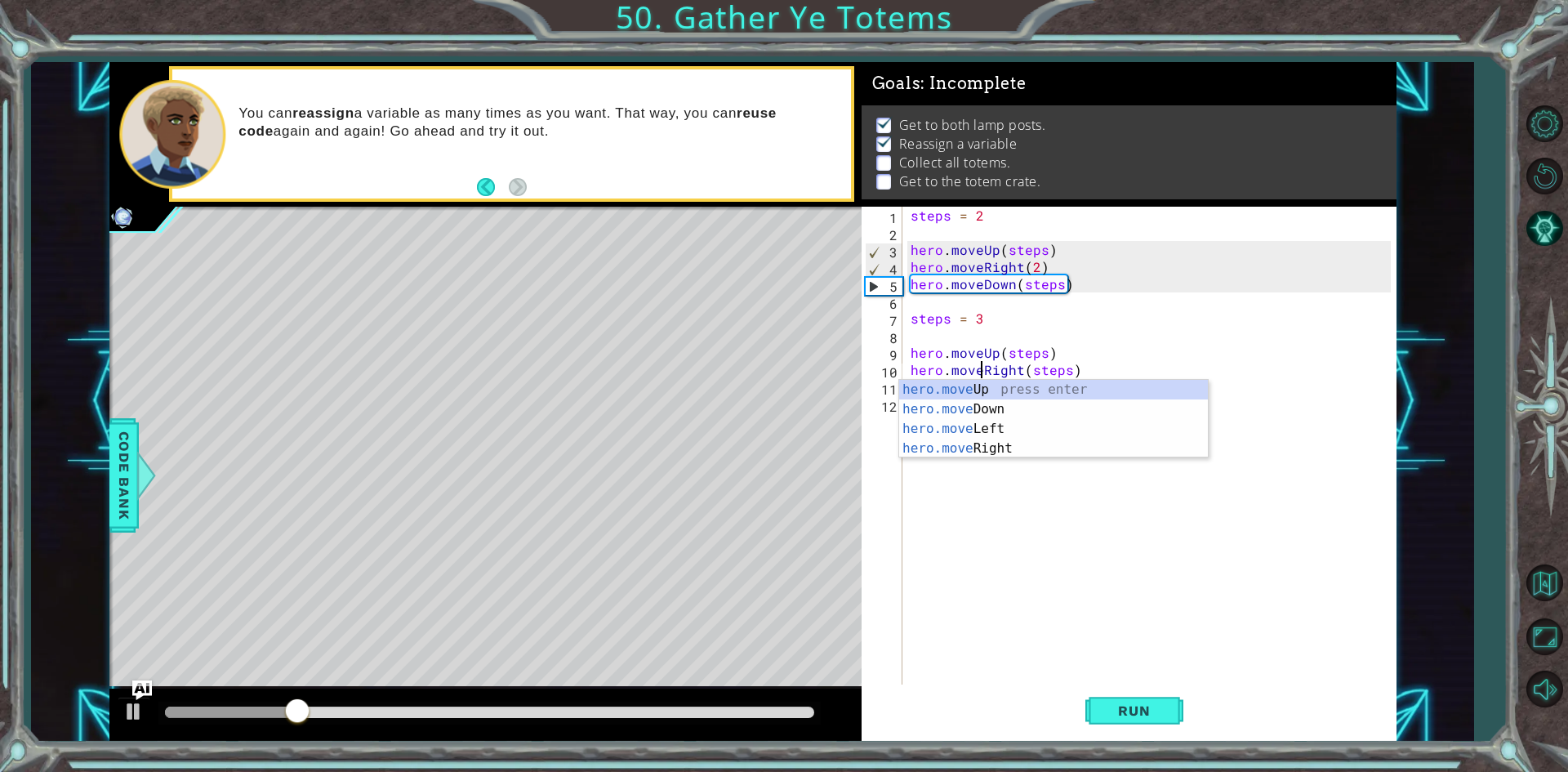
scroll to position [0, 4]
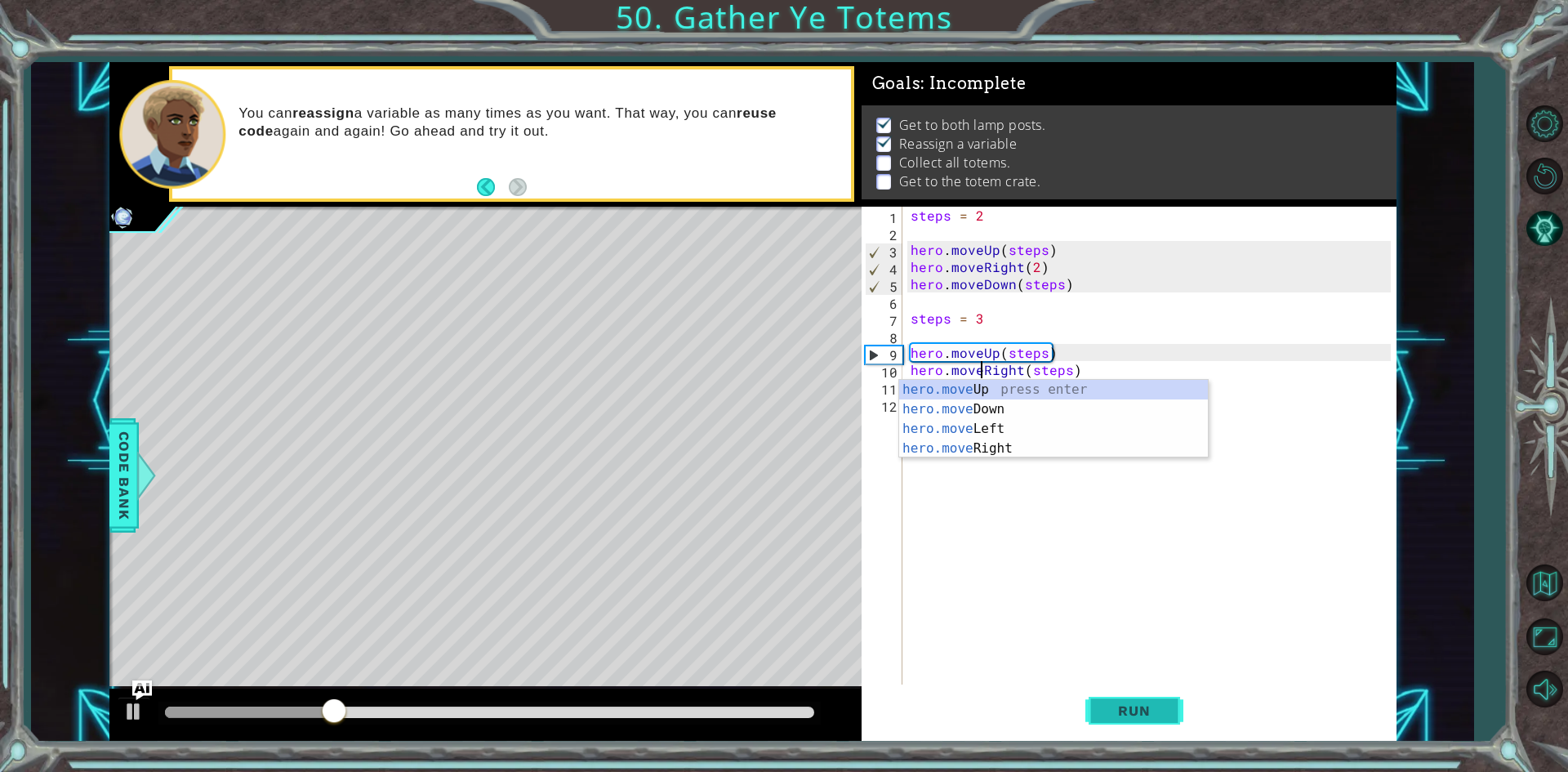
click at [1159, 725] on button "Run" at bounding box center [1134, 710] width 98 height 53
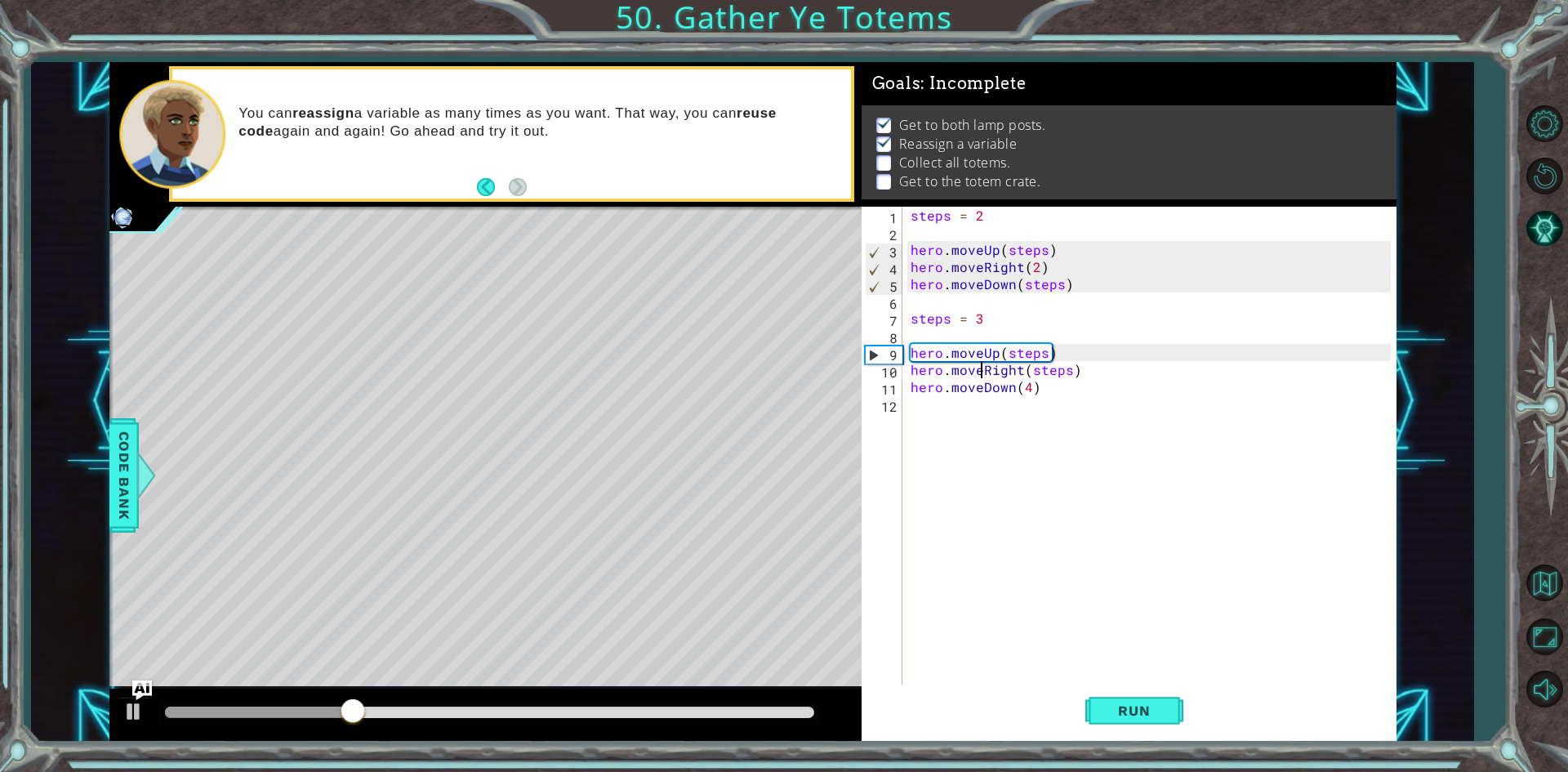
click at [1029, 382] on div "steps = 2 hero . moveUp ( steps ) hero . moveRight ( 2 ) hero . moveDown ( step…" at bounding box center [1153, 464] width 492 height 515
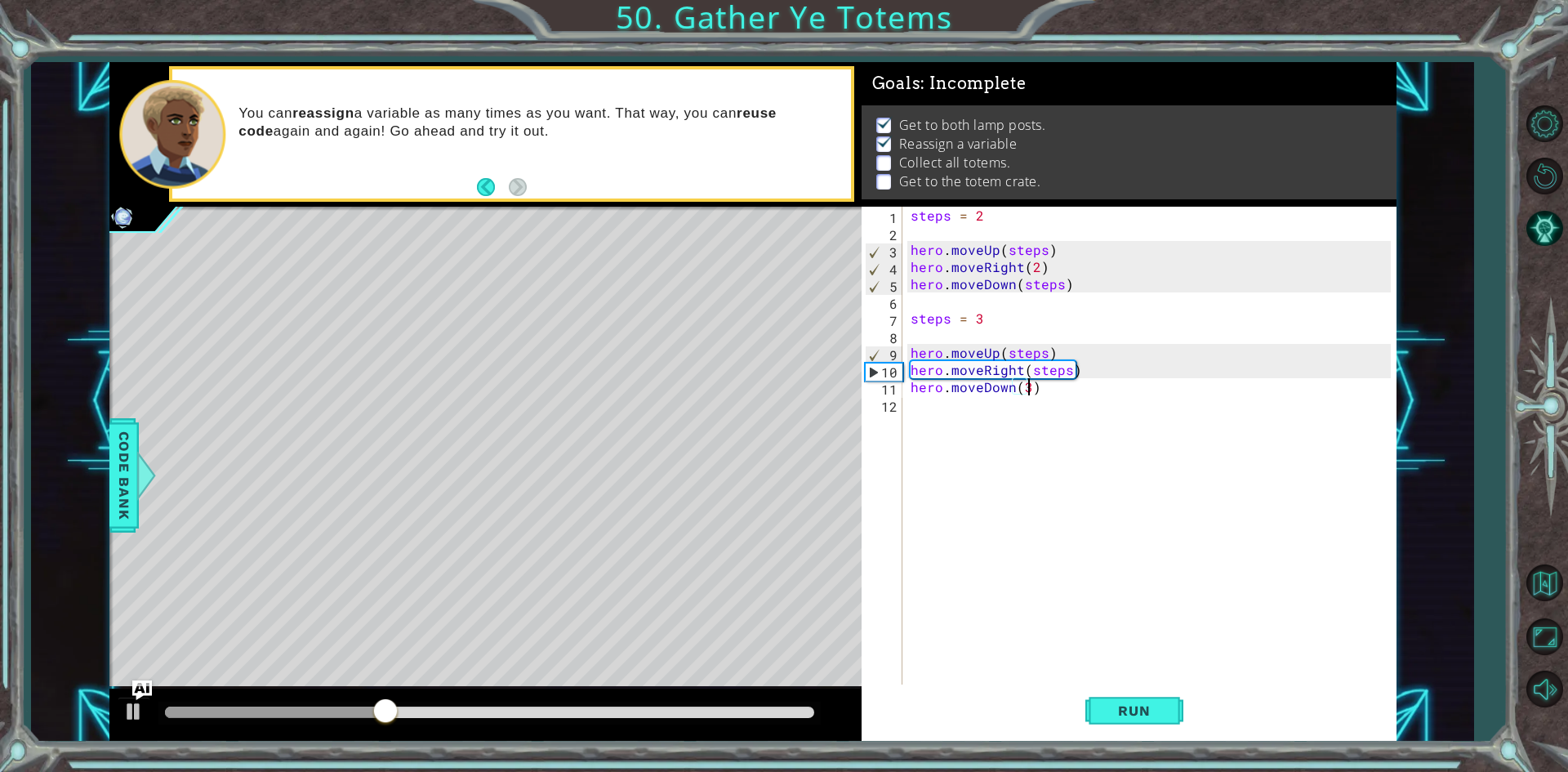
scroll to position [0, 7]
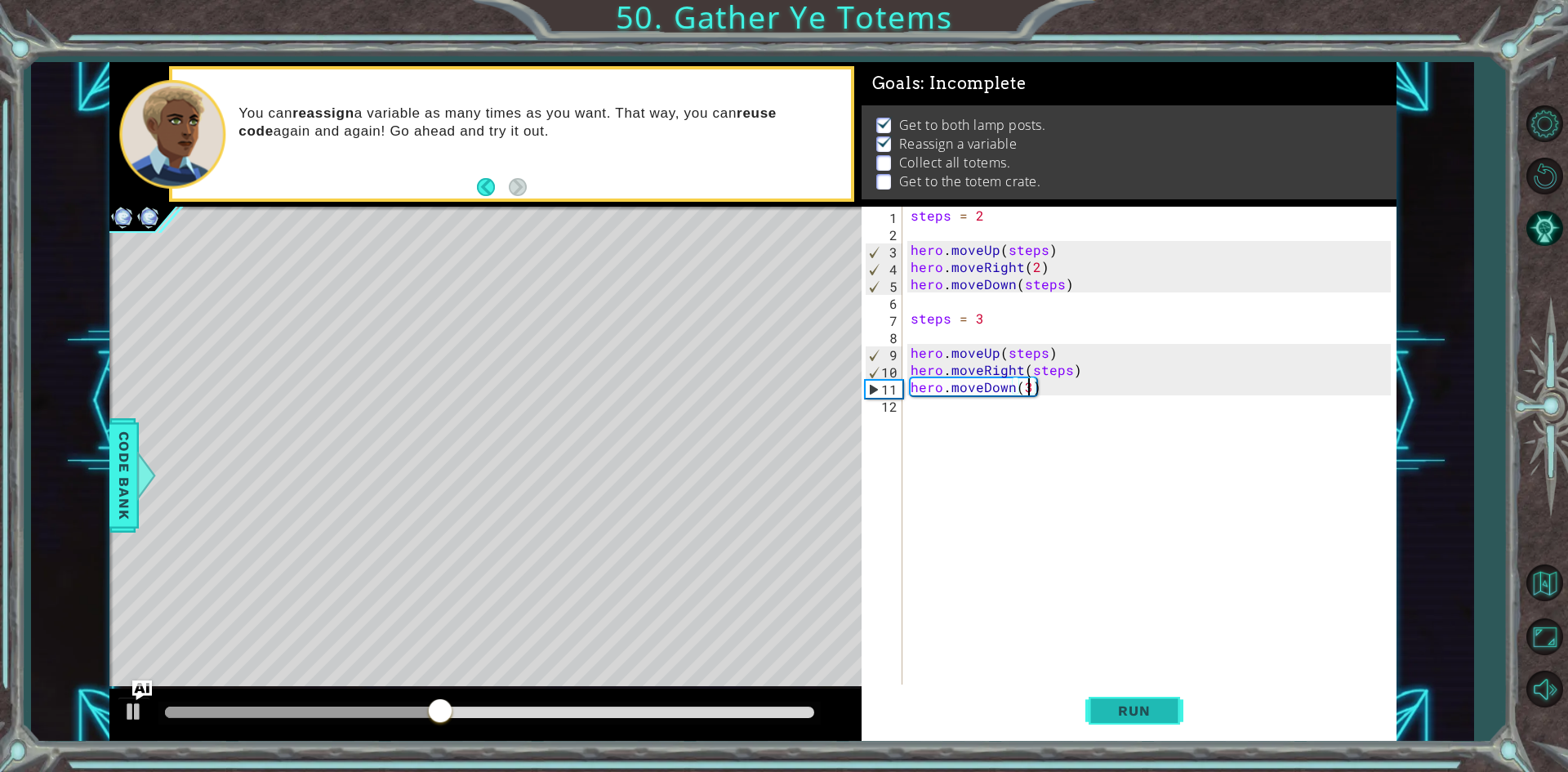
type textarea "hero.moveDown(3)"
click at [1132, 725] on button "Run" at bounding box center [1134, 710] width 98 height 53
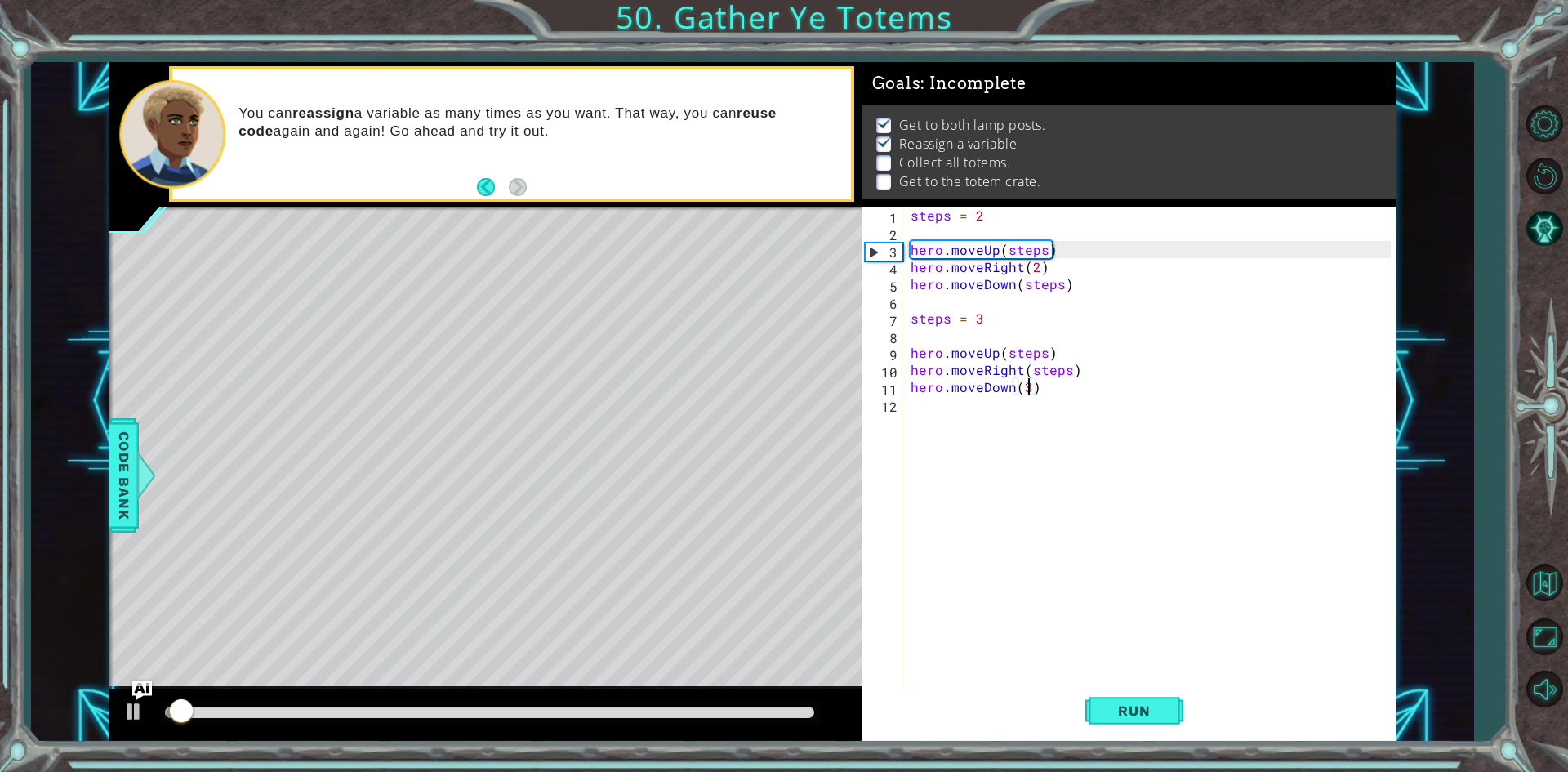
click at [940, 411] on div "steps = 2 hero . moveUp ( steps ) hero . moveRight ( 2 ) hero . moveDown ( step…" at bounding box center [1153, 464] width 492 height 515
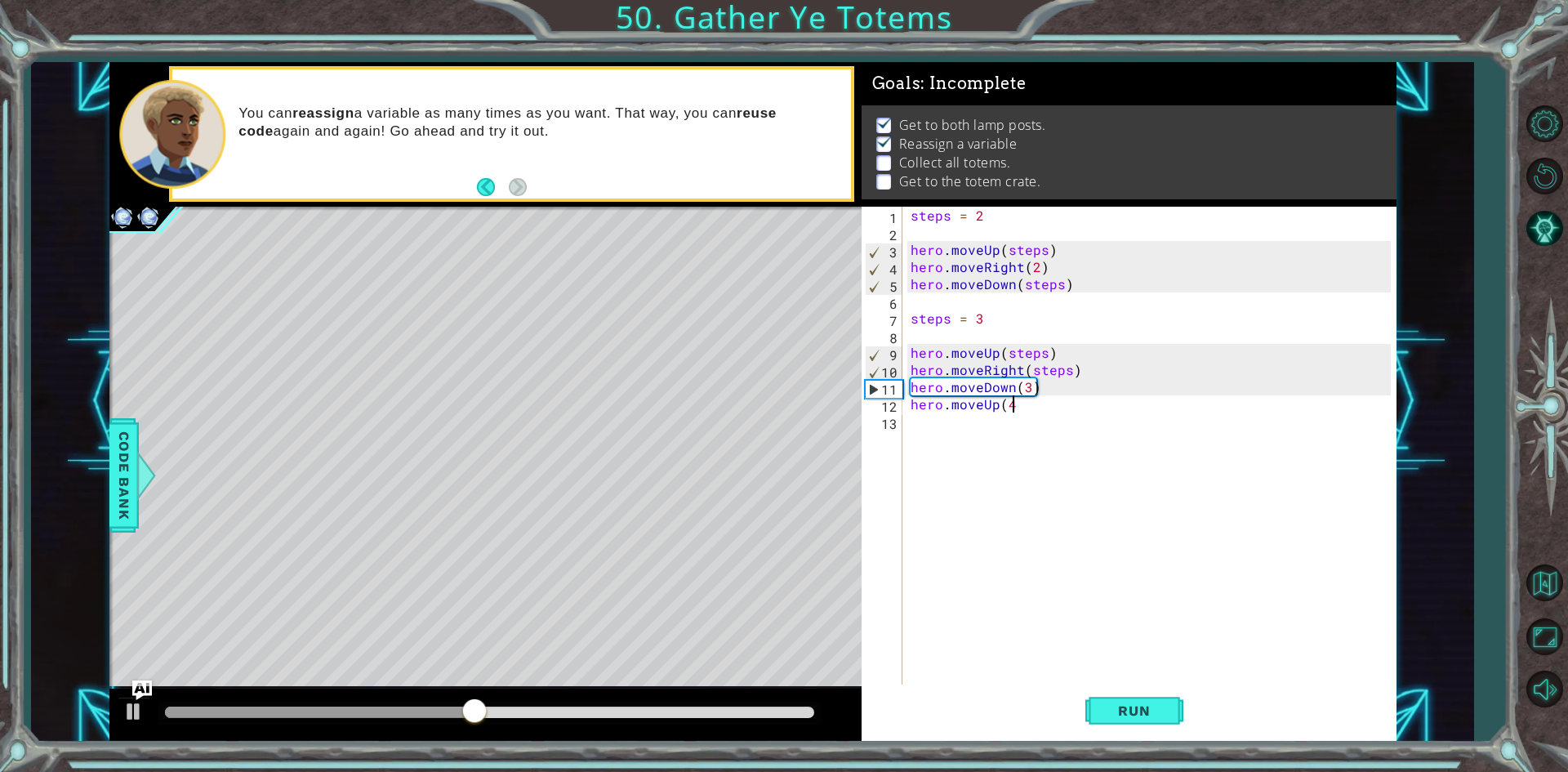
scroll to position [0, 6]
type textarea "hero.moveUp(4)"
click at [1122, 731] on button "Run" at bounding box center [1134, 710] width 98 height 53
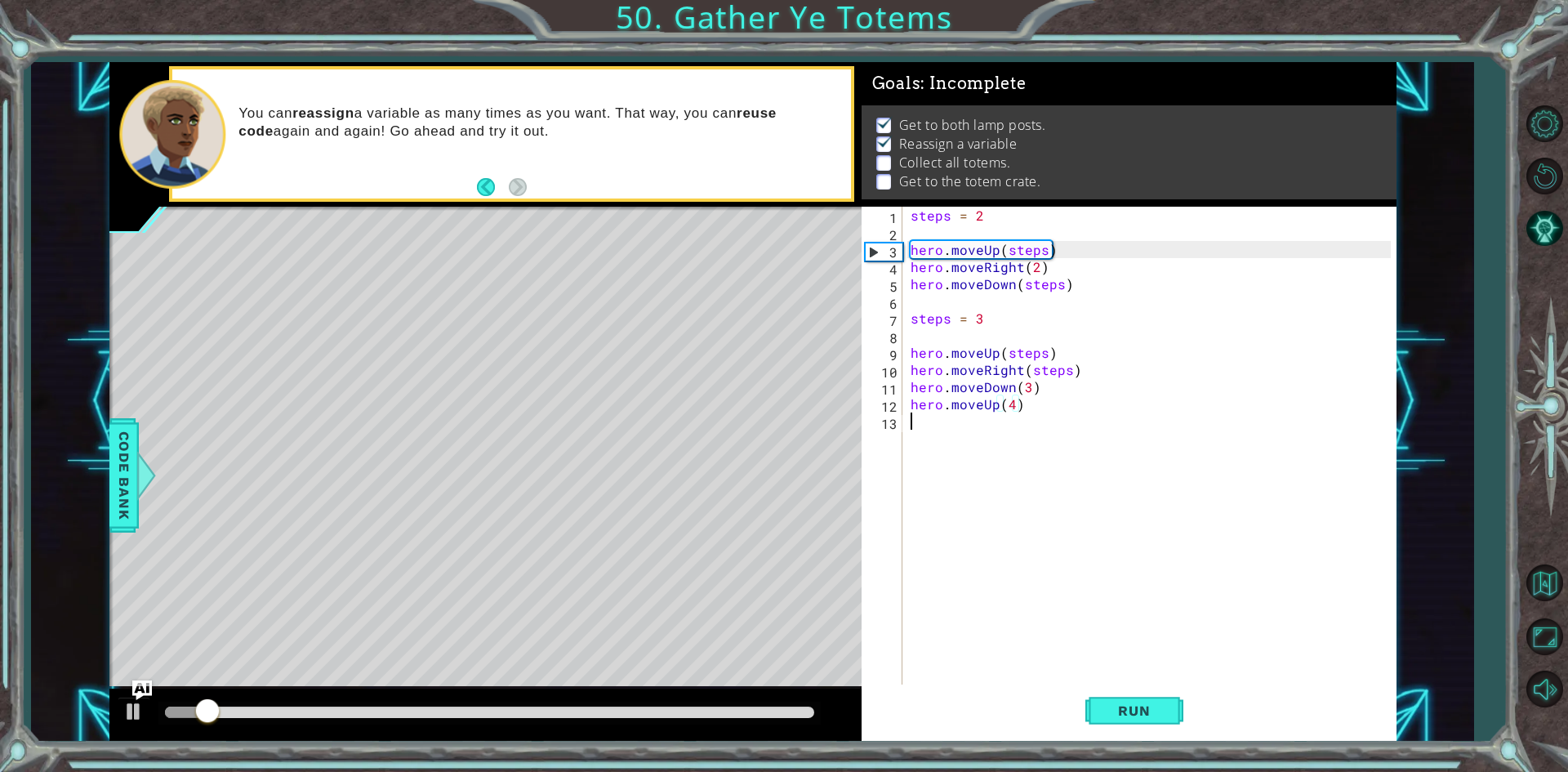
click at [1003, 428] on div "steps = 2 hero . moveUp ( steps ) hero . moveRight ( 2 ) hero . moveDown ( step…" at bounding box center [1153, 464] width 492 height 515
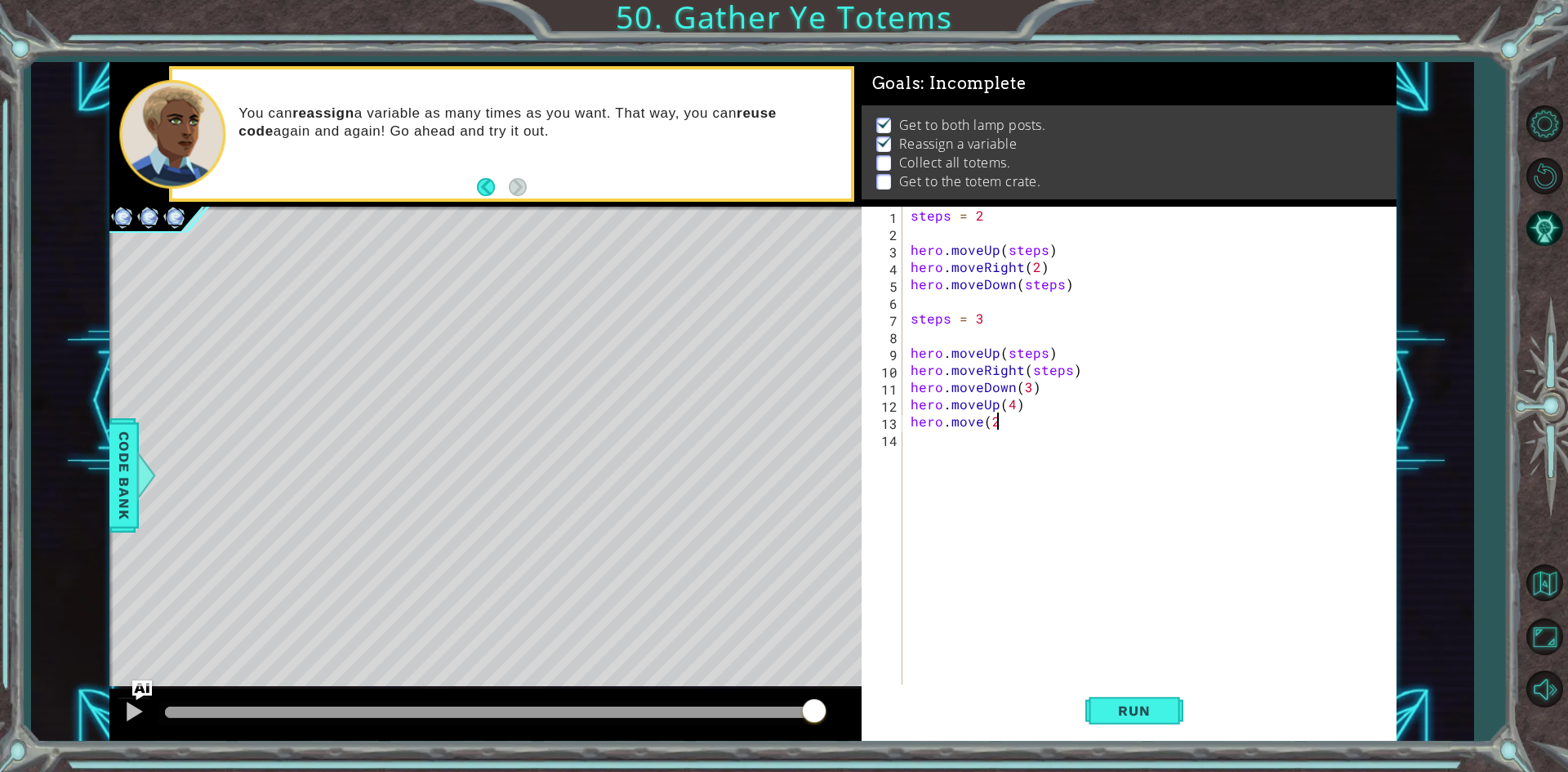
scroll to position [0, 5]
click at [979, 426] on div "steps = 2 hero . moveUp ( steps ) hero . moveRight ( 2 ) hero . moveDown ( step…" at bounding box center [1153, 464] width 492 height 515
type textarea "hero.moveRight(2)"
click at [982, 452] on div "steps = 2 hero . moveUp ( steps ) hero . moveRight ( 2 ) hero . moveDown ( step…" at bounding box center [1153, 464] width 492 height 515
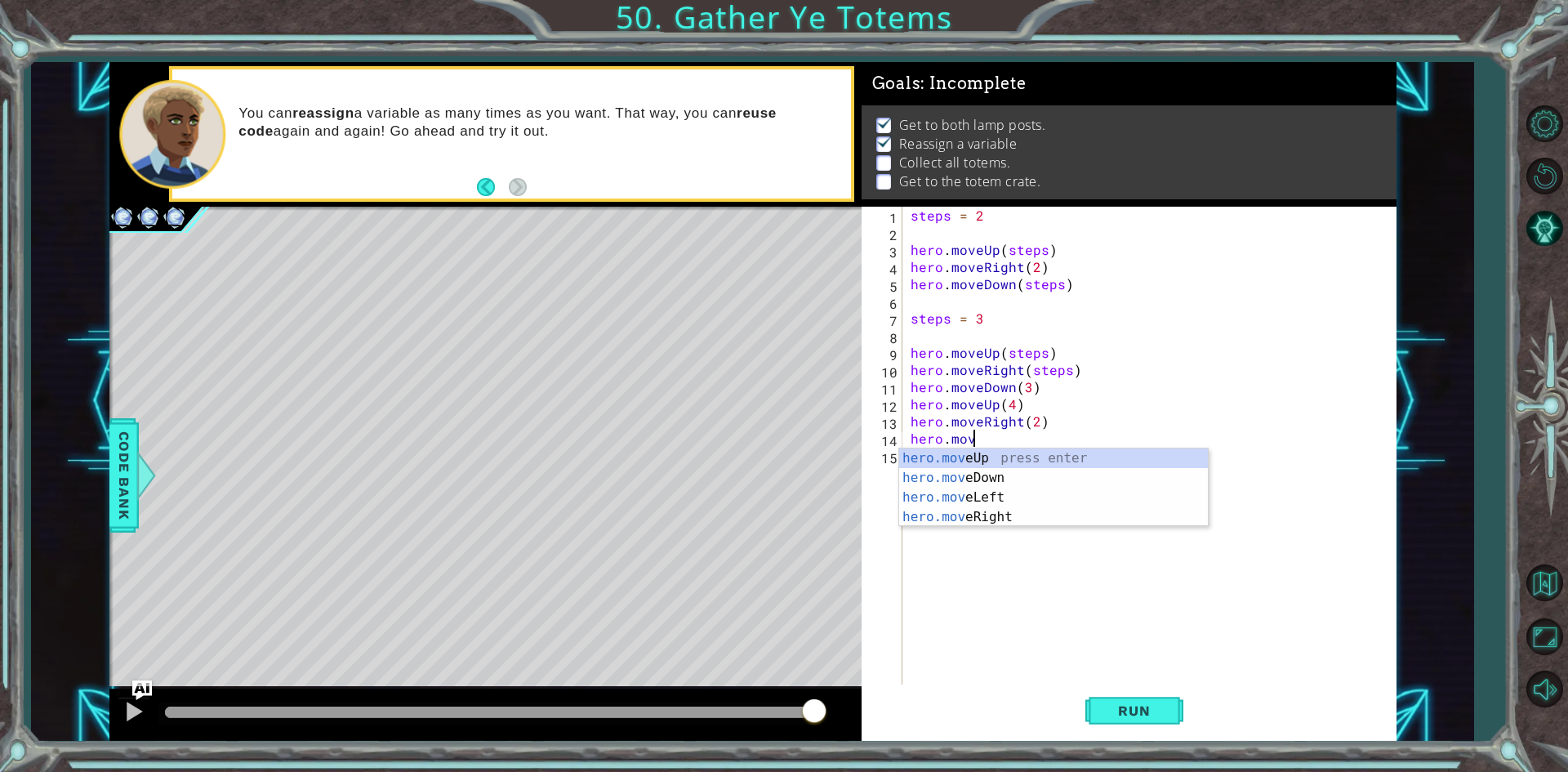
scroll to position [0, 3]
click at [1008, 470] on div "hero.move Up press enter hero.move Down press enter hero.move Left press enter …" at bounding box center [1054, 508] width 309 height 117
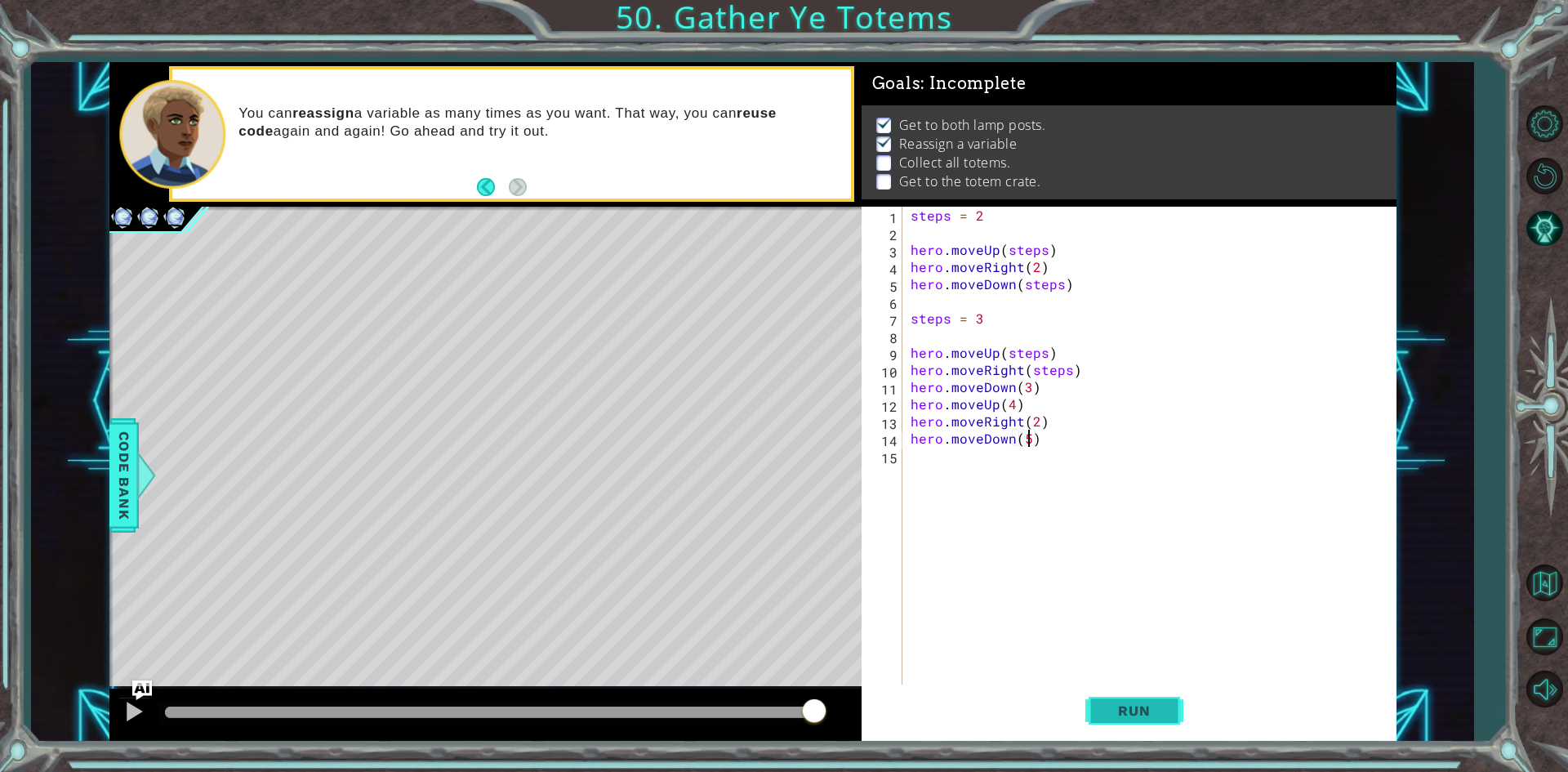
type textarea "hero.moveDown(5)"
click at [1144, 702] on button "Run" at bounding box center [1134, 710] width 98 height 53
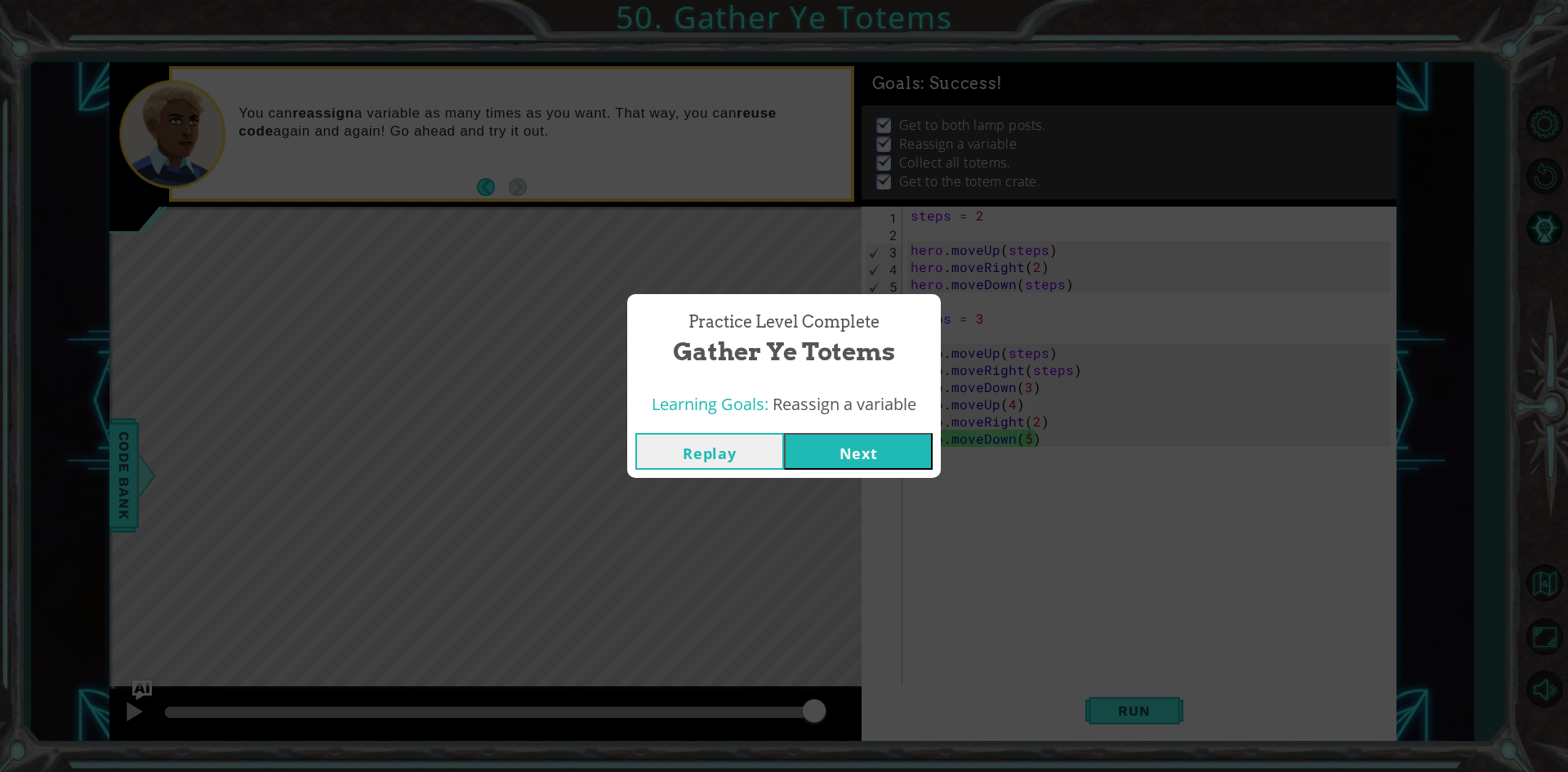
click at [914, 456] on button "Next" at bounding box center [859, 451] width 149 height 37
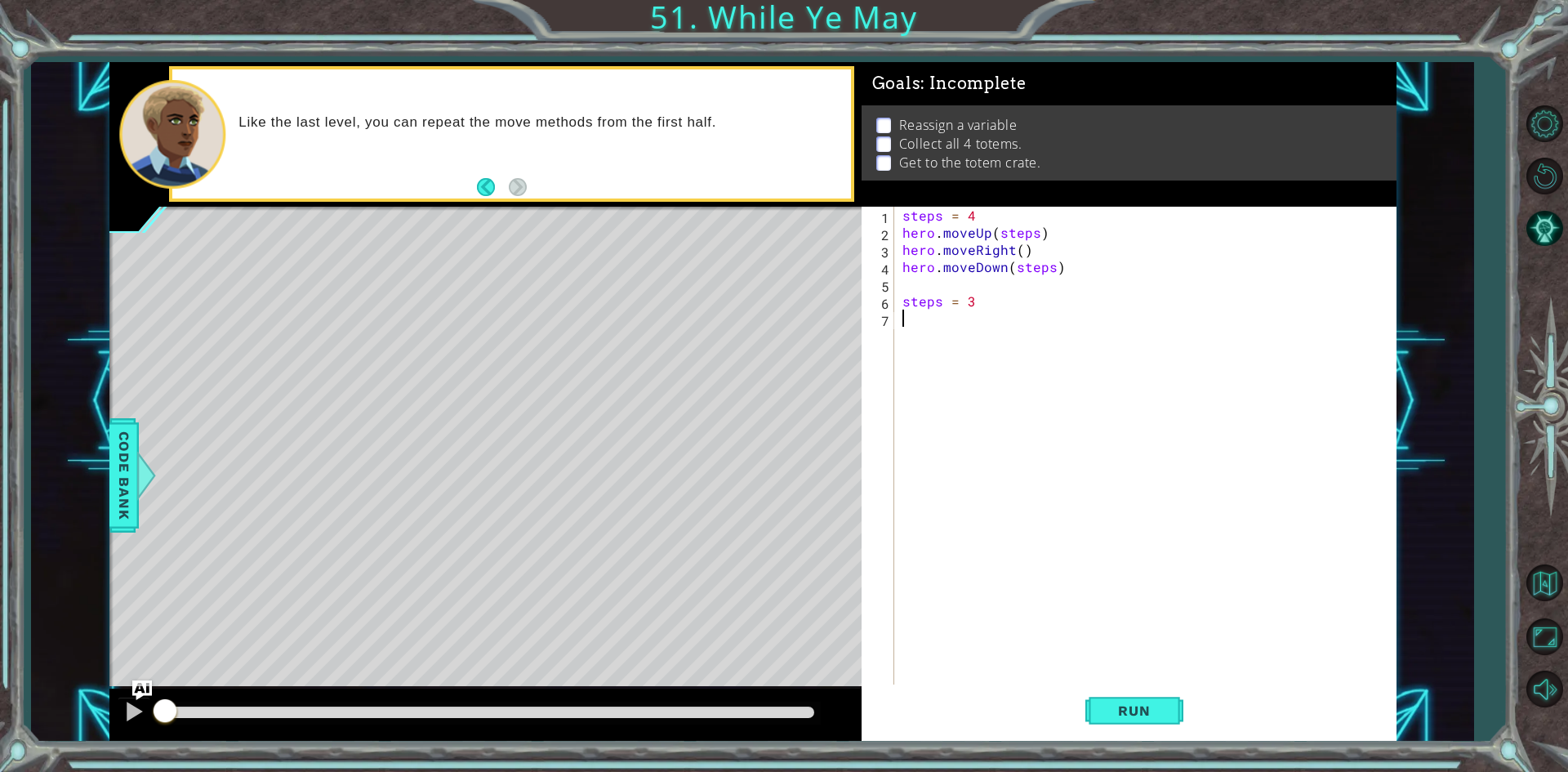
type textarea "steps = 3"
type textarea "hero.moveDown(steps)"
type textarea "steps = 3"
type textarea "hero.moveDown(steps)"
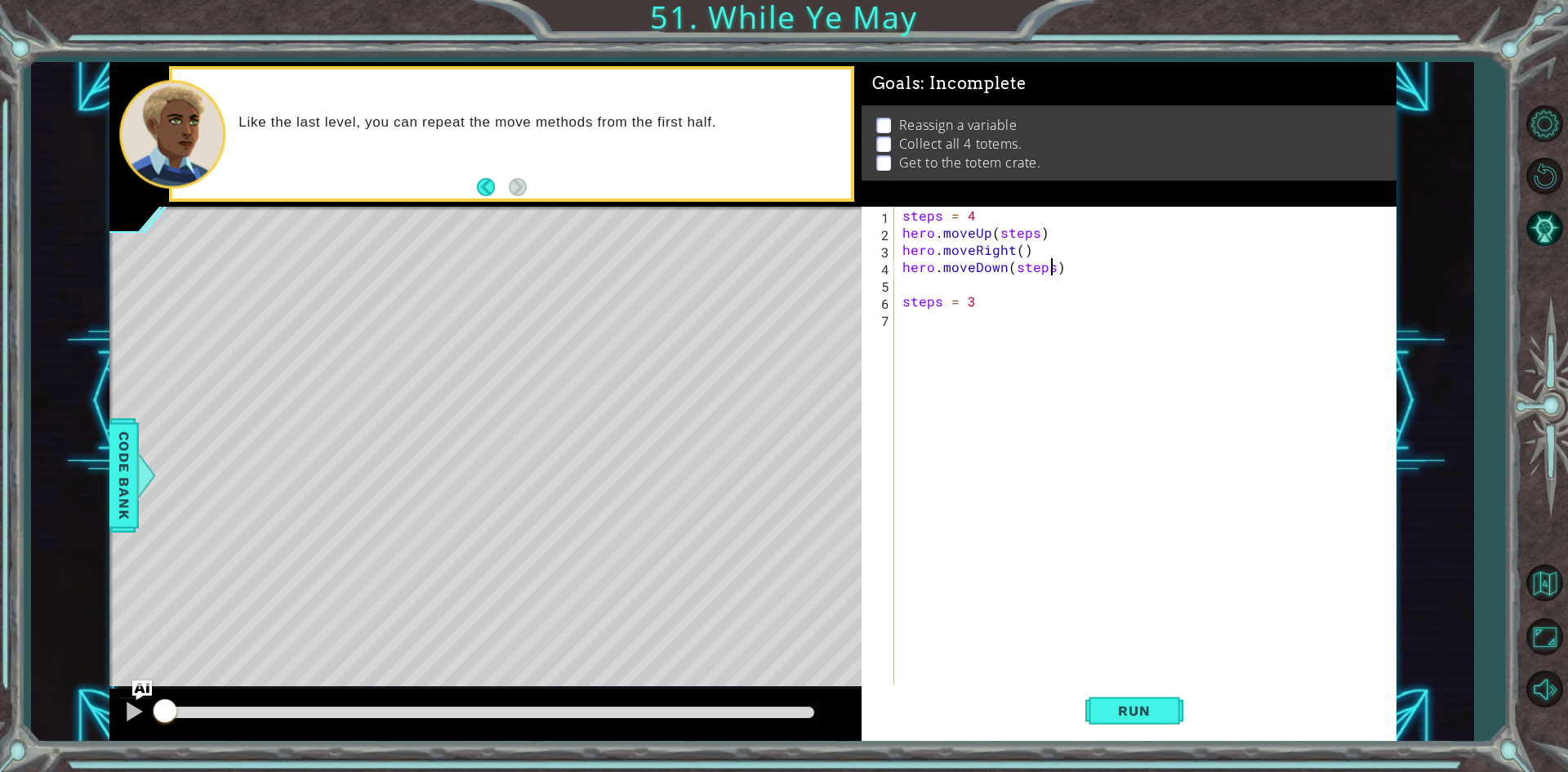
type textarea "steps = 3"
type textarea "hero.moveDown(steps)"
type textarea "steps = 3"
type textarea "hero.moveDown(steps)"
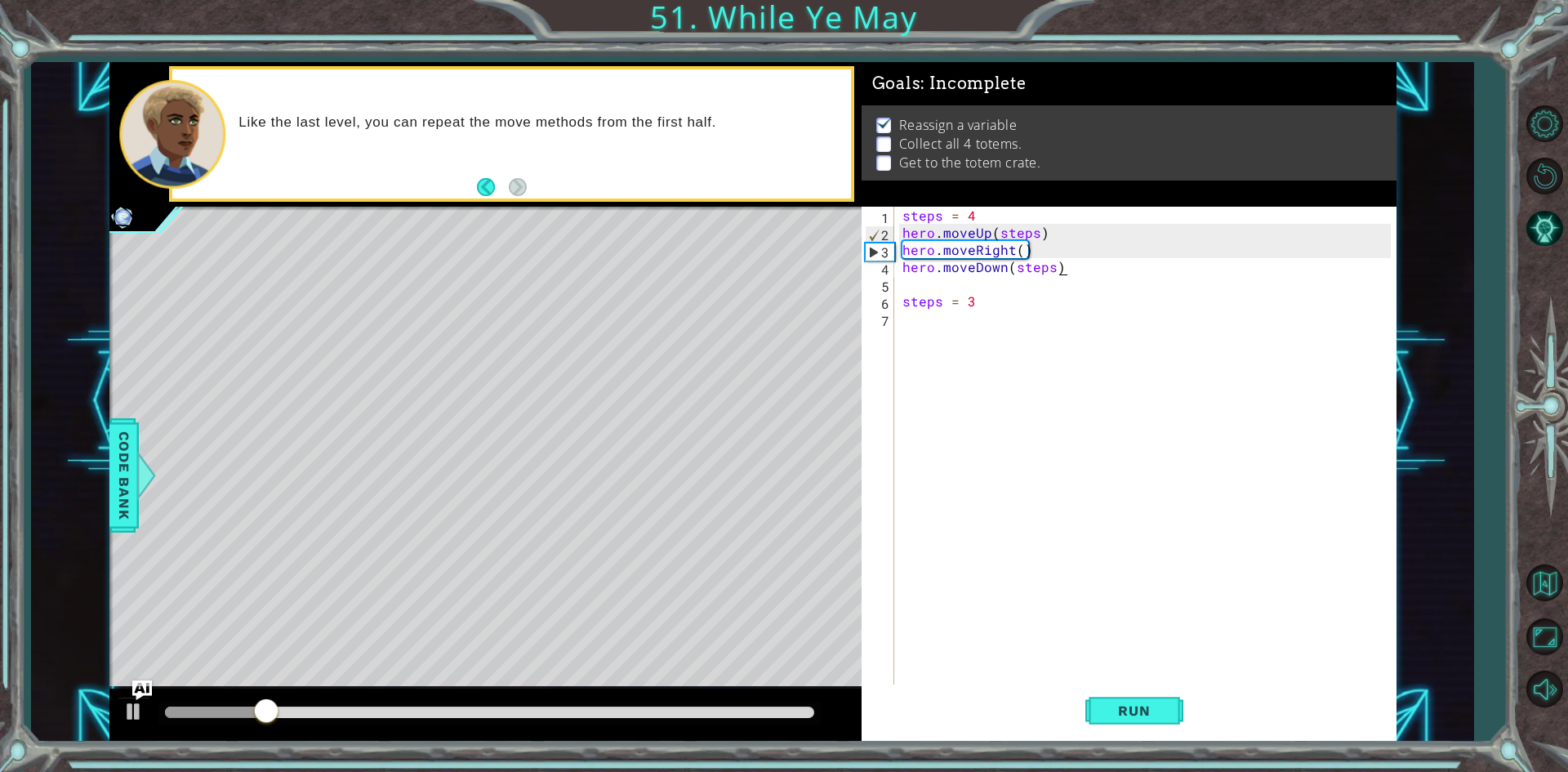
type textarea "steps = 3"
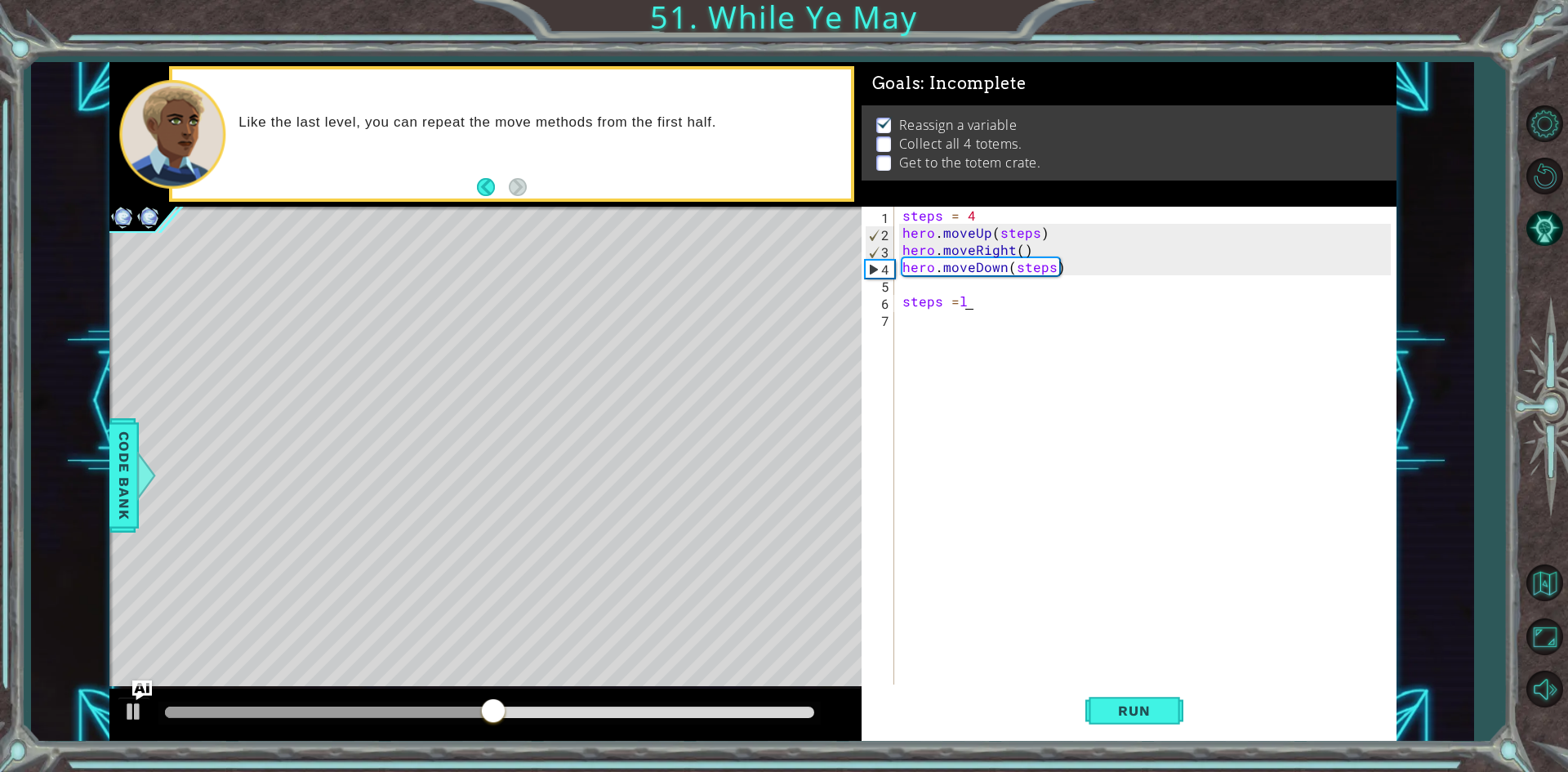
click at [1139, 301] on div "steps = 4 hero . moveUp ( steps ) hero . moveRight ( ) hero . moveDown ( steps …" at bounding box center [1149, 464] width 499 height 515
click at [1134, 697] on button "Run" at bounding box center [1134, 710] width 98 height 53
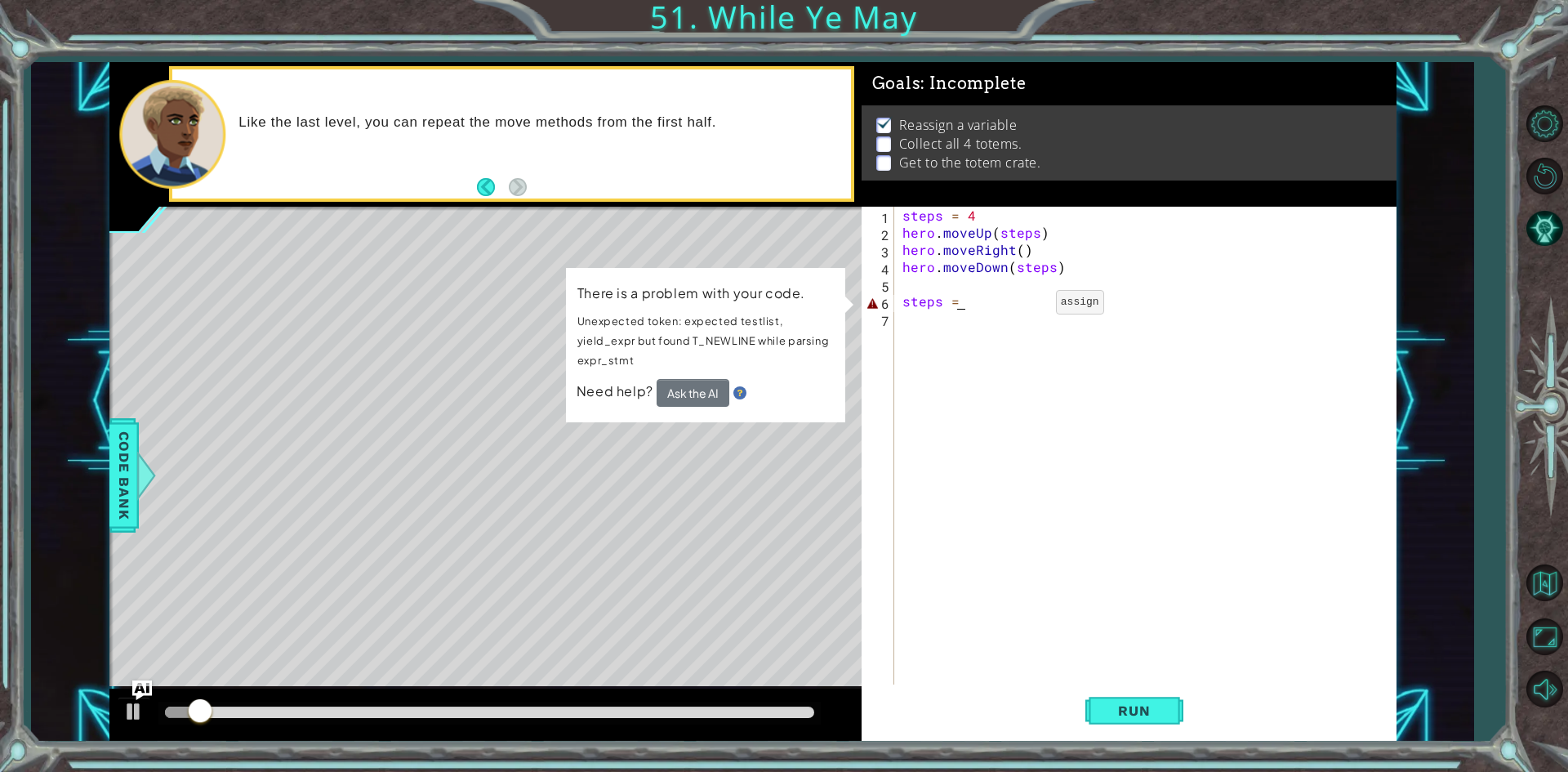
click at [1029, 306] on div "steps = 4 hero . moveUp ( steps ) hero . moveRight ( ) hero . moveDown ( steps …" at bounding box center [1149, 464] width 499 height 515
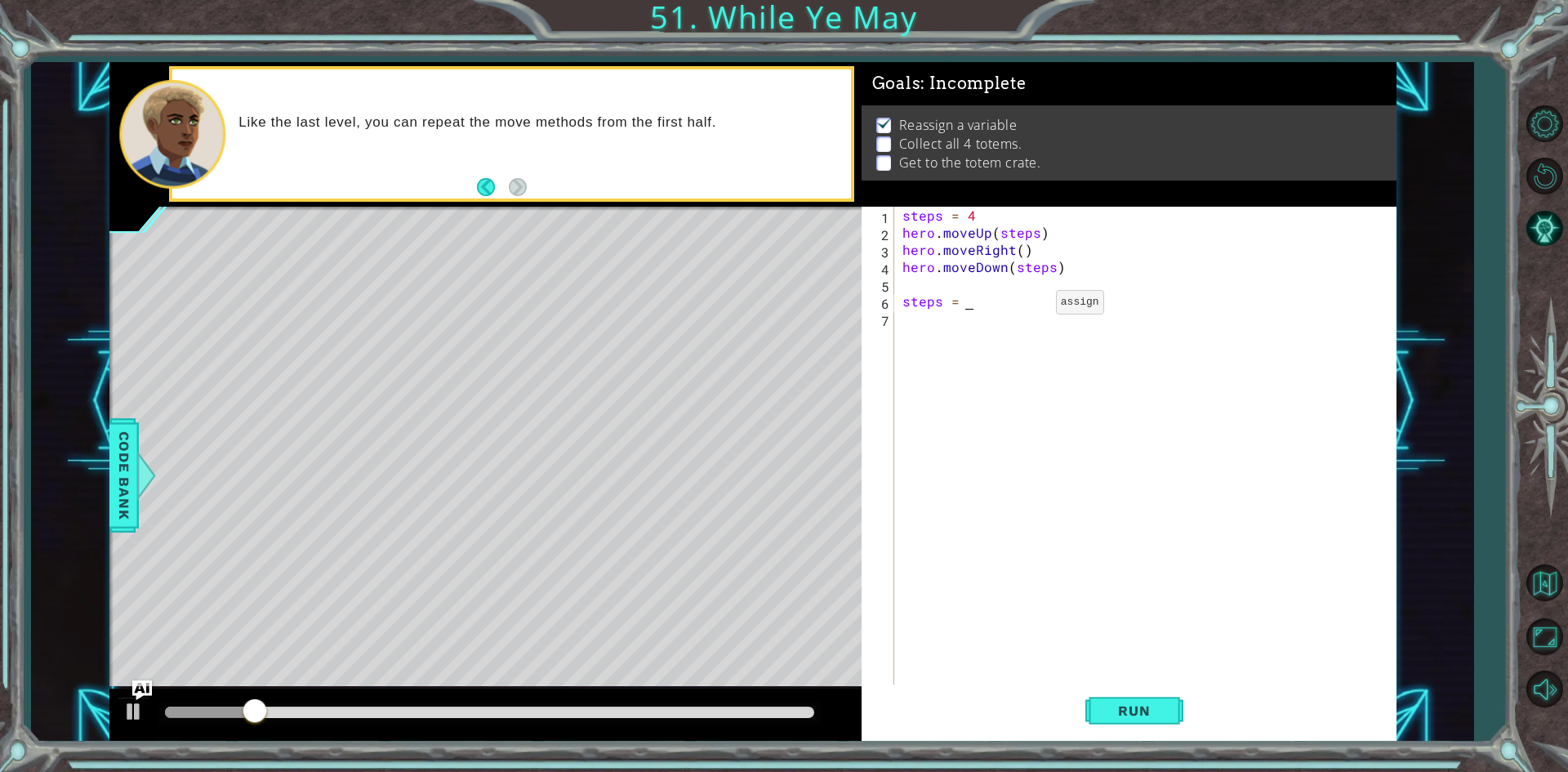
scroll to position [0, 3]
type textarea "steps = 4"
click at [1141, 718] on span "Run" at bounding box center [1134, 710] width 65 height 16
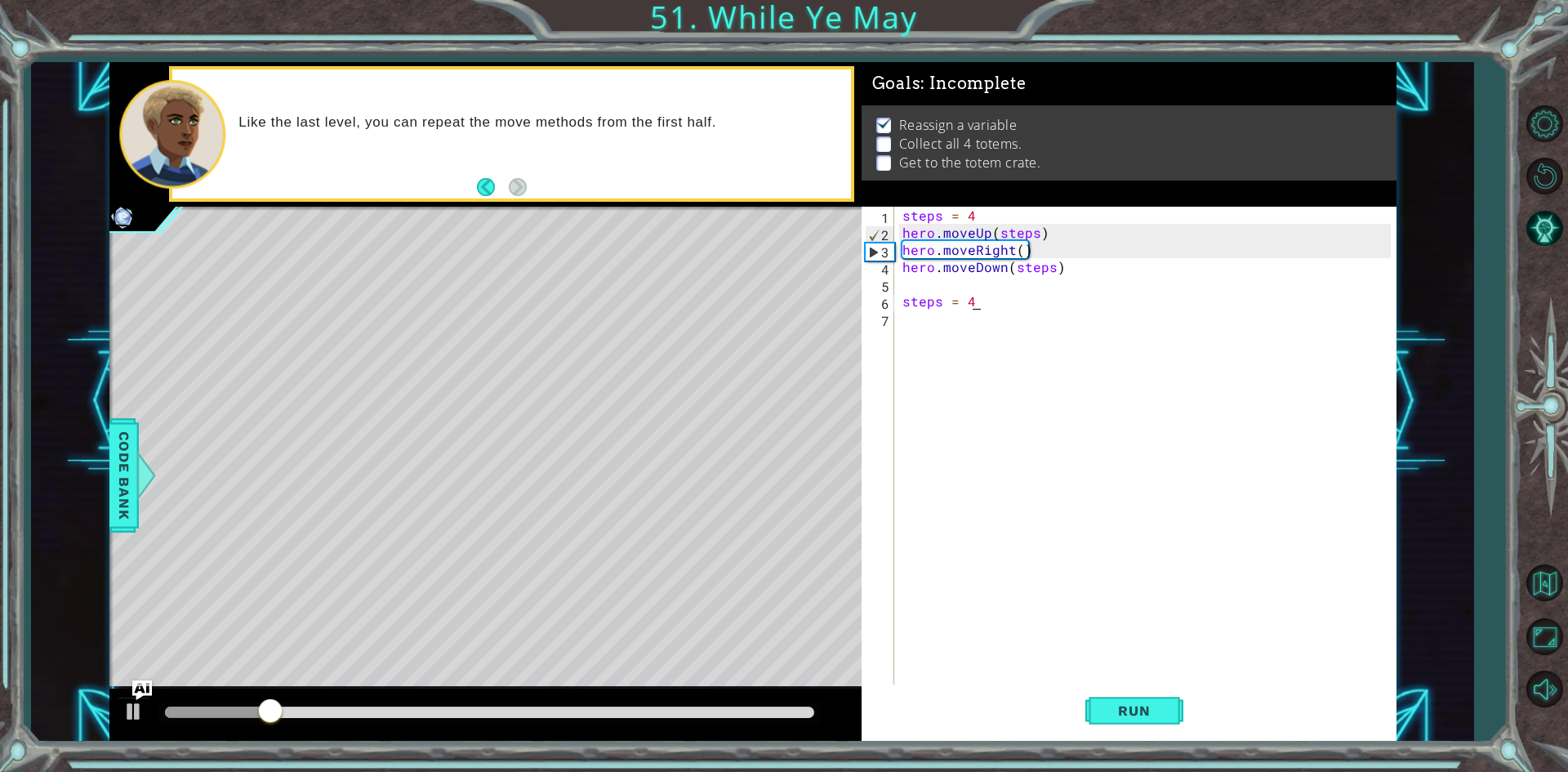
click at [928, 306] on div "steps = 4 hero . moveUp ( steps ) hero . moveRight ( ) hero . moveDown ( steps …" at bounding box center [1149, 464] width 499 height 515
click at [934, 318] on div "steps = 4 hero . moveUp ( steps ) hero . moveRight ( ) hero . moveDown ( steps …" at bounding box center [1149, 464] width 499 height 515
type textarea "steps = 4"
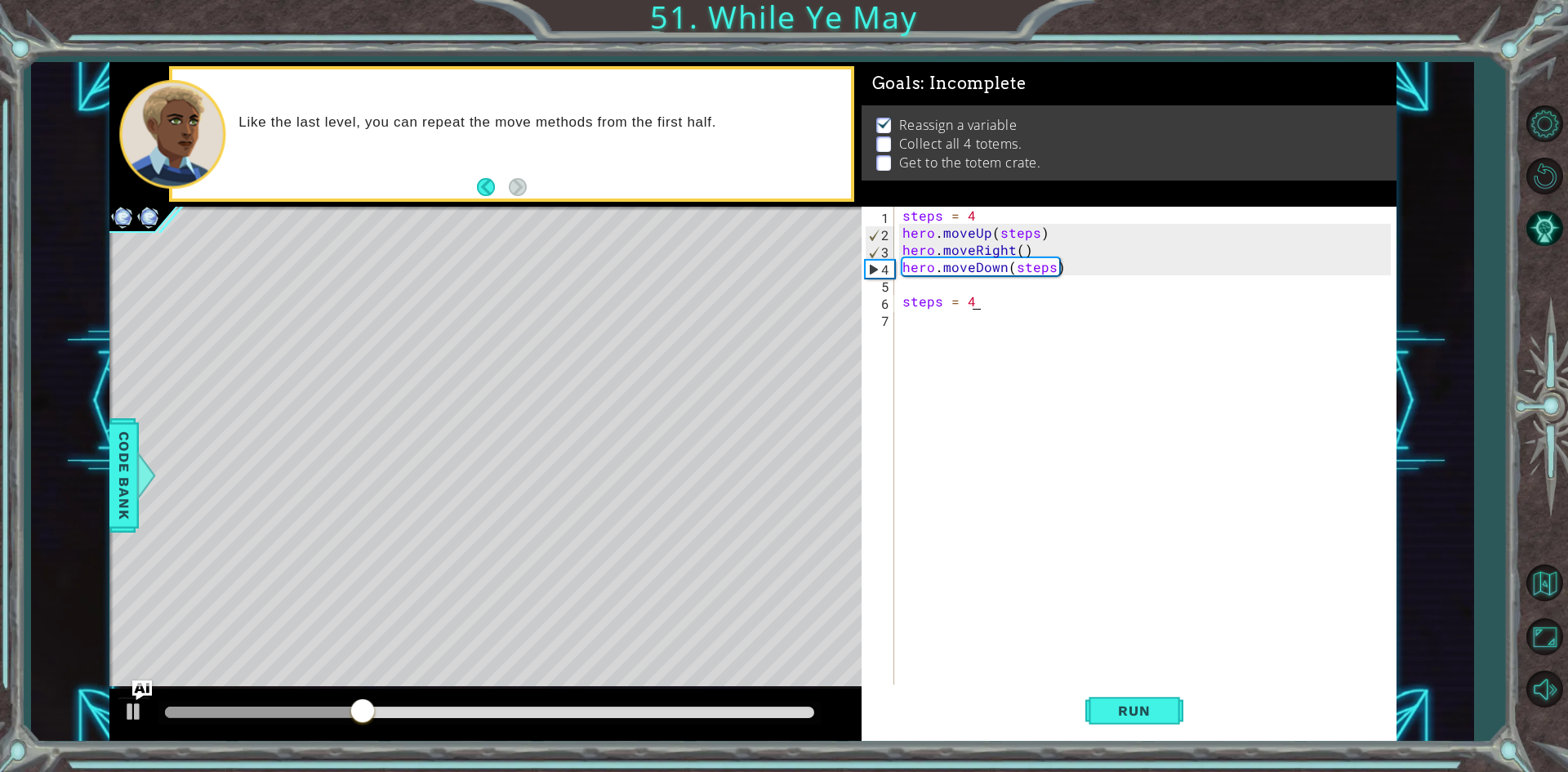
click at [934, 318] on div "steps = 4 hero . moveUp ( steps ) hero . moveRight ( ) hero . moveDown ( steps …" at bounding box center [1149, 464] width 499 height 515
type textarea "steps = 4"
click at [934, 318] on div "steps = 4 hero . moveUp ( steps ) hero . moveRight ( ) hero . moveDown ( steps …" at bounding box center [1149, 464] width 499 height 515
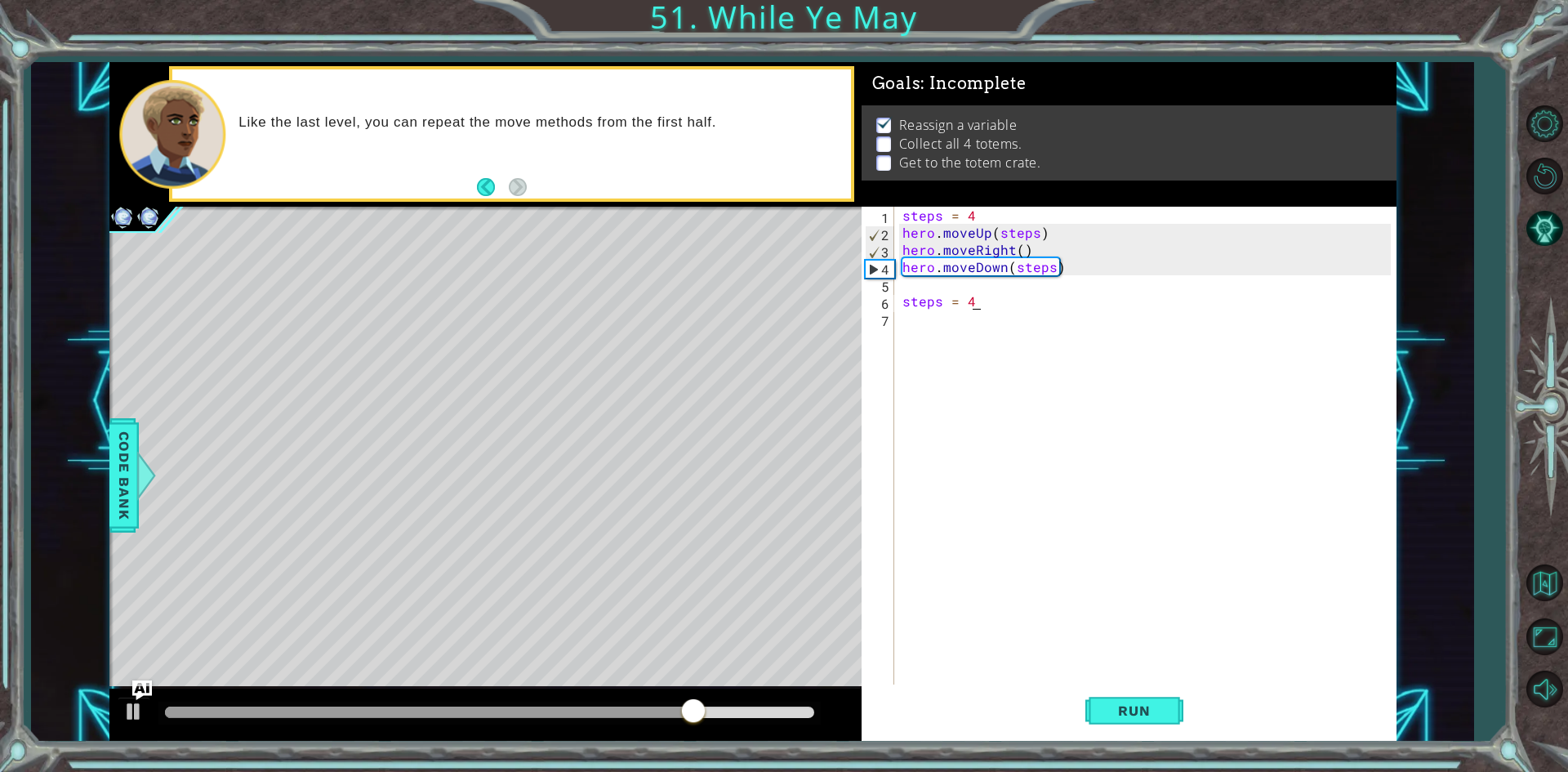
type textarea "steps = 4"
click at [1108, 694] on button "Run" at bounding box center [1134, 710] width 98 height 53
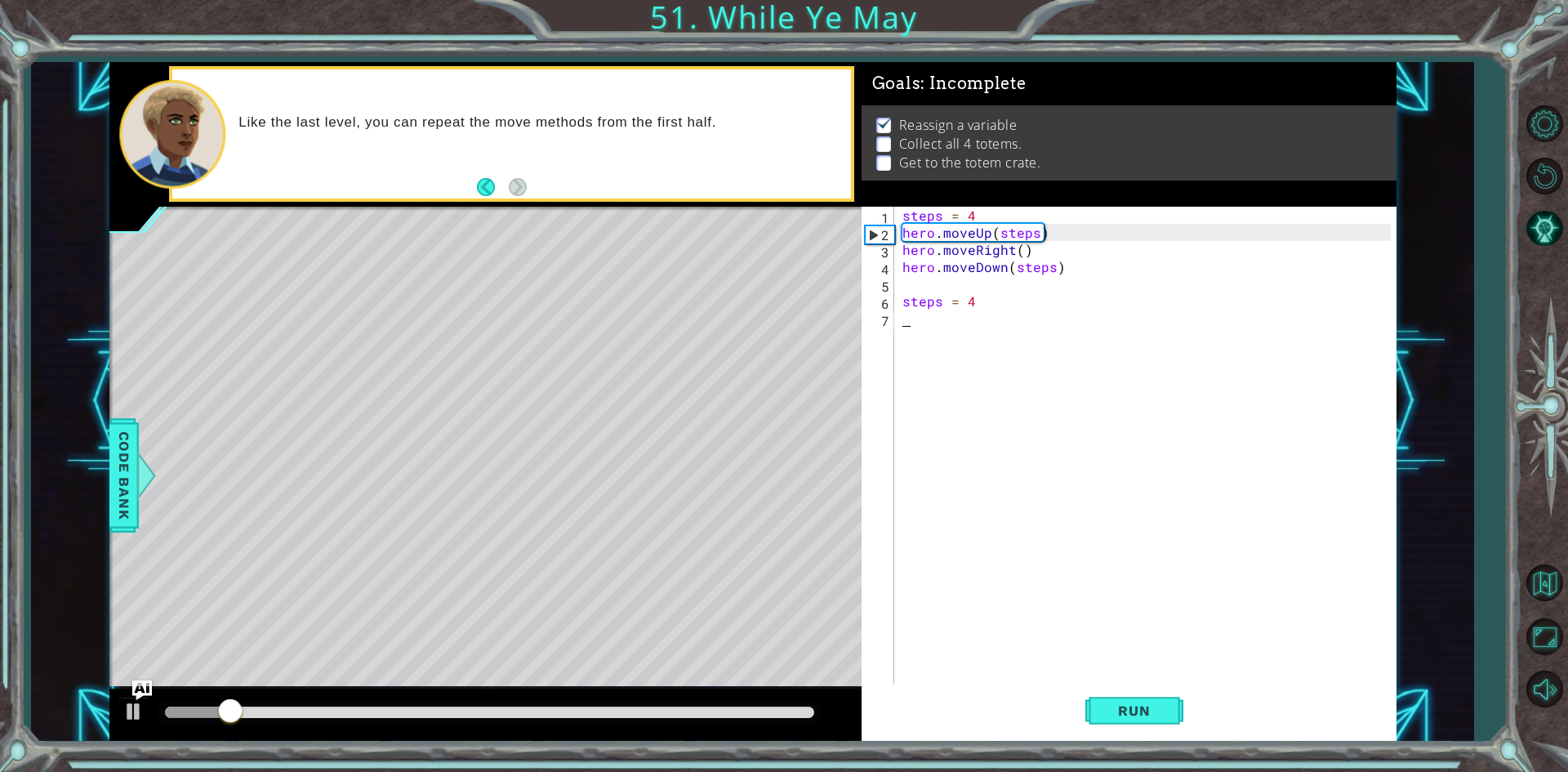
click at [938, 330] on div "steps = 4 hero . moveUp ( steps ) hero . moveRight ( ) hero . moveDown ( steps …" at bounding box center [1149, 464] width 499 height 515
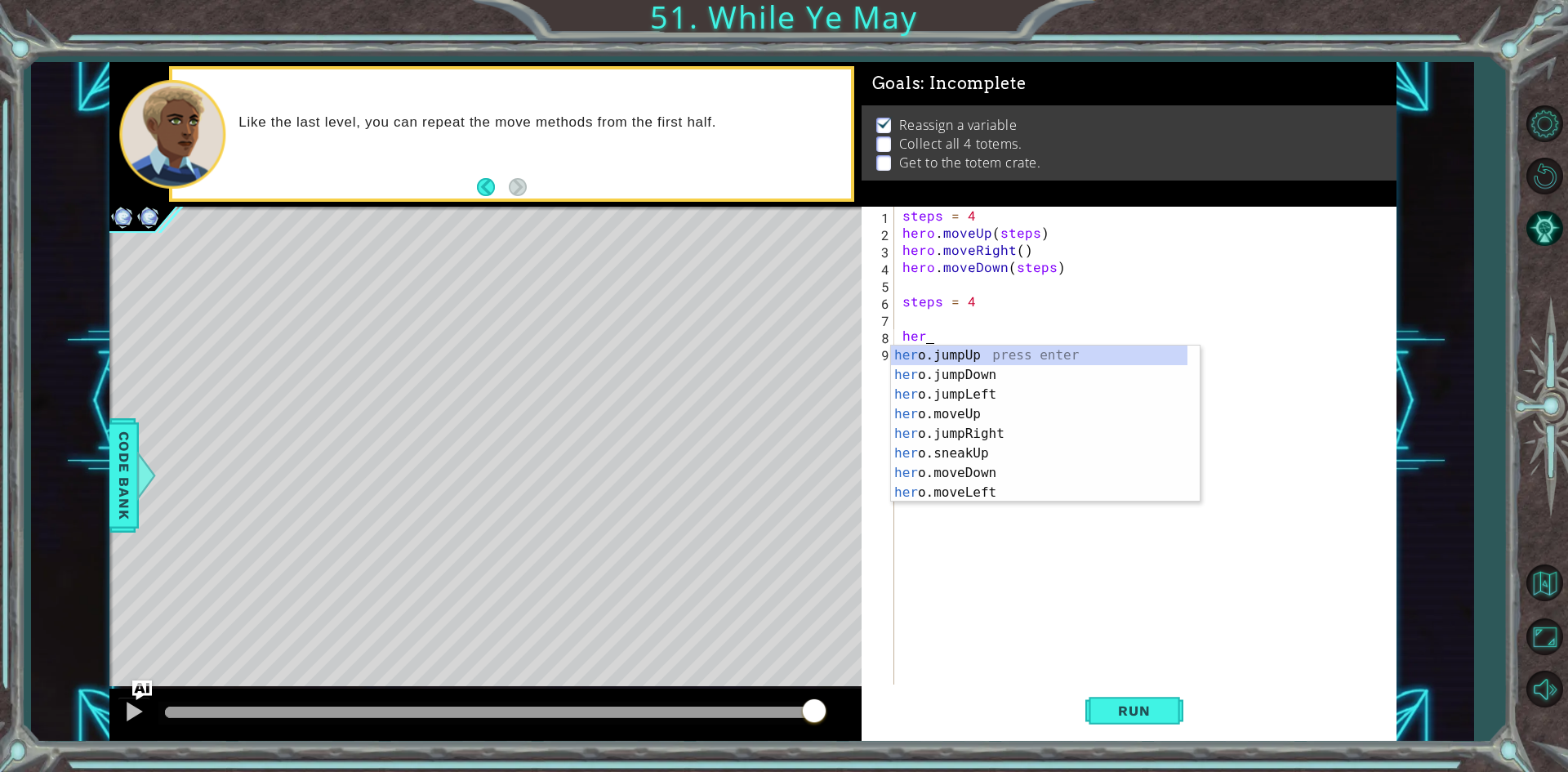
scroll to position [0, 0]
type textarea "h"
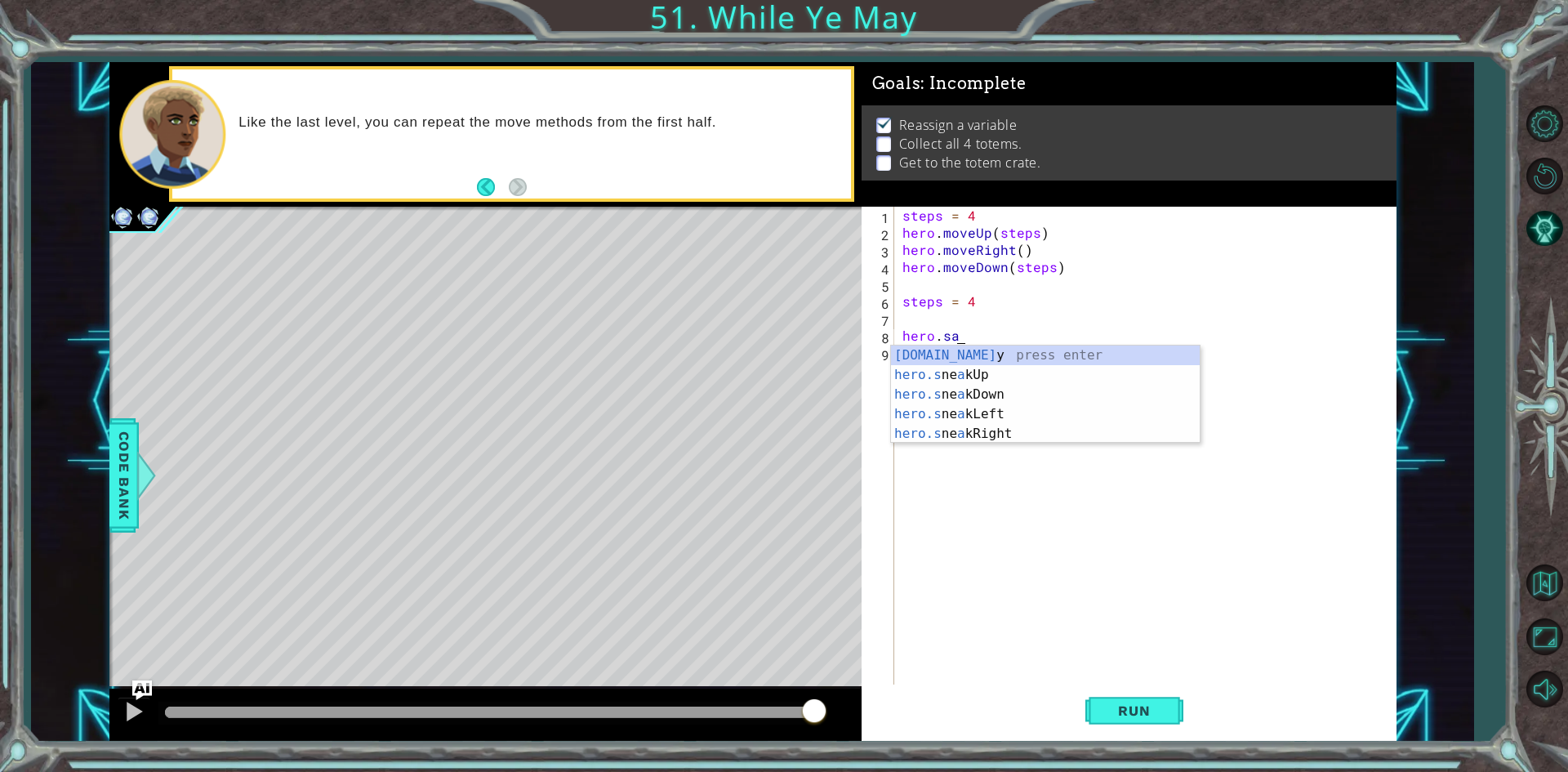
scroll to position [0, 2]
click at [941, 360] on div "hero.say press enter" at bounding box center [1045, 375] width 309 height 59
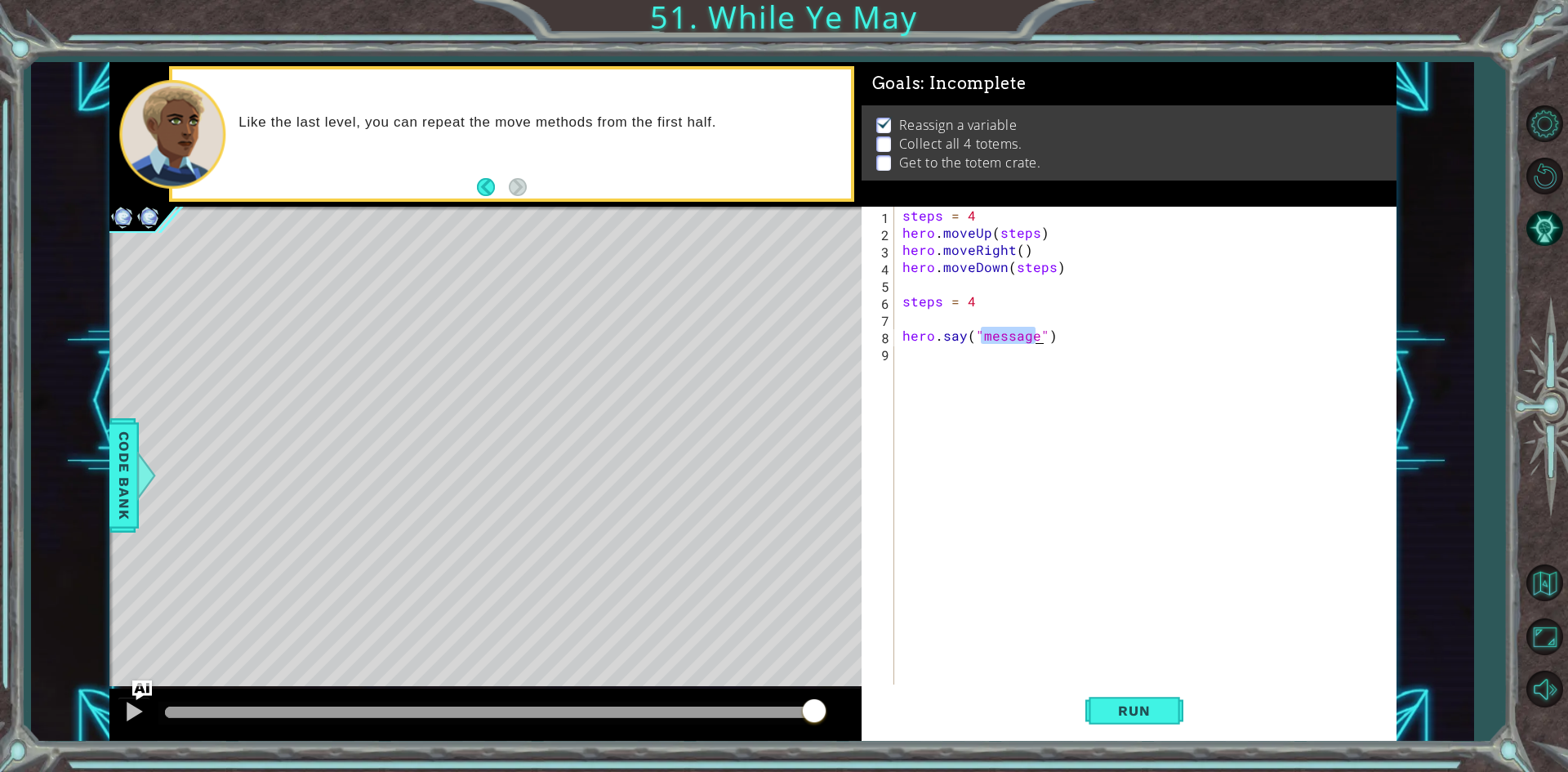
click at [1033, 337] on div "steps = 4 hero . moveUp ( steps ) hero . moveRight ( ) hero . moveDown ( steps …" at bounding box center [1145, 447] width 492 height 481
click at [1036, 335] on div "steps = 4 hero . moveUp ( steps ) hero . moveRight ( ) hero . moveDown ( steps …" at bounding box center [1149, 464] width 499 height 515
type textarea "hero.say("[PERSON_NAME] YOU")"
click at [1132, 715] on span "Run" at bounding box center [1134, 710] width 65 height 16
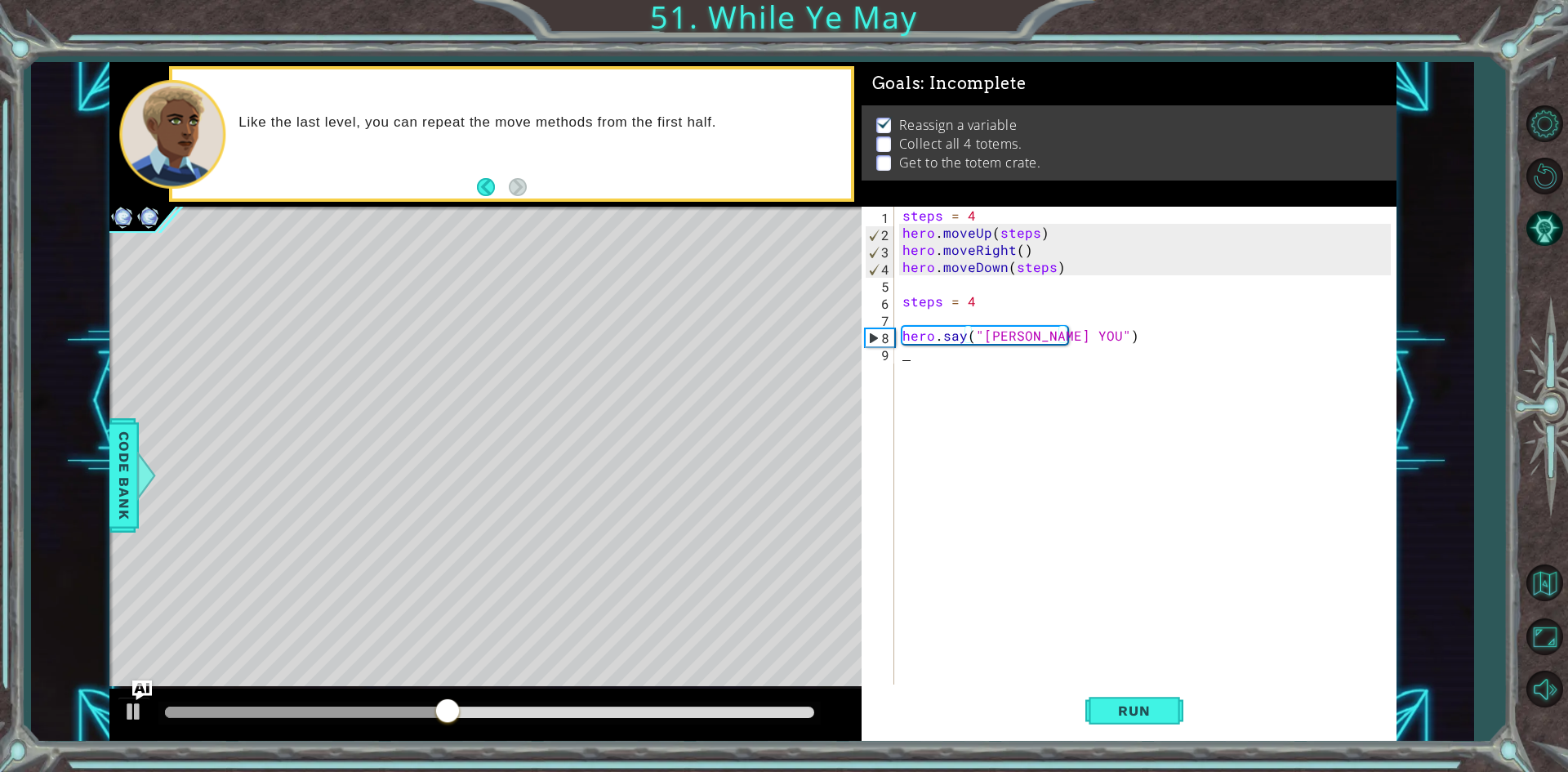
click at [1080, 366] on div "steps = 4 hero . moveUp ( steps ) hero . moveRight ( ) hero . moveDown ( steps …" at bounding box center [1149, 464] width 499 height 515
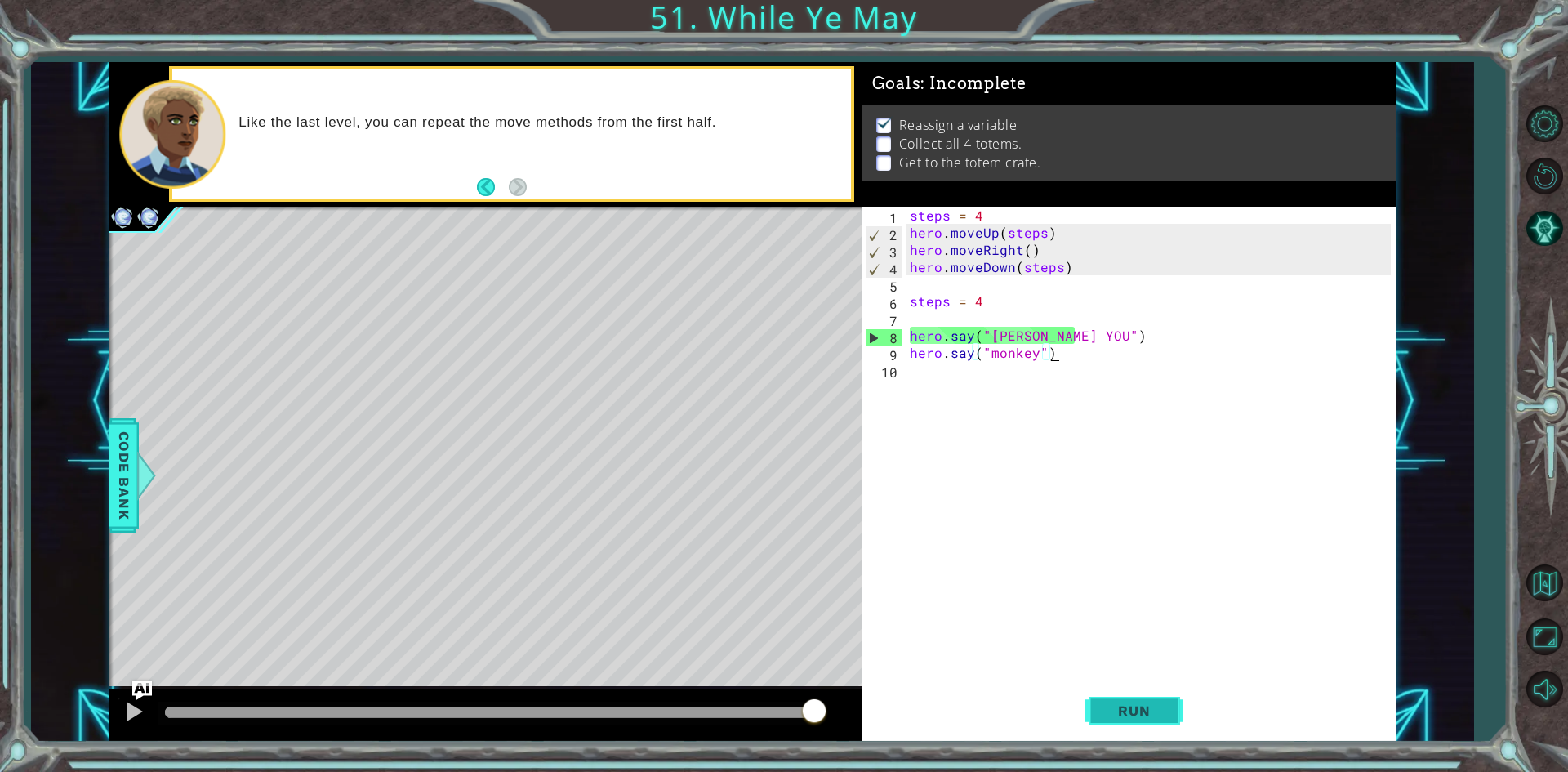
type textarea "hero.say("monkey")"
click at [1118, 701] on button "Run" at bounding box center [1134, 710] width 98 height 53
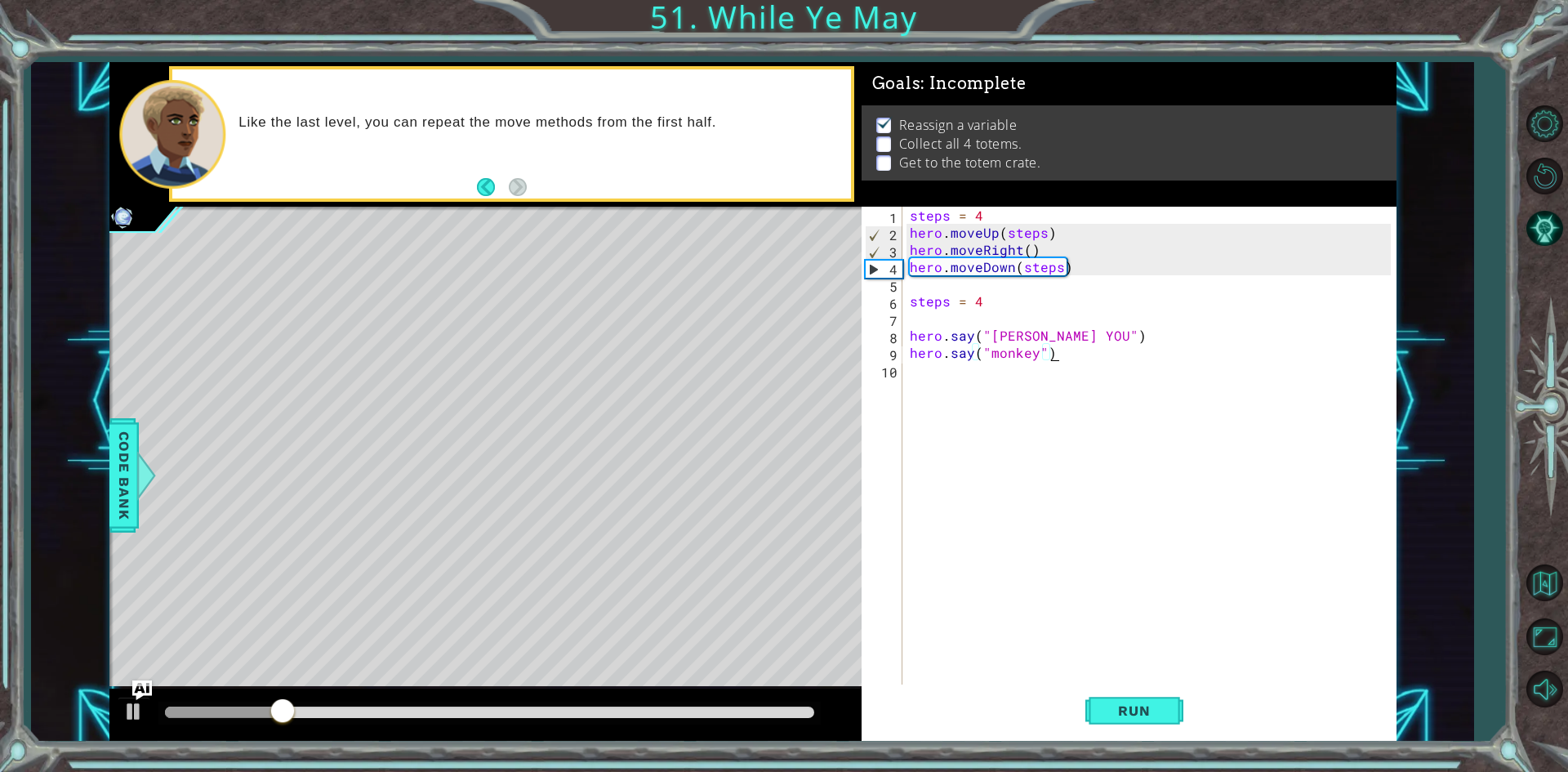
scroll to position [0, 0]
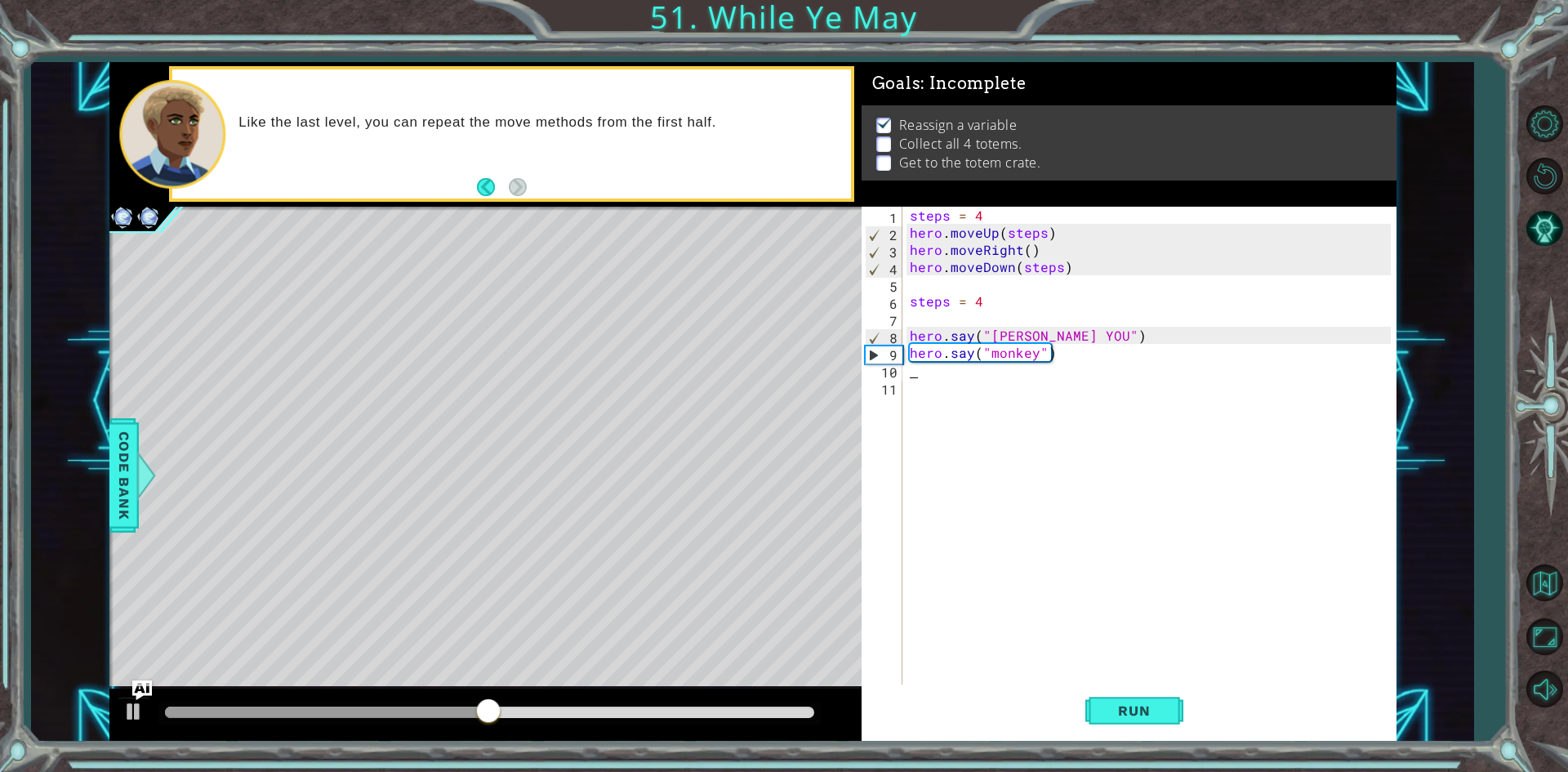
click at [1100, 355] on div "steps = 4 hero . moveUp ( steps ) hero . moveRight ( ) hero . moveDown ( steps …" at bounding box center [1153, 464] width 493 height 515
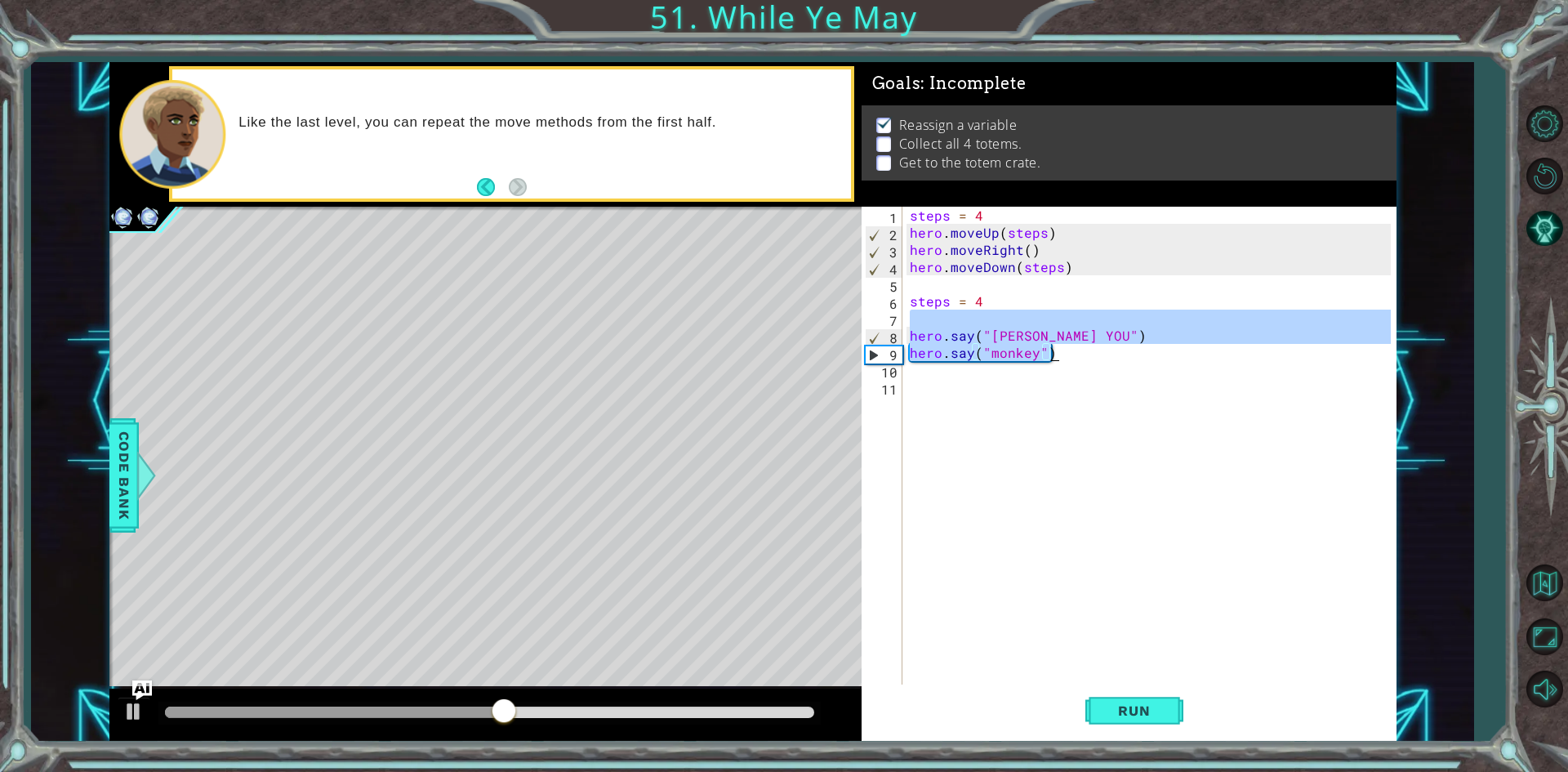
click at [1101, 339] on div "steps = 4 hero . moveUp ( steps ) hero . moveRight ( ) hero . moveDown ( steps …" at bounding box center [1149, 447] width 485 height 481
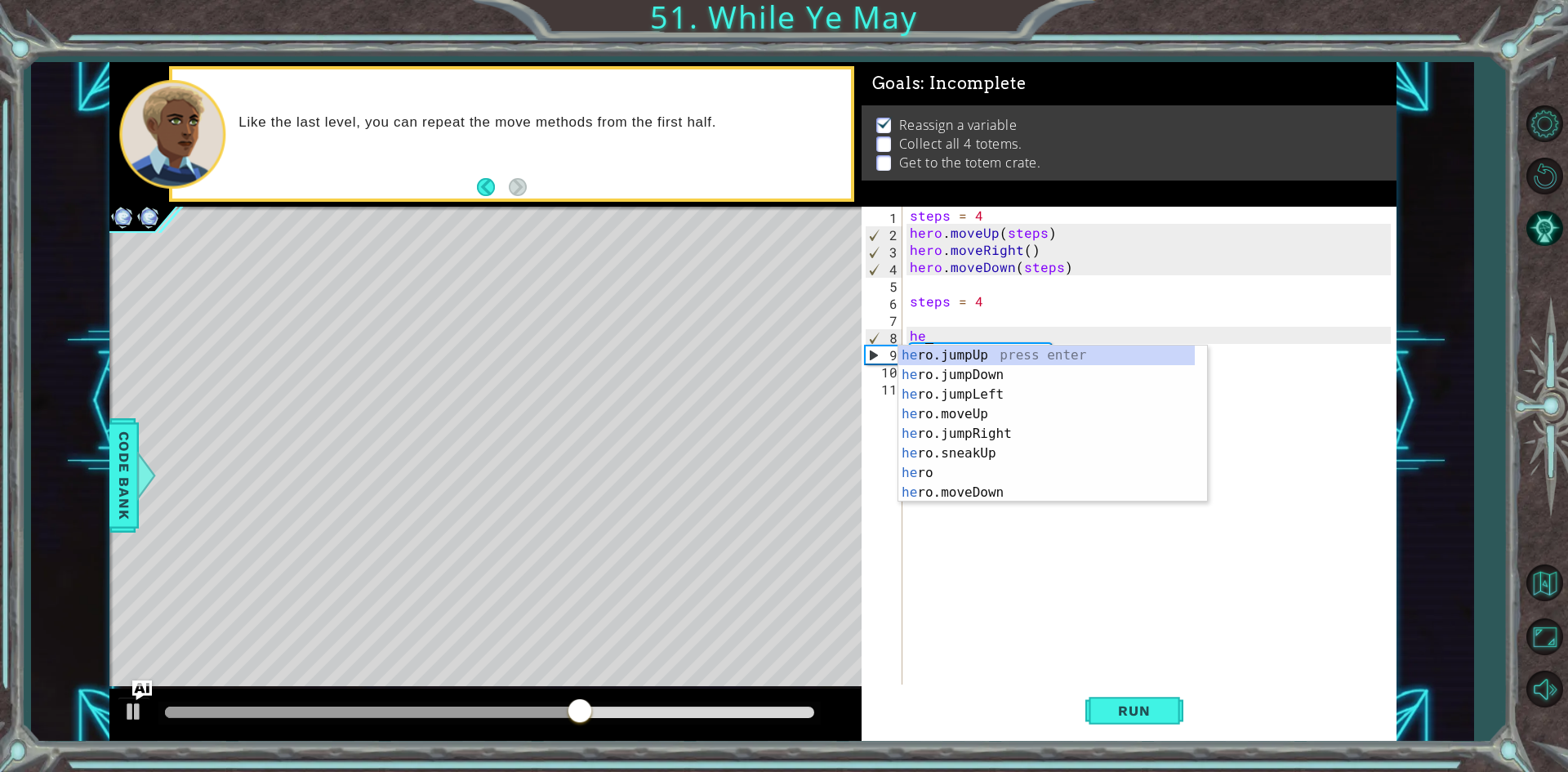
type textarea "h"
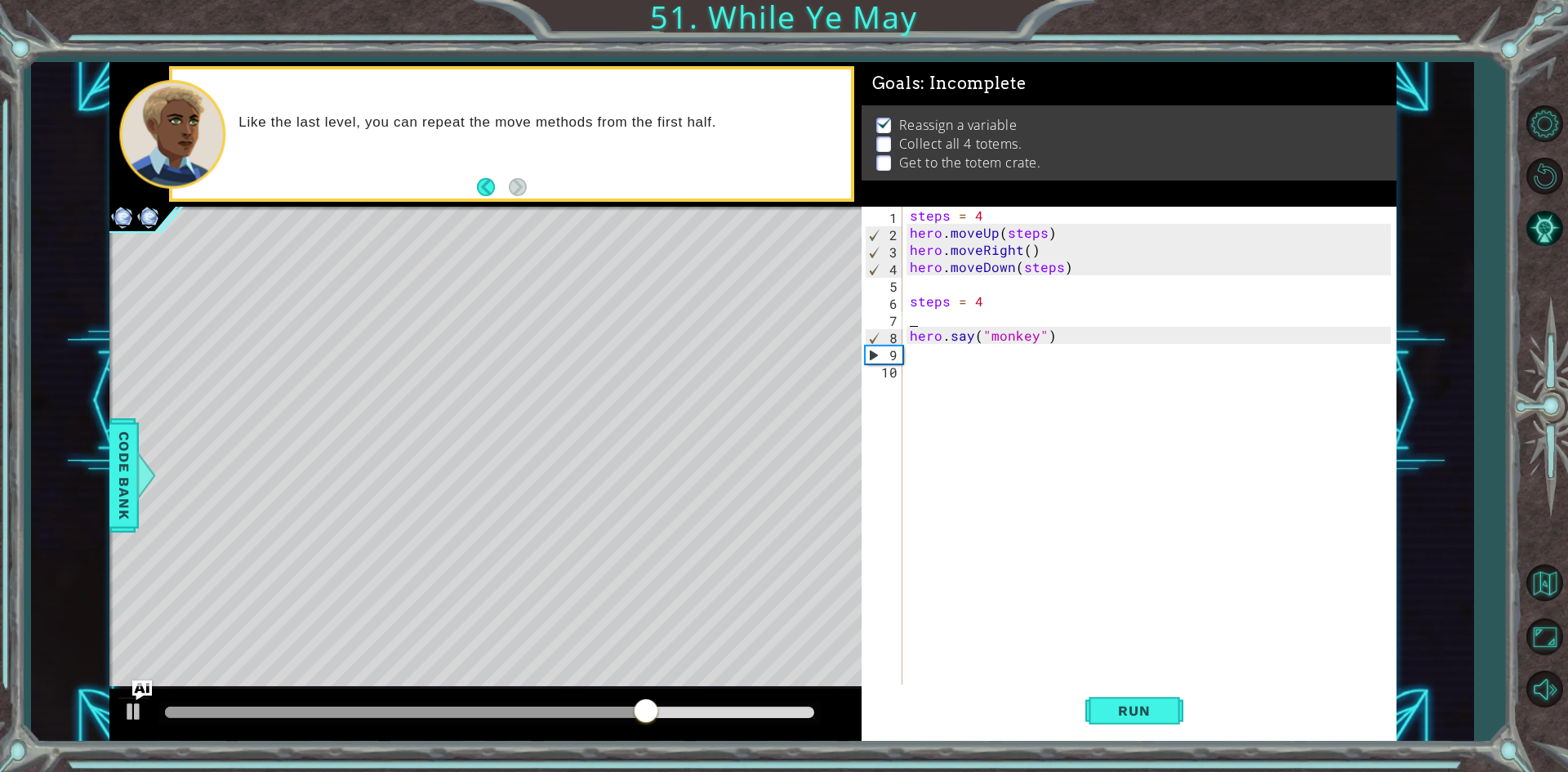
click at [1155, 352] on div "steps = 4 hero . moveUp ( steps ) hero . moveRight ( ) hero . moveDown ( steps …" at bounding box center [1153, 464] width 493 height 515
click at [1031, 341] on div "steps = 4 hero . moveUp ( steps ) hero . moveRight ( ) hero . moveDown ( steps …" at bounding box center [1153, 464] width 493 height 515
click at [1033, 339] on div "steps = 4 hero . moveUp ( steps ) hero . moveRight ( ) hero . moveDown ( steps …" at bounding box center [1153, 464] width 493 height 515
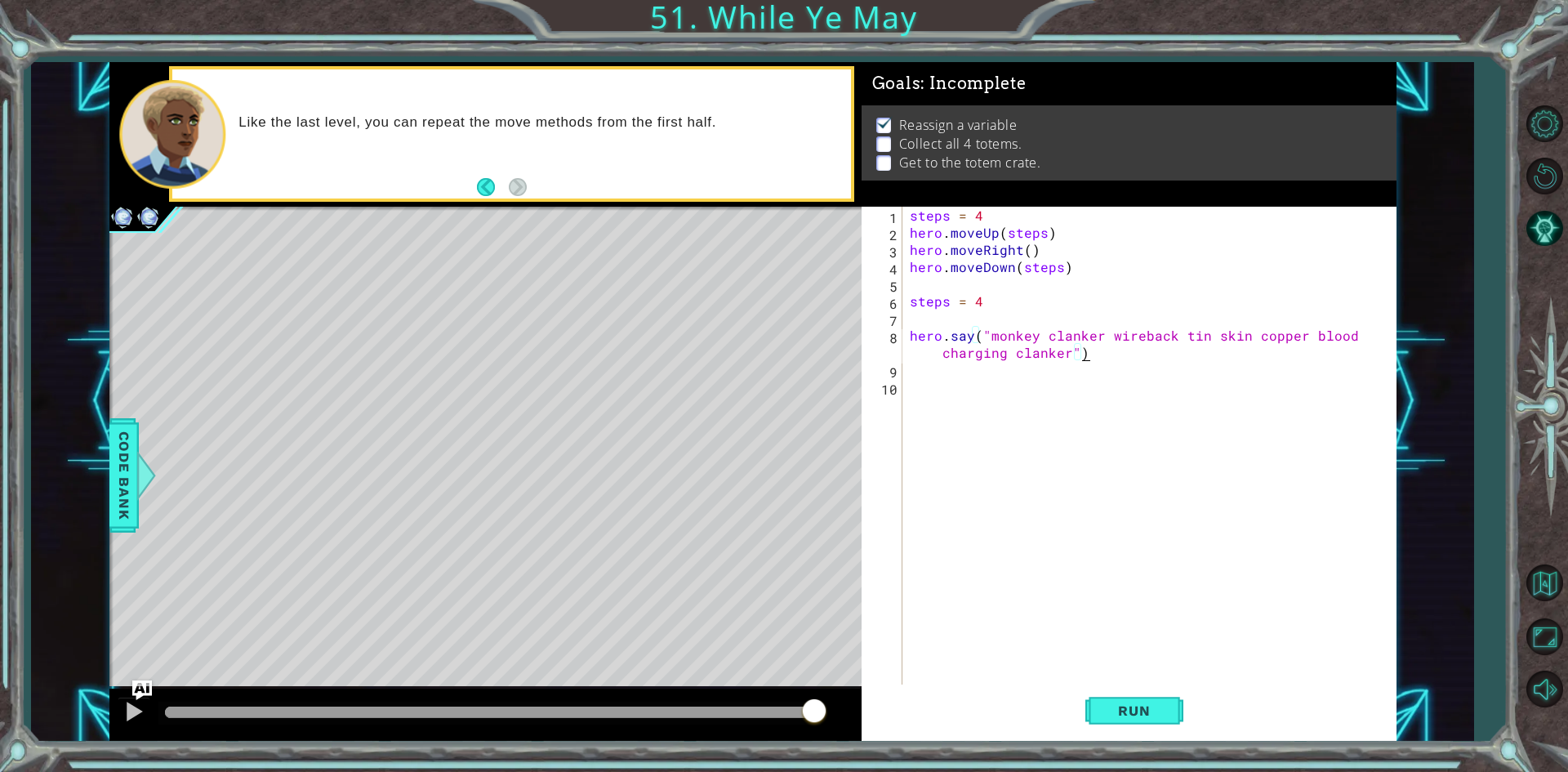
scroll to position [0, 35]
type textarea "hero.say("monkey clanker wireback tin skin copper blood charging clanker")"
click at [1098, 713] on button "Run" at bounding box center [1134, 710] width 98 height 53
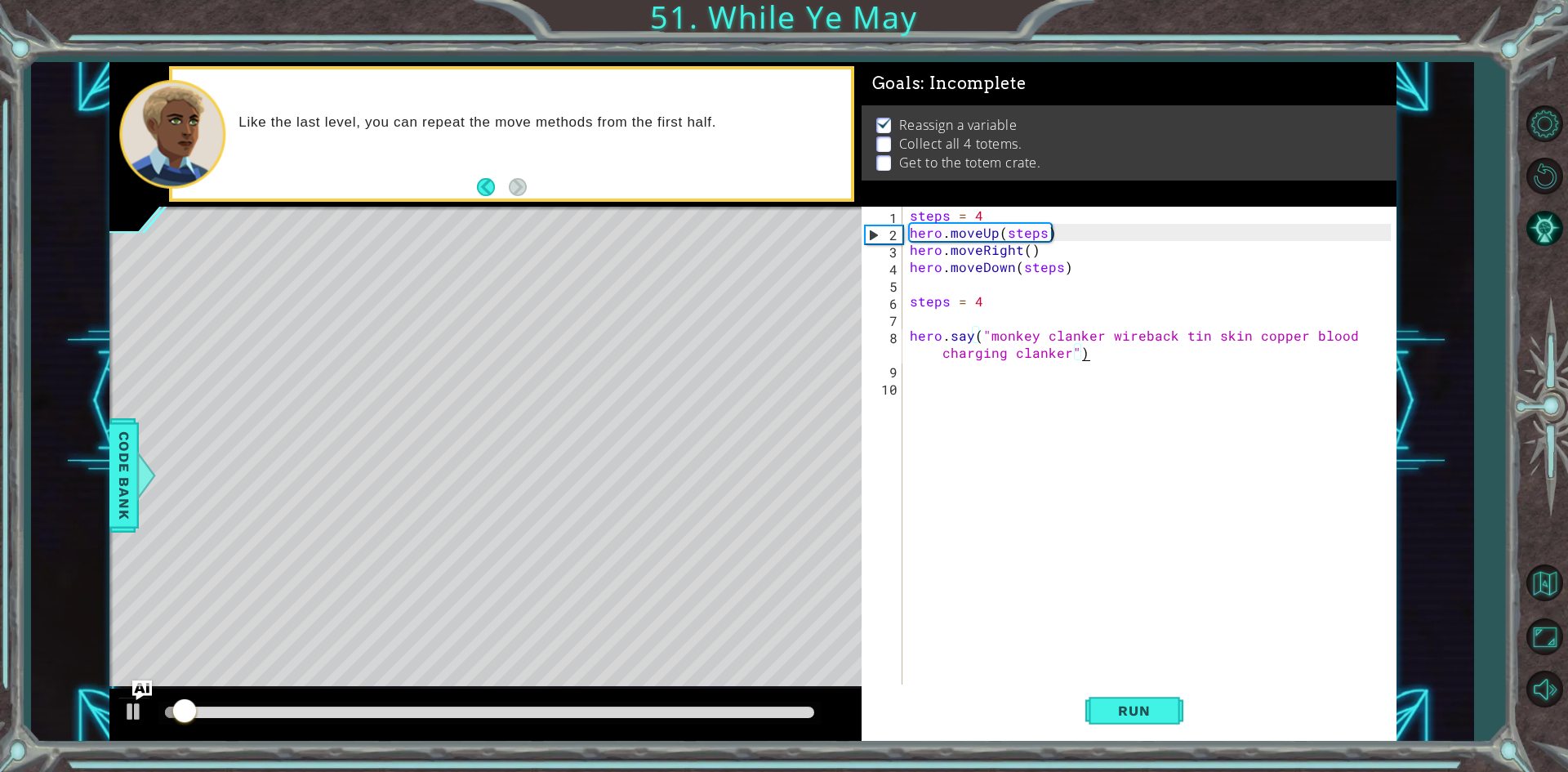
click at [927, 384] on div "steps = 4 hero . moveUp ( steps ) hero . moveRight ( ) hero . moveDown ( steps …" at bounding box center [1153, 464] width 493 height 515
click at [916, 371] on div "steps = 4 hero . moveUp ( steps ) hero . moveRight ( ) hero . moveDown ( steps …" at bounding box center [1153, 464] width 493 height 515
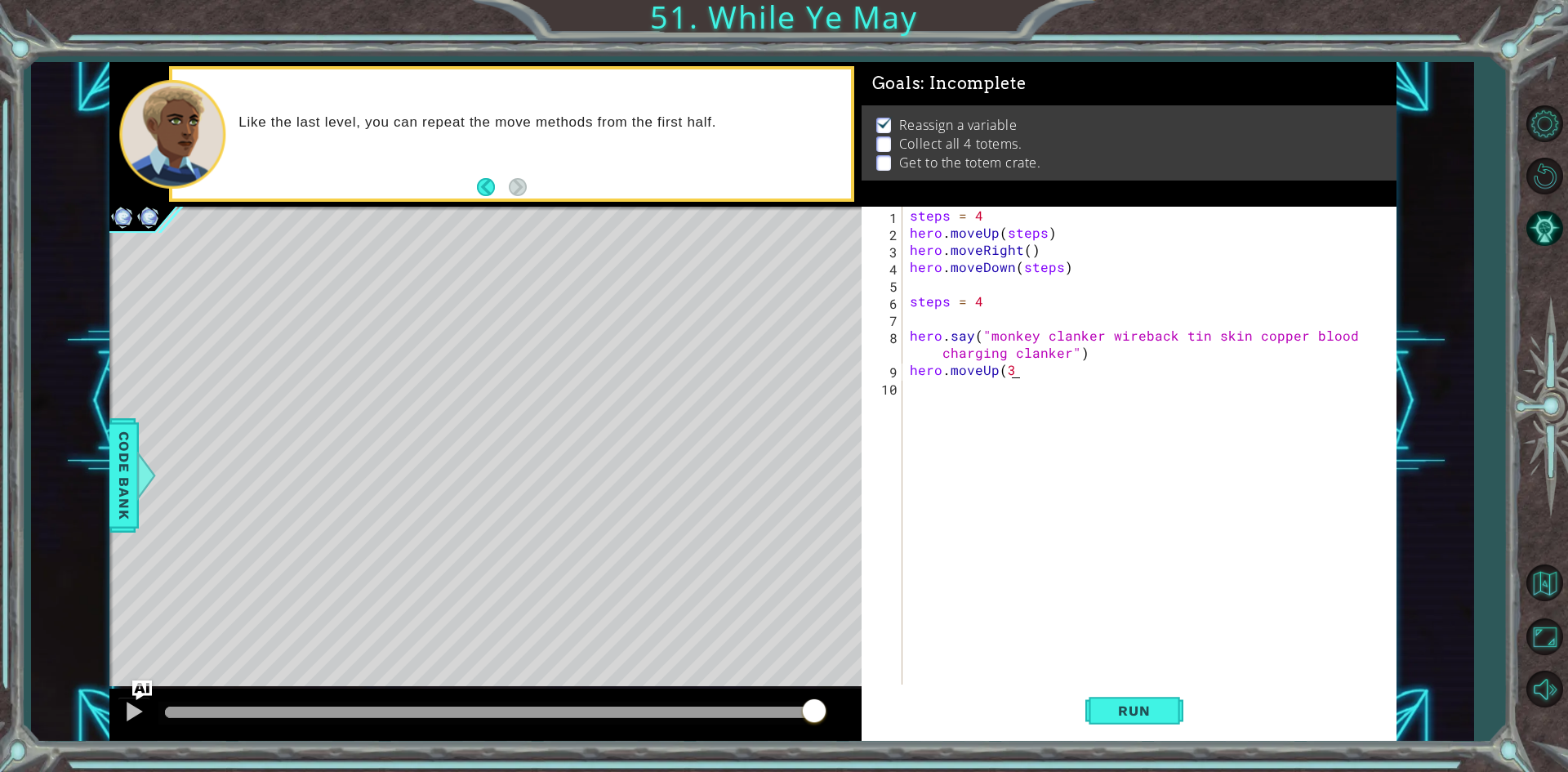
scroll to position [0, 6]
type textarea "hero.moveUp(3)"
drag, startPoint x: 1120, startPoint y: 706, endPoint x: 1111, endPoint y: 684, distance: 23.8
click at [1116, 701] on button "Run" at bounding box center [1134, 710] width 98 height 53
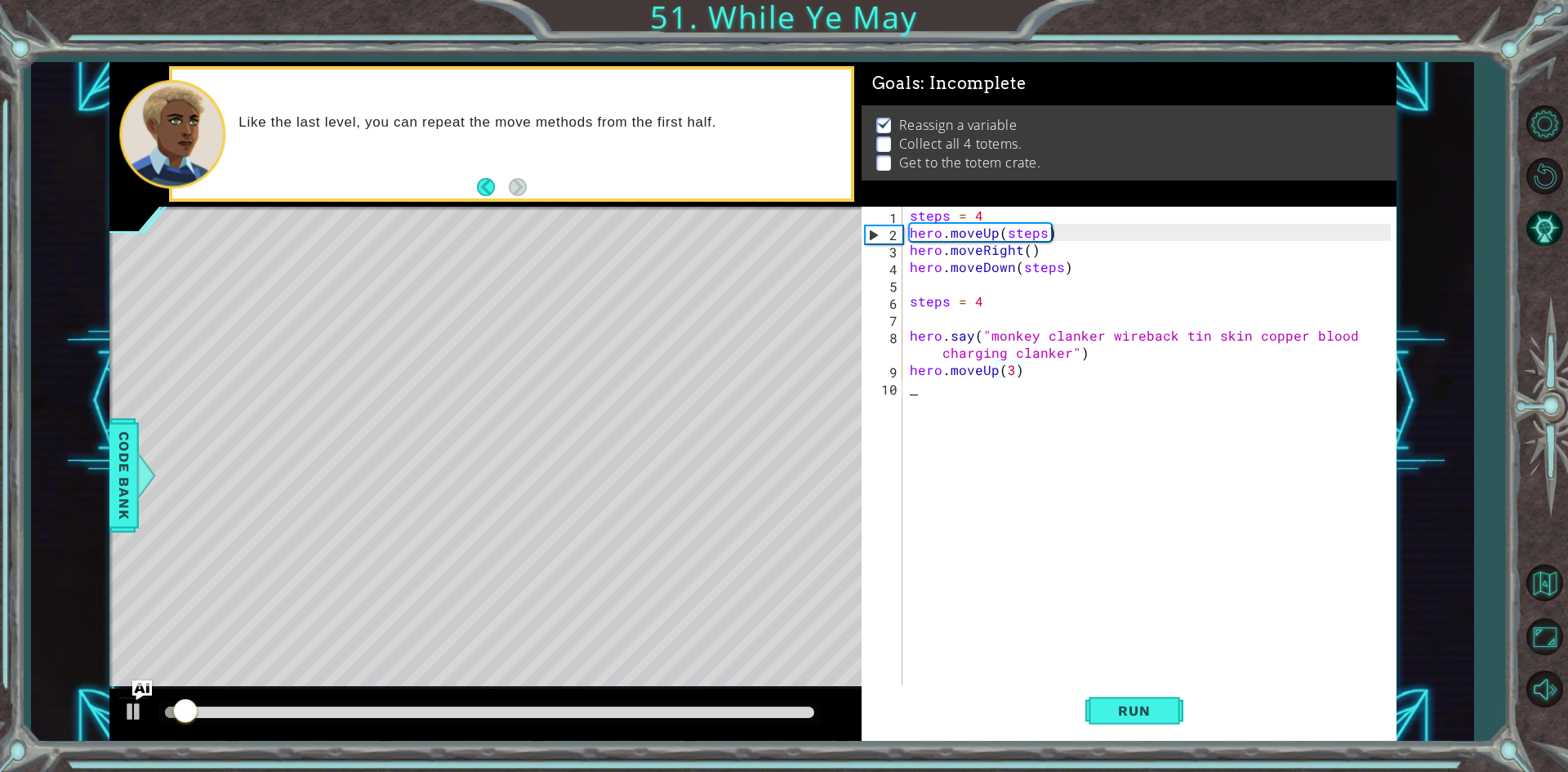
click at [929, 394] on div "steps = 4 hero . moveUp ( steps ) hero . moveRight ( ) hero . moveDown ( steps …" at bounding box center [1153, 464] width 493 height 515
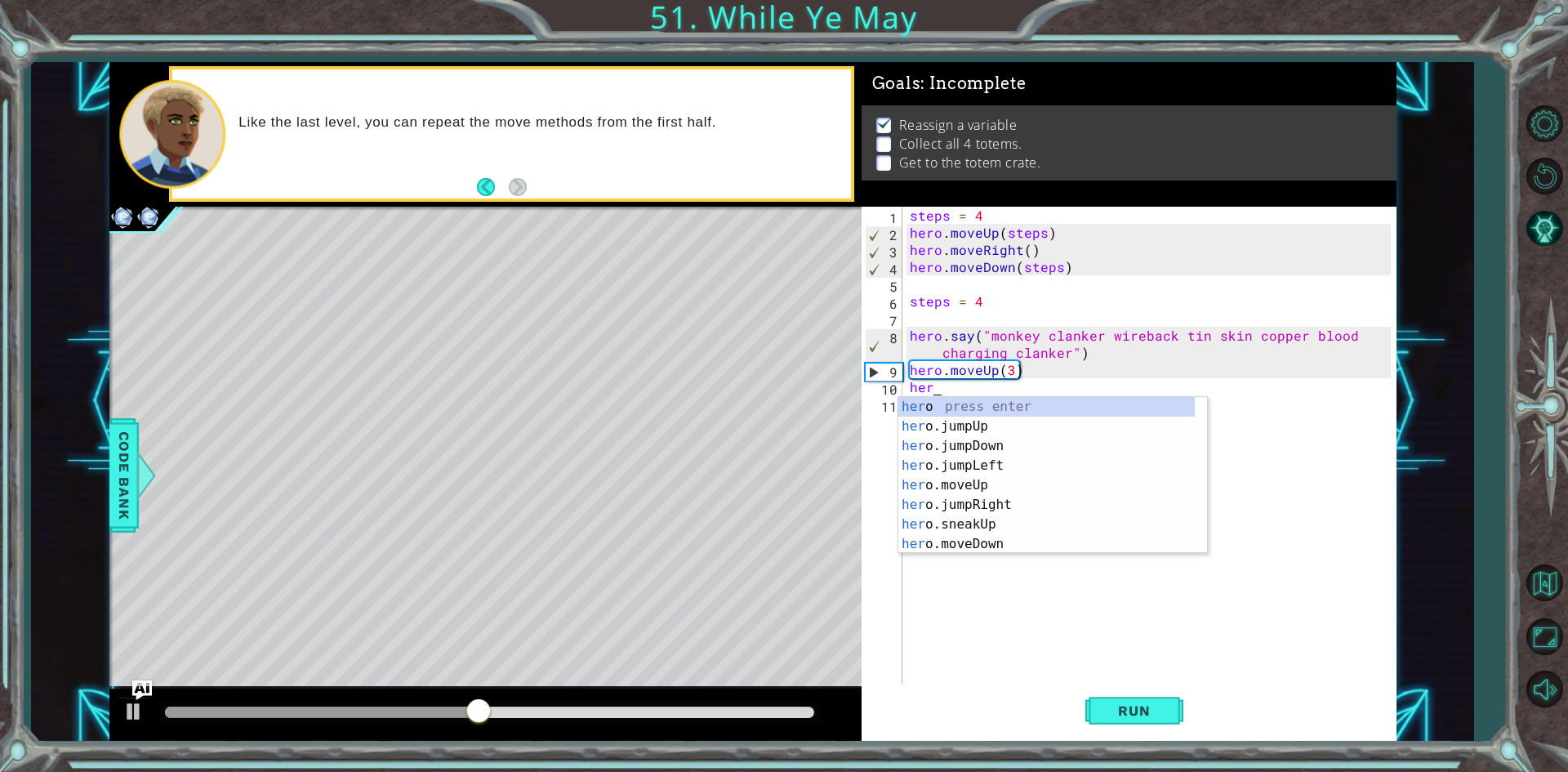
type textarea "hero"
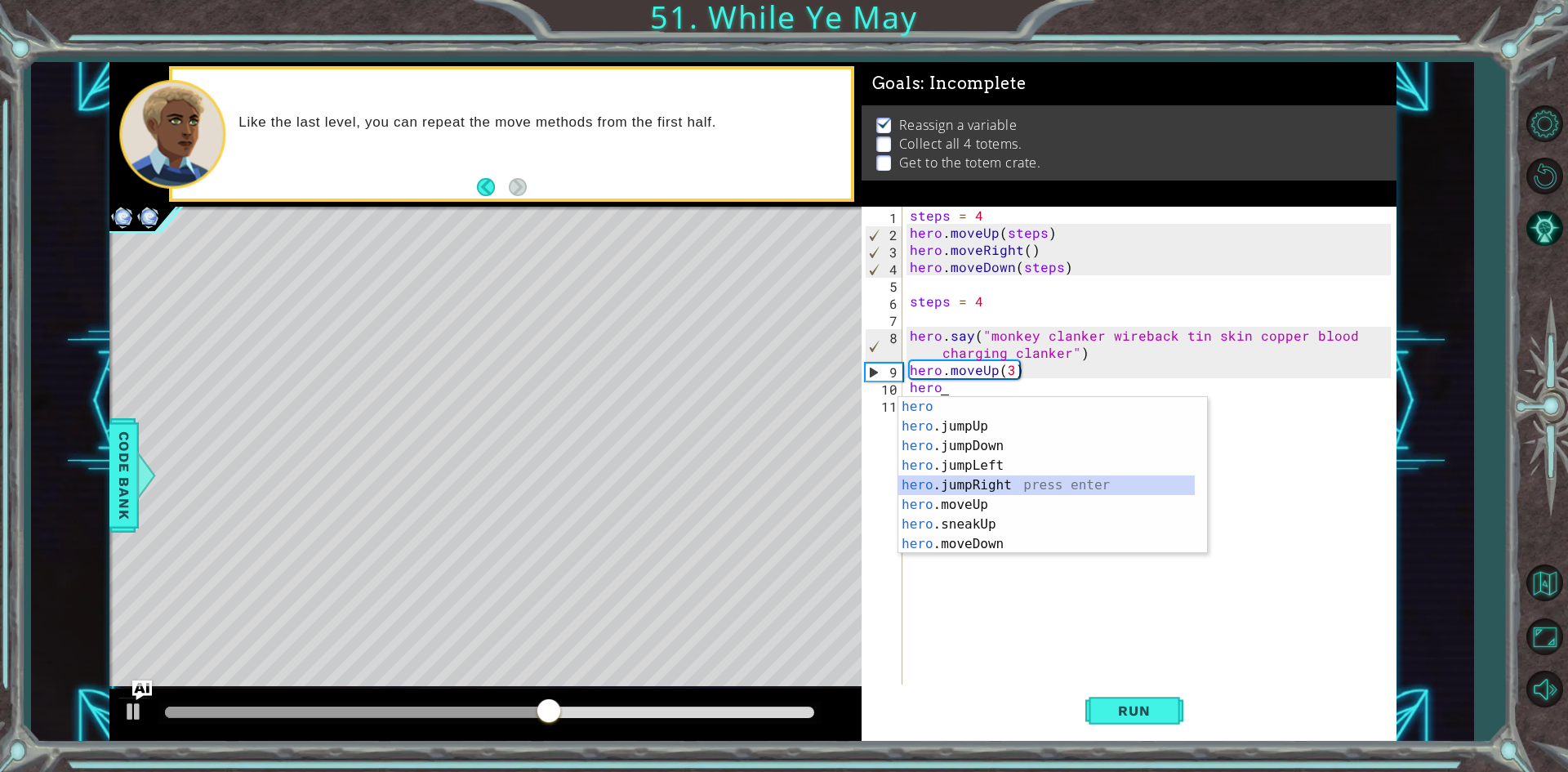
click at [984, 481] on div "hero press enter hero .jumpUp press enter hero .jumpDown press enter hero .jump…" at bounding box center [1047, 495] width 297 height 196
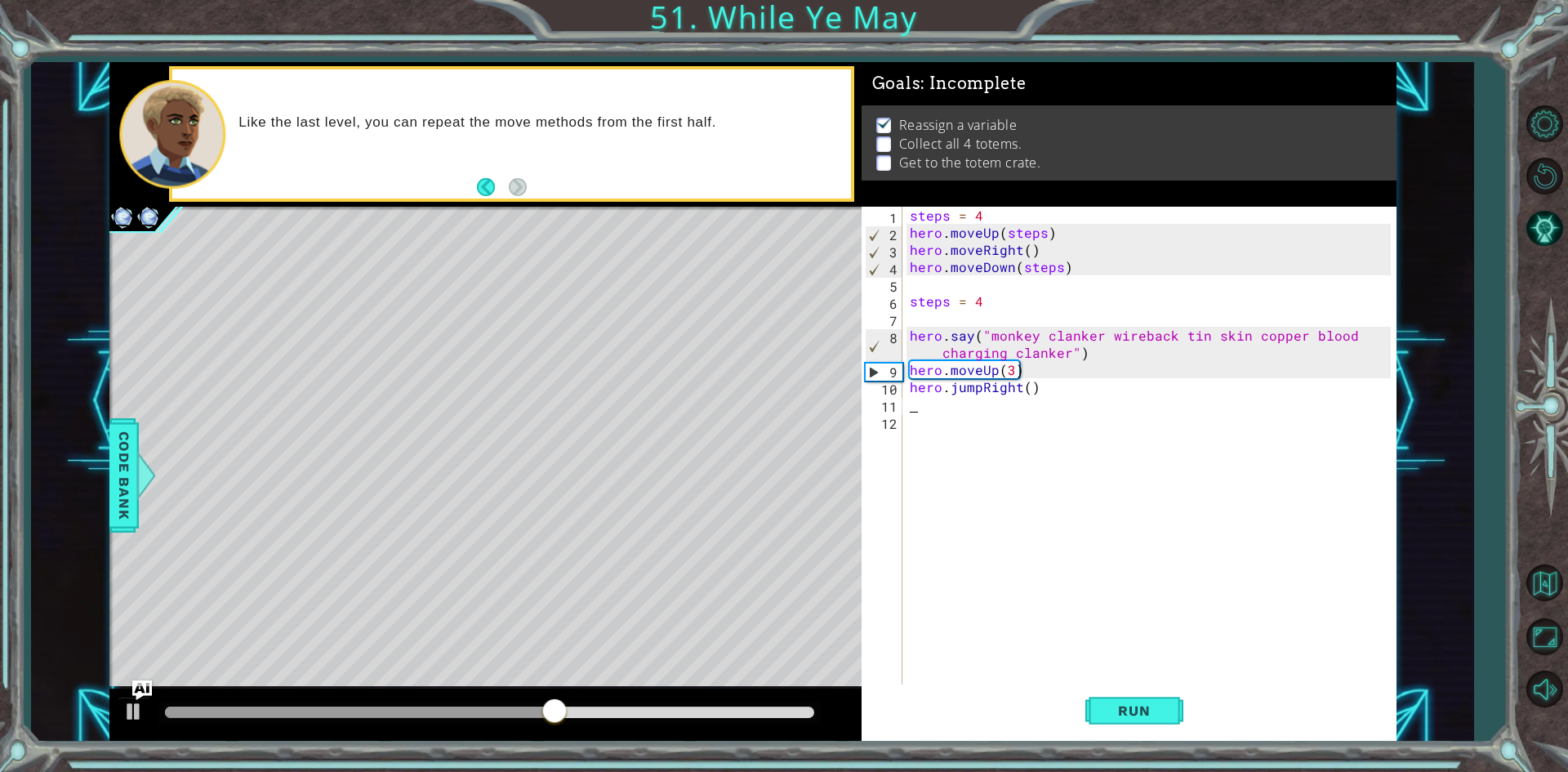
scroll to position [0, 0]
click at [974, 407] on div "steps = 4 hero . moveUp ( steps ) hero . moveRight ( ) hero . moveDown ( steps …" at bounding box center [1153, 464] width 493 height 515
click at [972, 388] on div "steps = 4 hero . moveUp ( steps ) hero . moveRight ( ) hero . moveDown ( steps …" at bounding box center [1153, 464] width 493 height 515
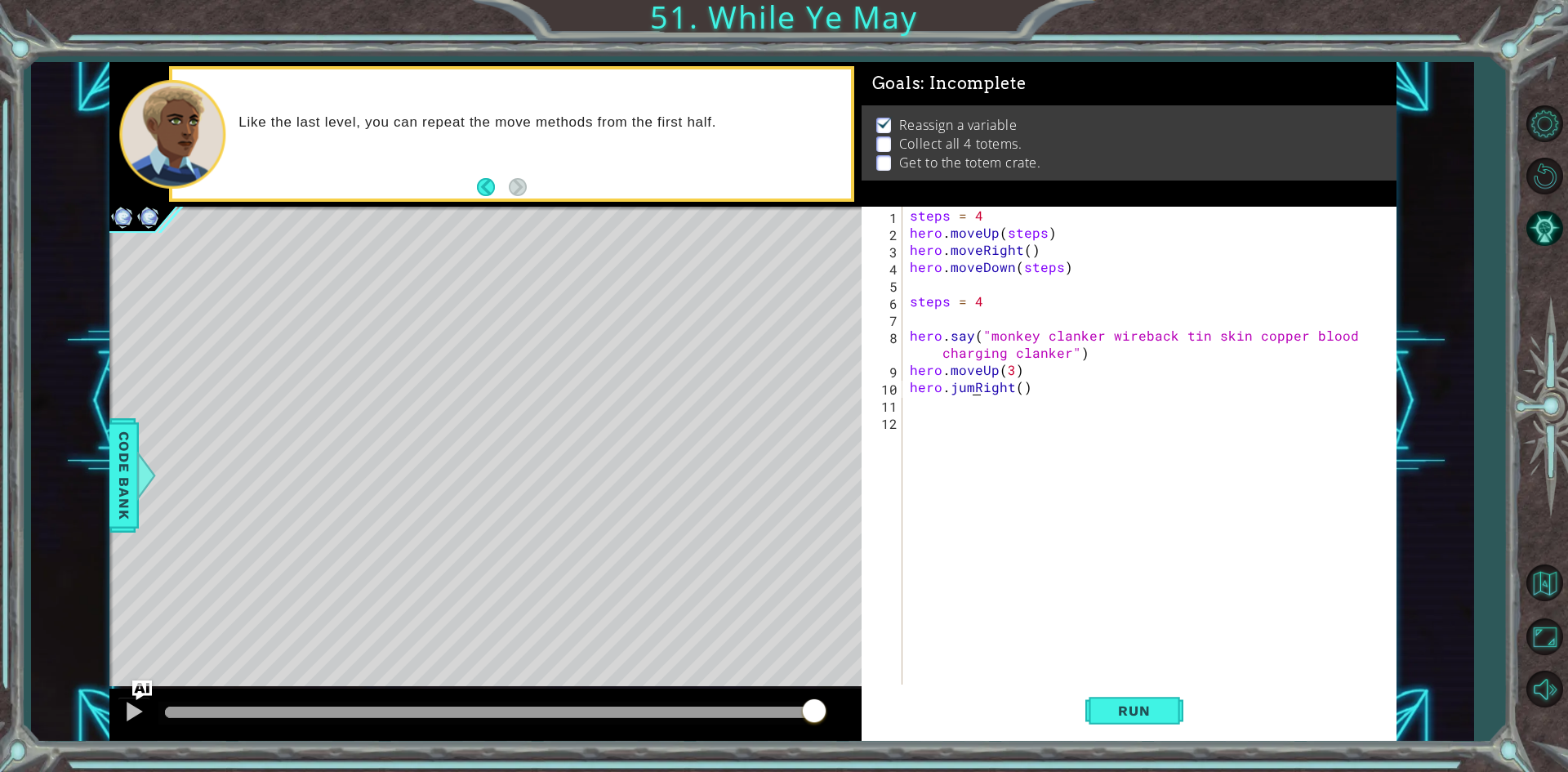
click at [973, 388] on div "steps = 4 hero . moveUp ( steps ) hero . moveRight ( ) hero . moveDown ( steps …" at bounding box center [1153, 464] width 493 height 515
click at [1179, 703] on button "Run" at bounding box center [1134, 710] width 98 height 53
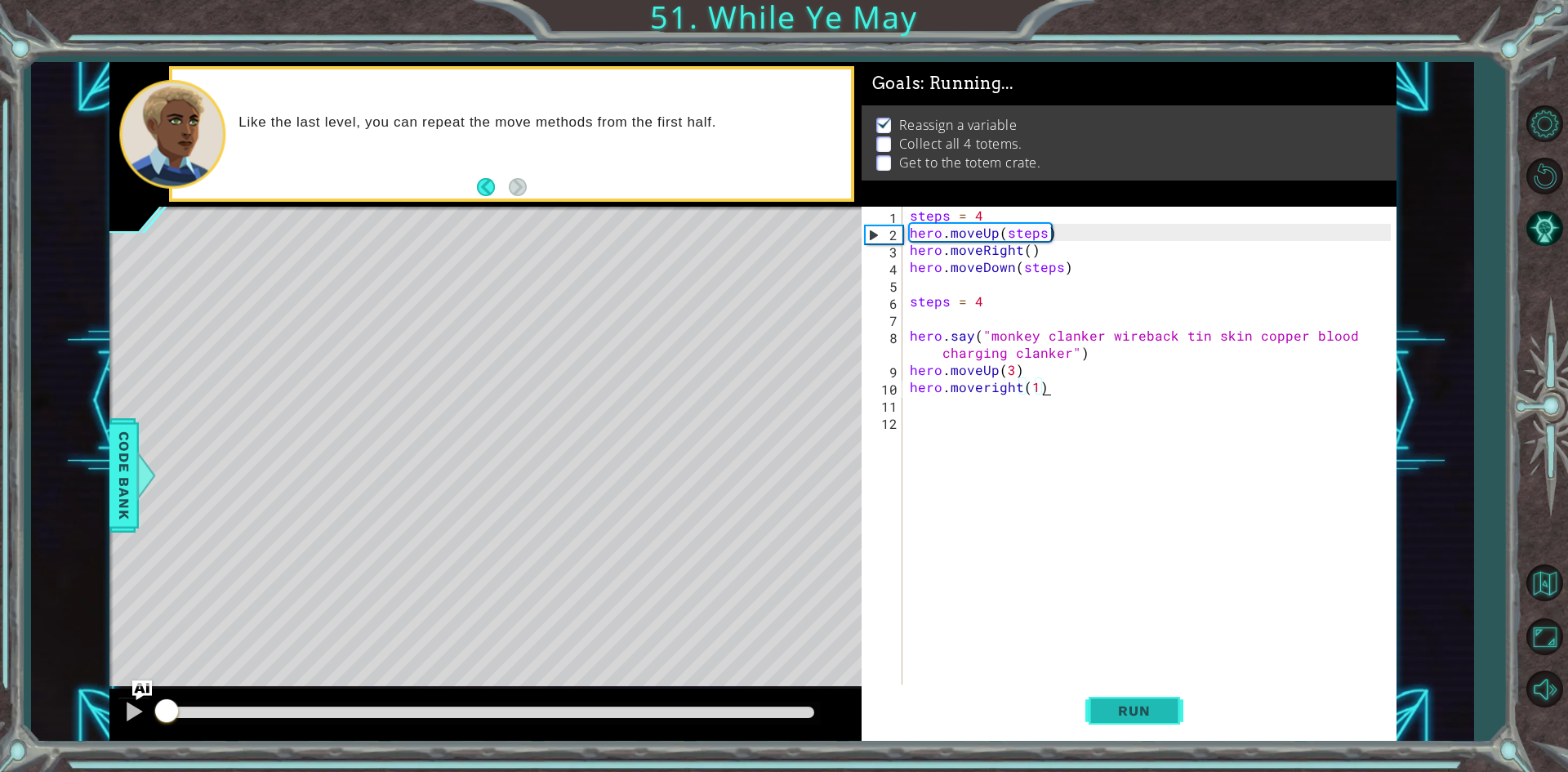
scroll to position [0, 7]
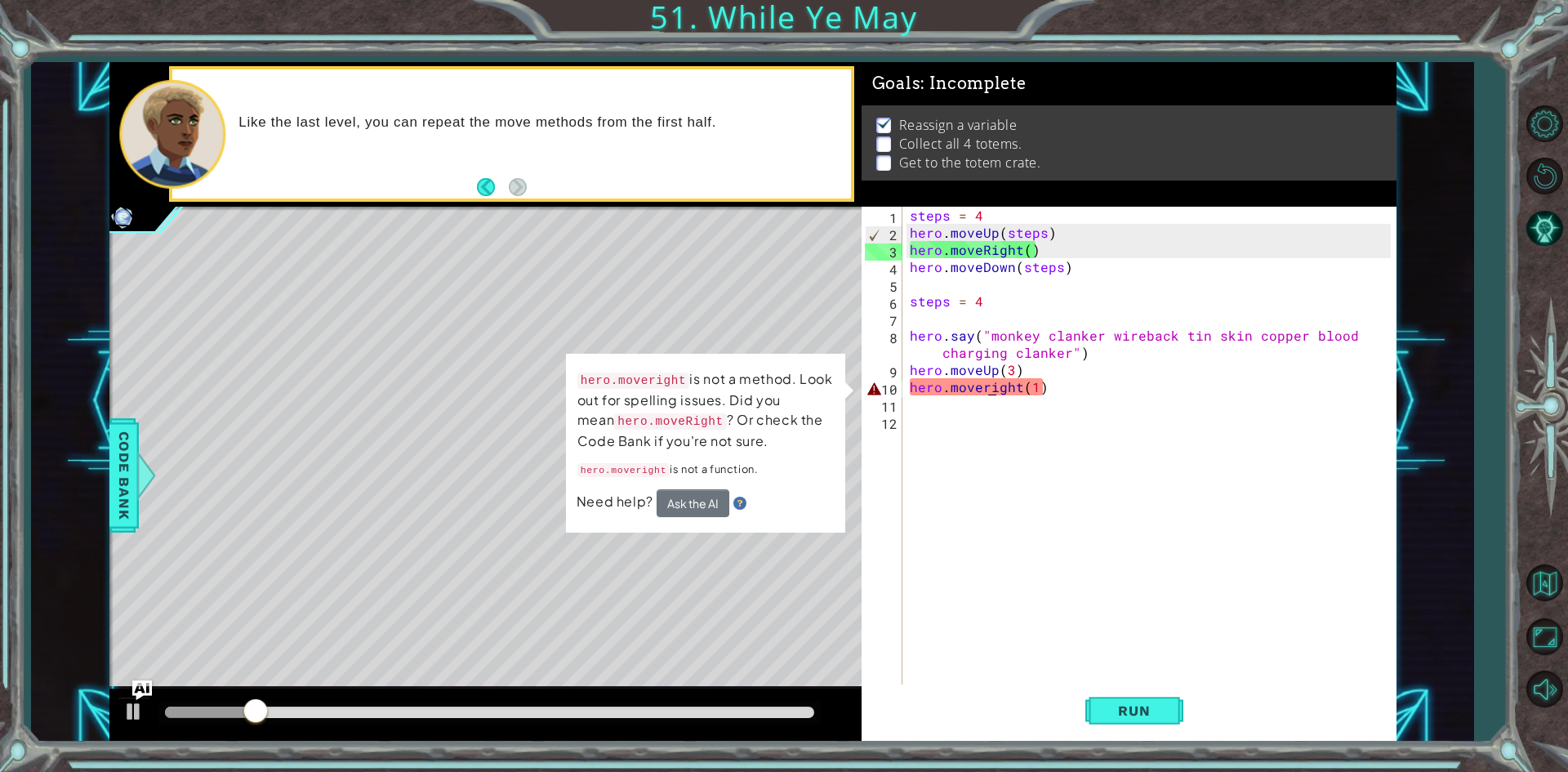
click at [987, 393] on div "steps = 4 hero . moveUp ( steps ) hero . moveRight ( ) hero . moveDown ( steps …" at bounding box center [1153, 464] width 493 height 515
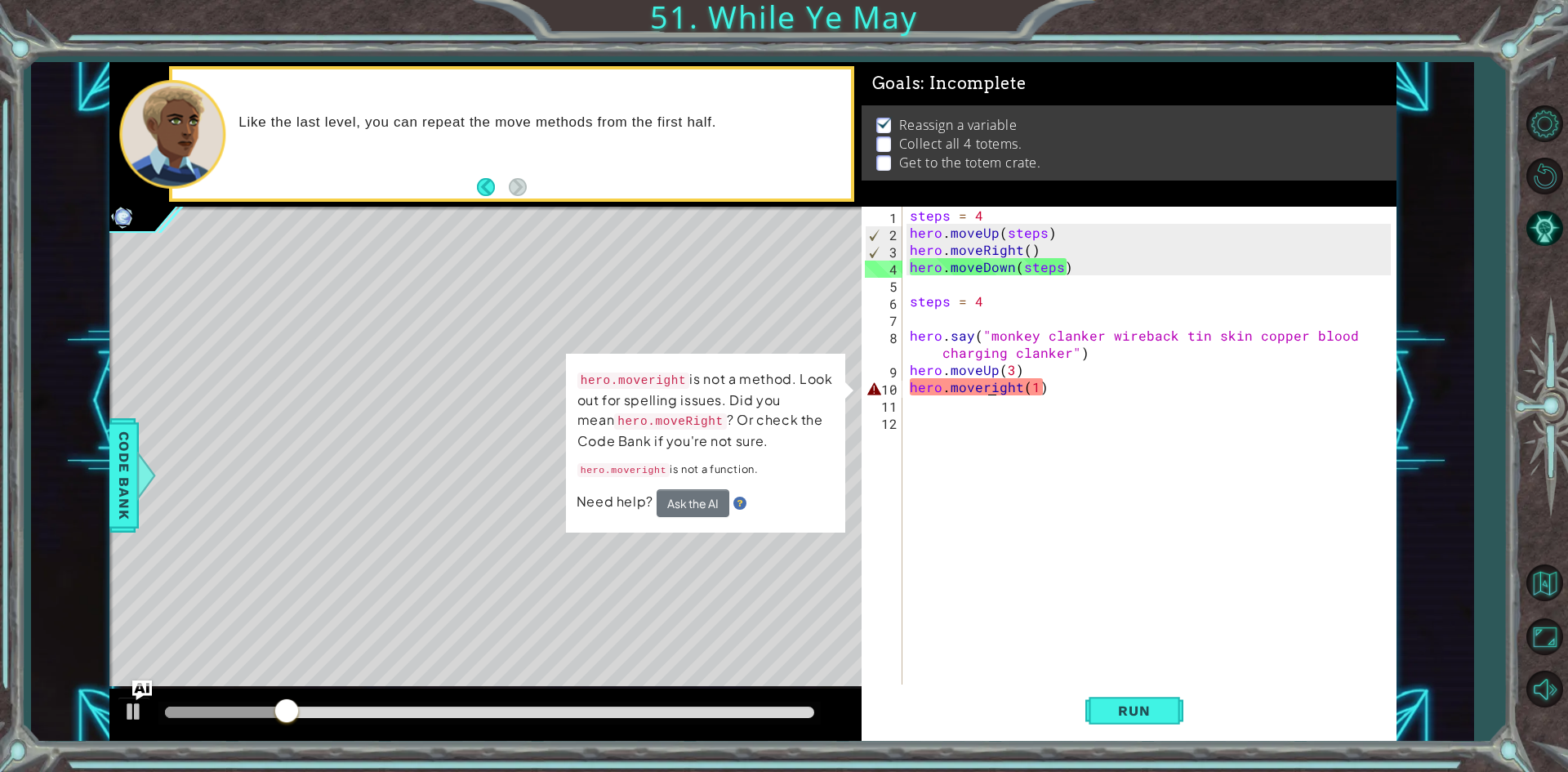
click at [987, 385] on div "steps = 4 hero . moveUp ( steps ) hero . moveRight ( ) hero . moveDown ( steps …" at bounding box center [1153, 464] width 493 height 515
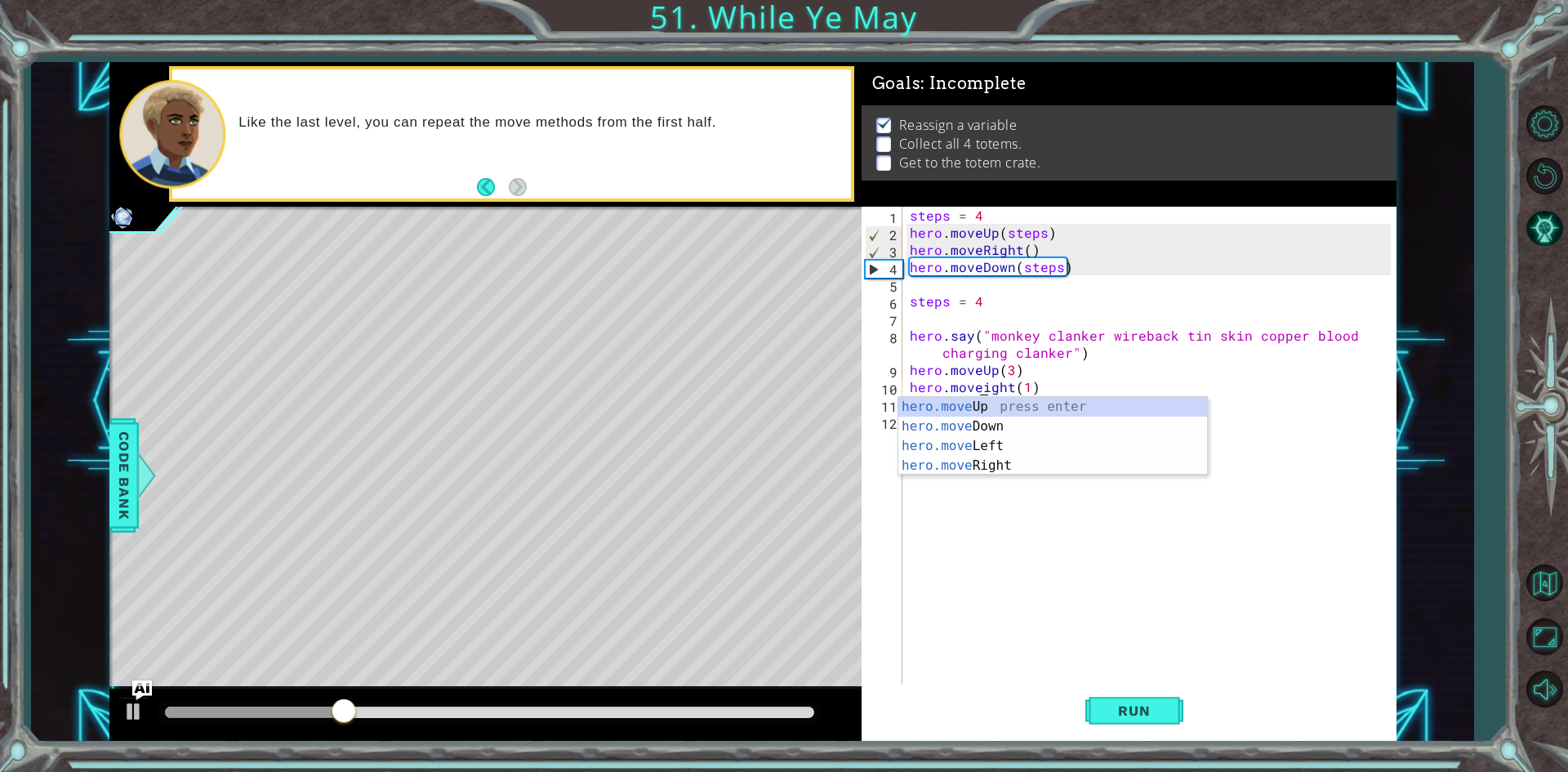
type textarea "hero.moveRight(1)"
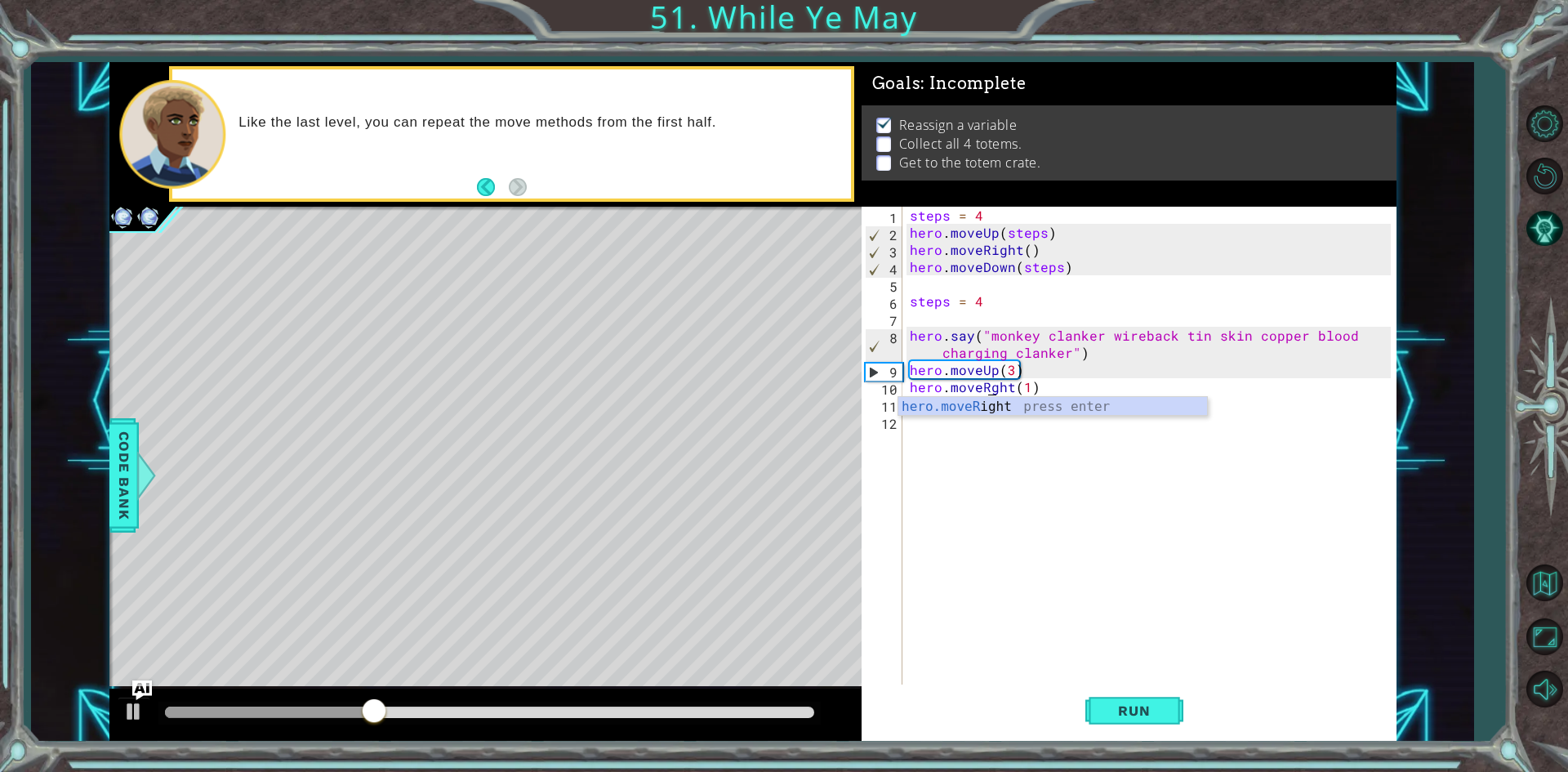
click at [978, 434] on div "steps = 4 hero . moveUp ( steps ) hero . moveRight ( ) hero . moveDown ( steps …" at bounding box center [1153, 464] width 493 height 515
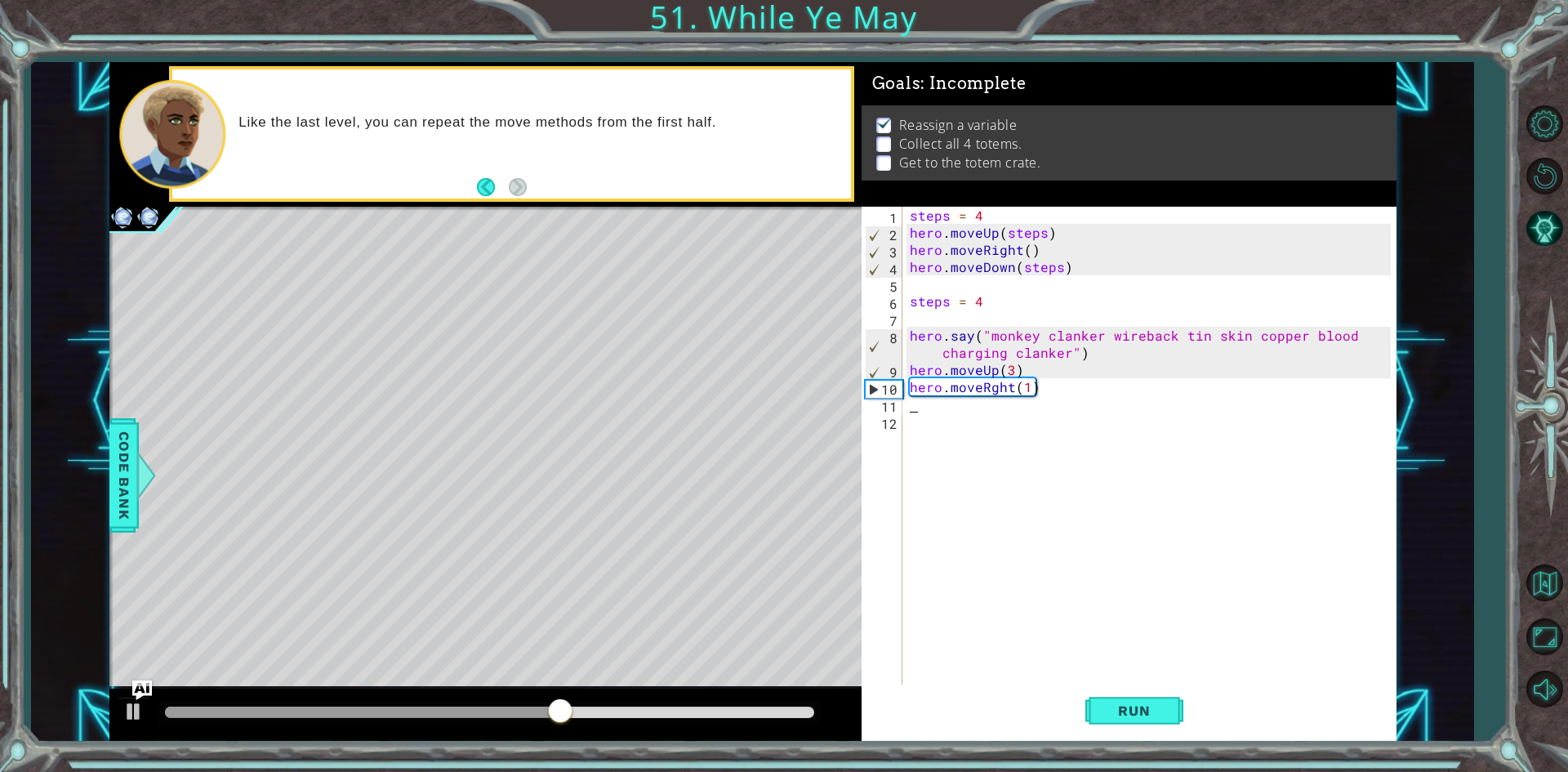
click at [948, 412] on div "steps = 4 hero . moveUp ( steps ) hero . moveRight ( ) hero . moveDown ( steps …" at bounding box center [1153, 464] width 493 height 515
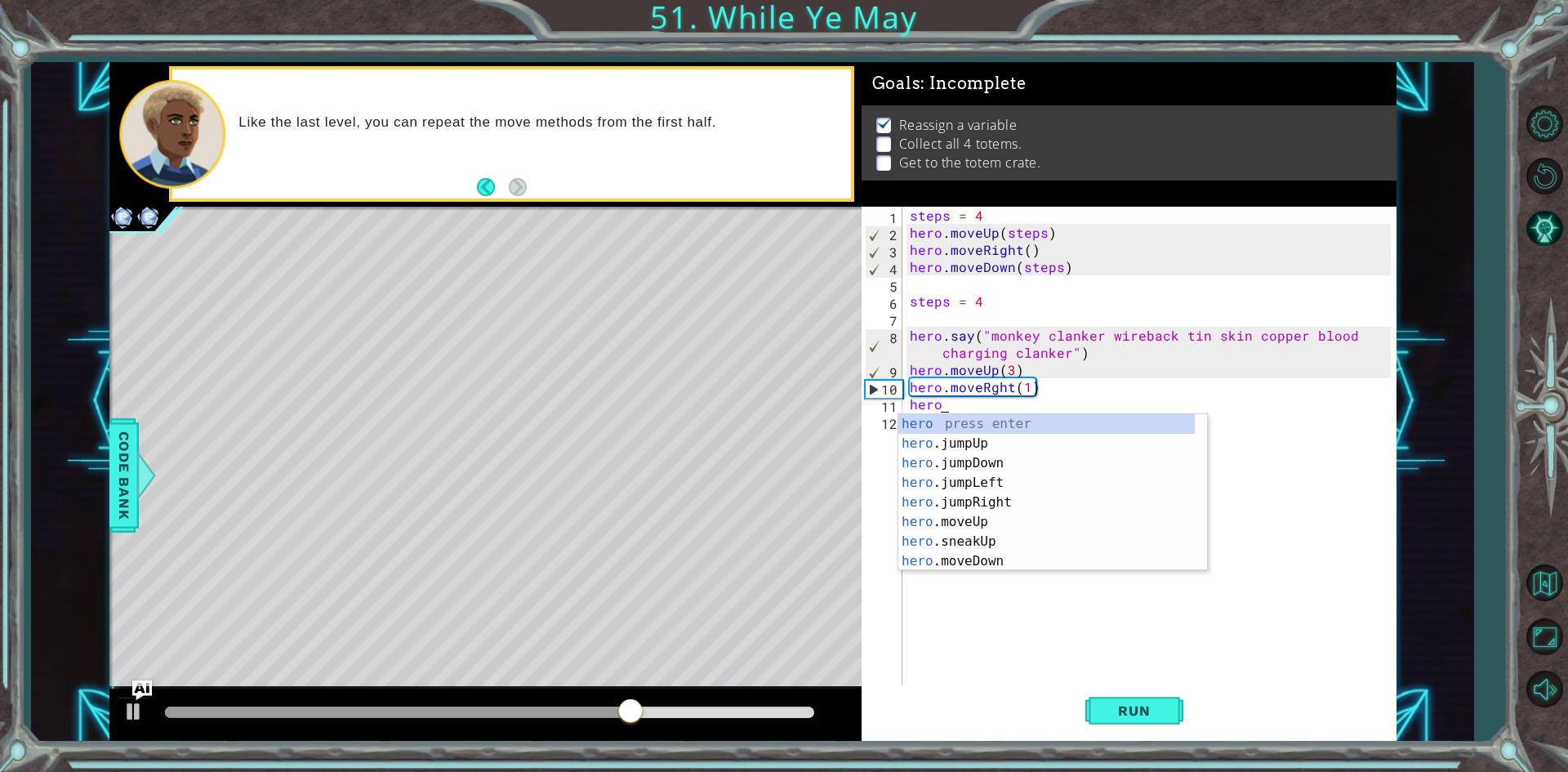
scroll to position [0, 2]
click at [985, 534] on div "hero. jumpUp press enter hero. jumpDown press enter hero. jumpLeft press enter …" at bounding box center [1047, 512] width 297 height 196
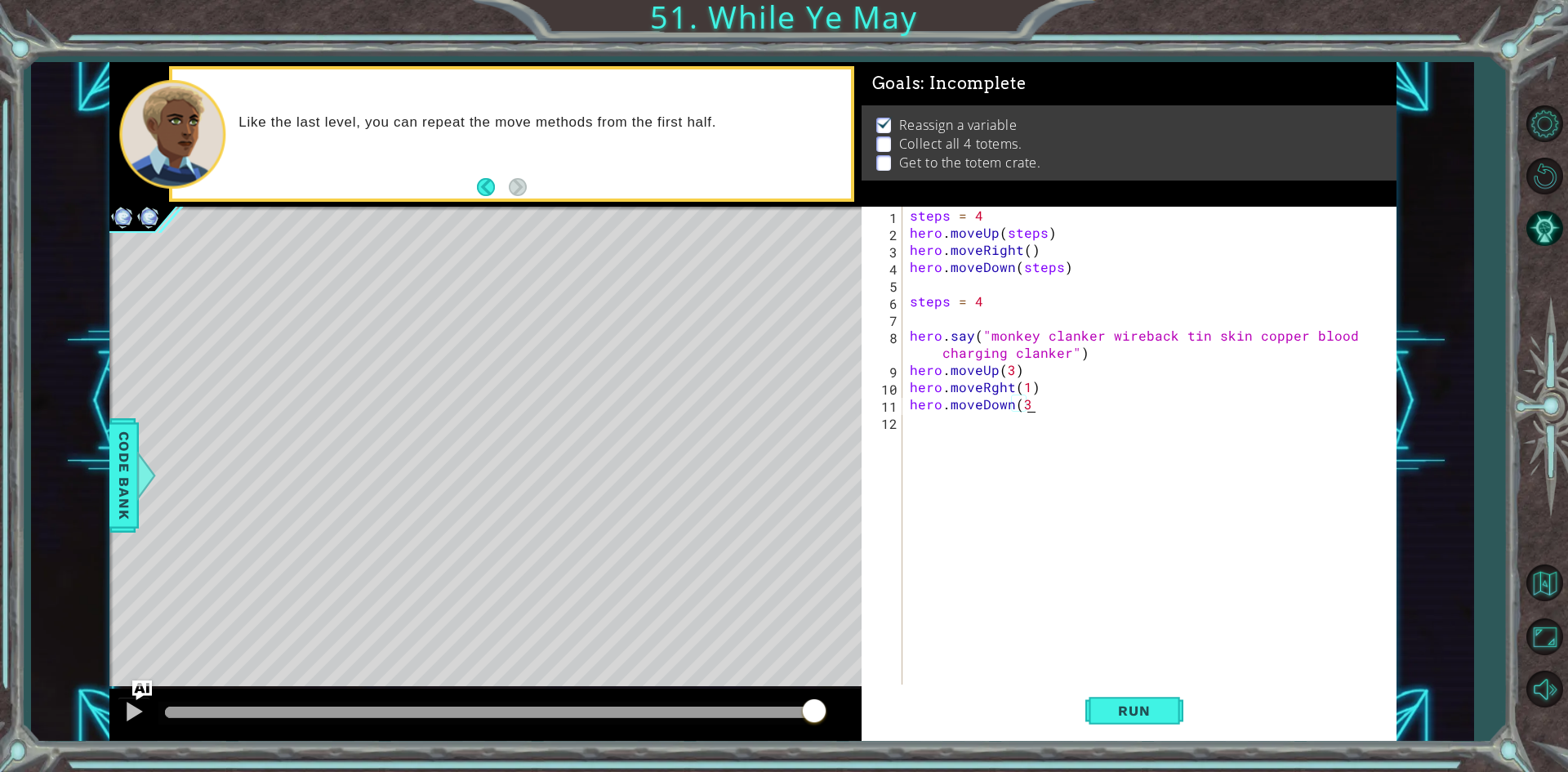
scroll to position [0, 7]
type textarea "hero.moveDown(3))"
click at [1026, 426] on div "steps = 4 hero . moveUp ( steps ) hero . moveRight ( ) hero . moveDown ( steps …" at bounding box center [1153, 464] width 493 height 515
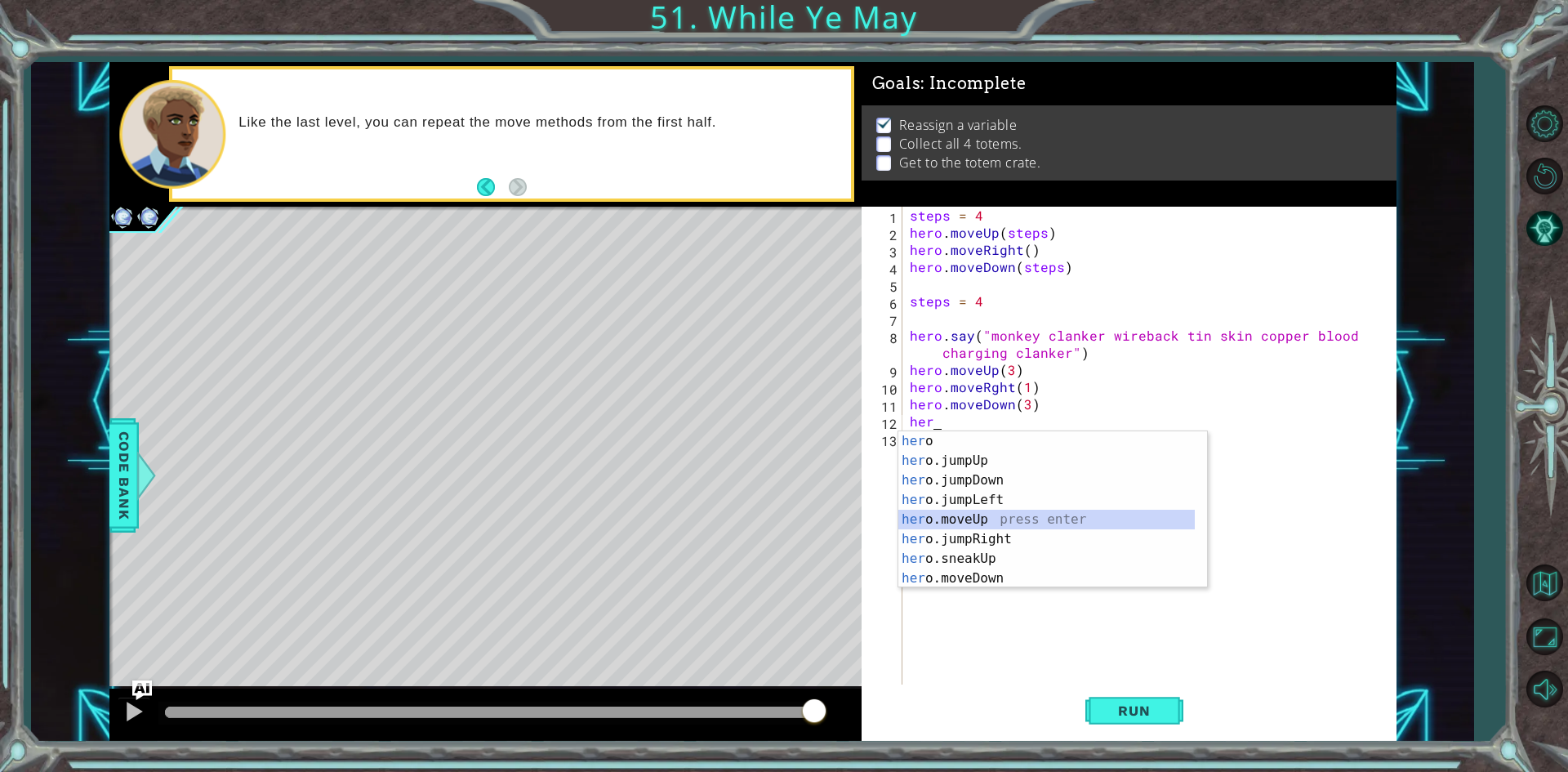
click at [1028, 518] on div "her o press enter her o.jumpUp press enter her o.jumpDown press enter her o.jum…" at bounding box center [1047, 529] width 297 height 196
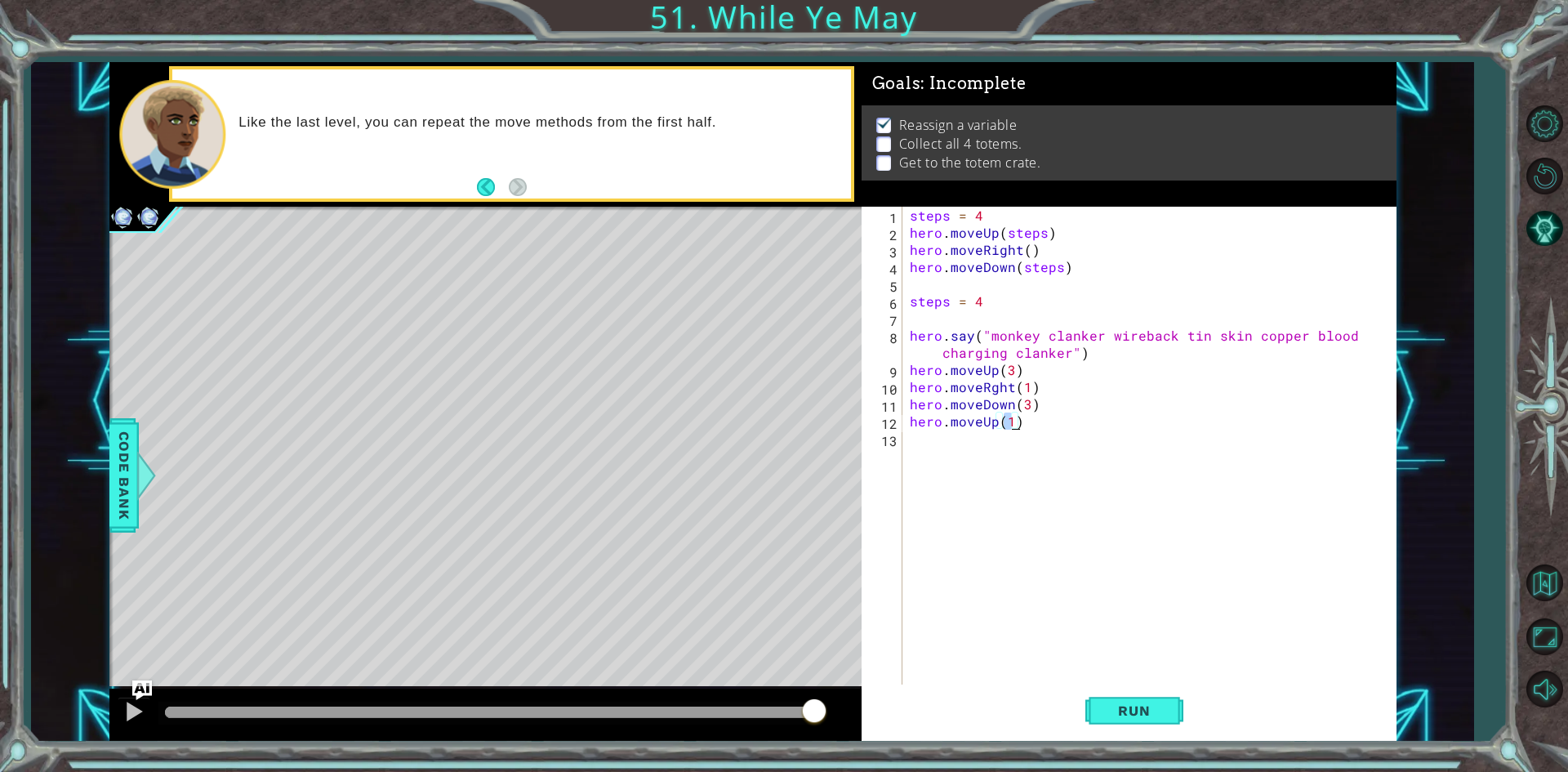
click at [1010, 426] on div "steps = 4 hero . moveUp ( steps ) hero . moveRight ( ) hero . moveDown ( steps …" at bounding box center [1149, 447] width 485 height 481
type textarea "hero.moveUp()"
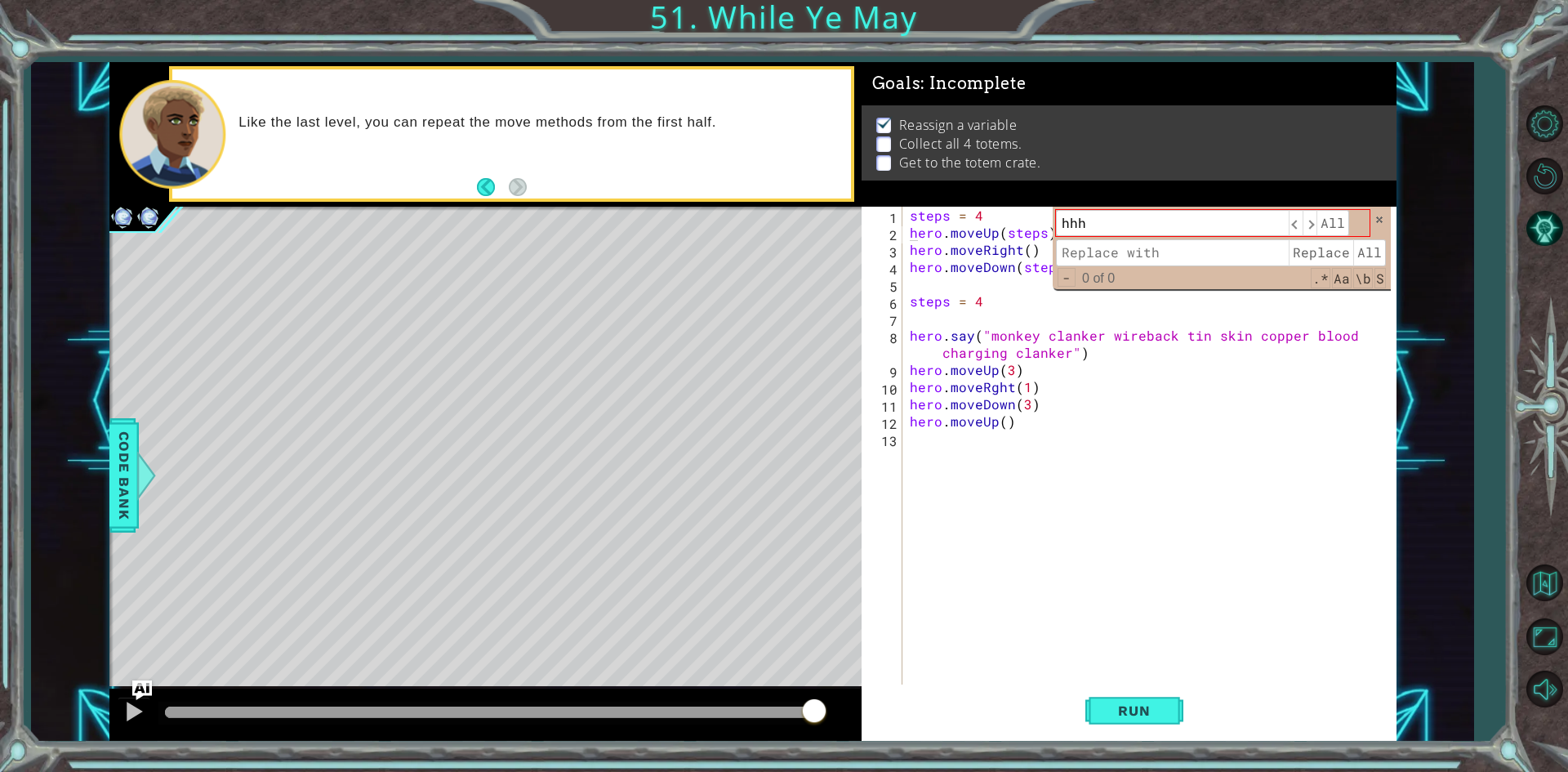
type input "hhh"
click at [1383, 223] on span at bounding box center [1379, 220] width 12 height 12
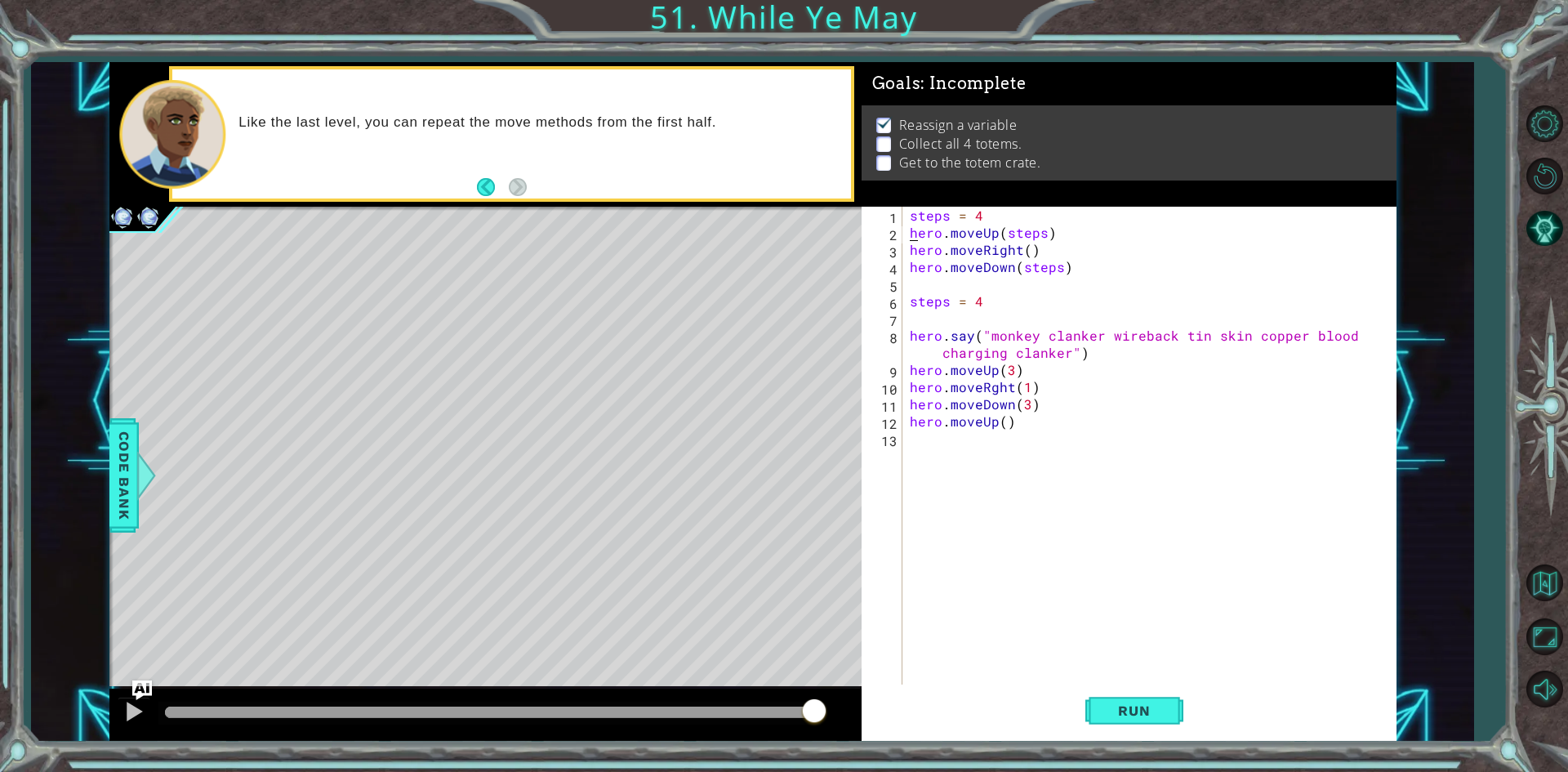
click at [1012, 394] on div "steps = 4 hero . moveUp ( steps ) hero . moveRight ( ) hero . moveDown ( steps …" at bounding box center [1153, 464] width 493 height 515
click at [1004, 425] on div "steps = 4 hero . moveUp ( steps ) hero . moveRight ( ) hero . moveDown ( steps …" at bounding box center [1153, 464] width 493 height 515
type textarea "hero.moveUp(2))"
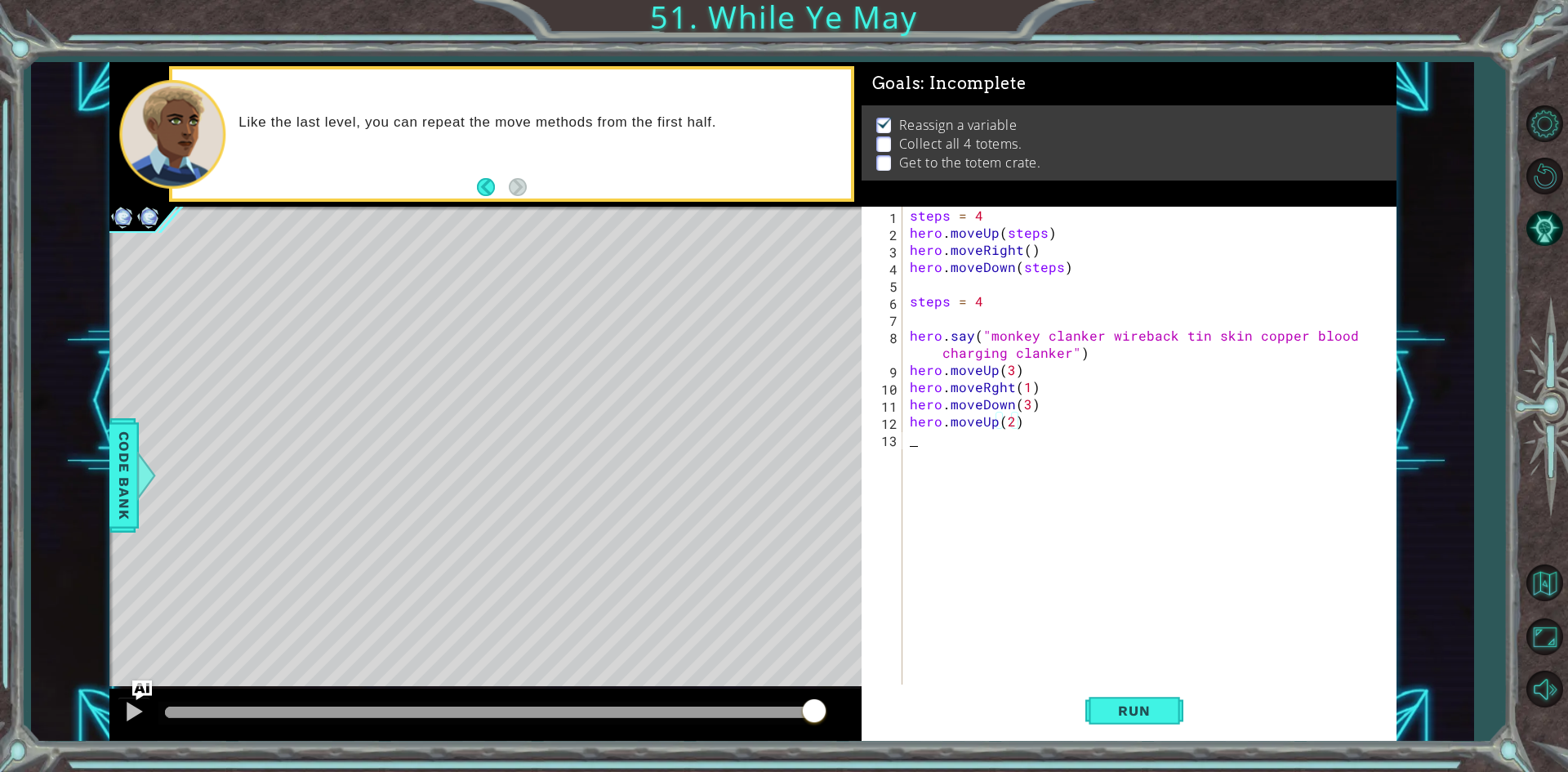
click at [988, 439] on div "steps = 4 hero . moveUp ( steps ) hero . moveRight ( ) hero . moveDown ( steps …" at bounding box center [1153, 464] width 493 height 515
type textarea "hero.moveRight(1)"
click at [1119, 706] on span "Run" at bounding box center [1134, 710] width 65 height 16
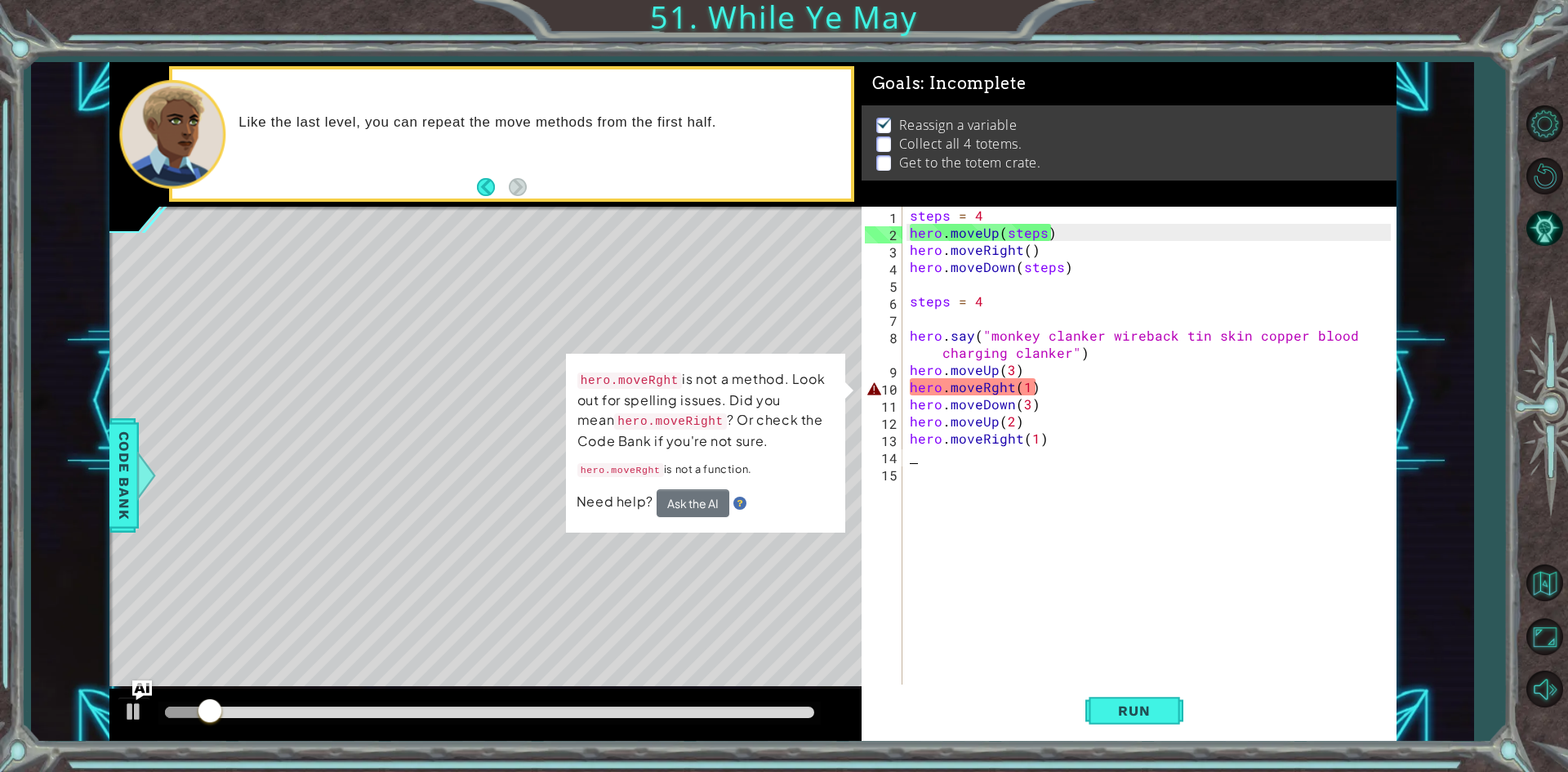
click at [991, 391] on div "steps = 4 hero . moveUp ( steps ) hero . moveRight ( ) hero . moveDown ( steps …" at bounding box center [1153, 464] width 493 height 515
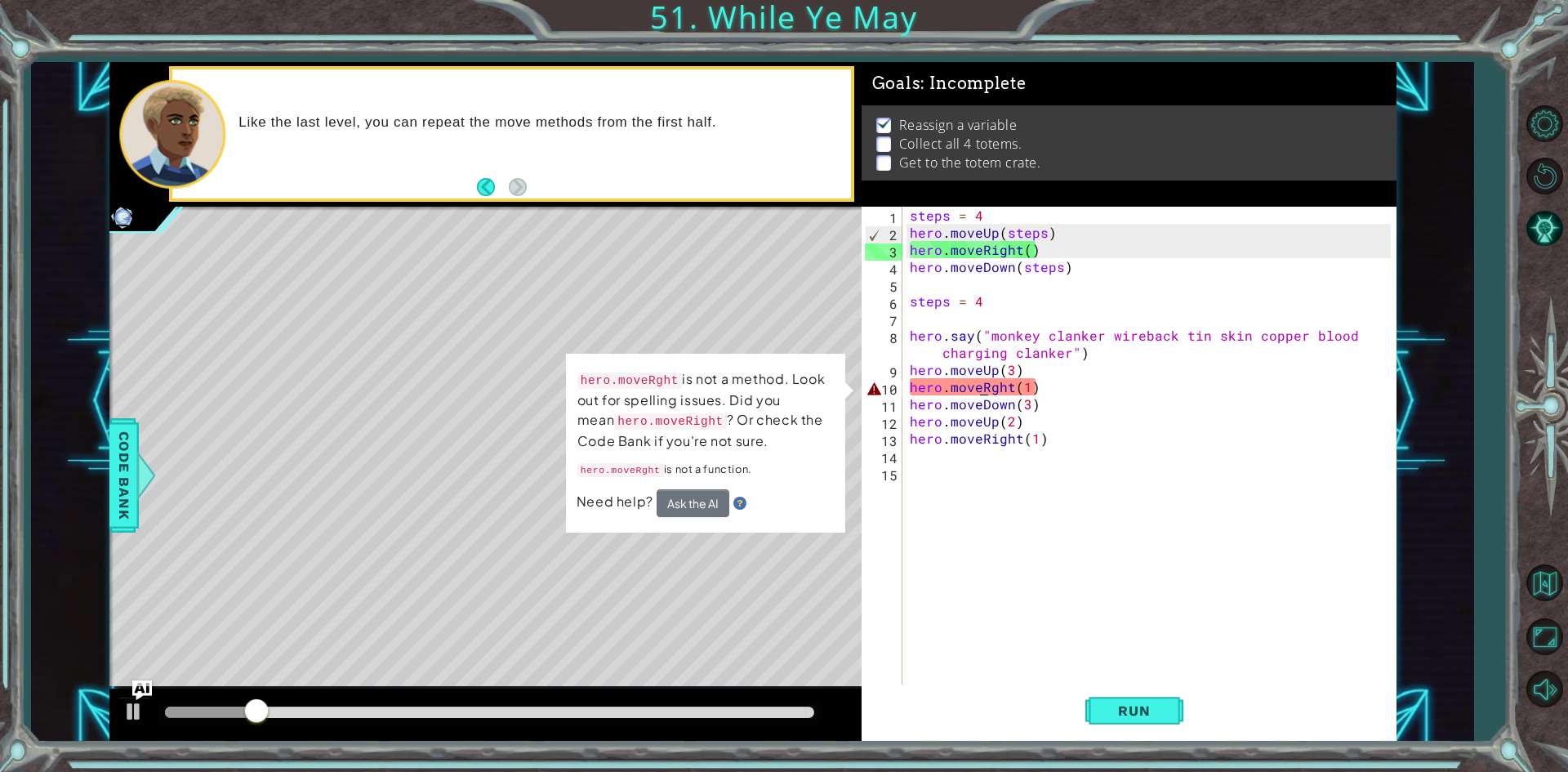
click at [982, 392] on div "steps = 4 hero . moveUp ( steps ) hero . moveRight ( ) hero . moveDown ( steps …" at bounding box center [1153, 464] width 493 height 515
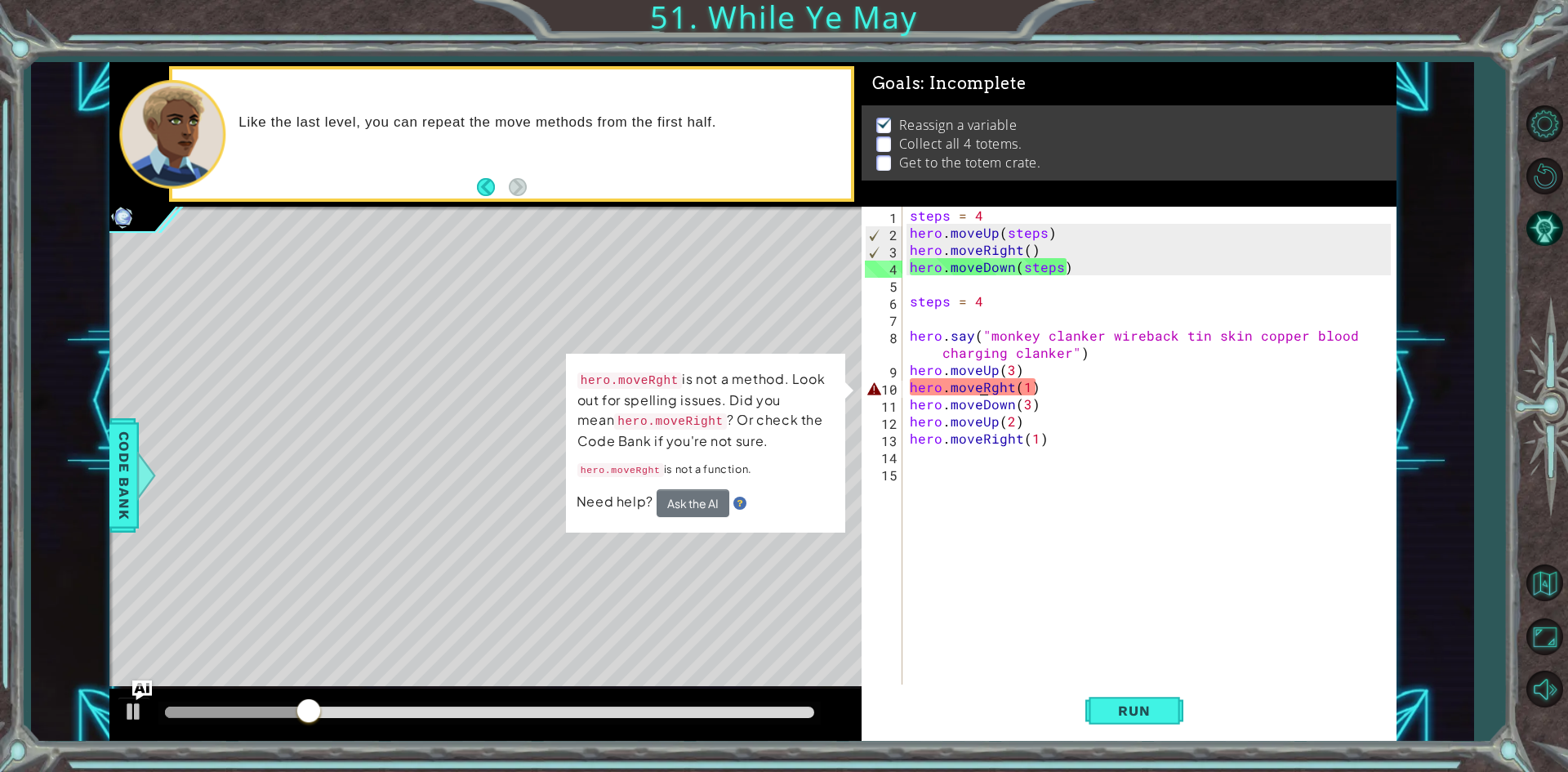
click at [987, 389] on div "steps = 4 hero . moveUp ( steps ) hero . moveRight ( ) hero . moveDown ( steps …" at bounding box center [1153, 464] width 493 height 515
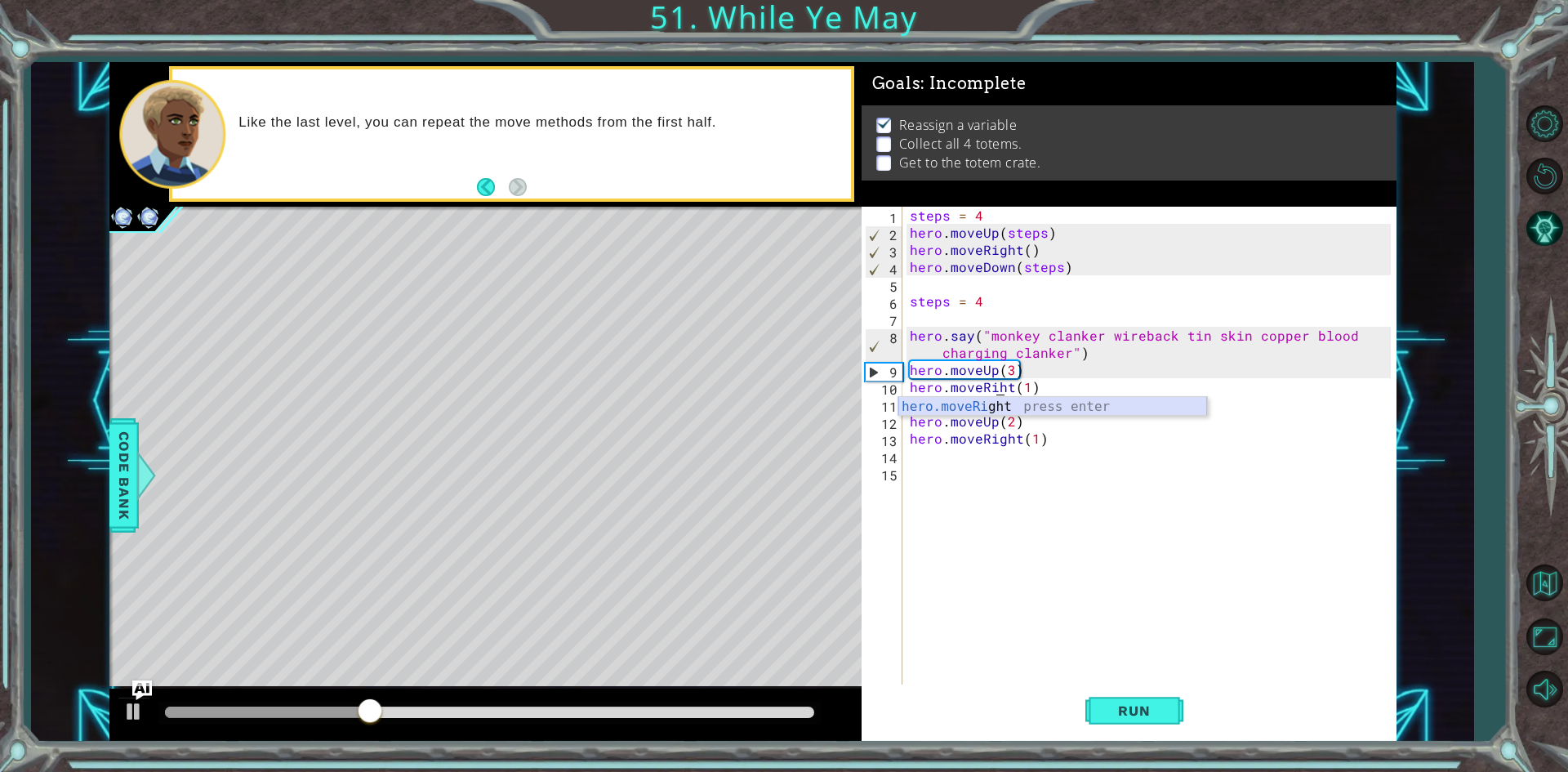
click at [1016, 403] on div "hero.moveRi ght press enter" at bounding box center [1053, 426] width 309 height 59
click at [1068, 386] on div "steps = 4 hero . moveUp ( steps ) hero . moveRight ( ) hero . moveDown ( steps …" at bounding box center [1153, 464] width 493 height 515
type textarea "hero.moveRight(1)"
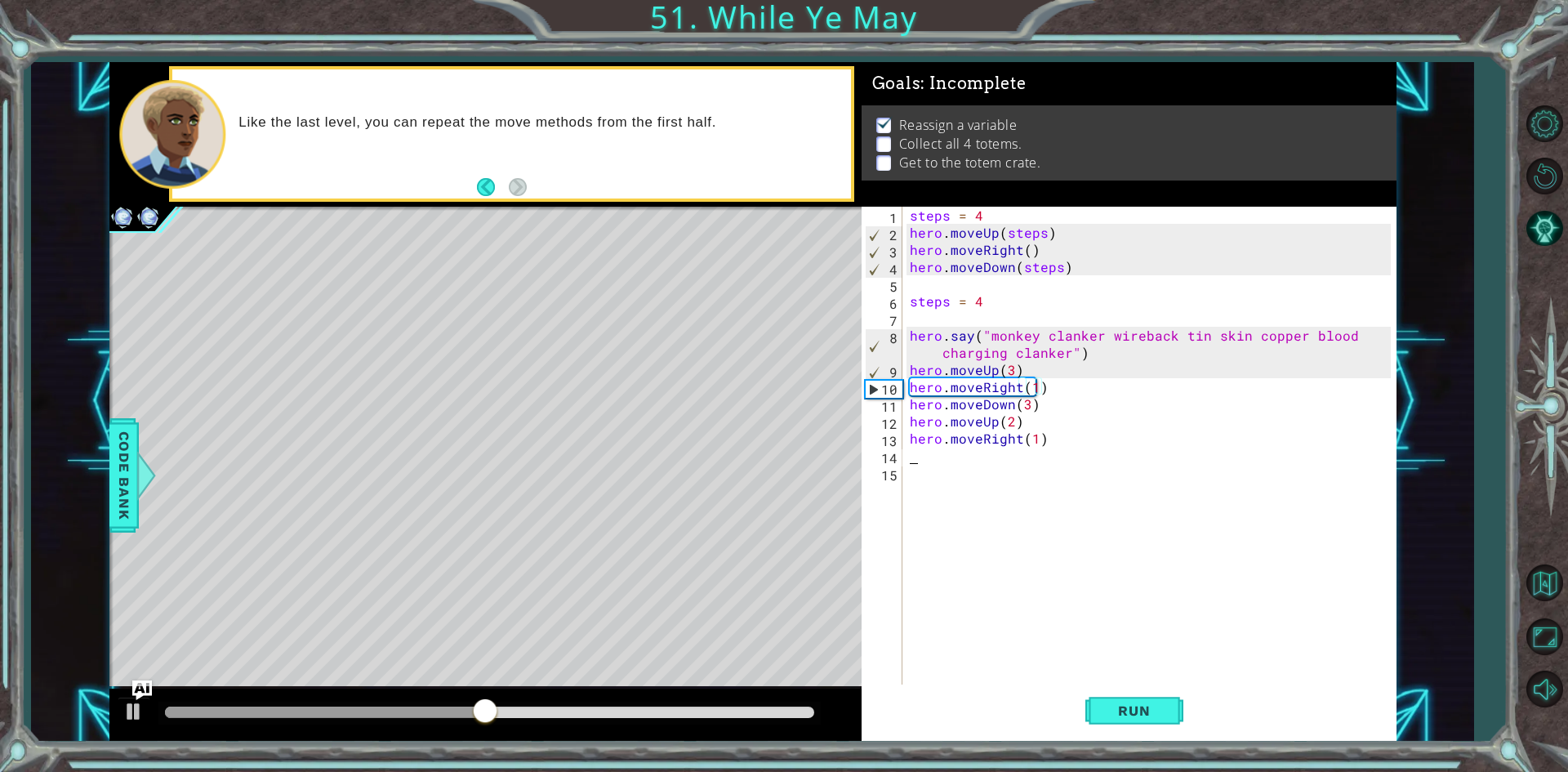
click at [1069, 455] on div "steps = 4 hero . moveUp ( steps ) hero . moveRight ( ) hero . moveDown ( steps …" at bounding box center [1153, 464] width 493 height 515
click at [1137, 697] on button "Run" at bounding box center [1134, 710] width 98 height 53
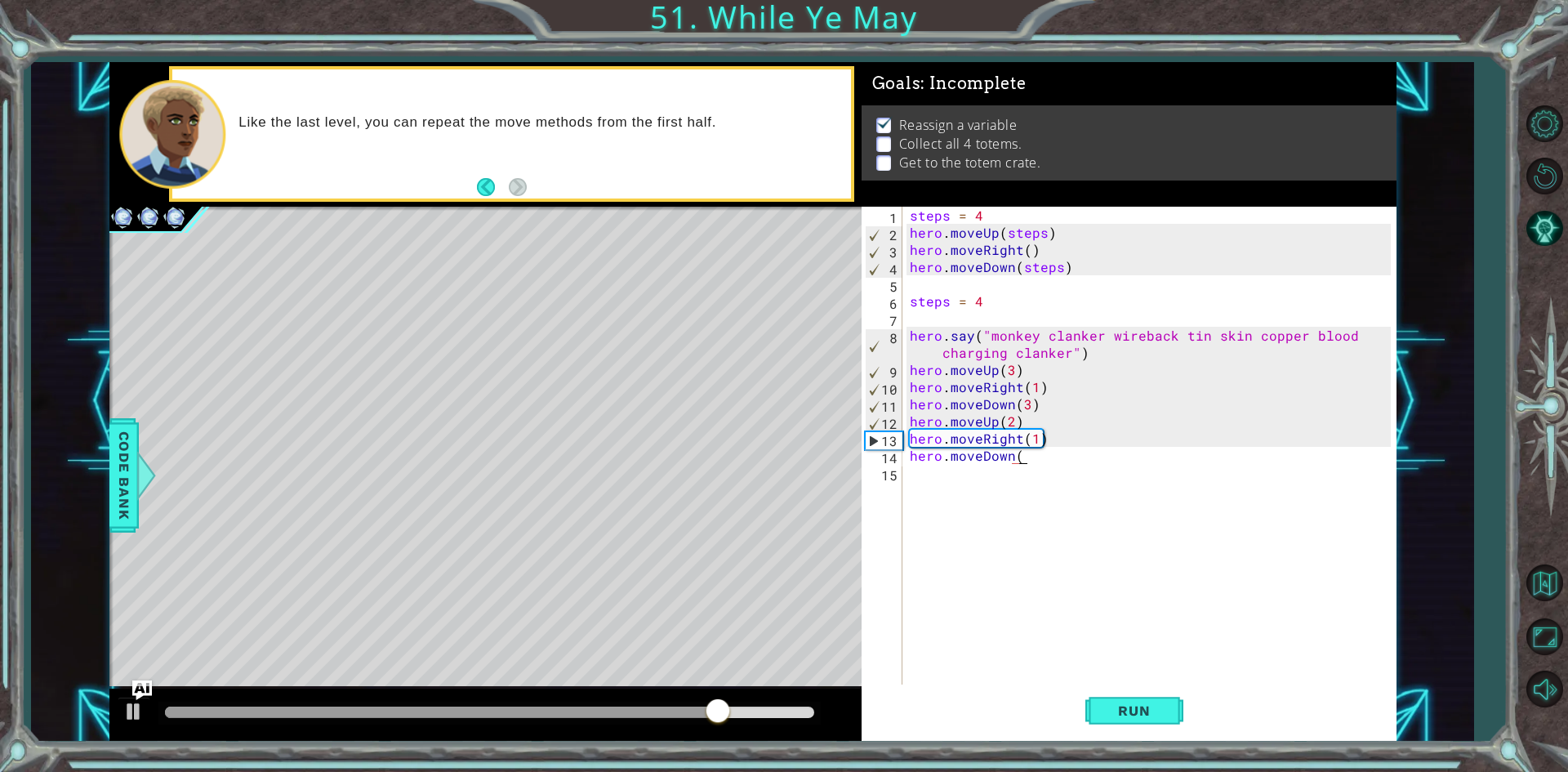
scroll to position [0, 7]
type textarea "hero.moveDown(2)"
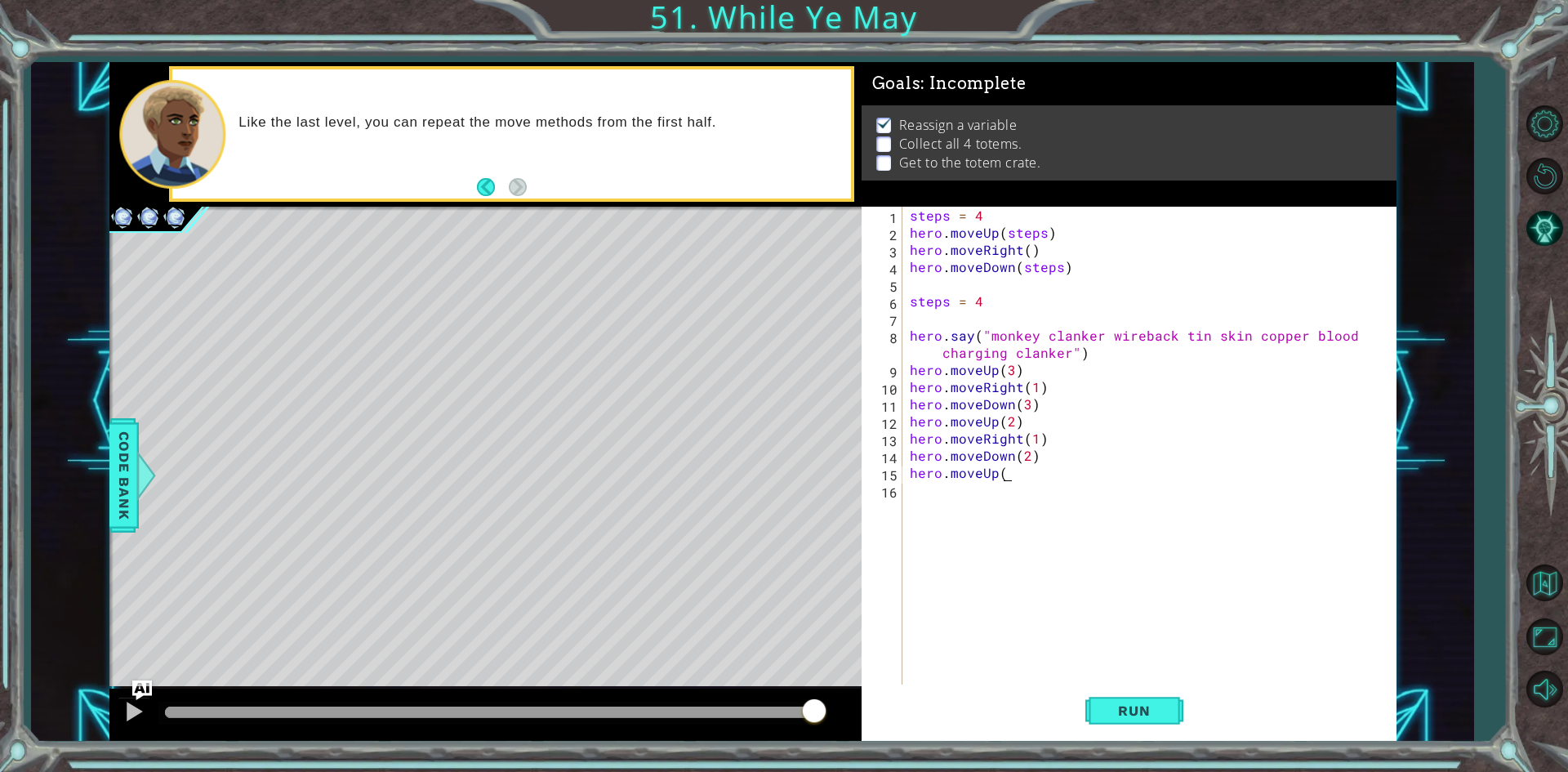
scroll to position [0, 5]
type textarea "hero.moveUp(2)"
type textarea "hero.moveRight(1)"
type textarea "hero.moveDown(1)"
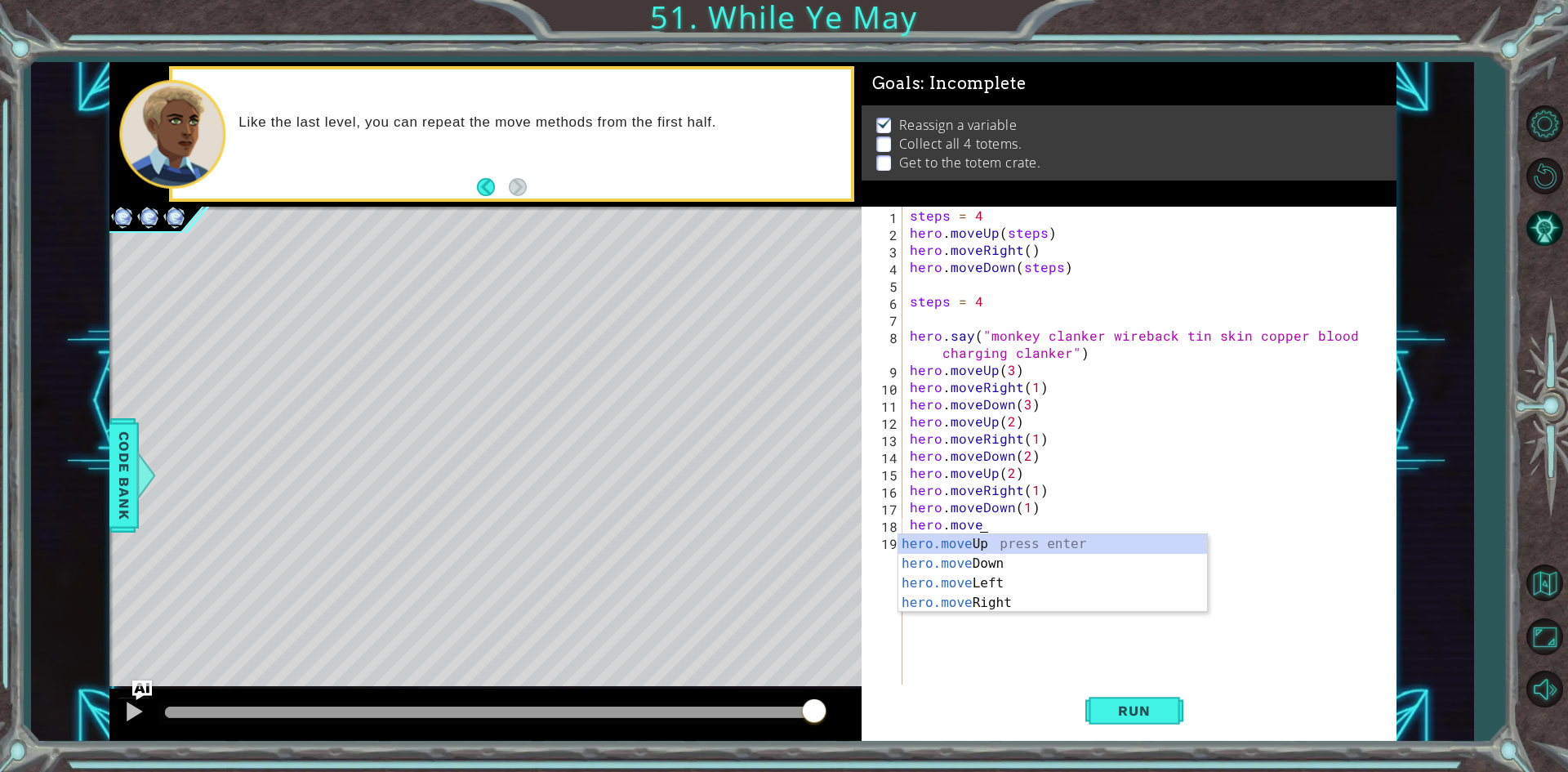
scroll to position [0, 4]
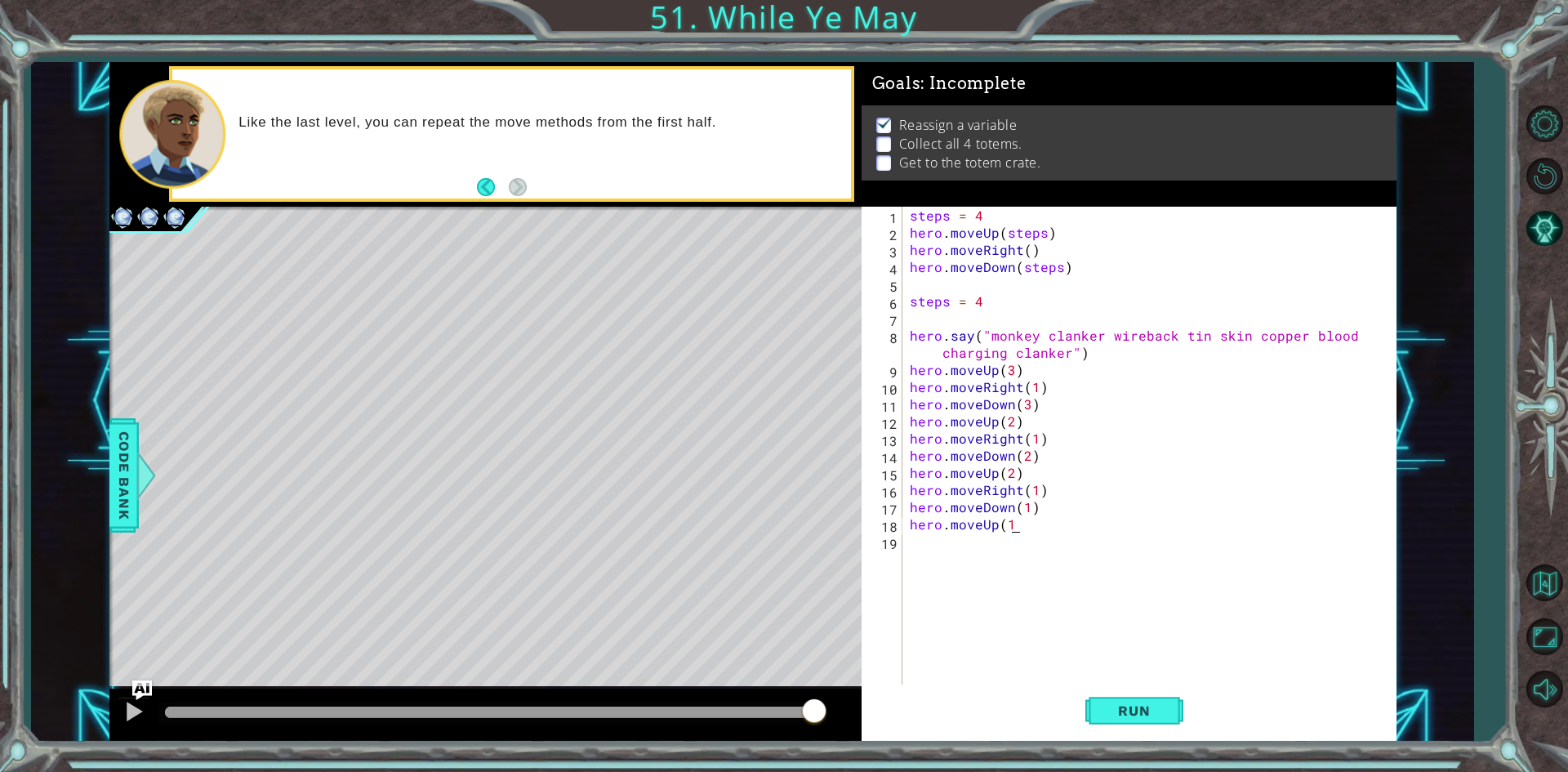
type textarea "hero.moveUp(1)"
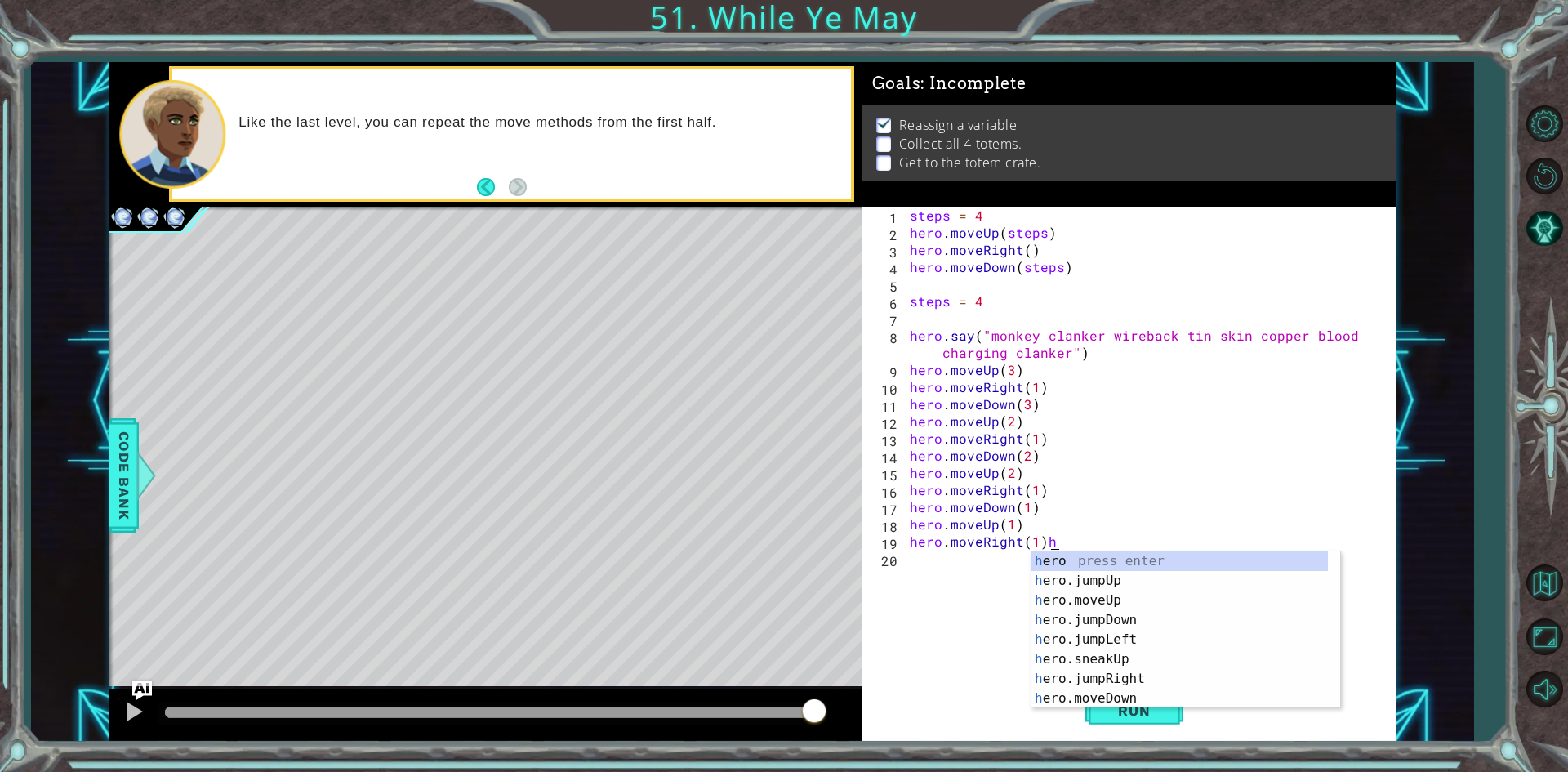
type textarea "hero.moveRight(1)"
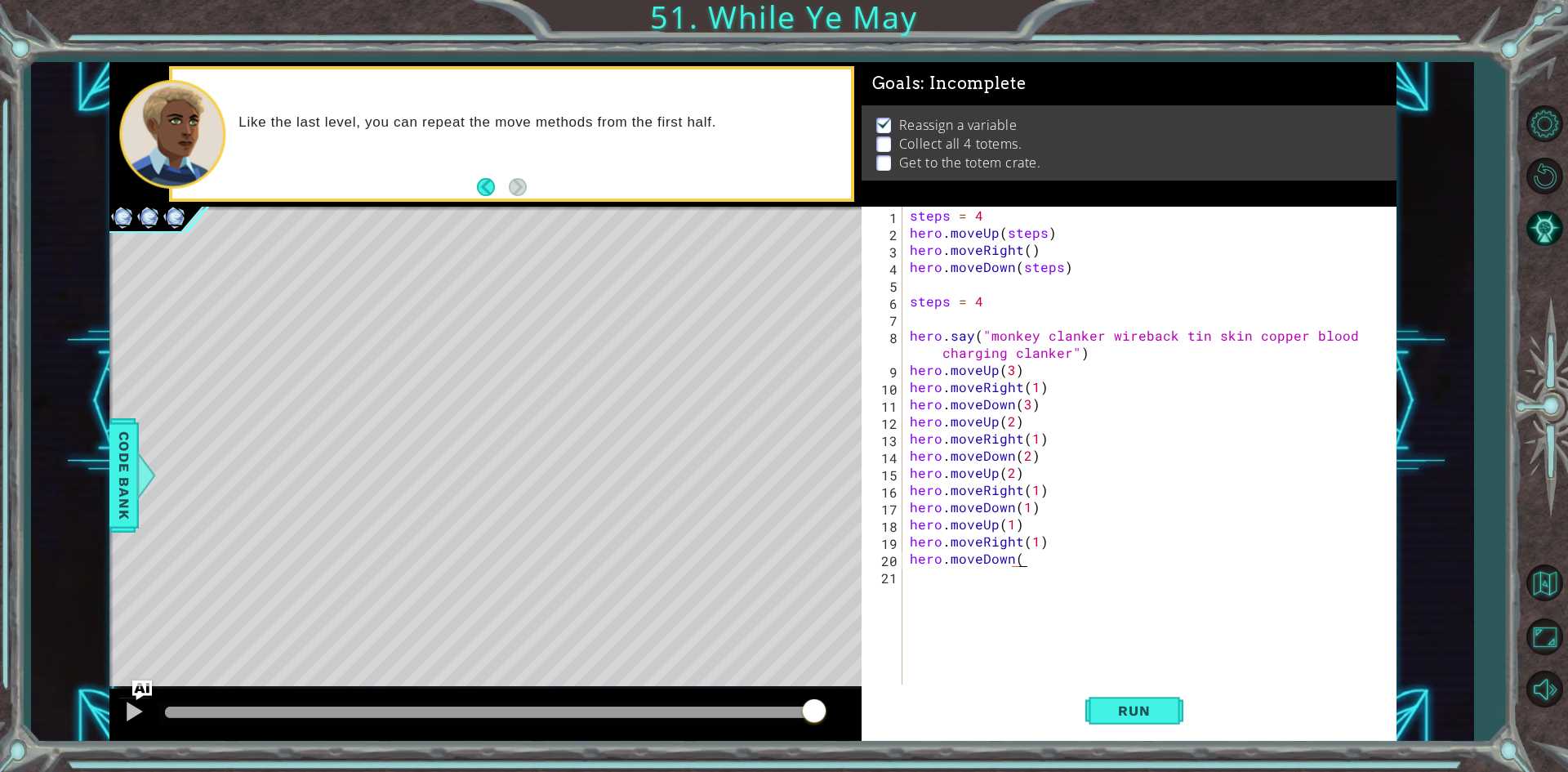
scroll to position [0, 7]
type textarea "hero.moveDown(1)"
drag, startPoint x: 1134, startPoint y: 693, endPoint x: 1121, endPoint y: 694, distance: 13.0
click at [1124, 694] on button "Run" at bounding box center [1134, 710] width 98 height 53
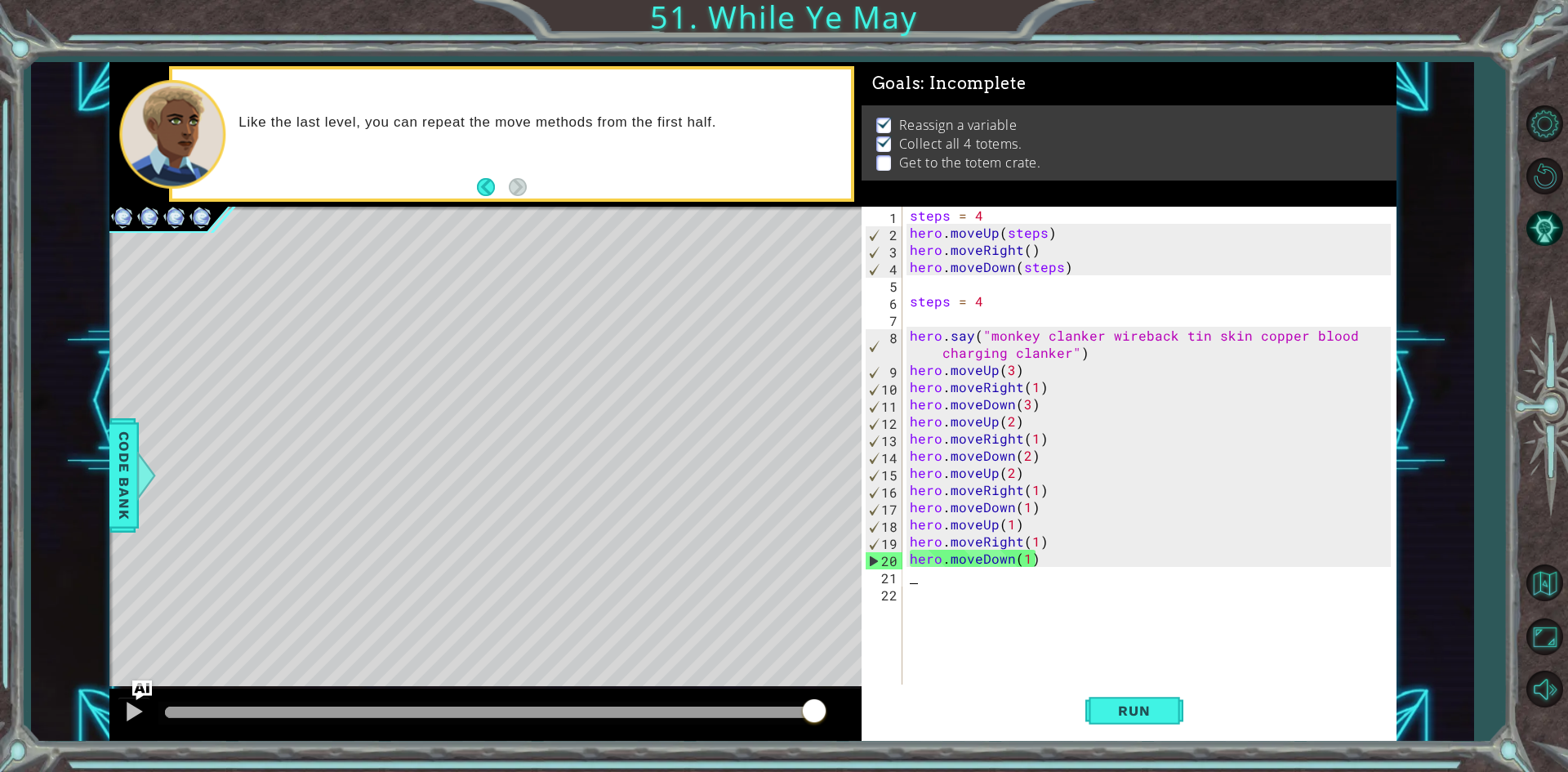
click at [1046, 537] on div "steps = 4 hero . moveUp ( steps ) hero . moveRight ( ) hero . moveDown ( steps …" at bounding box center [1153, 464] width 493 height 515
click at [1122, 702] on span "Run" at bounding box center [1134, 710] width 65 height 16
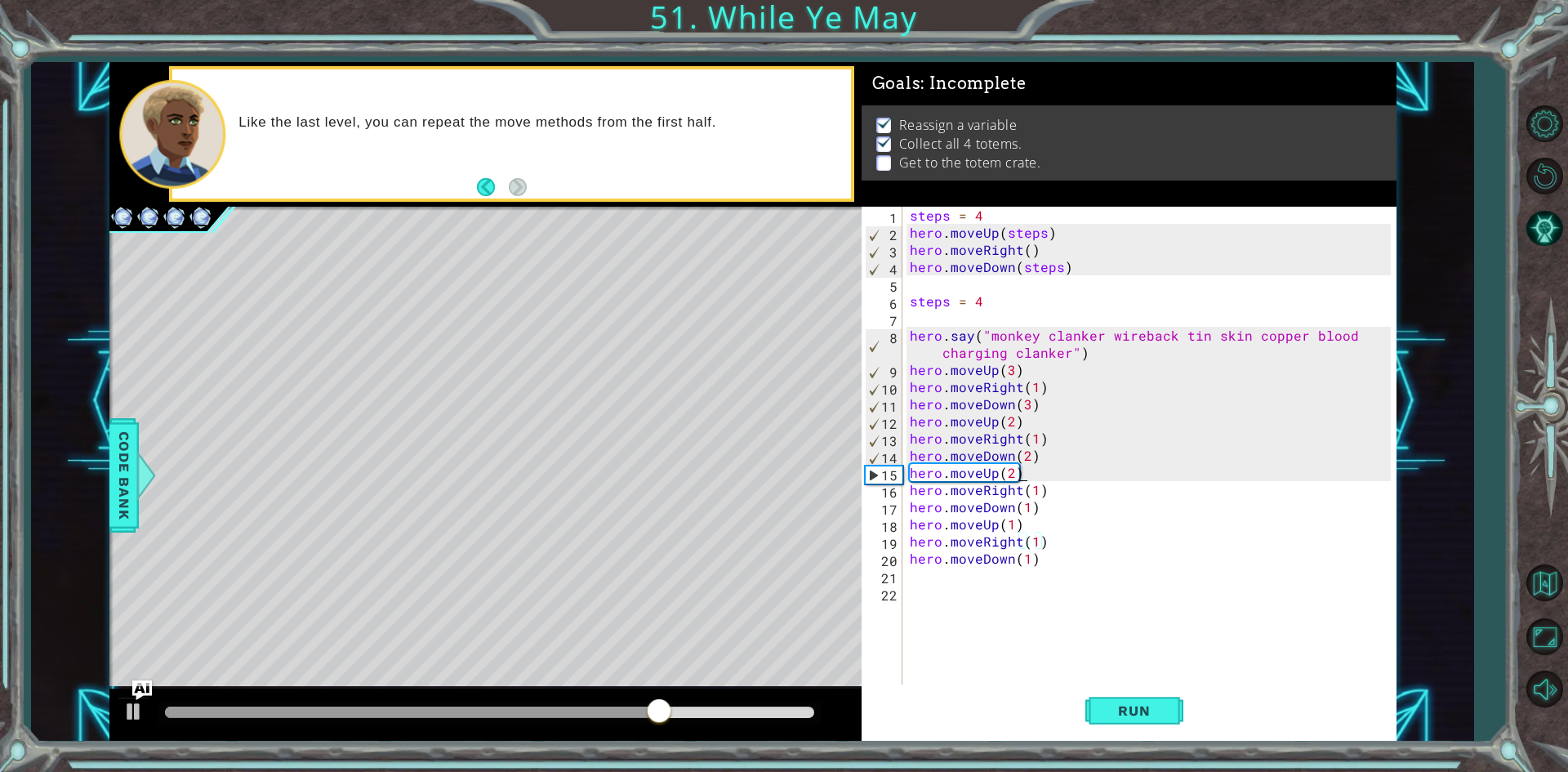
click at [1016, 473] on div "steps = 4 hero . moveUp ( steps ) hero . moveRight ( ) hero . moveDown ( steps …" at bounding box center [1153, 464] width 493 height 515
click at [1011, 477] on div "steps = 4 hero . moveUp ( steps ) hero . moveRight ( ) hero . moveDown ( steps …" at bounding box center [1153, 464] width 493 height 515
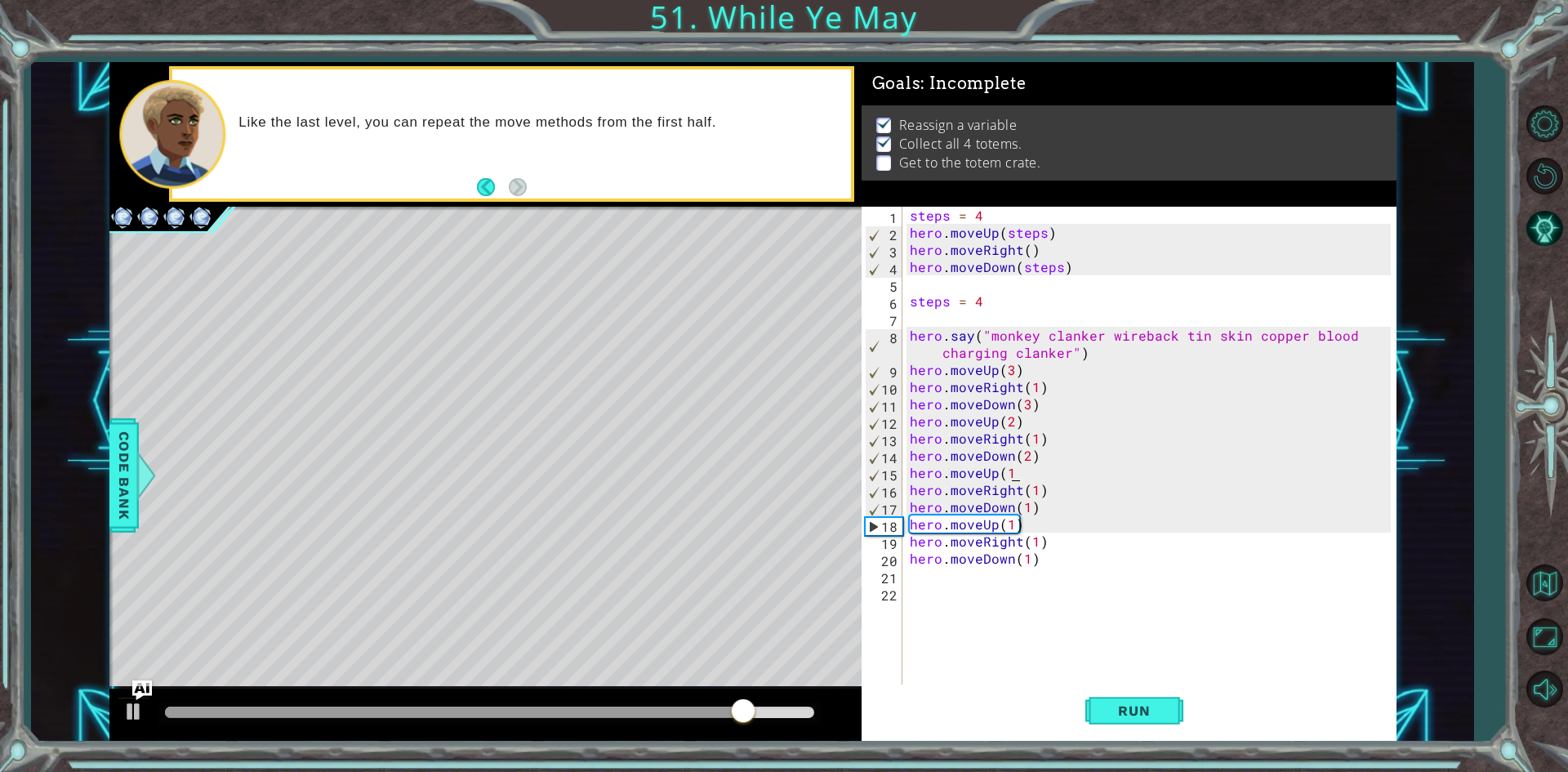
scroll to position [0, 7]
click at [1121, 717] on span "Run" at bounding box center [1134, 710] width 65 height 16
type textarea "hero.moveUp(1)"
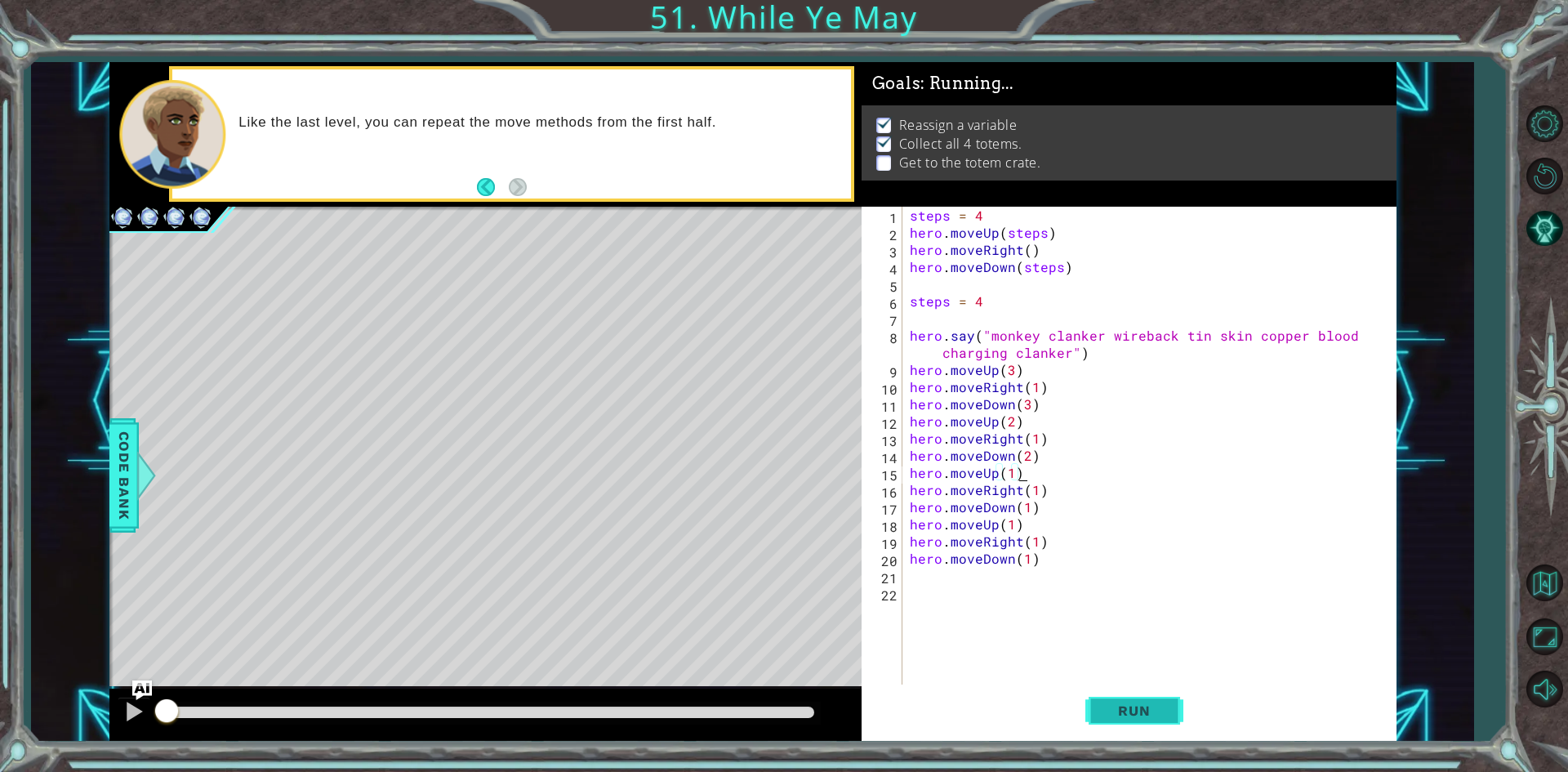
scroll to position [0, 6]
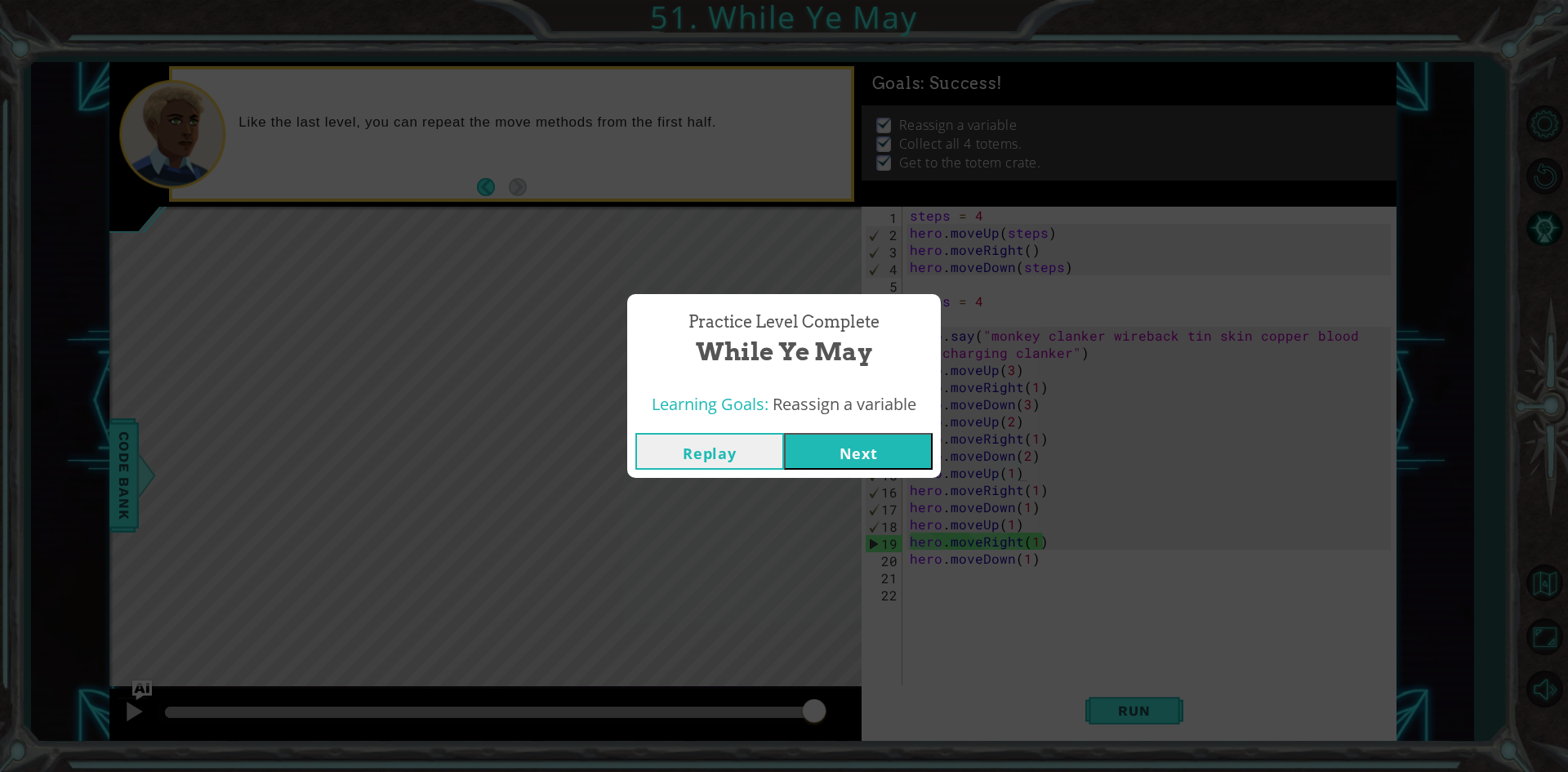
click at [914, 440] on button "Next" at bounding box center [859, 451] width 149 height 37
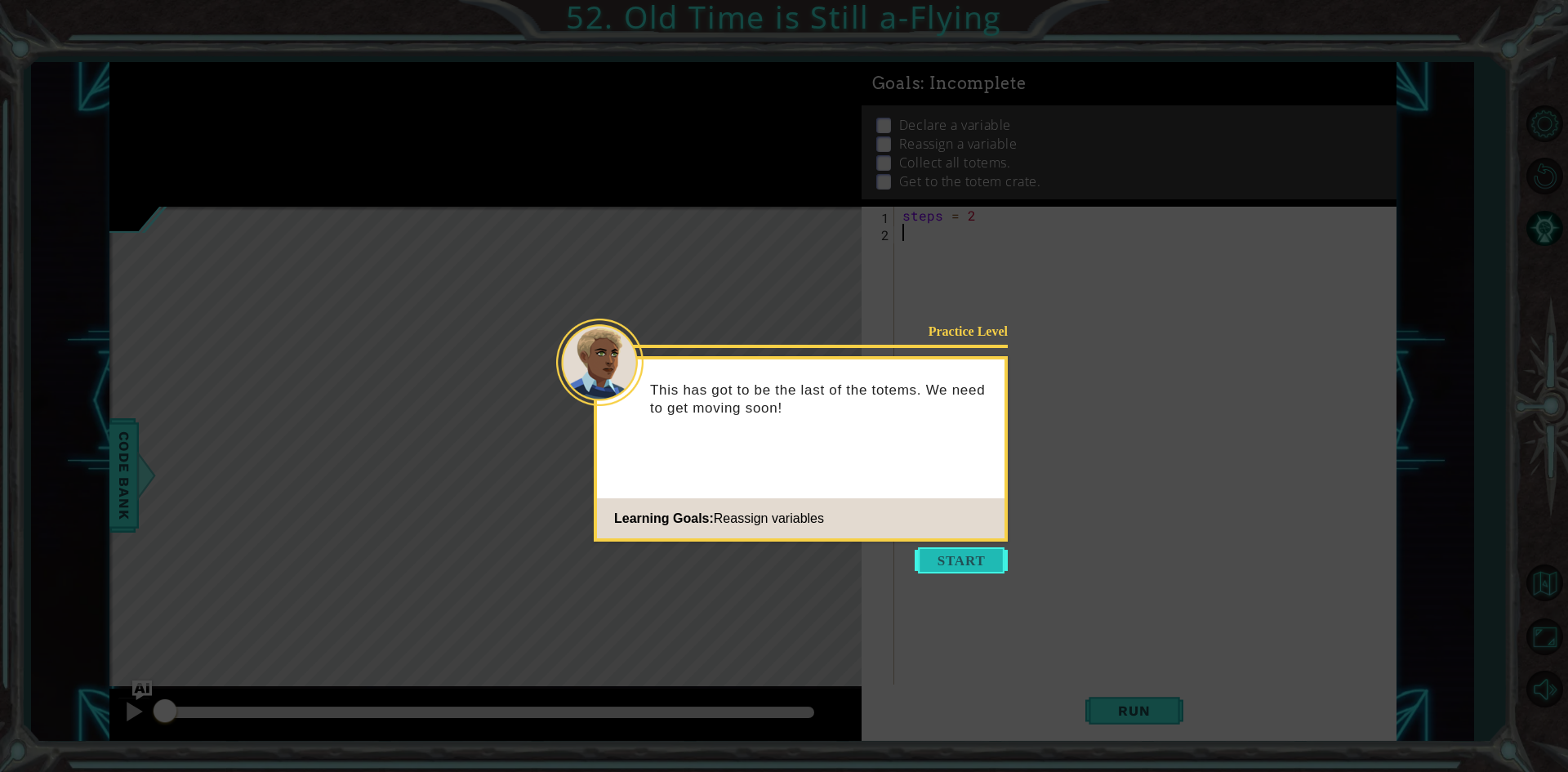
click at [1003, 556] on button "Start" at bounding box center [961, 560] width 93 height 26
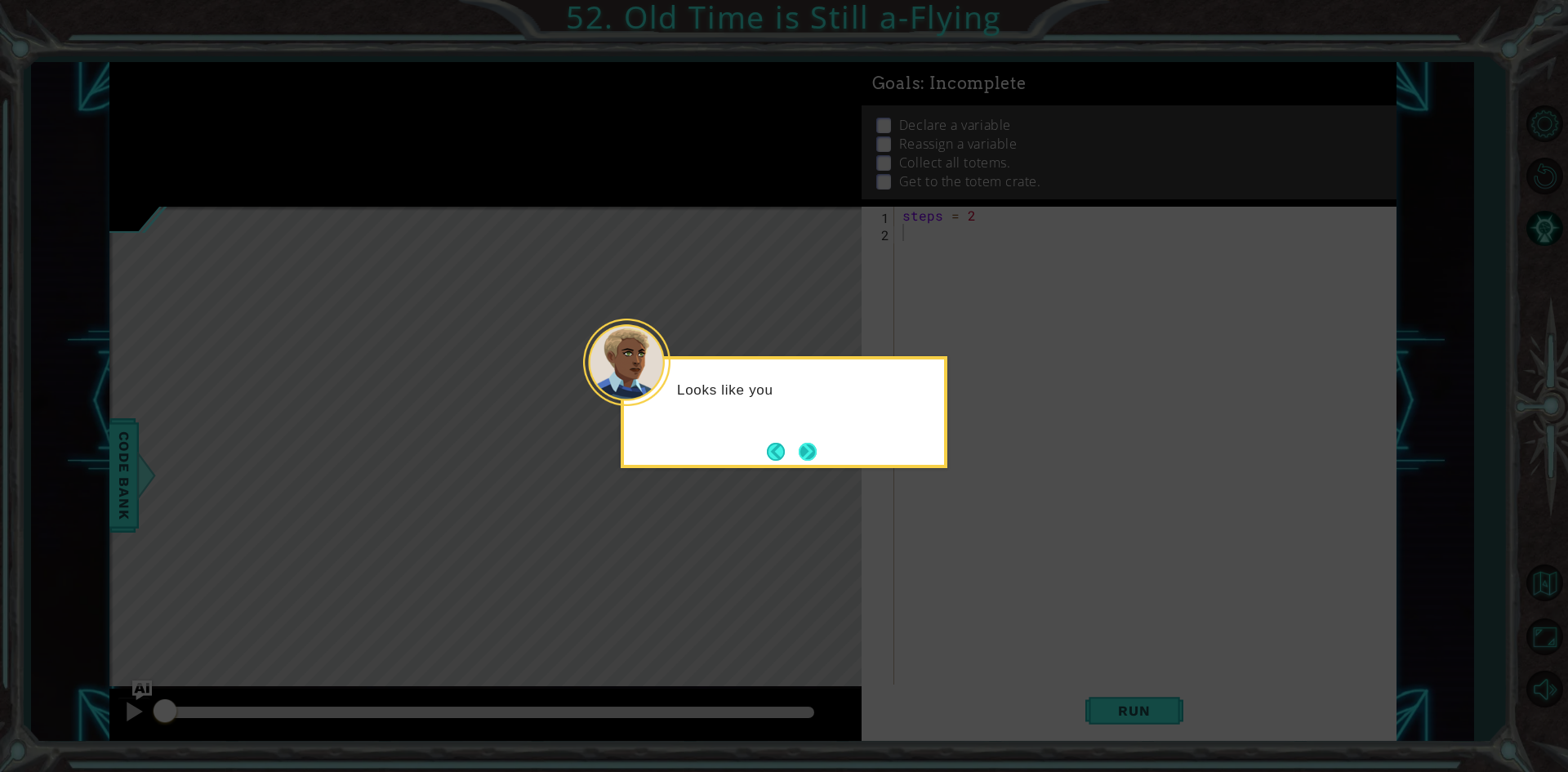
click at [816, 461] on button "Next" at bounding box center [807, 451] width 19 height 19
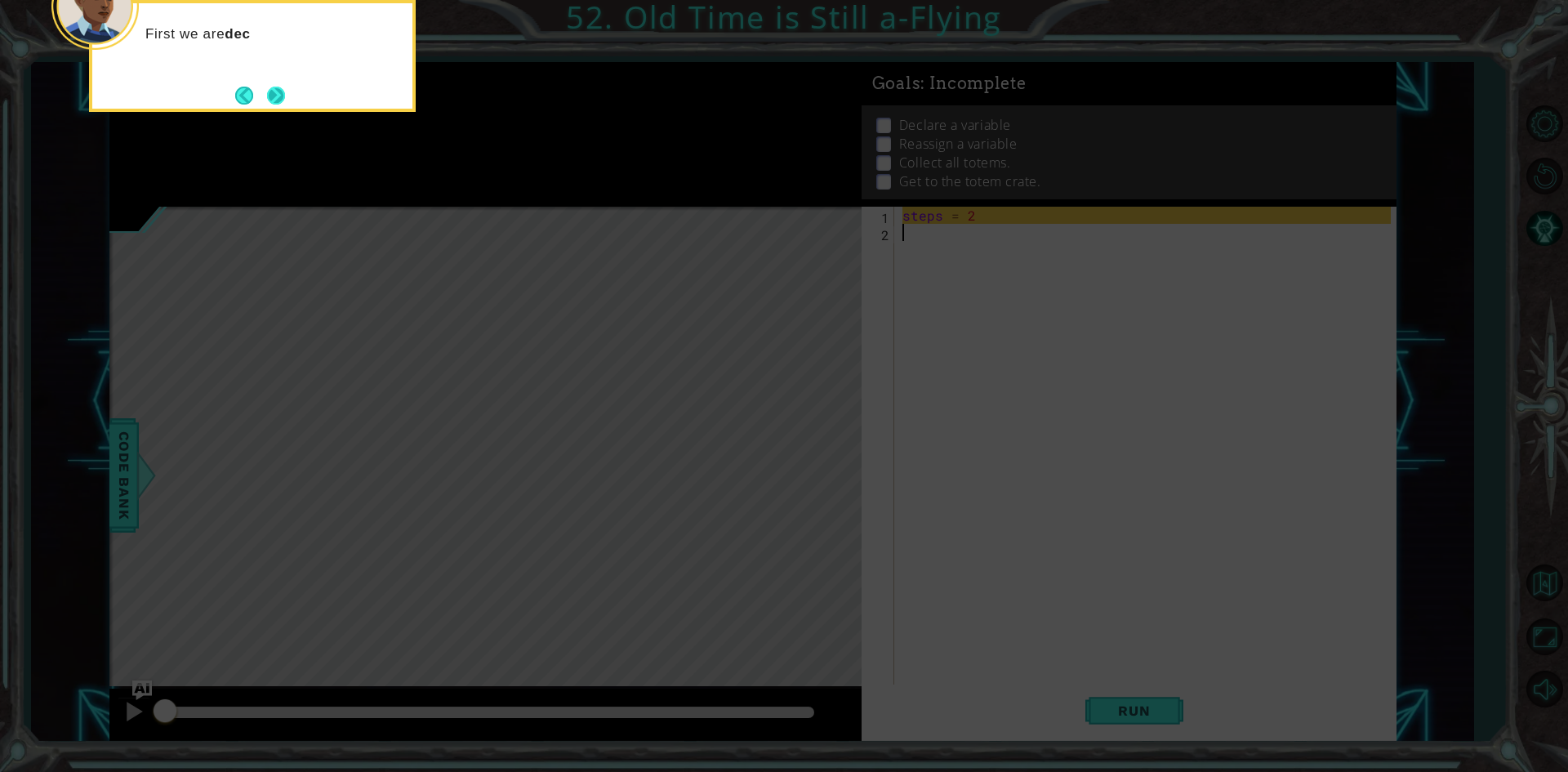
click at [279, 90] on button "Next" at bounding box center [276, 95] width 18 height 18
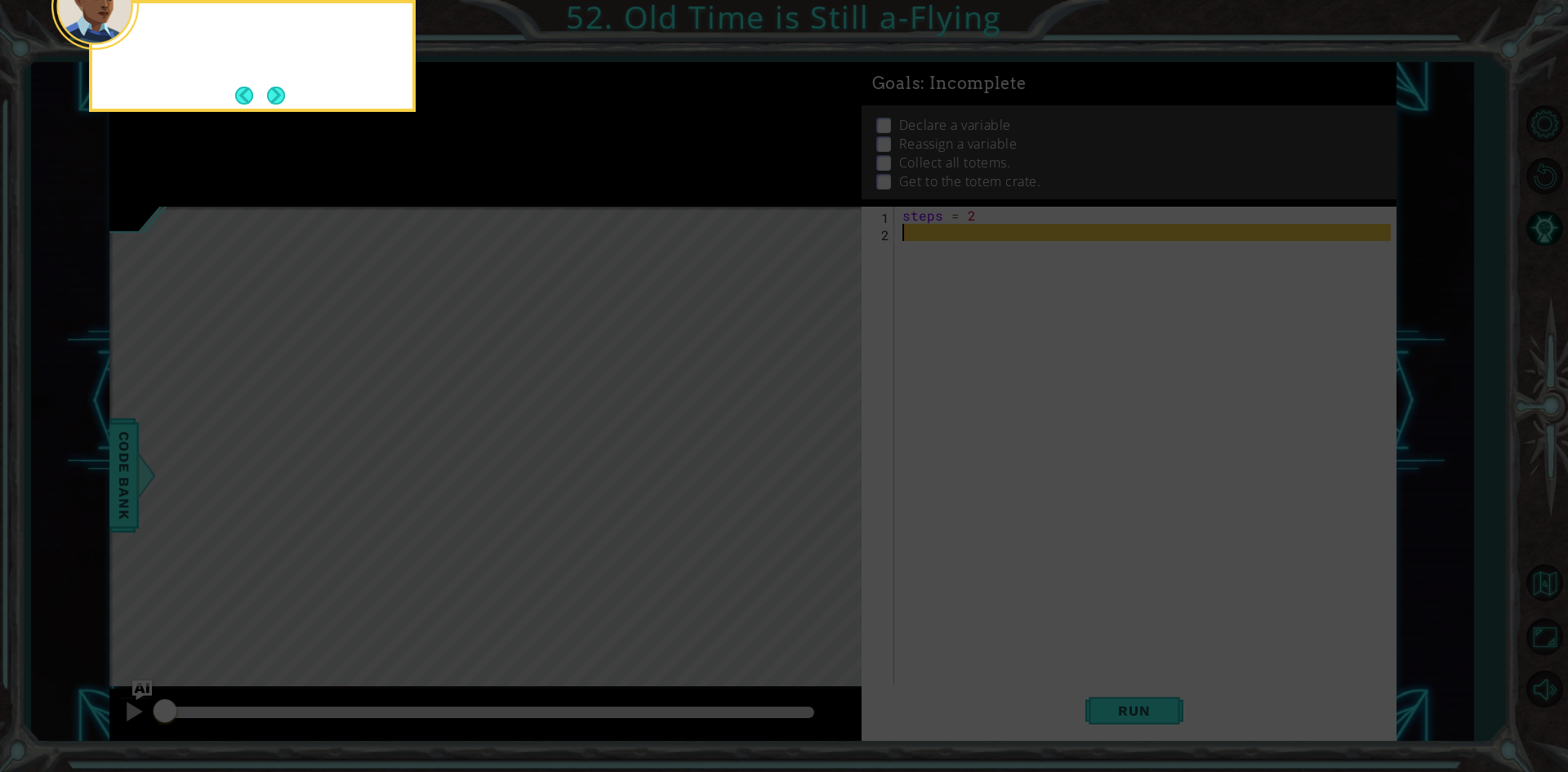
click at [279, 90] on button "Next" at bounding box center [276, 95] width 18 height 18
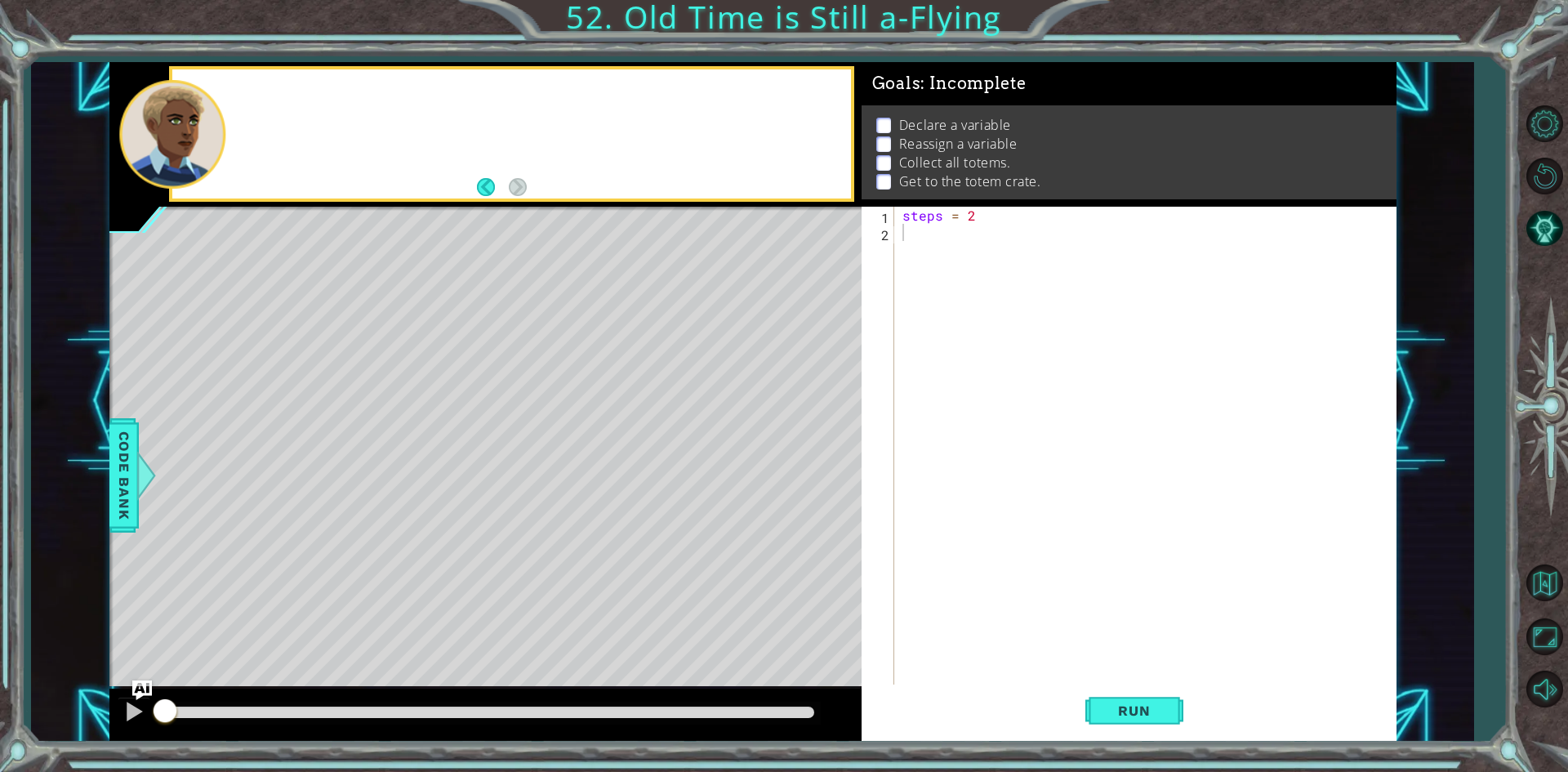
click at [279, 90] on div at bounding box center [511, 134] width 678 height 129
